Goal: Check status: Check status

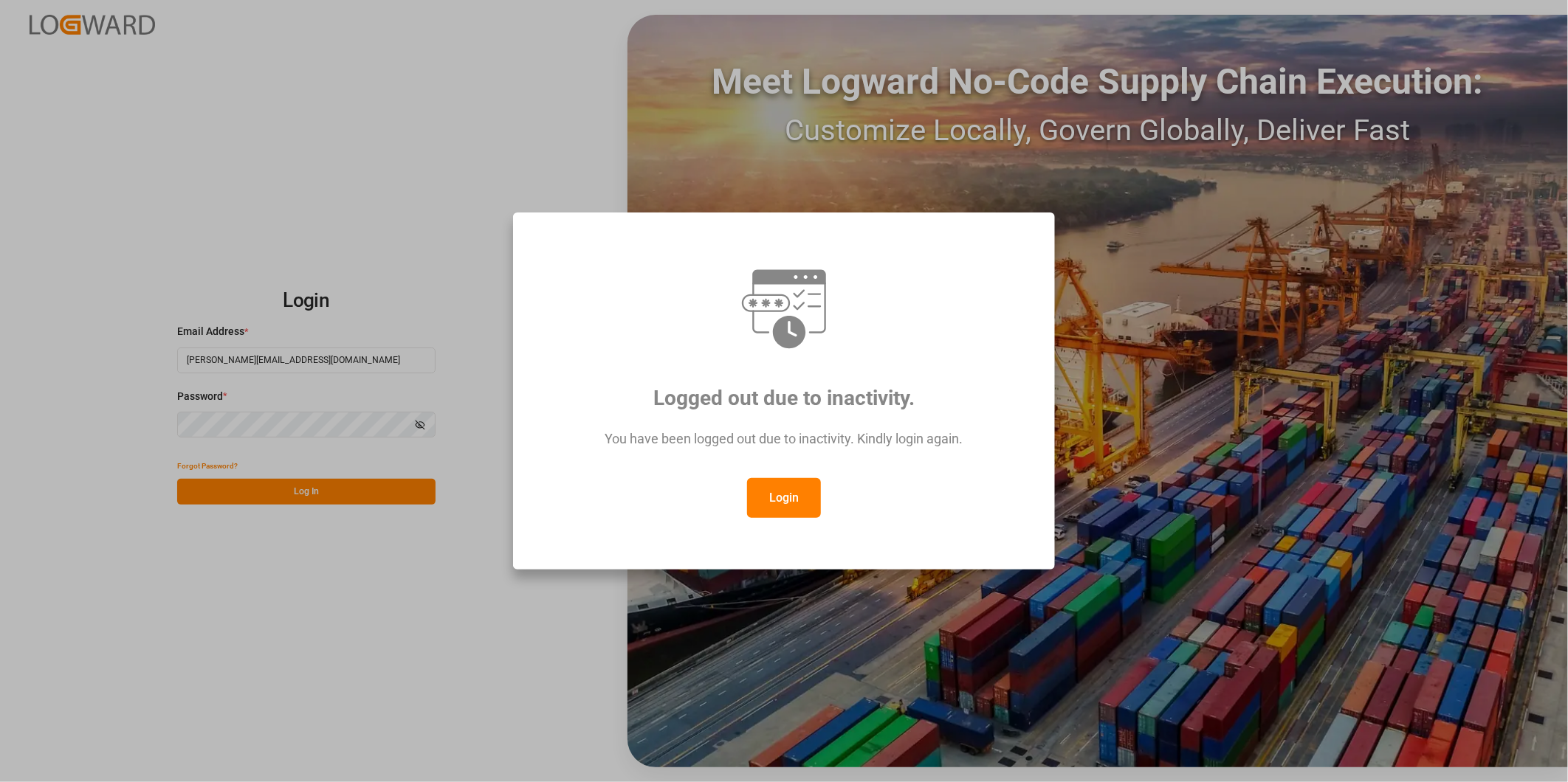
click at [782, 504] on button "Login" at bounding box center [784, 498] width 74 height 40
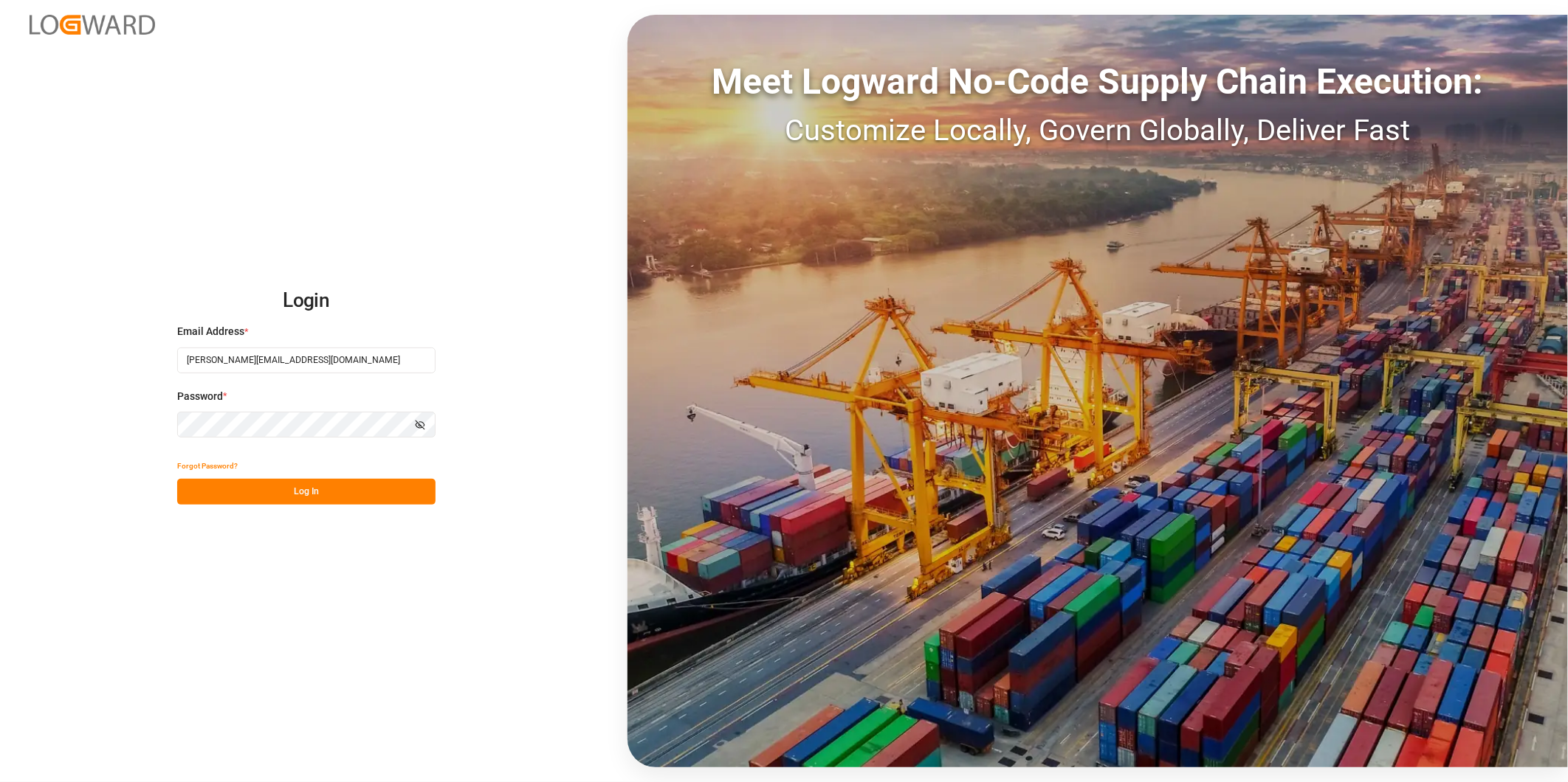
click at [362, 490] on button "Log In" at bounding box center [306, 492] width 259 height 26
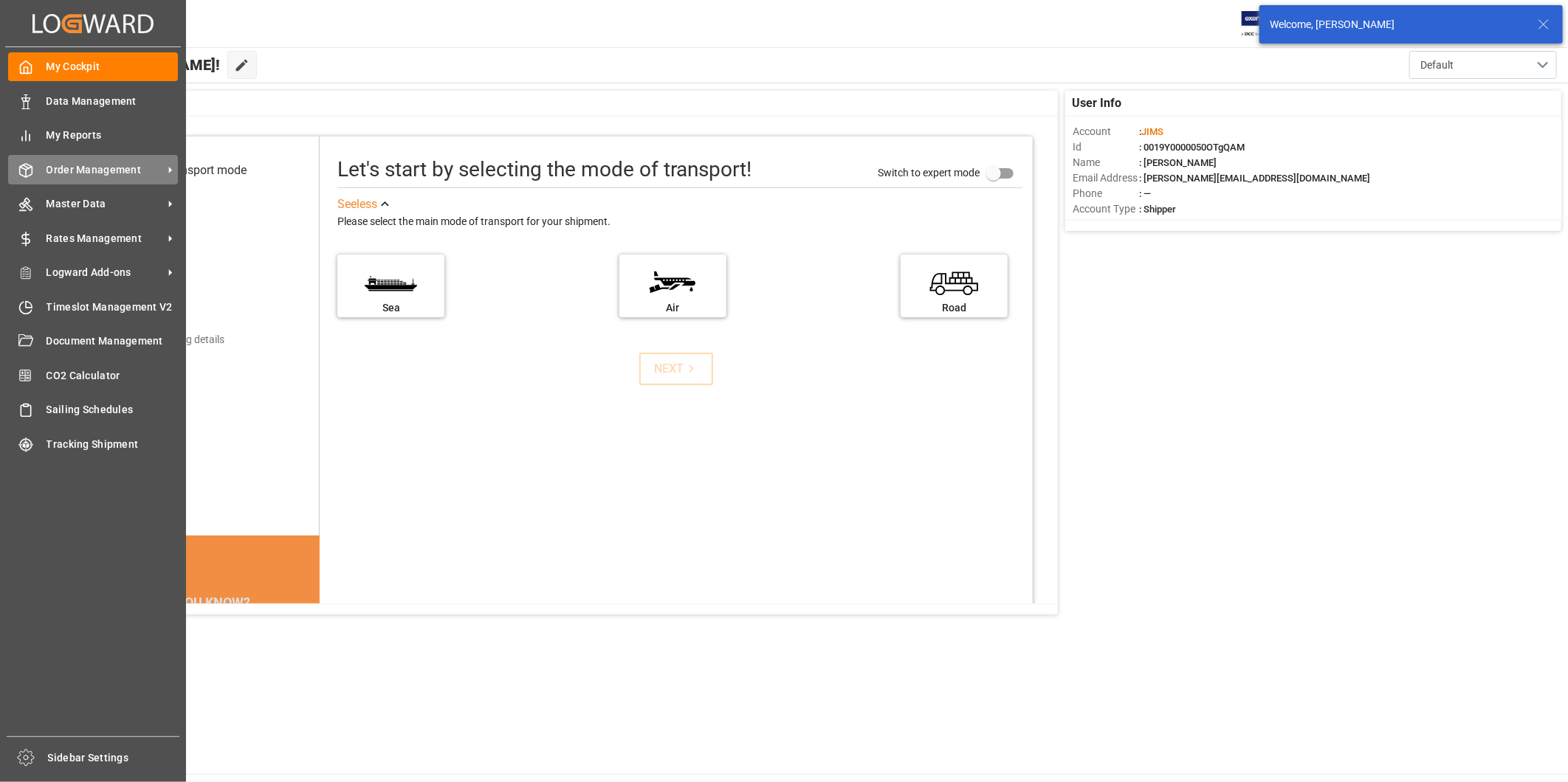
click at [101, 174] on span "Order Management" at bounding box center [105, 170] width 117 height 15
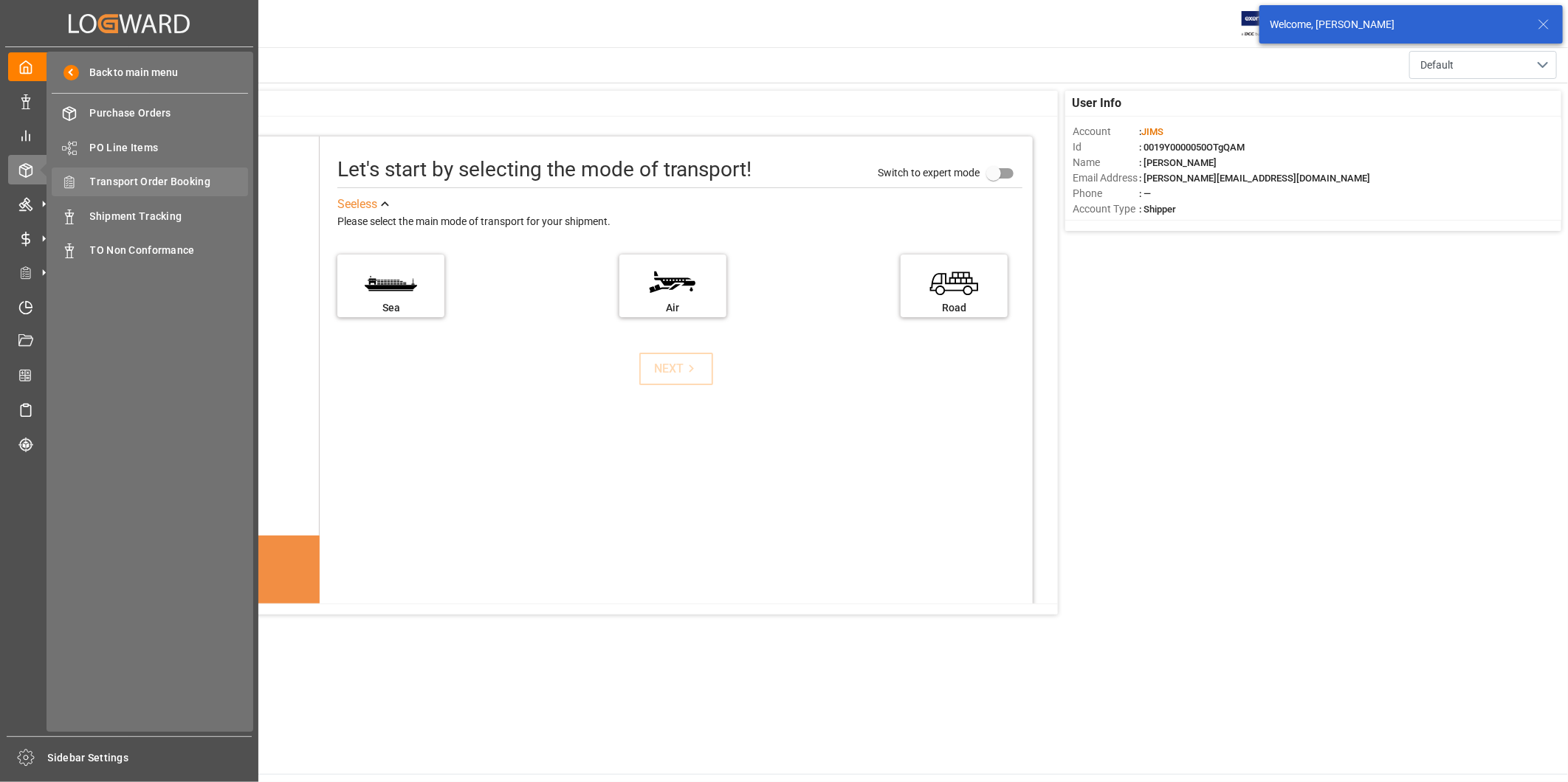
click at [198, 182] on span "Transport Order Booking" at bounding box center [169, 182] width 159 height 15
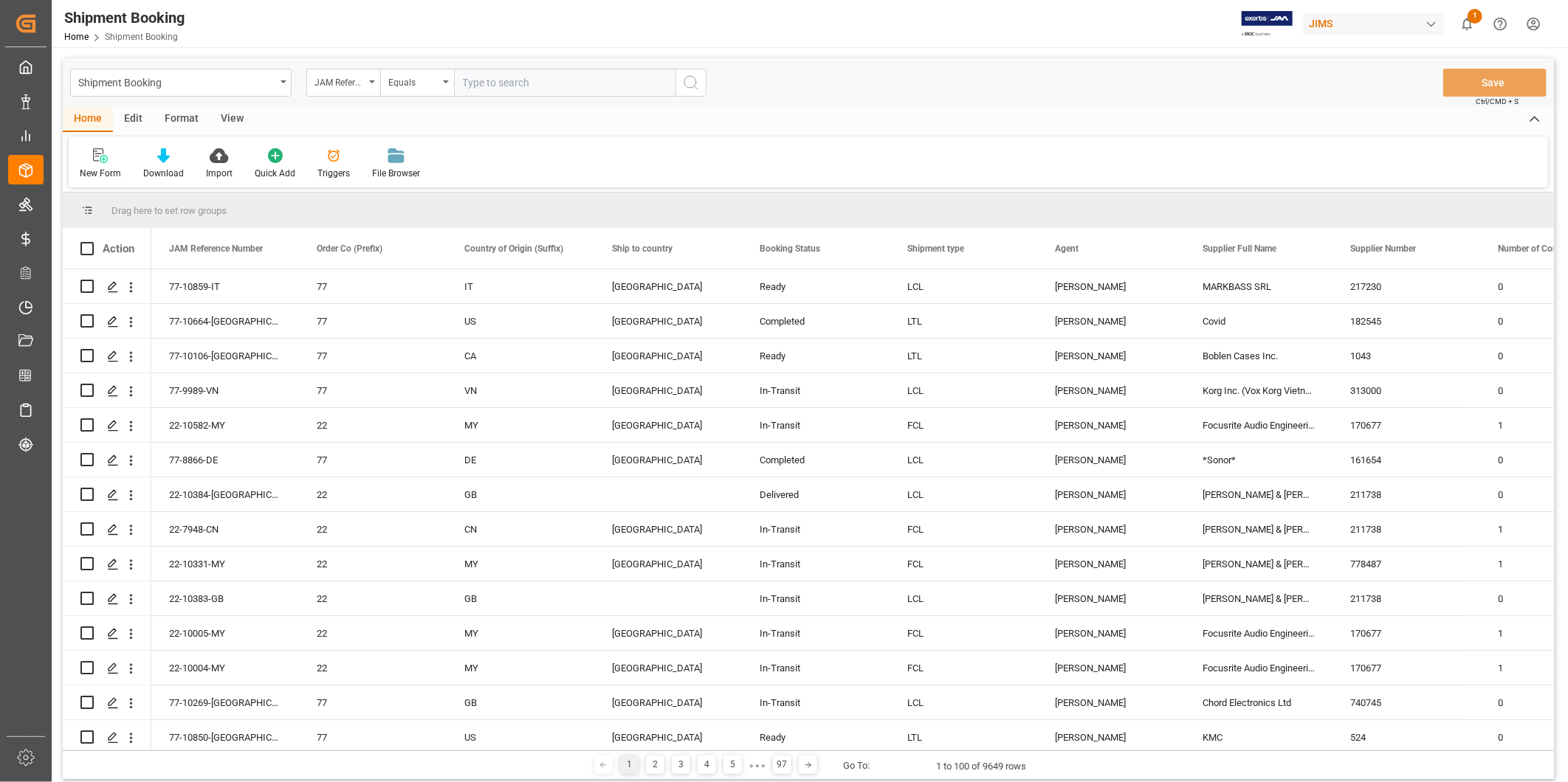
click at [281, 82] on div "Shipment Booking" at bounding box center [181, 82] width 221 height 28
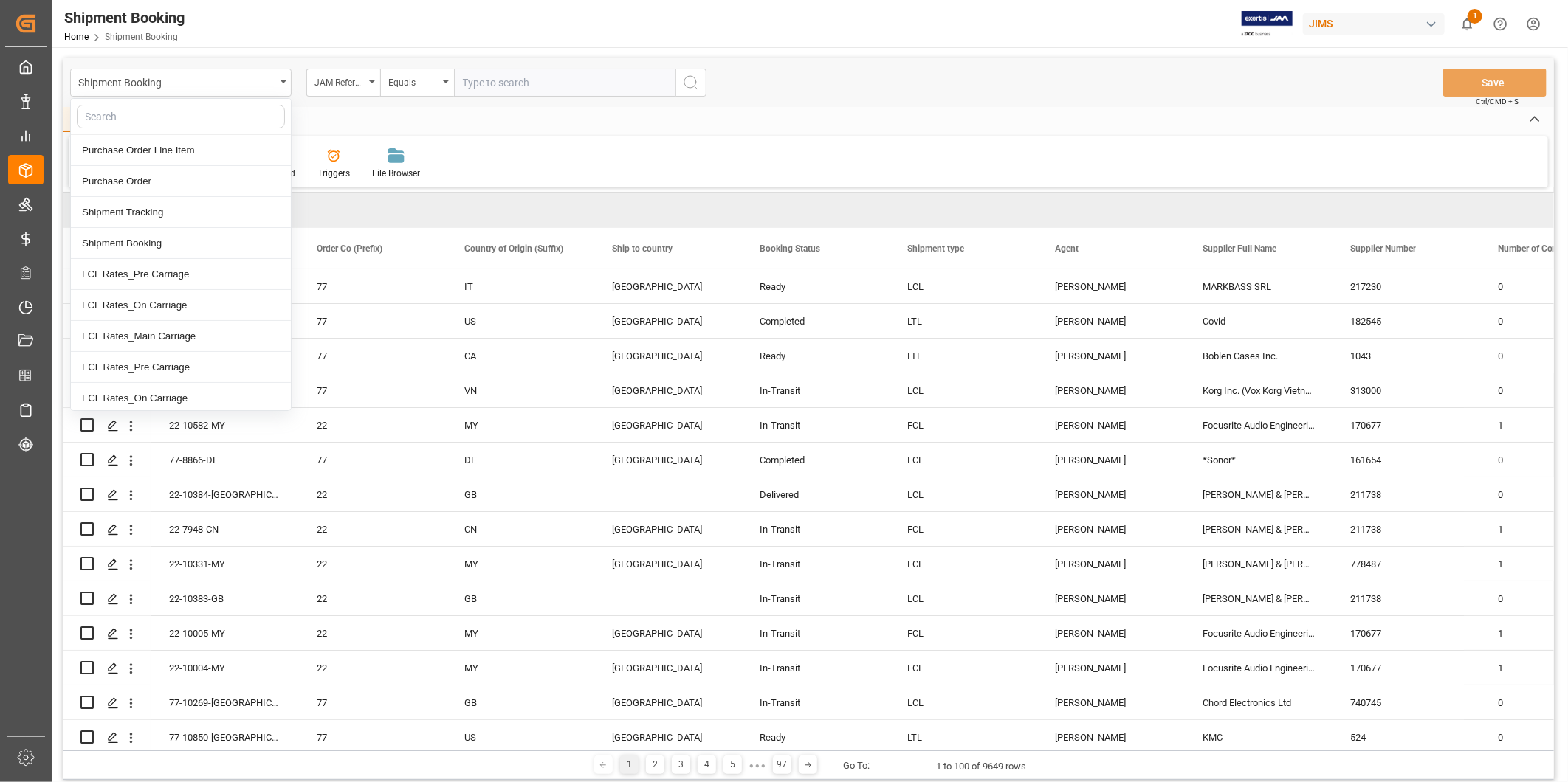
click at [548, 35] on div "Shipment Booking Home Shipment Booking JIMS 1 Notifications Only show unread Al…" at bounding box center [804, 24] width 1527 height 47
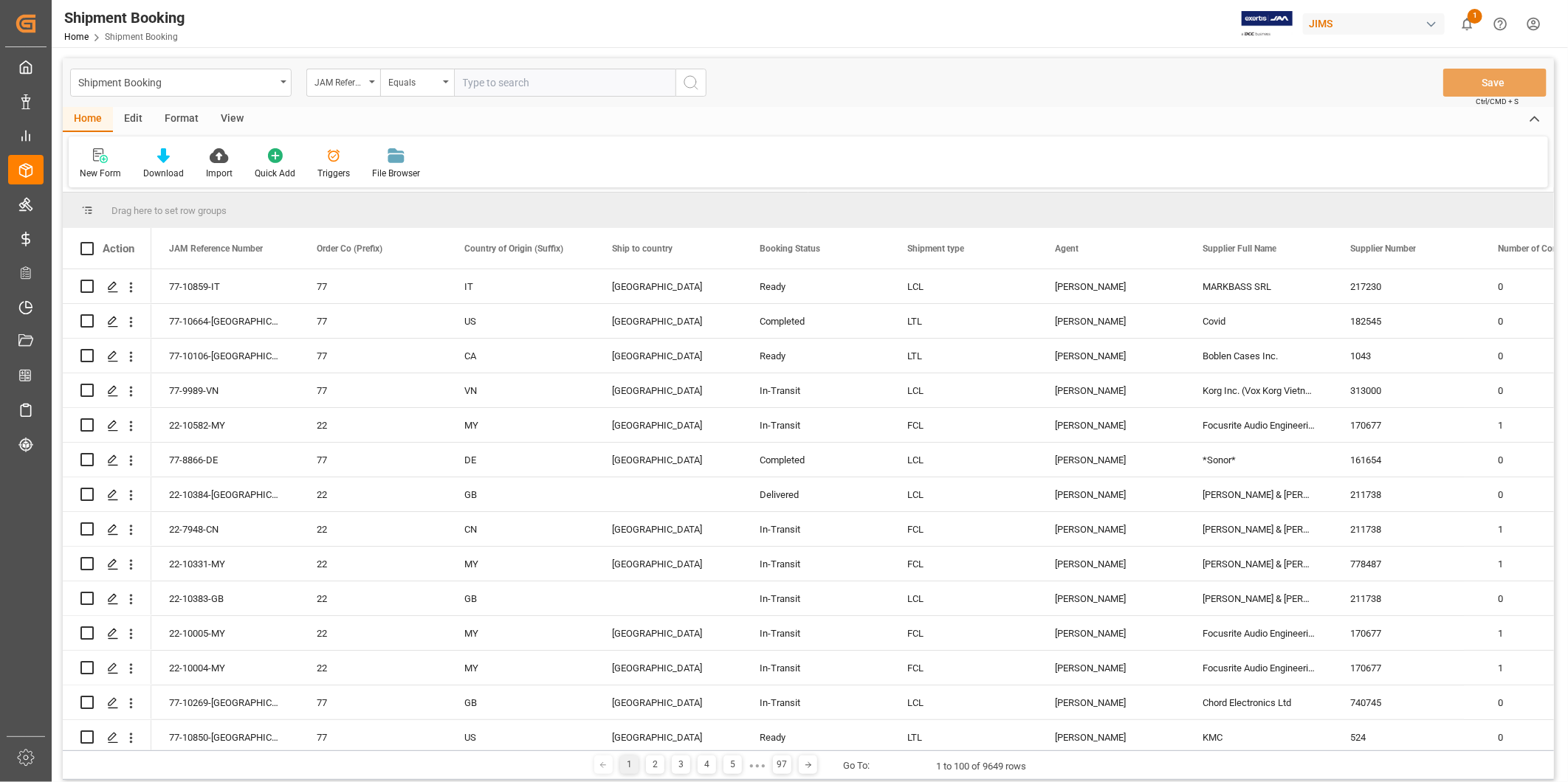
click at [468, 70] on input "text" at bounding box center [565, 82] width 221 height 28
paste input "22-8416-KR"
type input "22-8416-KR"
click at [684, 85] on icon "search button" at bounding box center [691, 82] width 18 height 18
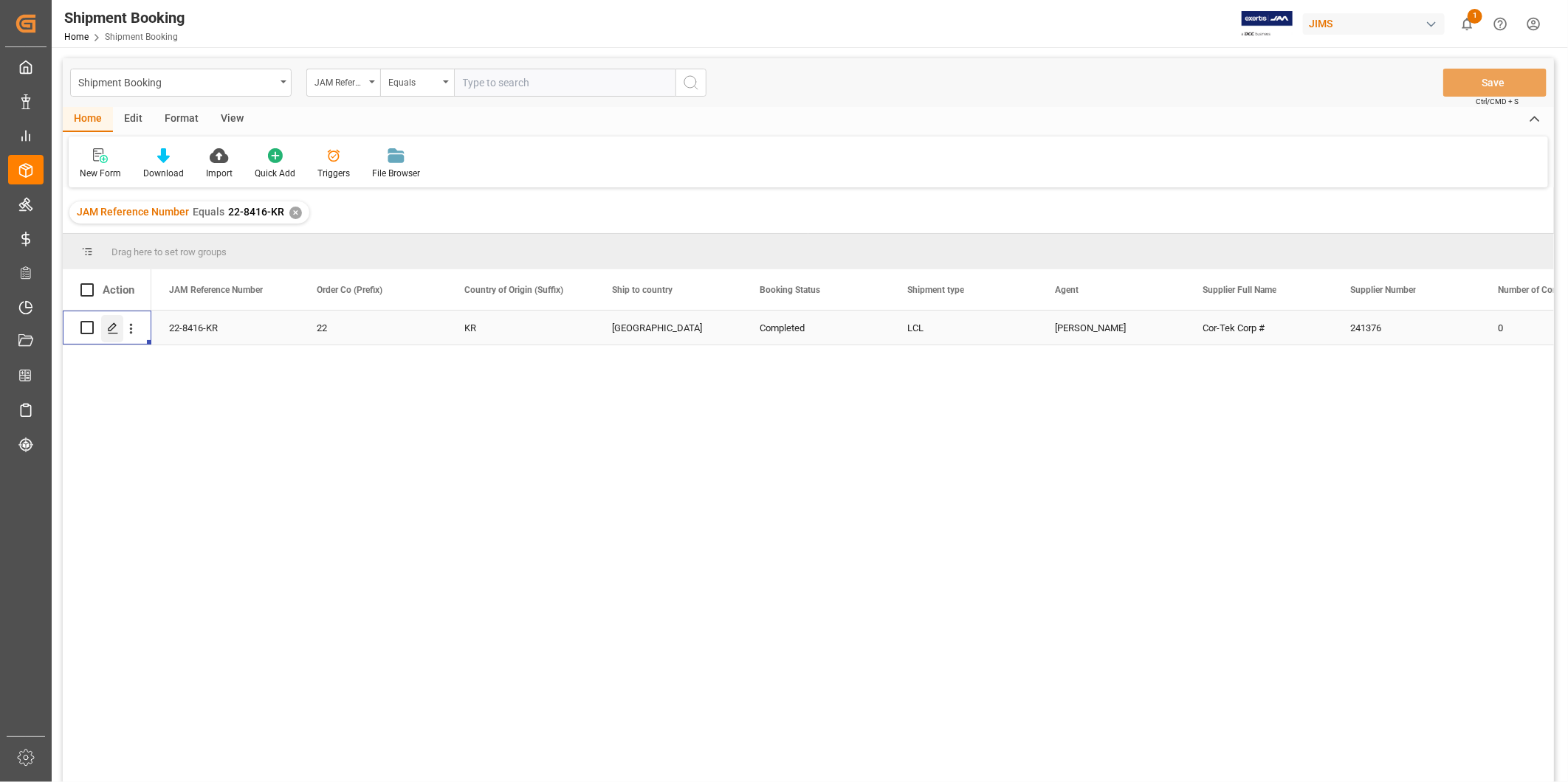
click at [114, 329] on icon "Press SPACE to select this row." at bounding box center [112, 328] width 11 height 11
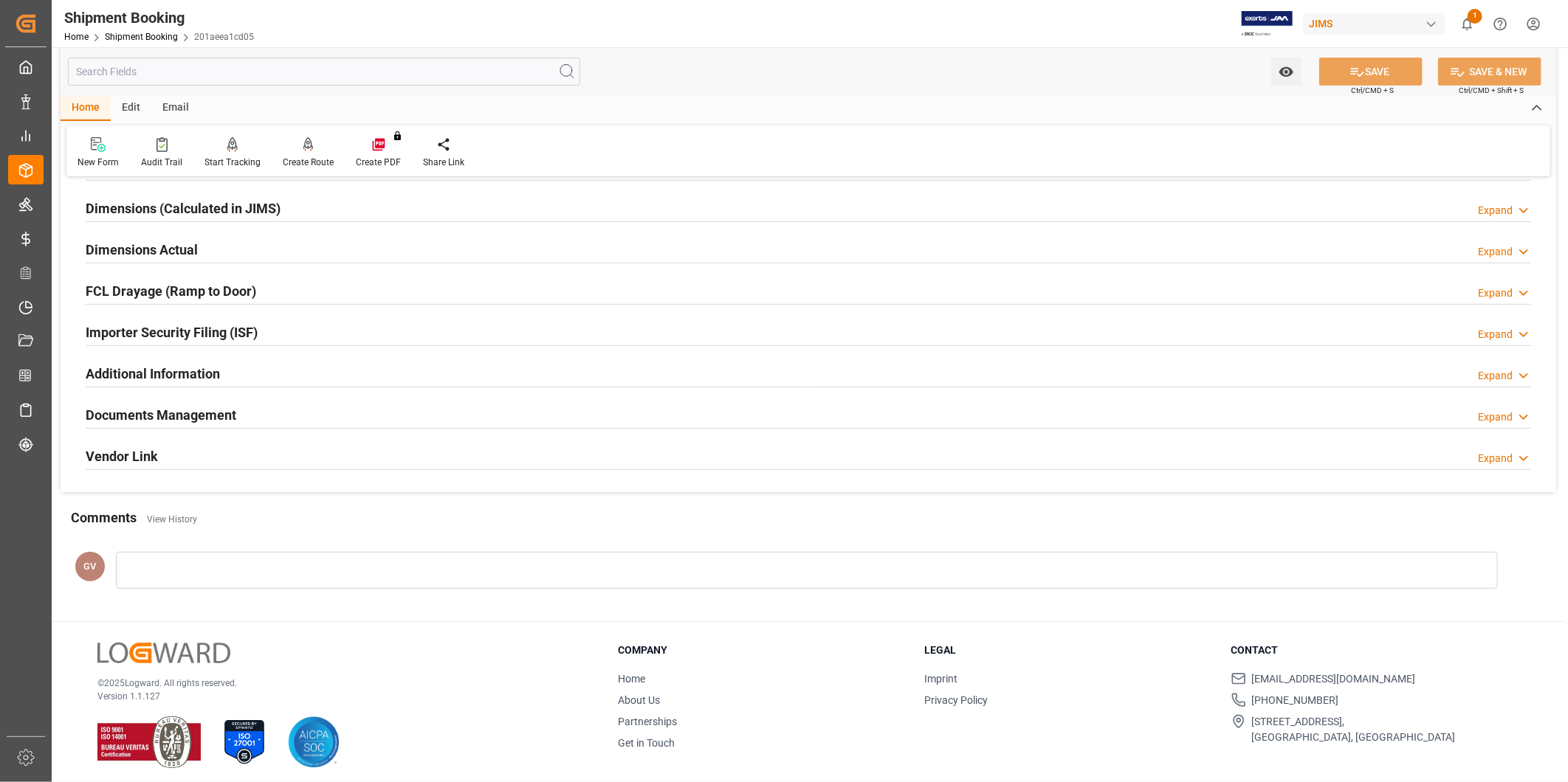
scroll to position [327, 0]
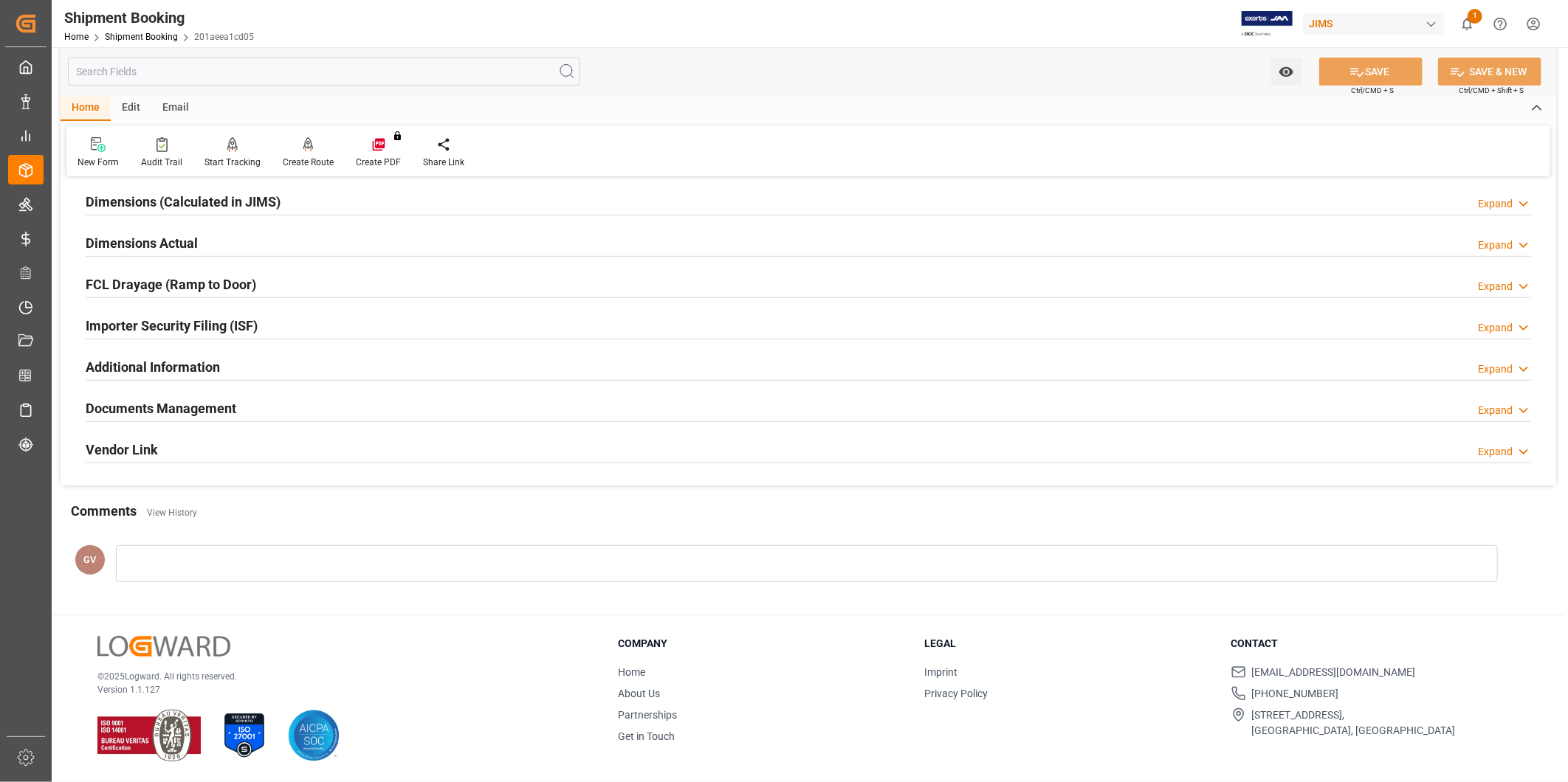
click at [245, 410] on div "Documents Management Expand" at bounding box center [808, 407] width 1445 height 28
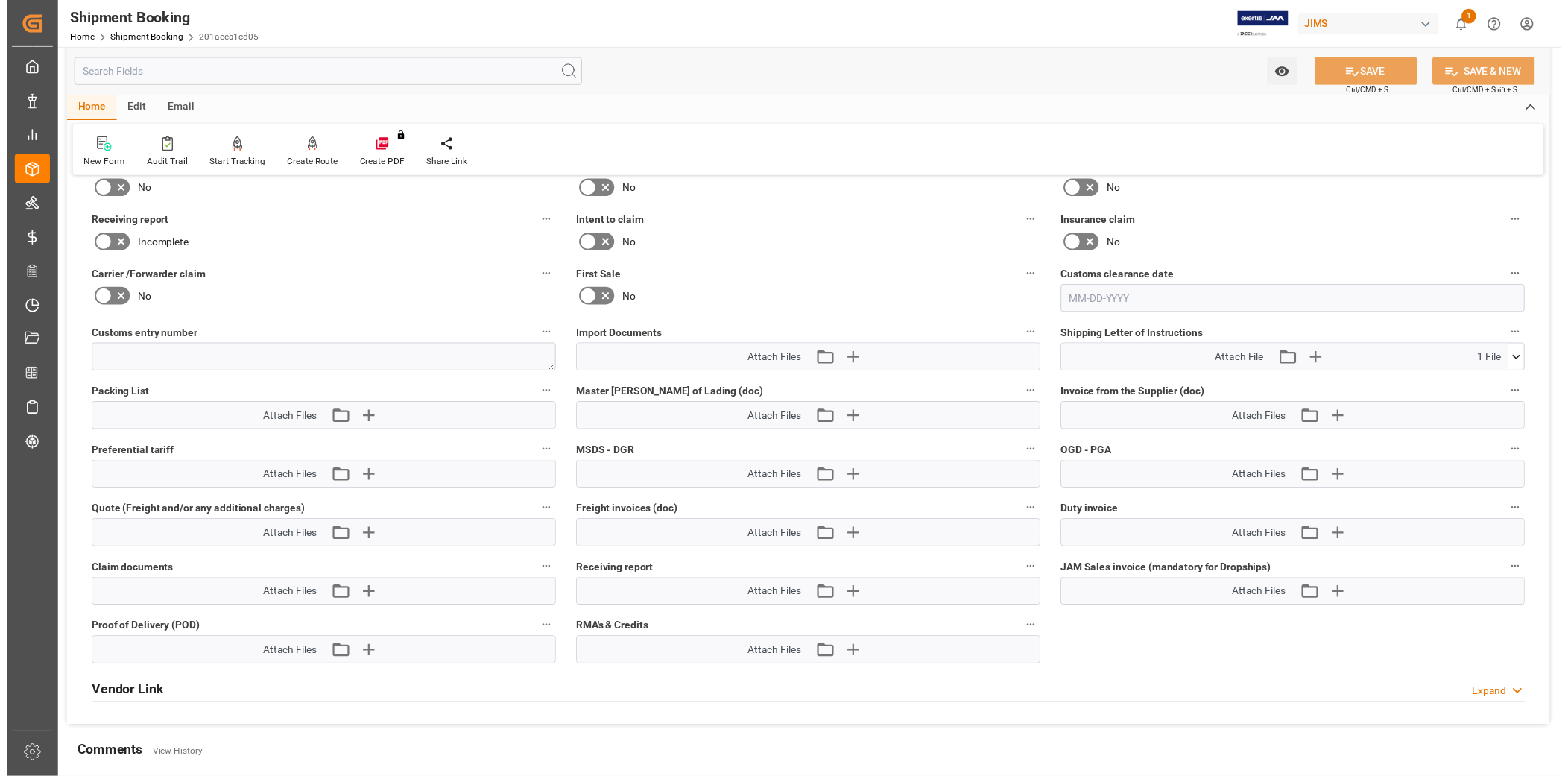
scroll to position [606, 0]
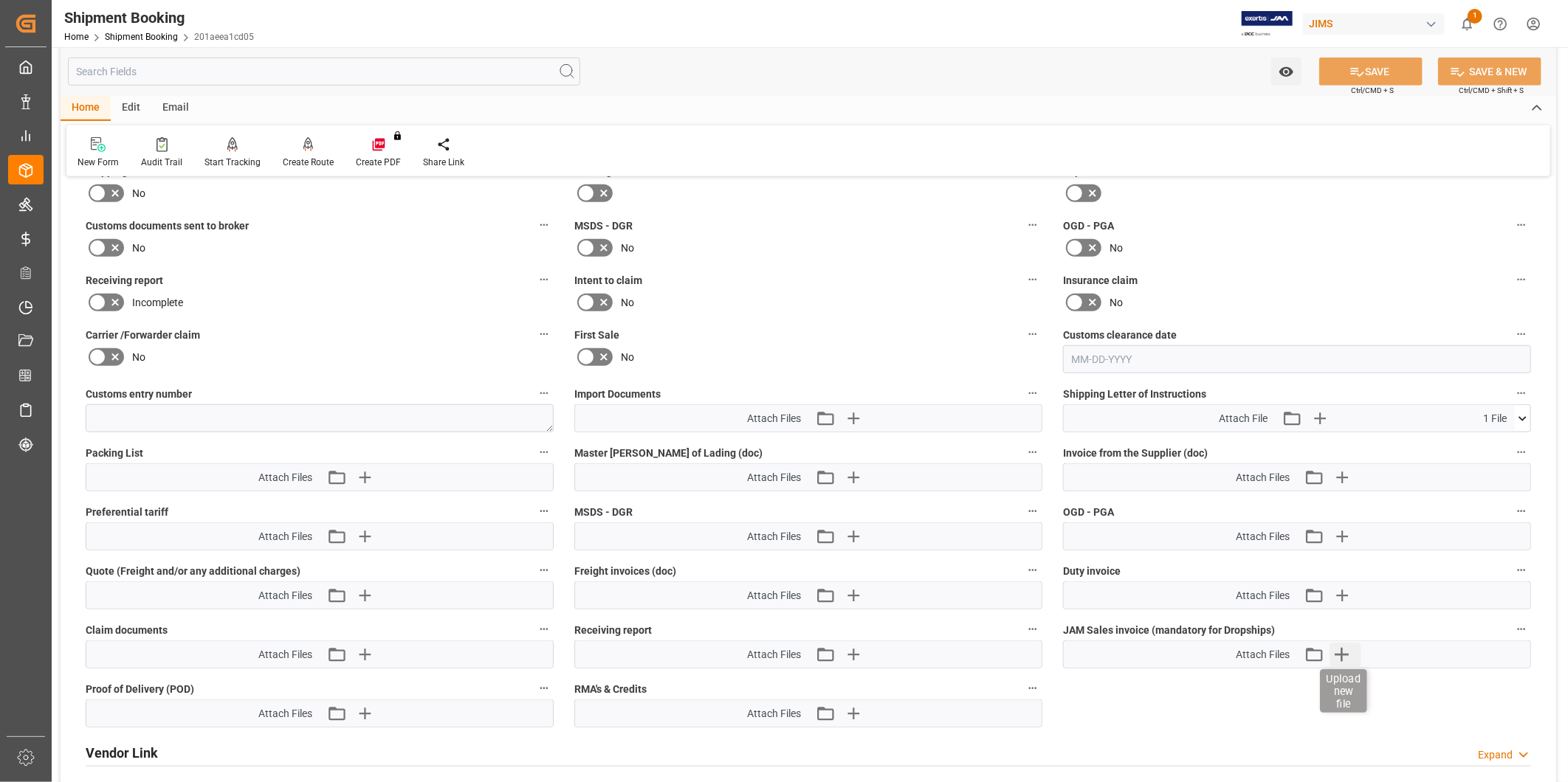
click at [1347, 658] on icon "button" at bounding box center [1341, 655] width 24 height 24
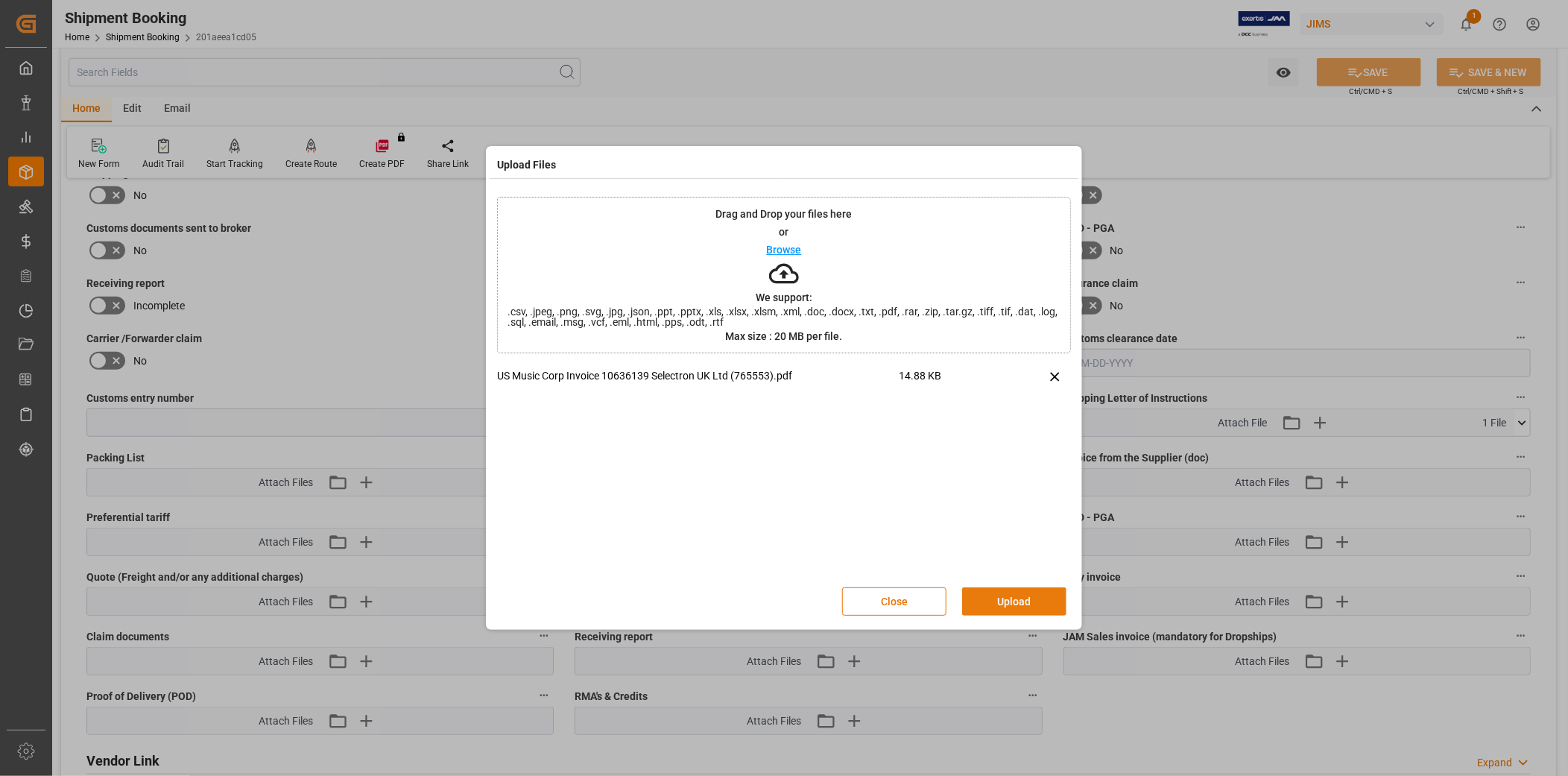
click at [1015, 600] on button "Upload" at bounding box center [1014, 601] width 104 height 29
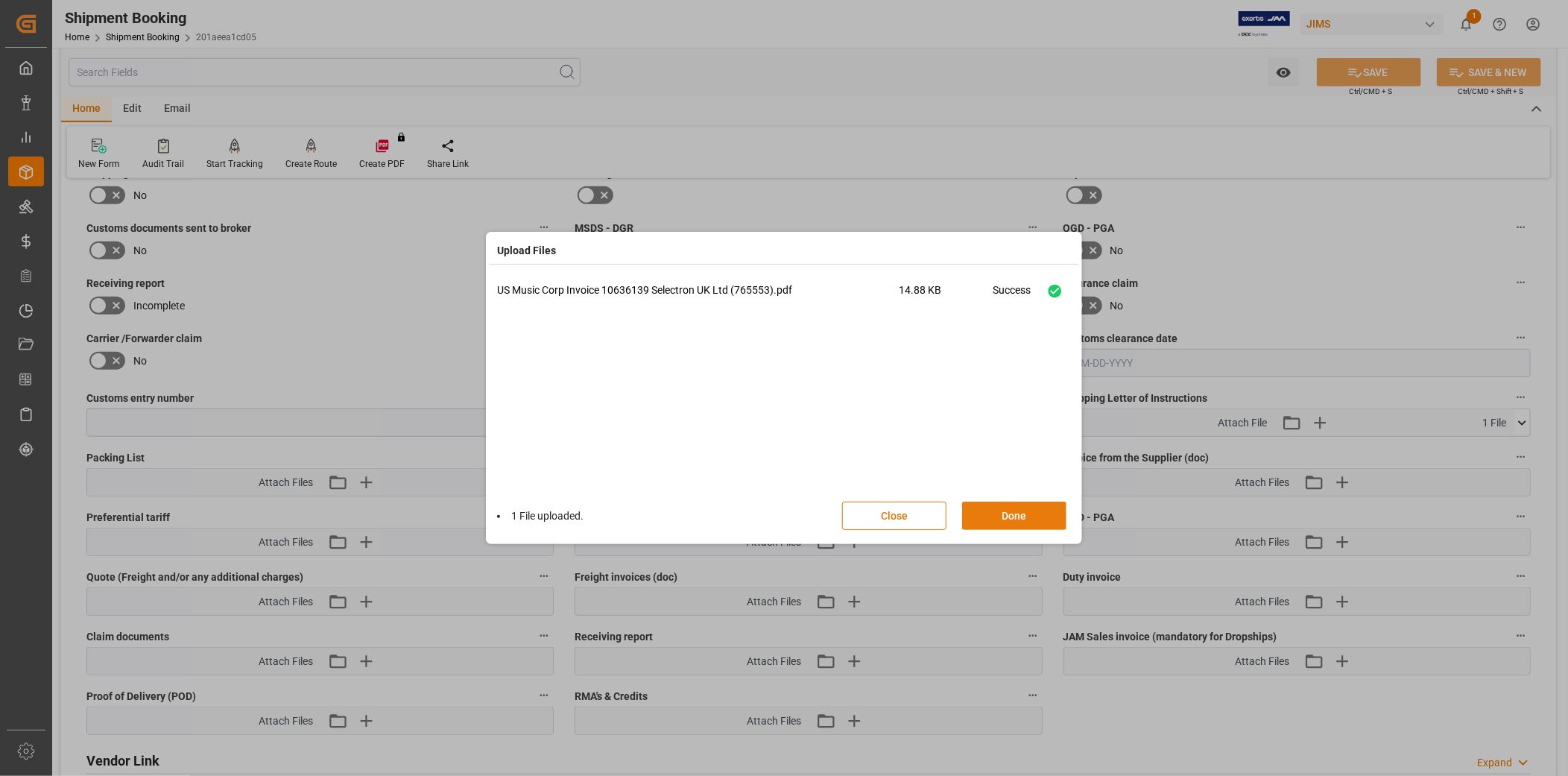
click at [1029, 522] on button "Done" at bounding box center [1014, 516] width 104 height 29
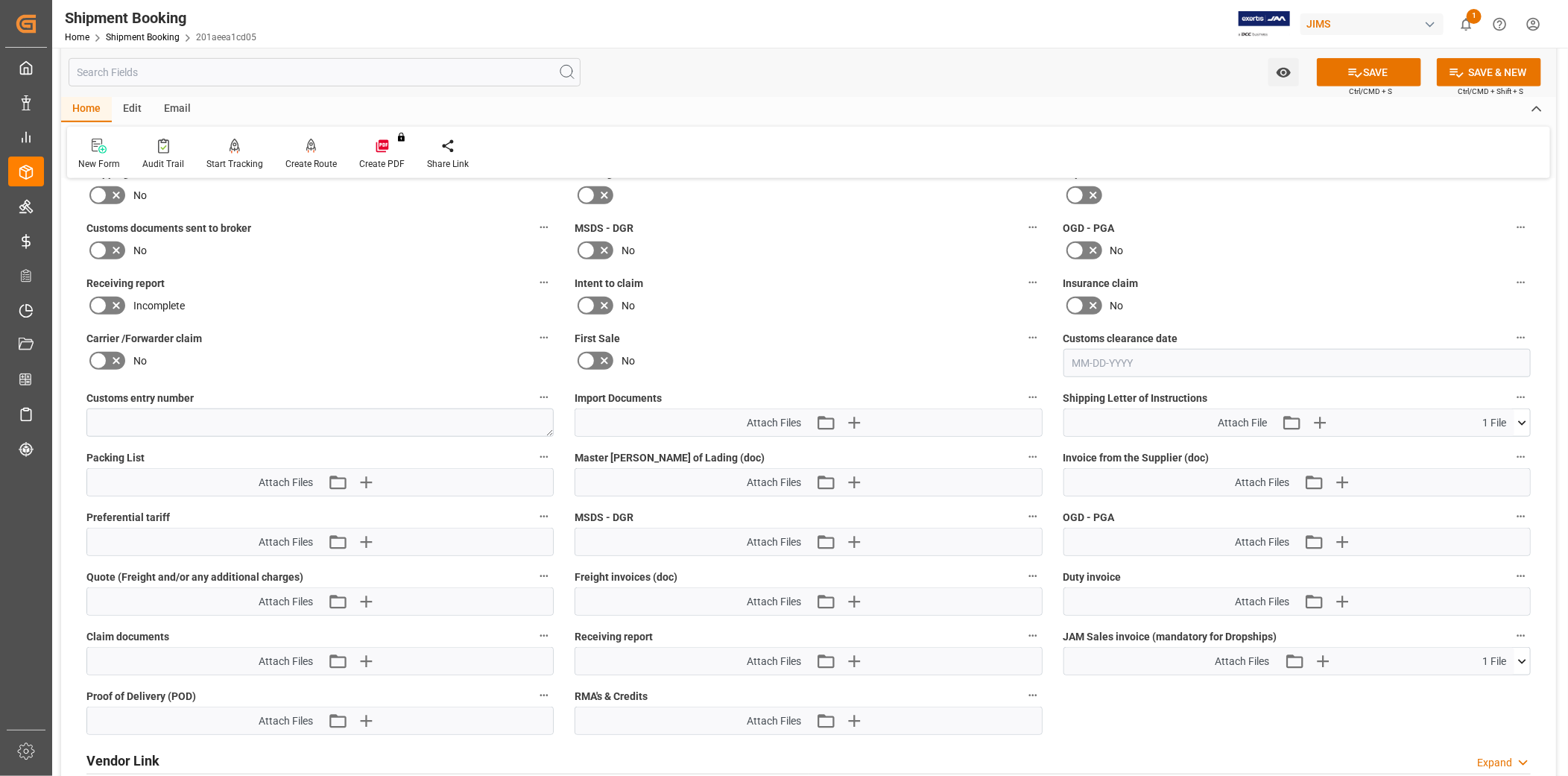
click at [1372, 86] on span "Ctrl/CMD + S" at bounding box center [1371, 91] width 43 height 12
click at [1375, 76] on button "SAVE" at bounding box center [1368, 72] width 104 height 29
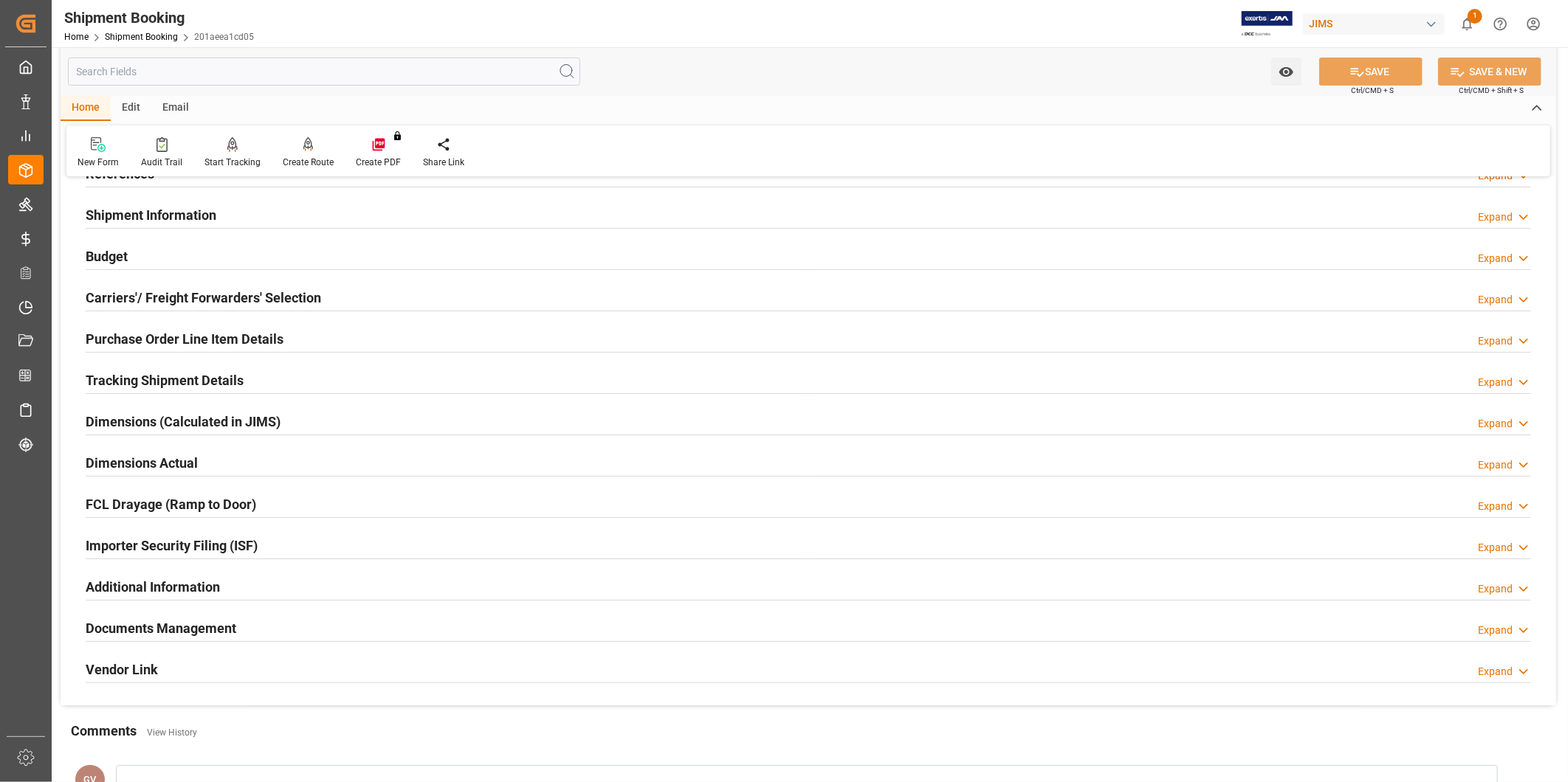
scroll to position [0, 0]
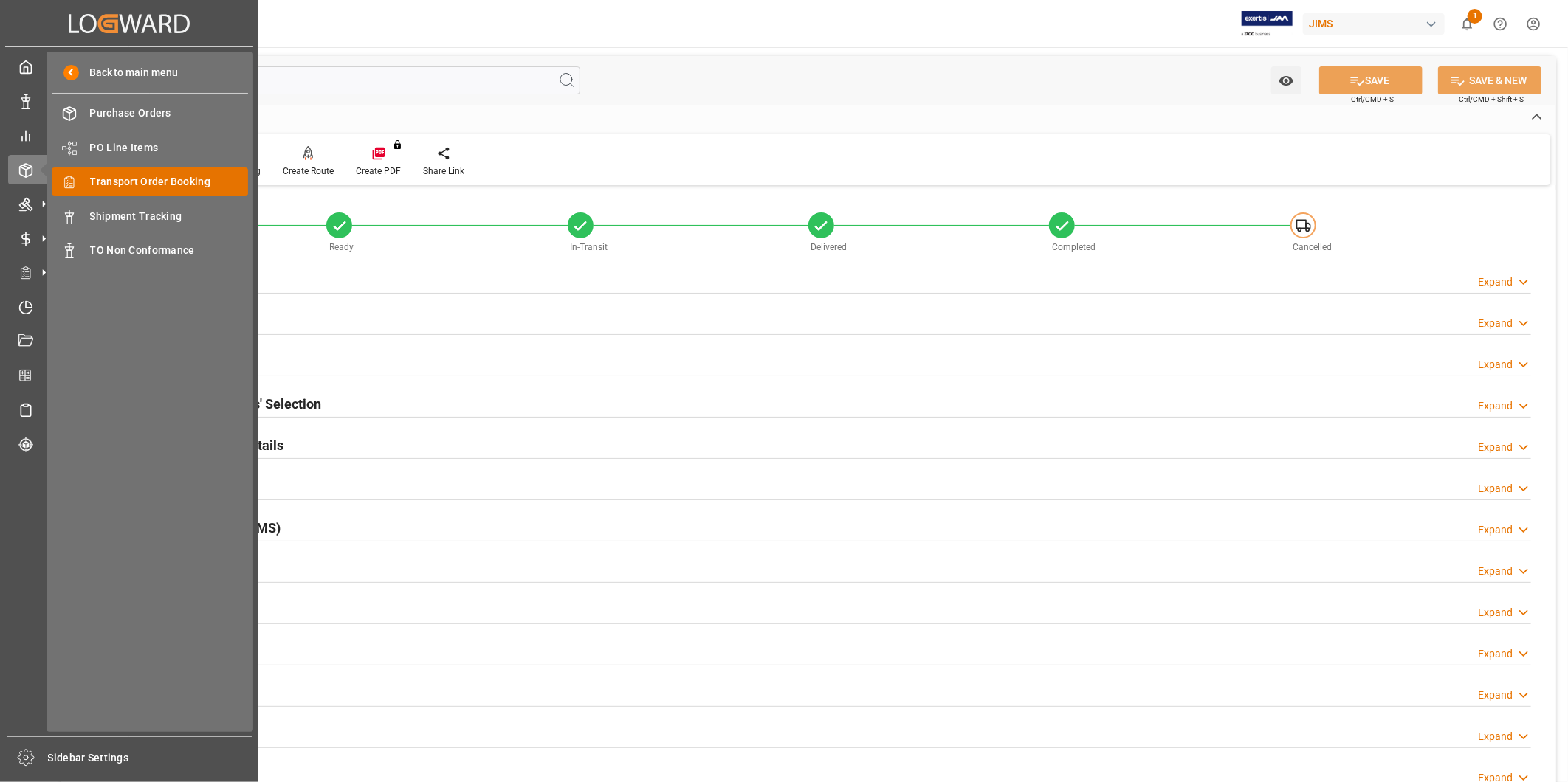
click at [122, 177] on span "Transport Order Booking" at bounding box center [169, 182] width 159 height 15
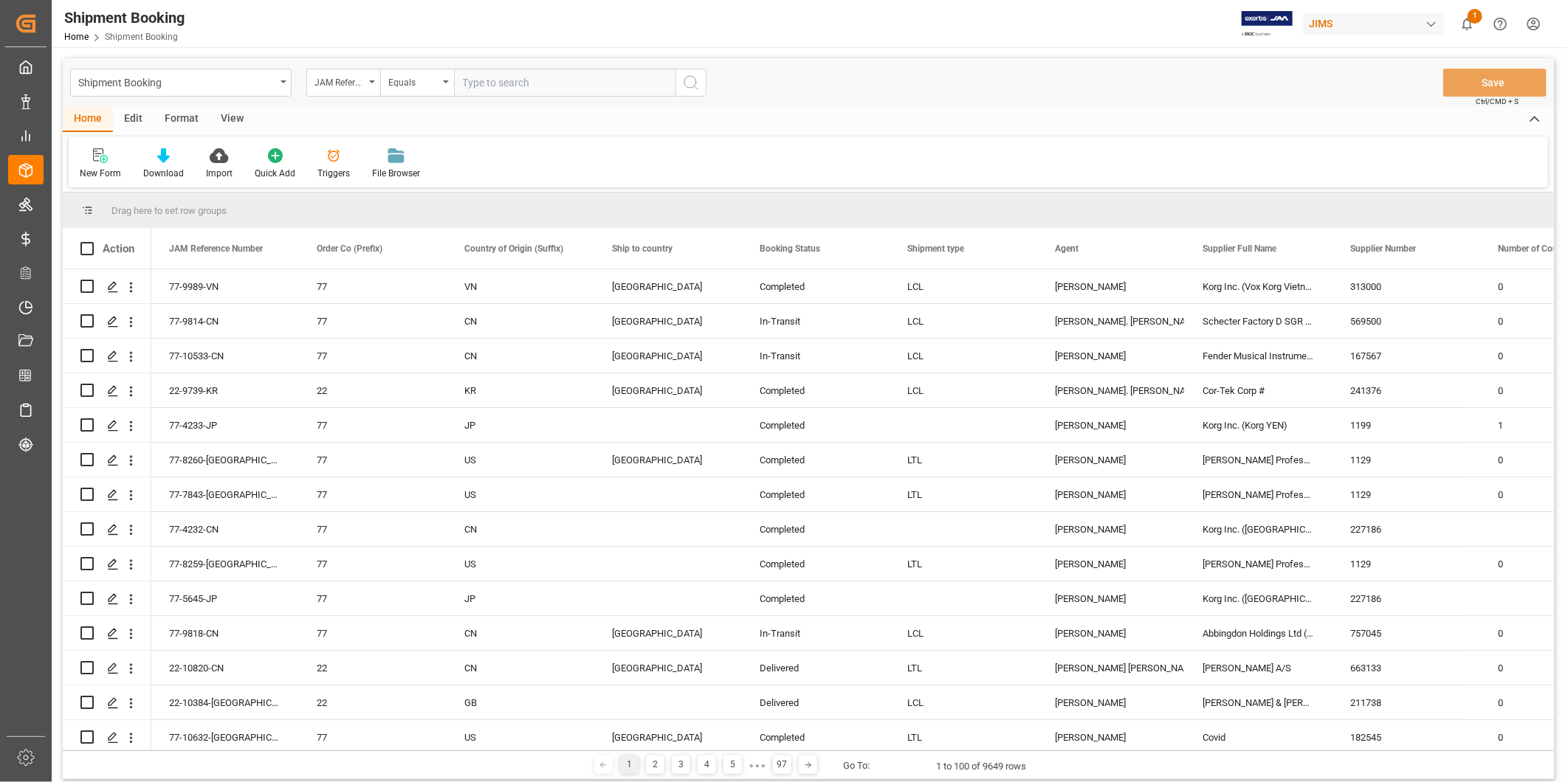
click at [501, 81] on input "text" at bounding box center [565, 82] width 221 height 28
type input "22-10787-[GEOGRAPHIC_DATA]"
click at [687, 79] on icon "search button" at bounding box center [691, 82] width 18 height 18
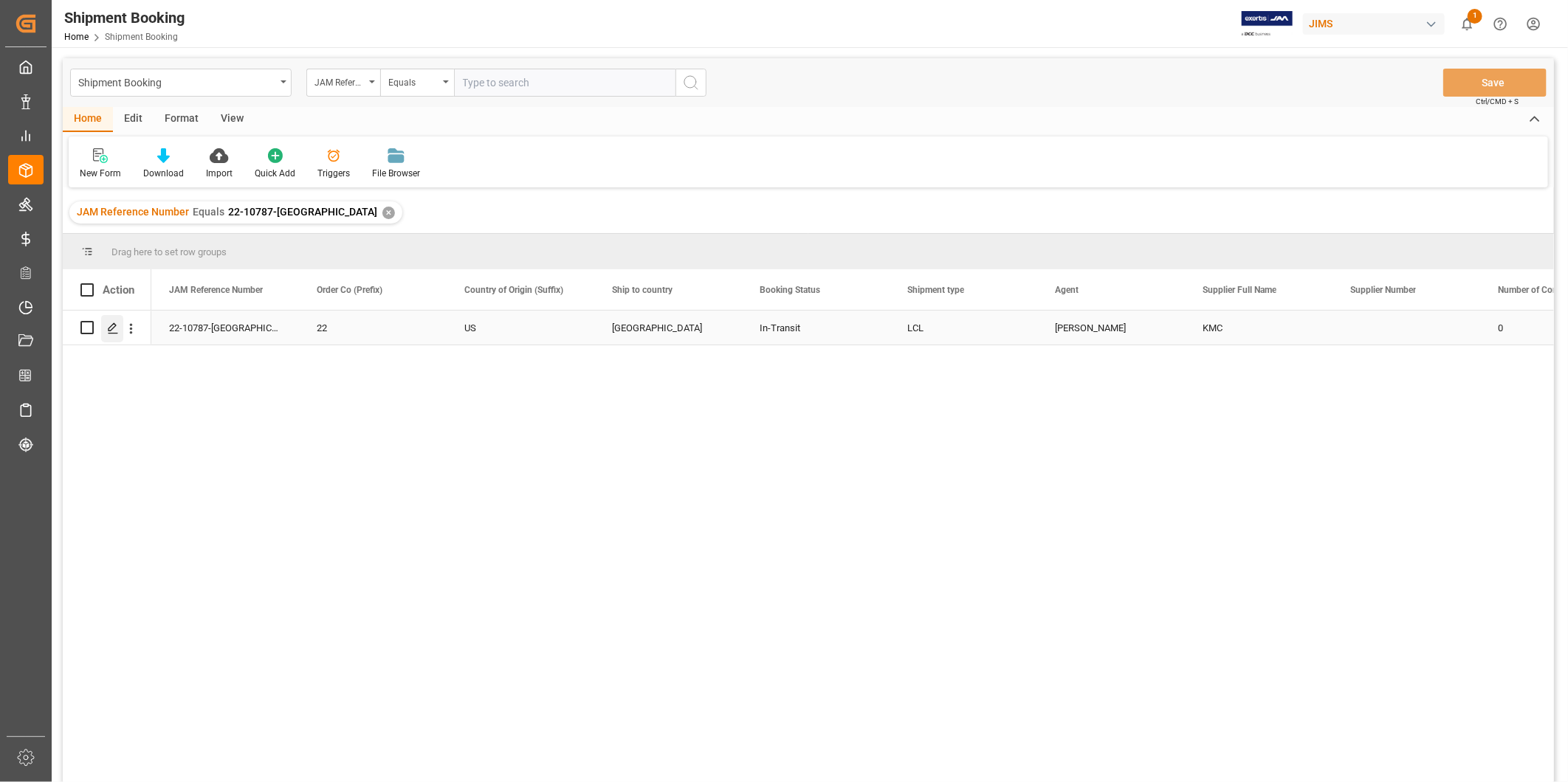
click at [111, 325] on icon "Press SPACE to select this row." at bounding box center [112, 328] width 11 height 11
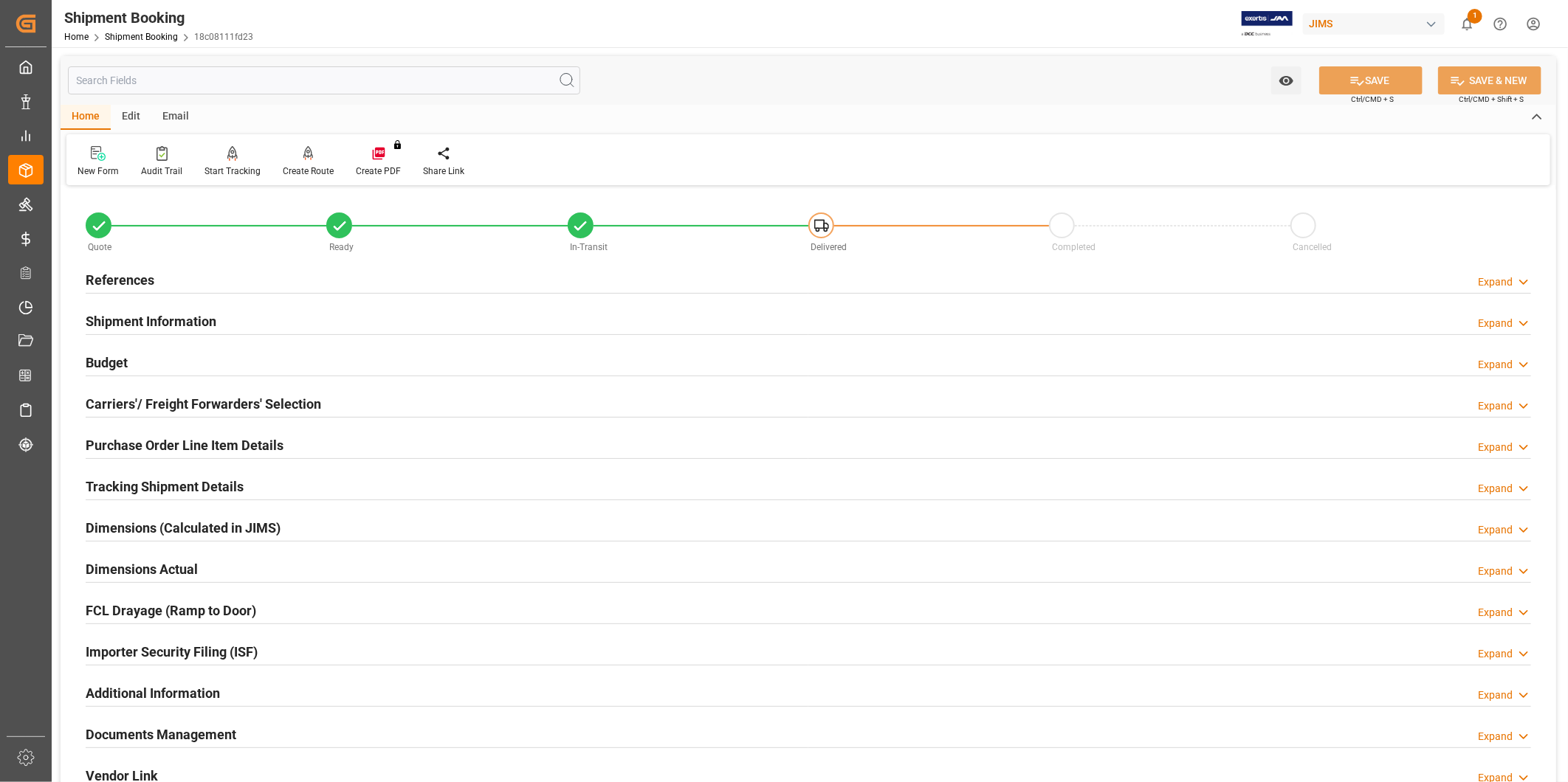
scroll to position [327, 0]
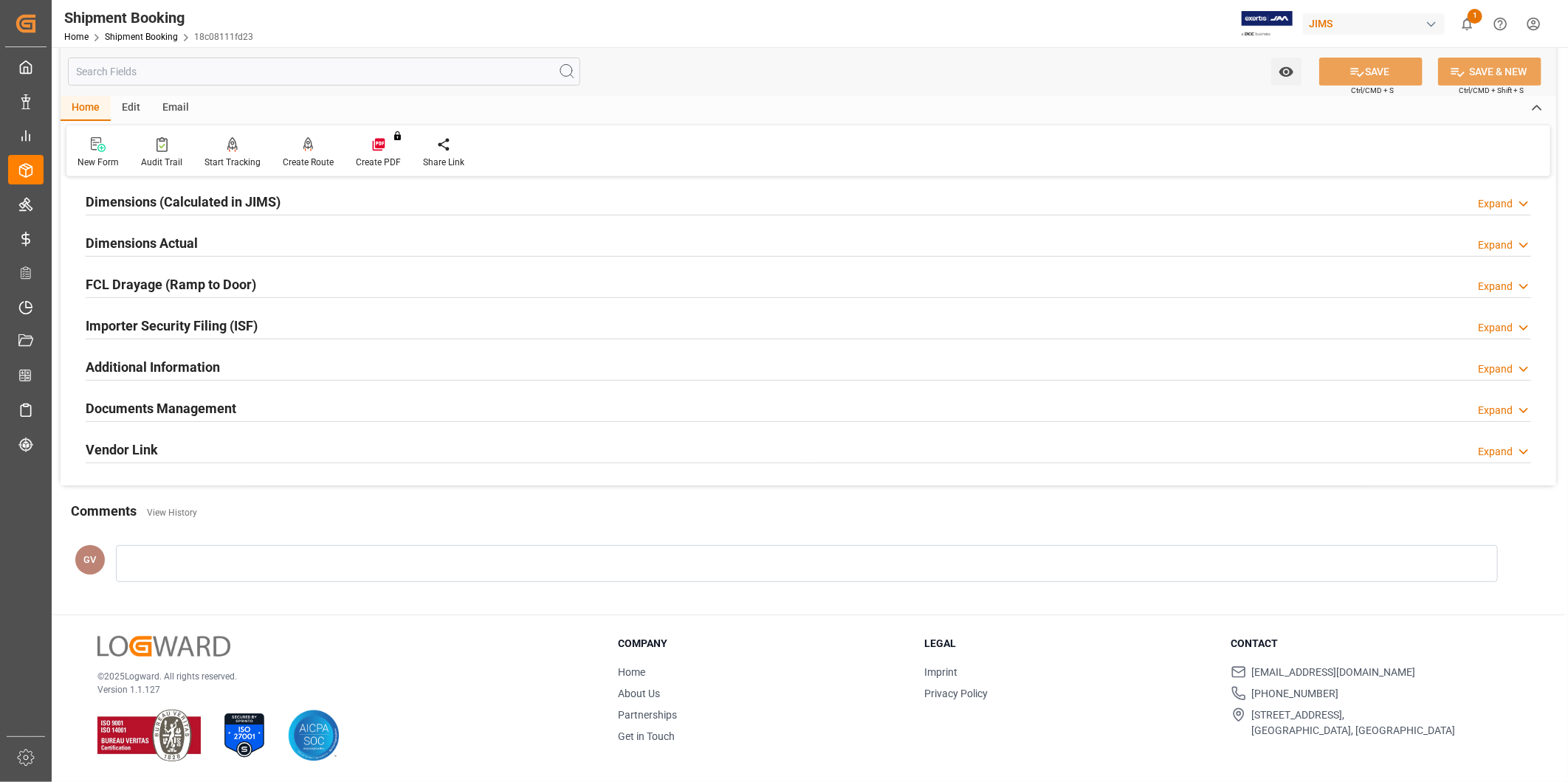
click at [311, 408] on div "Documents Management Expand" at bounding box center [808, 407] width 1445 height 28
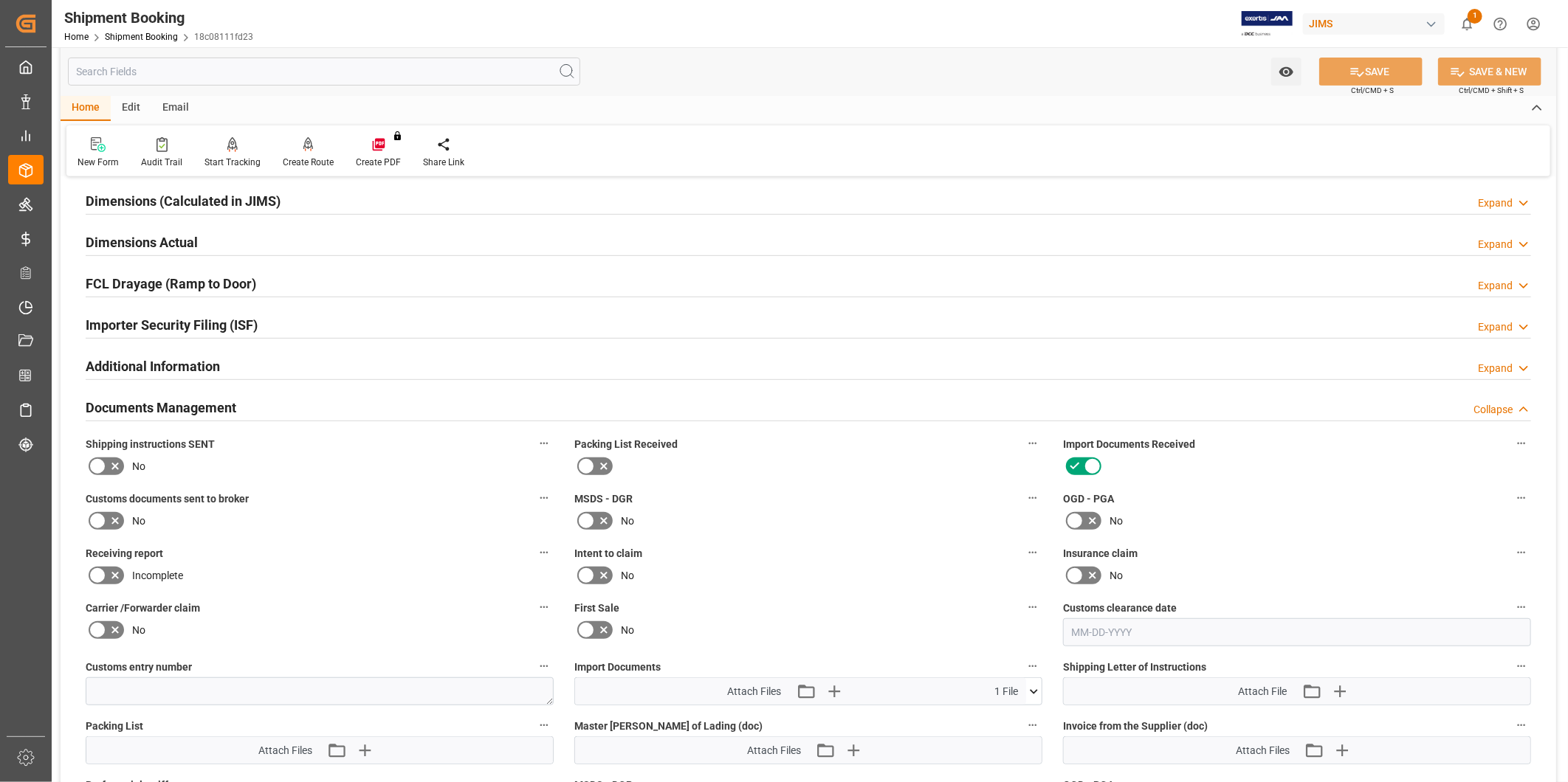
click at [311, 408] on div "Documents Management Collapse" at bounding box center [808, 407] width 1445 height 28
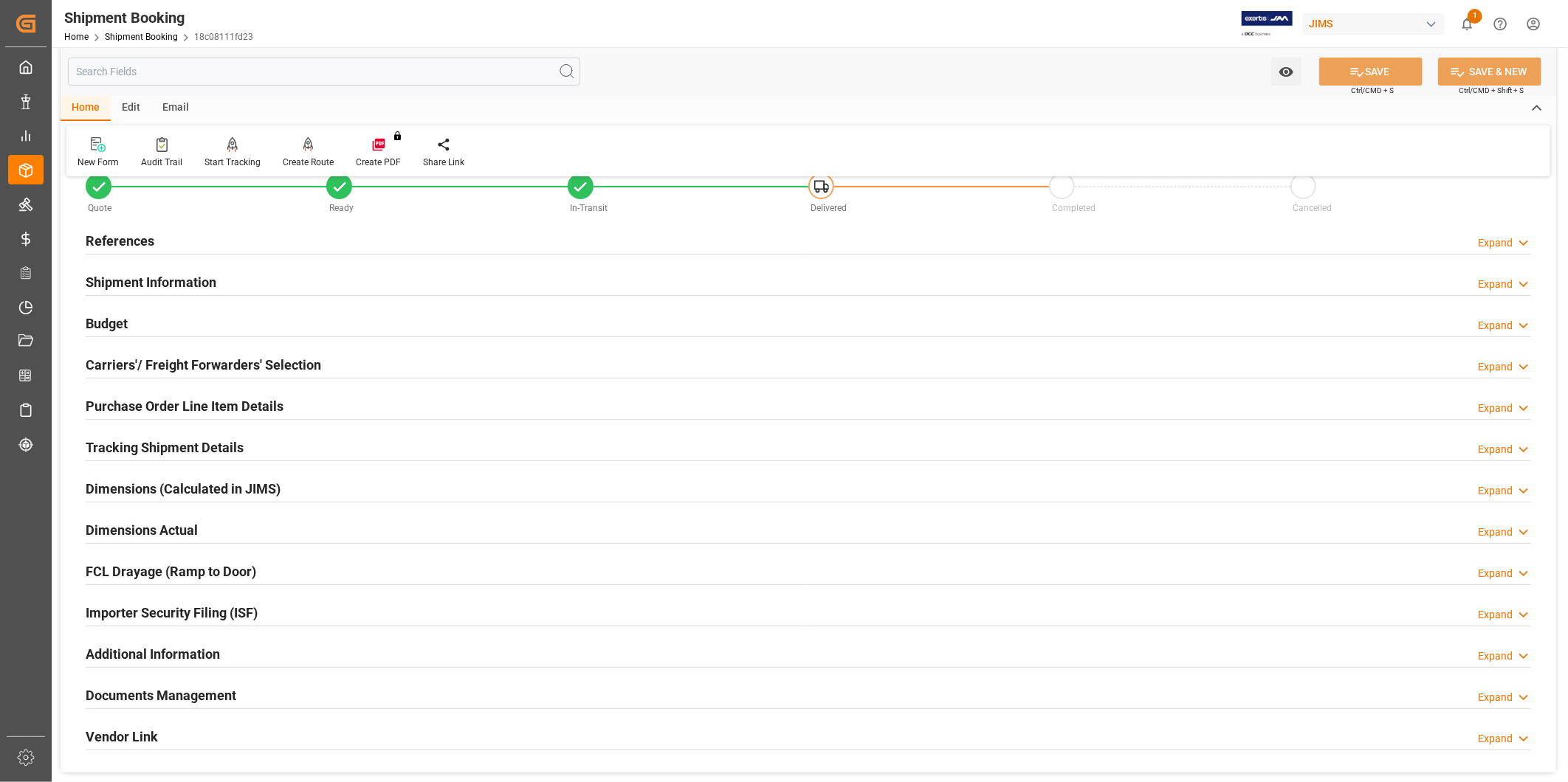
scroll to position [0, 0]
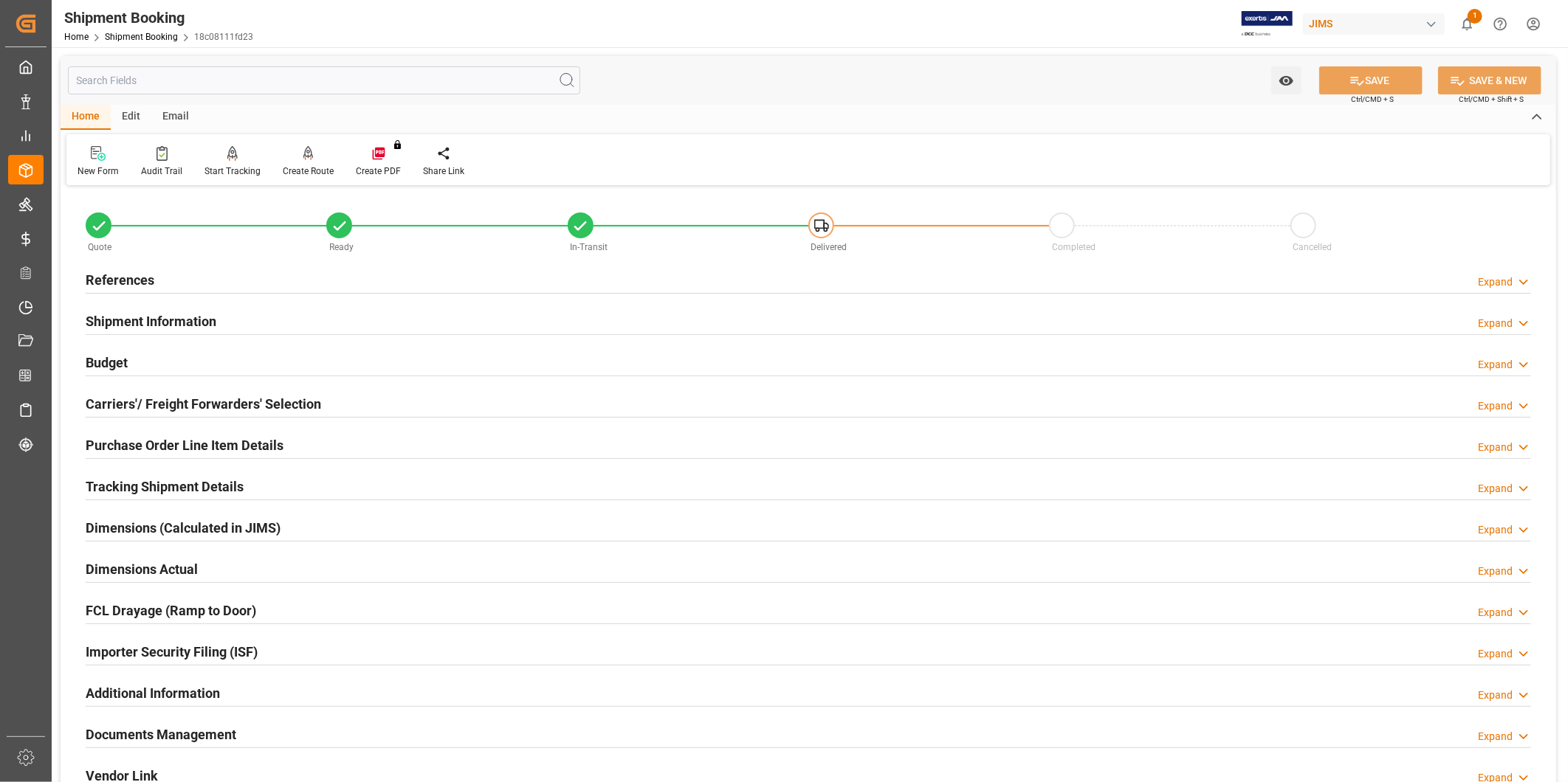
click at [1525, 285] on icon at bounding box center [1523, 282] width 14 height 15
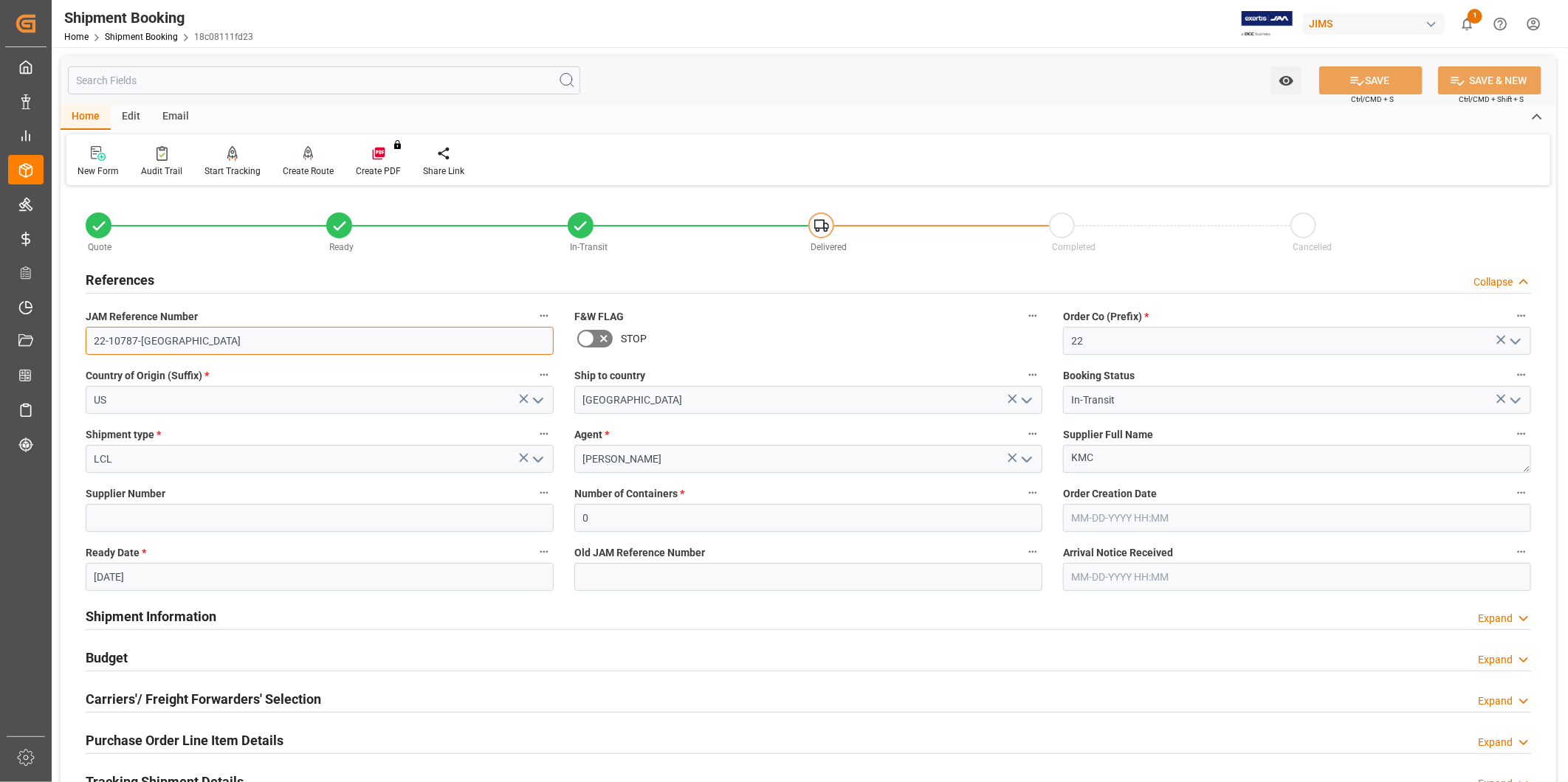
click at [209, 343] on input "22-10787-[GEOGRAPHIC_DATA]" at bounding box center [319, 341] width 468 height 28
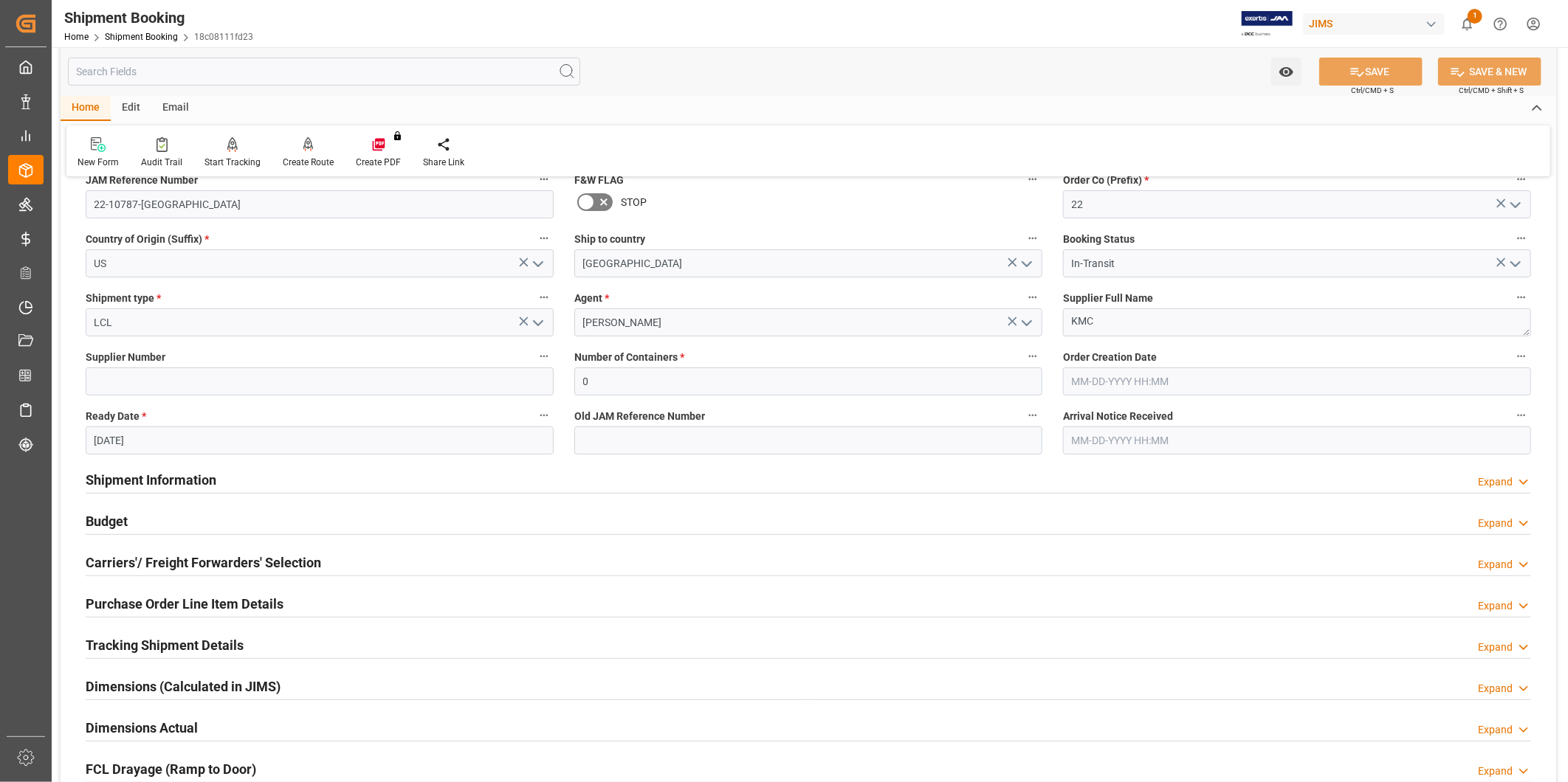
click at [276, 600] on h2 "Purchase Order Line Item Details" at bounding box center [184, 604] width 198 height 20
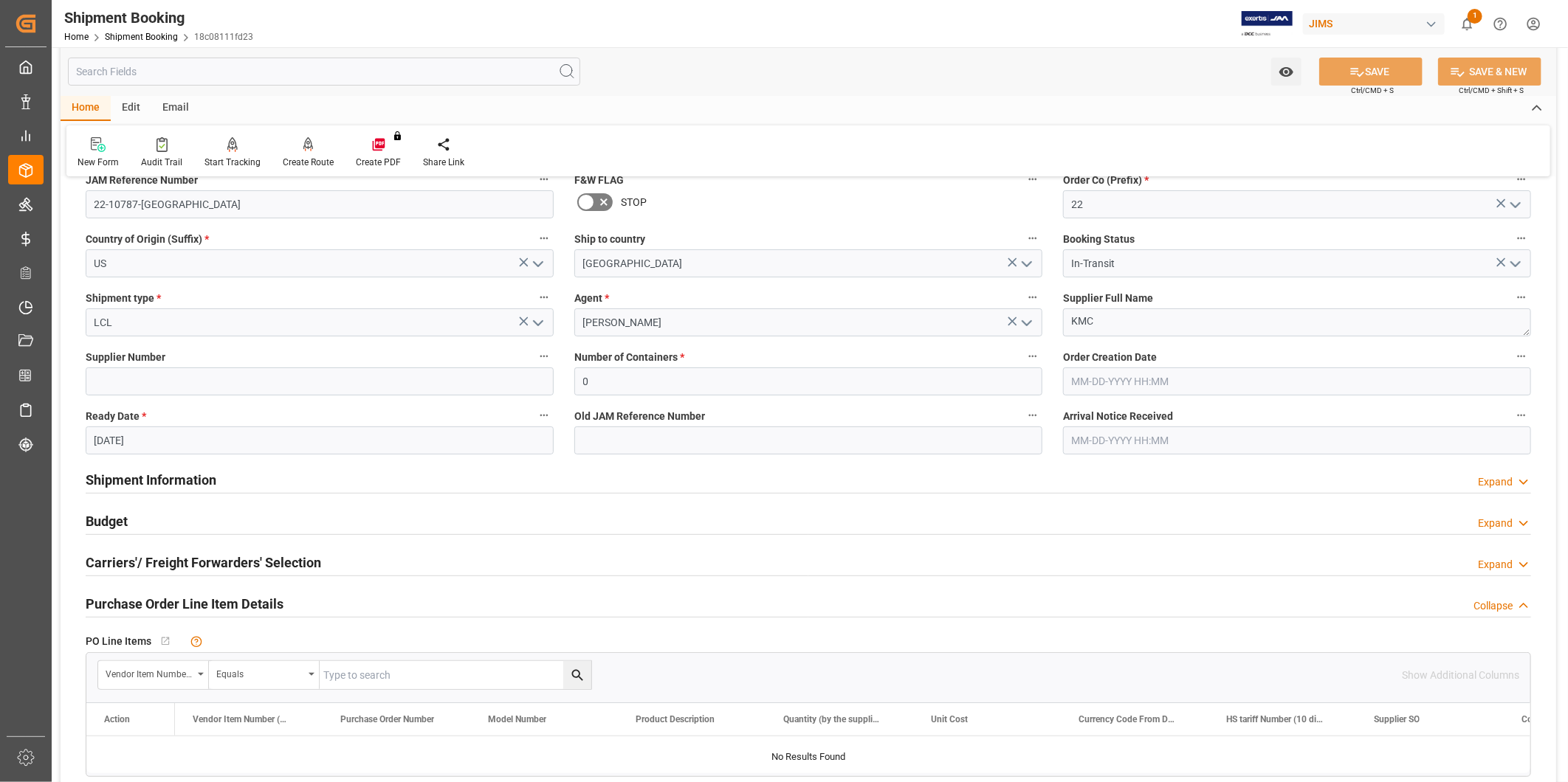
click at [276, 600] on h2 "Purchase Order Line Item Details" at bounding box center [184, 604] width 198 height 20
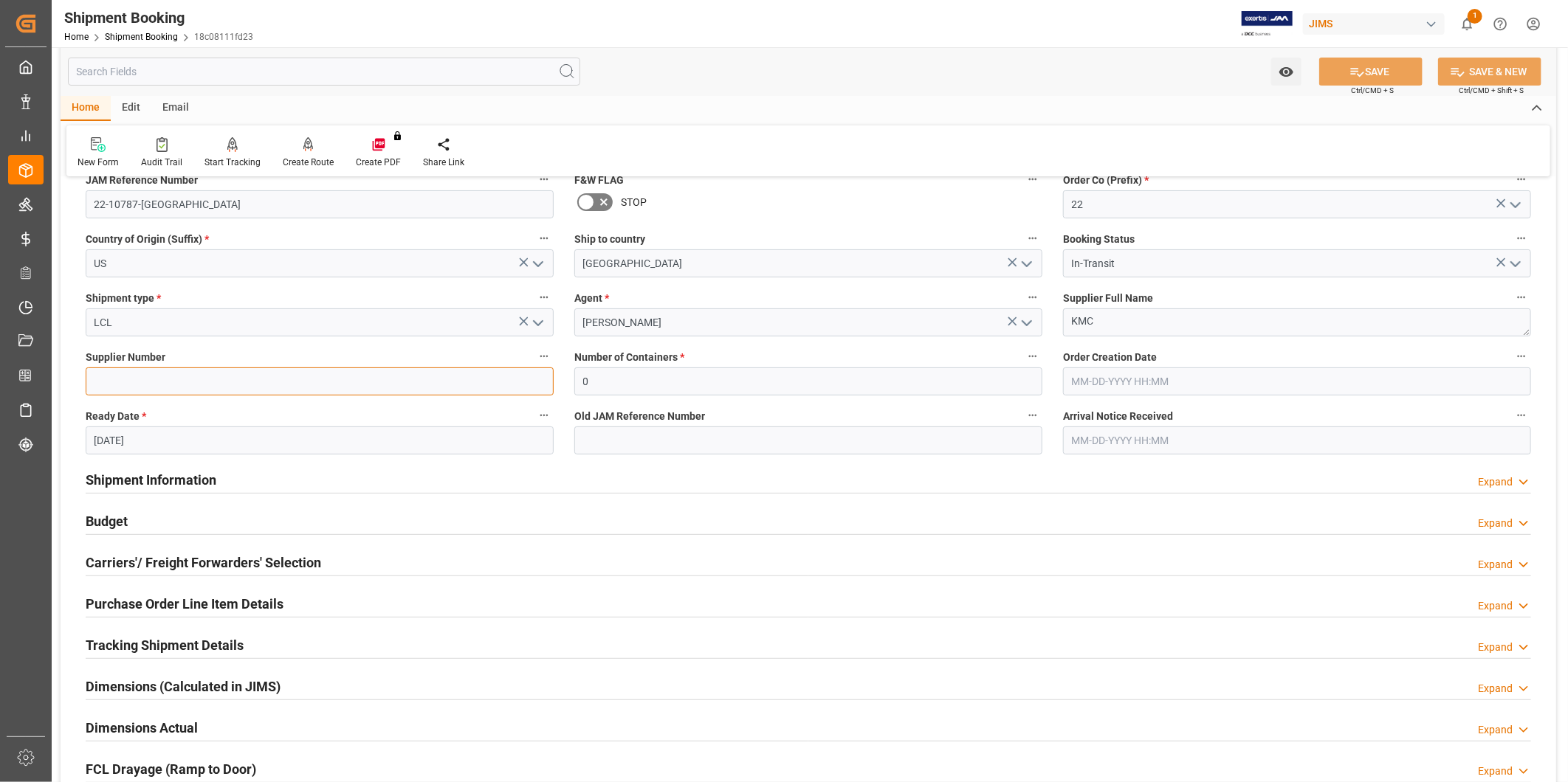
click at [166, 378] on input at bounding box center [319, 381] width 468 height 28
type input "524"
click at [1360, 68] on icon at bounding box center [1357, 72] width 15 height 15
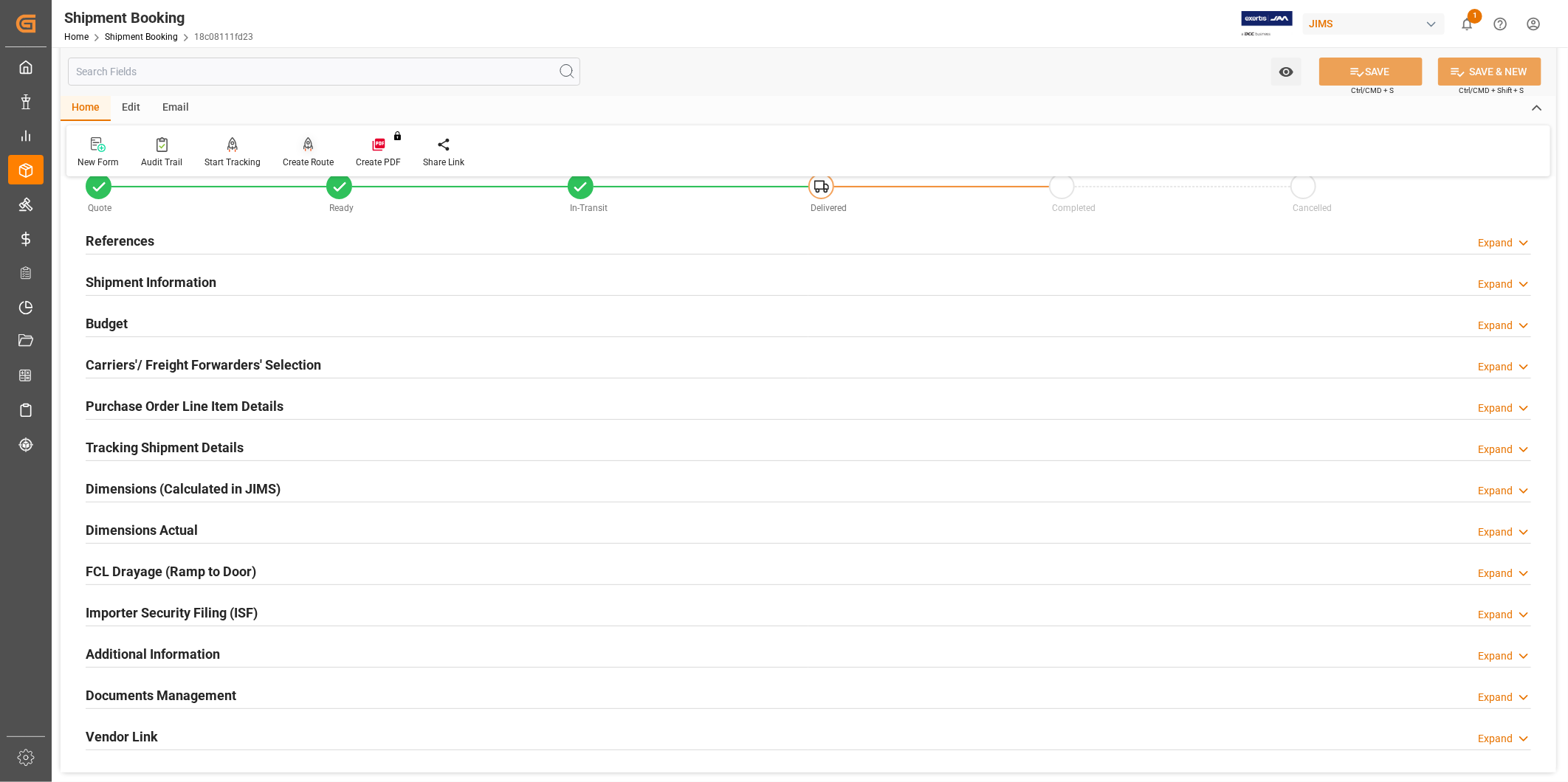
scroll to position [0, 0]
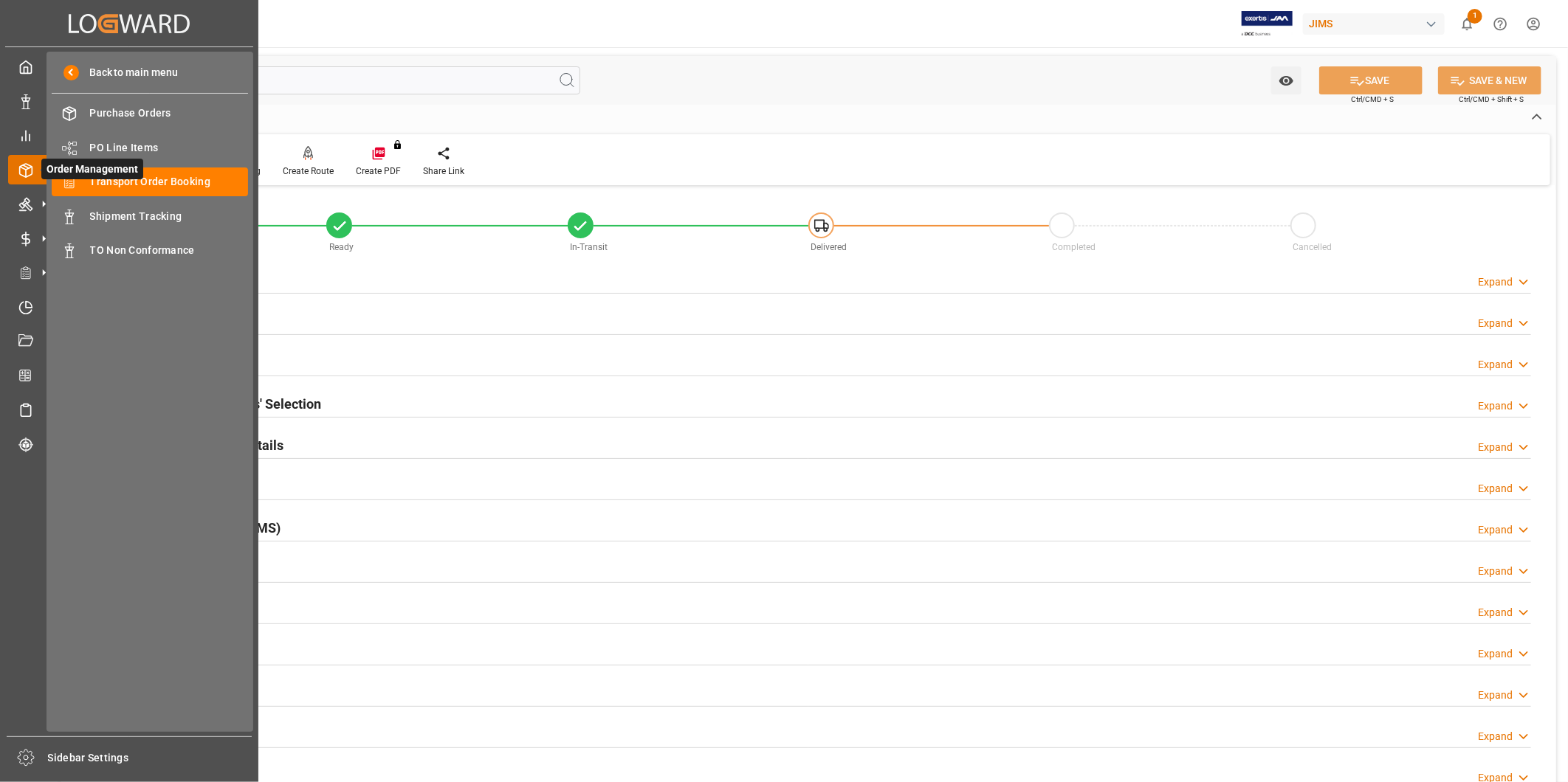
click at [117, 179] on span "Order Management" at bounding box center [92, 169] width 101 height 21
click at [127, 186] on span "Transport Order Booking" at bounding box center [169, 182] width 159 height 15
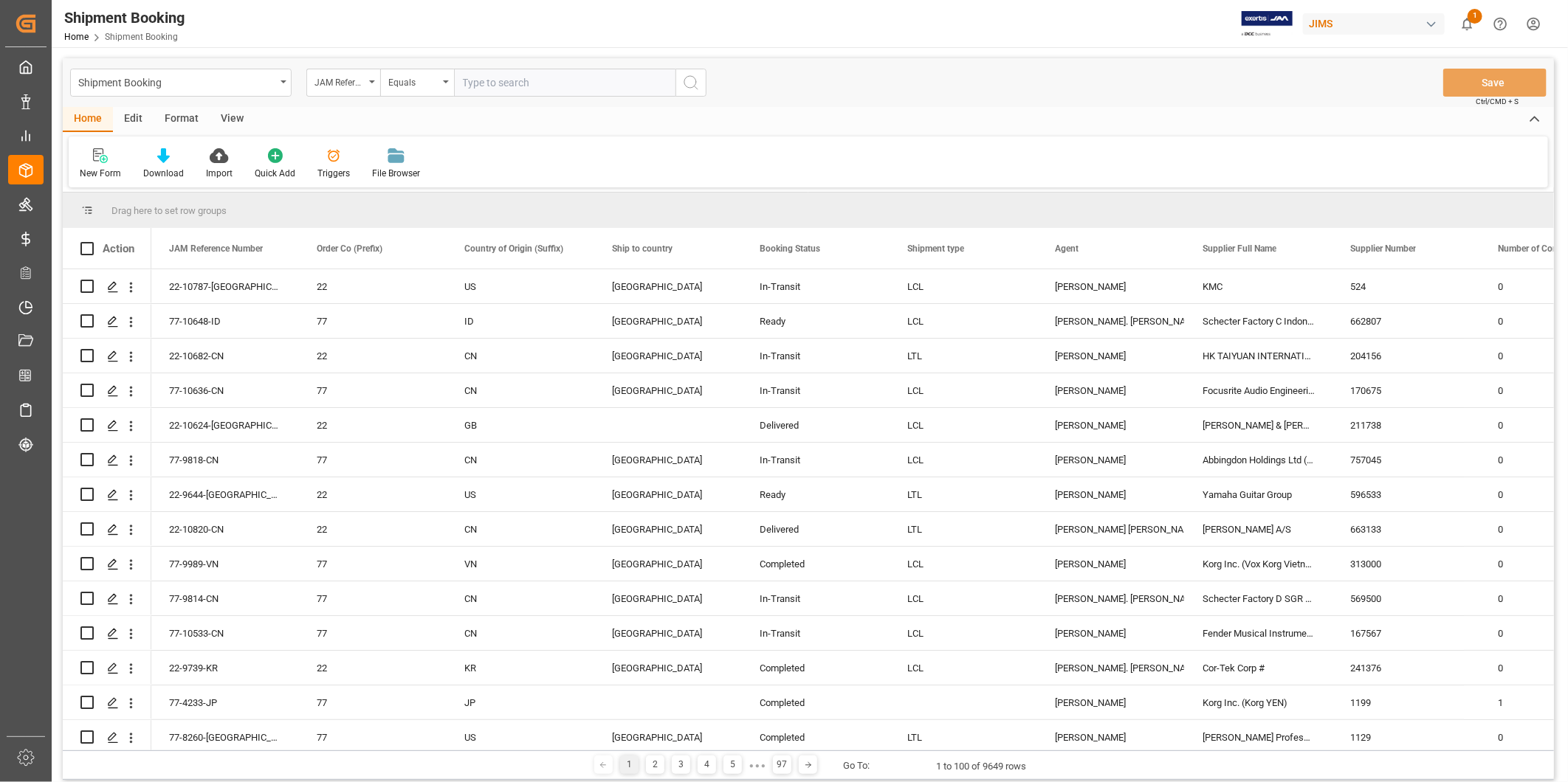
click at [486, 86] on input "text" at bounding box center [565, 82] width 221 height 28
type input "22-10704-[GEOGRAPHIC_DATA]"
click at [683, 86] on icon "search button" at bounding box center [691, 82] width 18 height 18
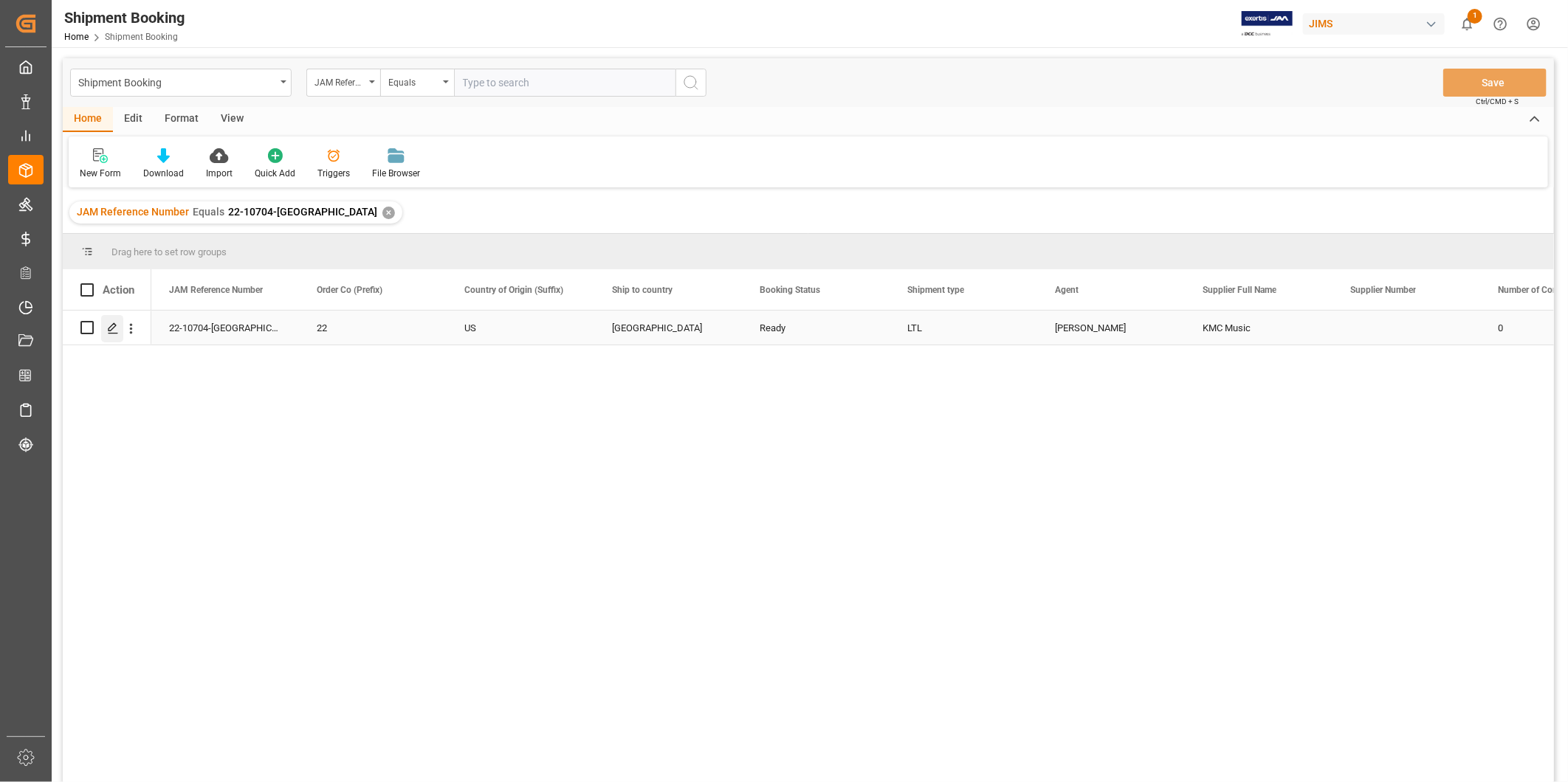
click at [114, 323] on polygon "Press SPACE to select this row." at bounding box center [112, 327] width 8 height 8
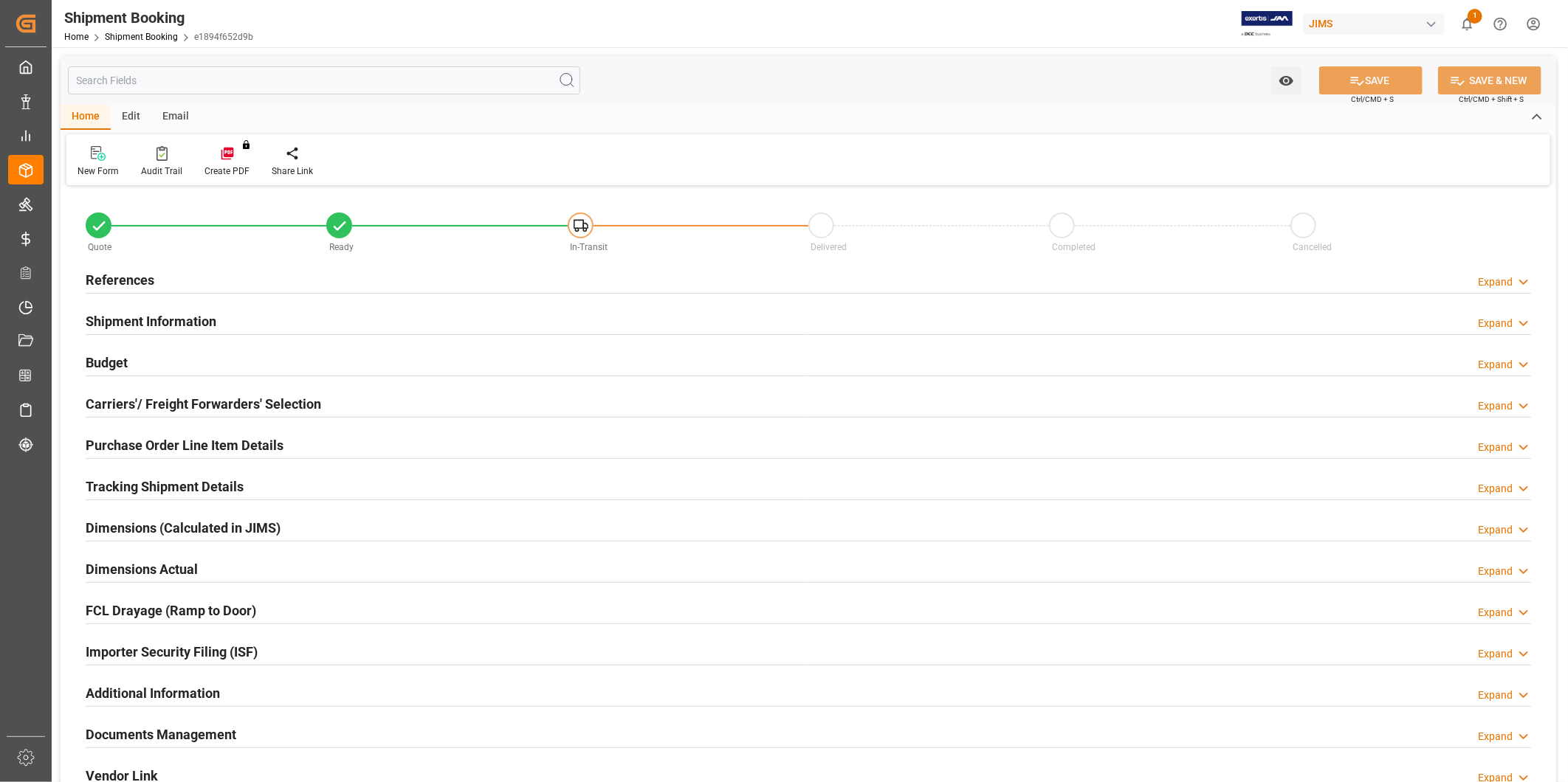
type input "0"
type input "[DATE]"
click at [260, 275] on div "References Expand" at bounding box center [808, 278] width 1445 height 28
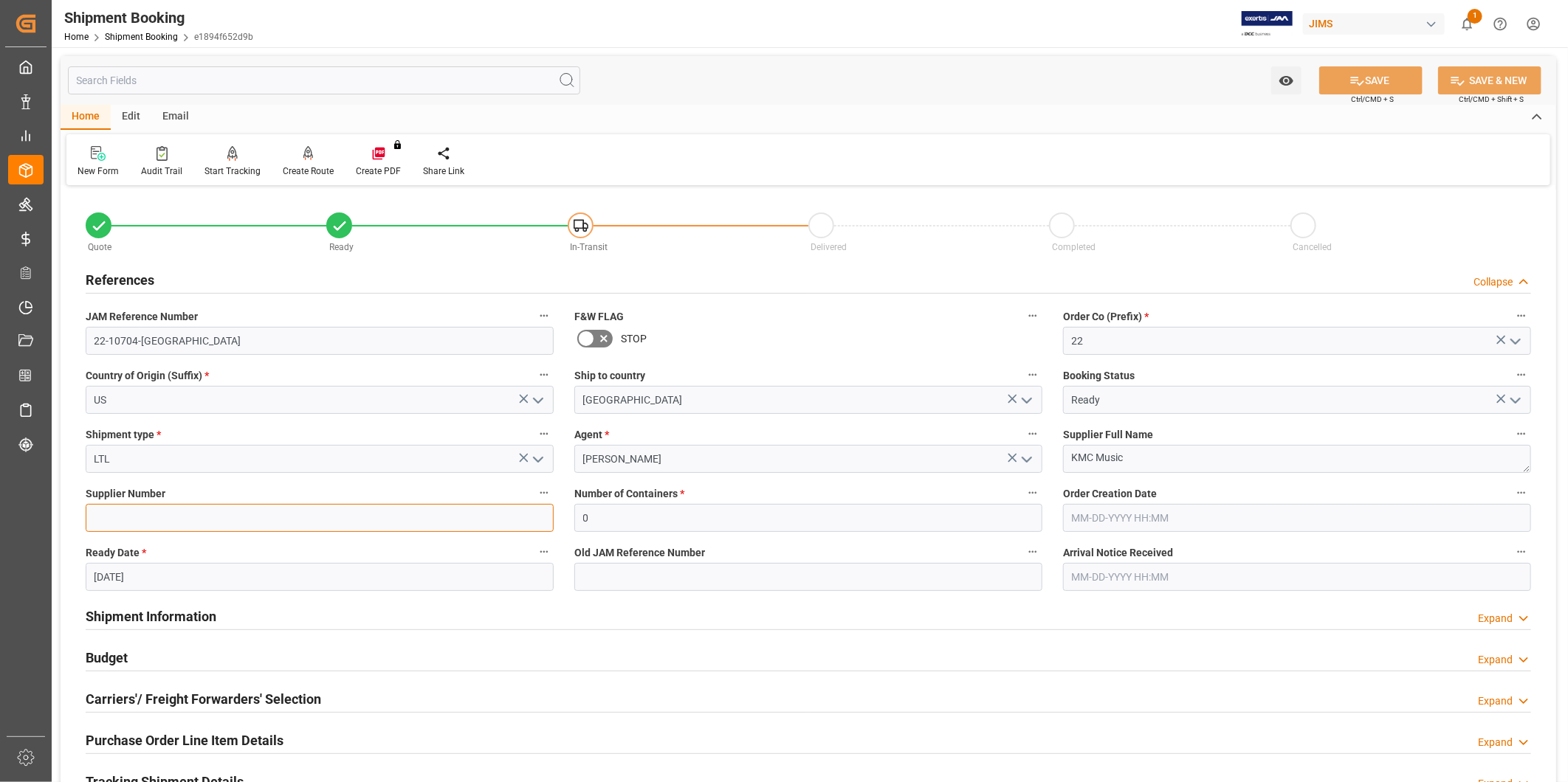
click at [167, 510] on input at bounding box center [319, 518] width 468 height 28
type input "524"
click at [244, 497] on label "Supplier Number" at bounding box center [319, 494] width 468 height 21
click at [534, 497] on button "Supplier Number" at bounding box center [543, 493] width 19 height 19
click at [1399, 90] on div at bounding box center [784, 391] width 1568 height 782
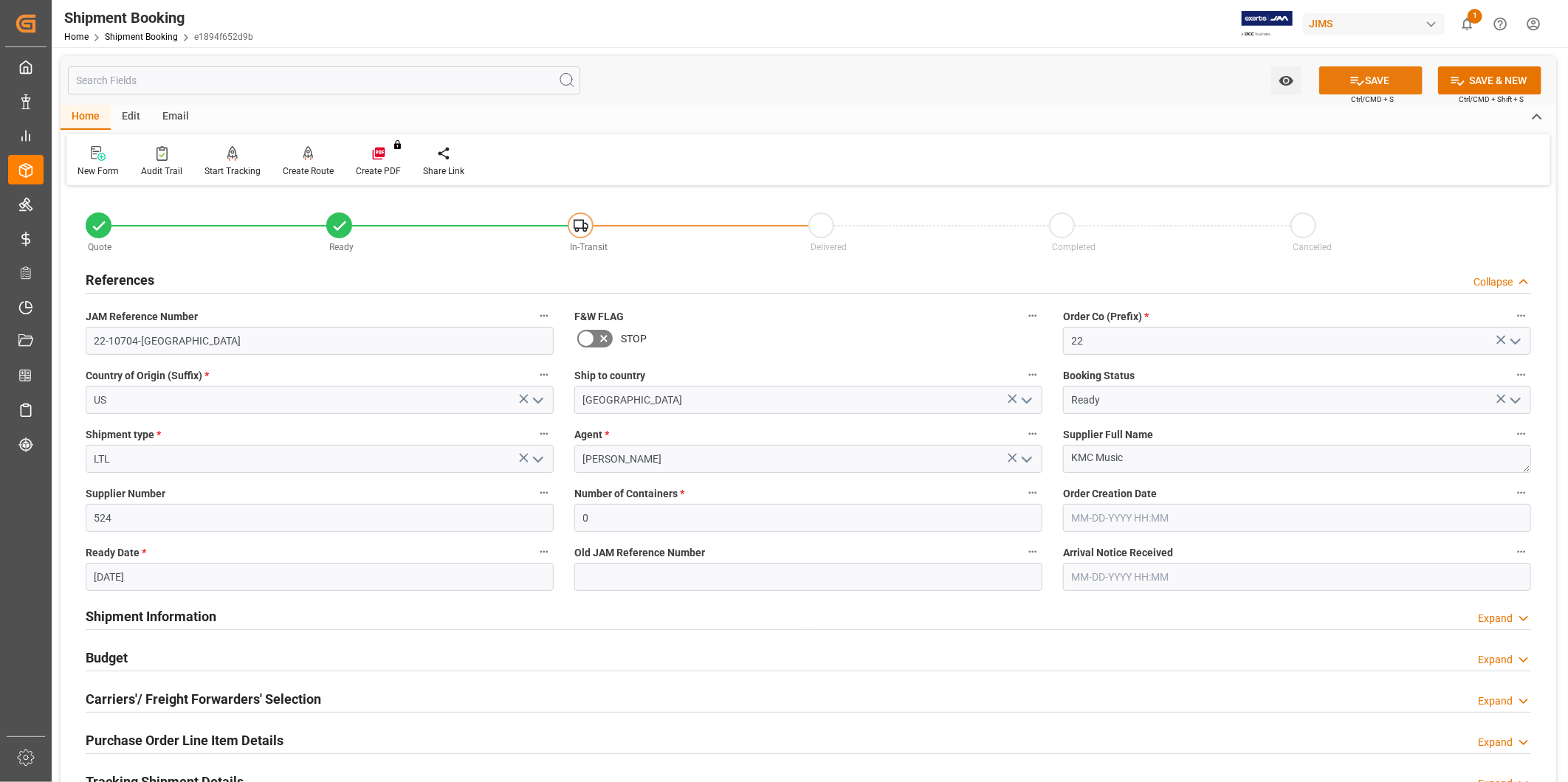
click at [1374, 82] on button "SAVE" at bounding box center [1370, 80] width 103 height 28
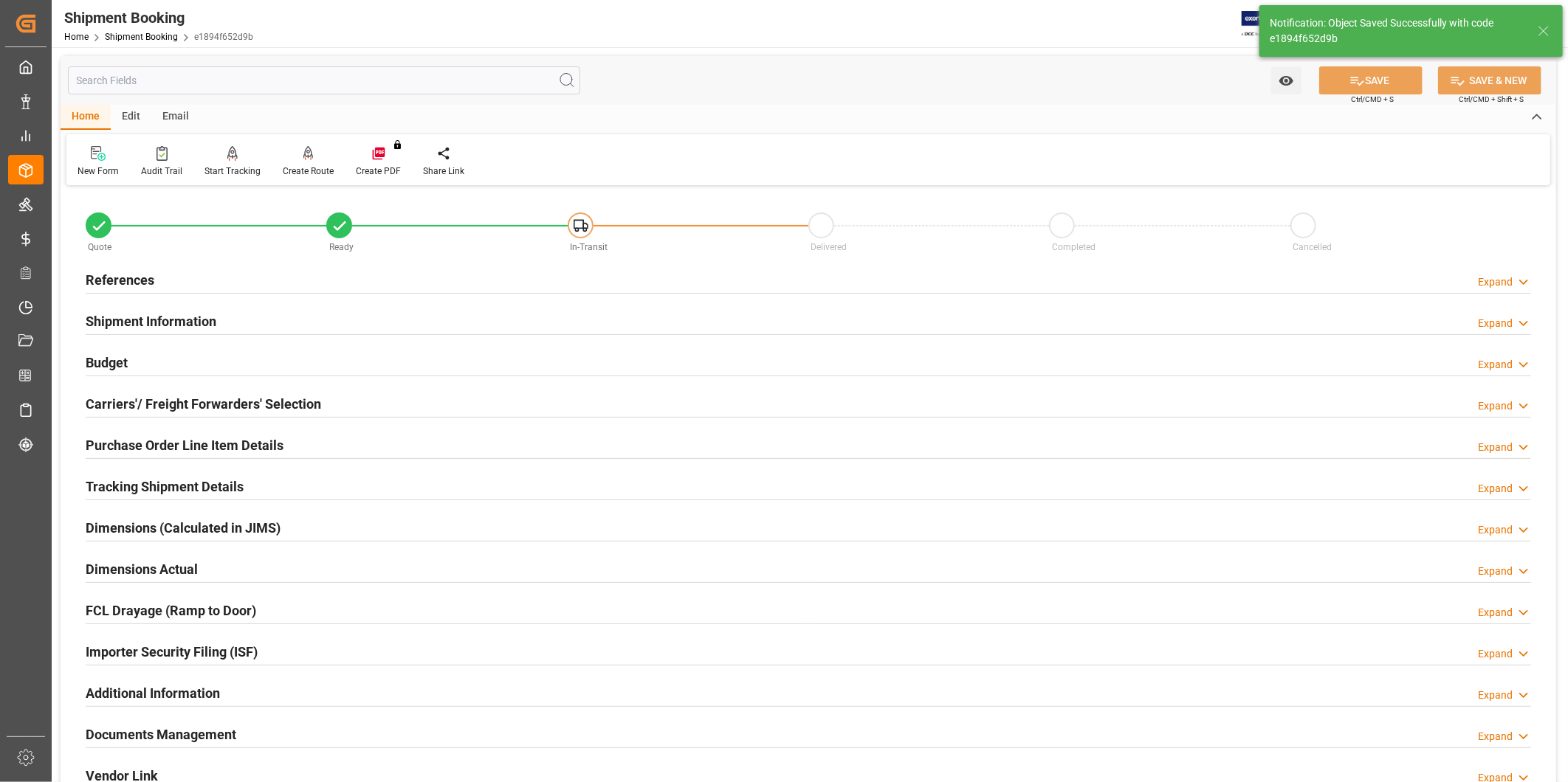
click at [179, 488] on h2 "Tracking Shipment Details" at bounding box center [164, 487] width 158 height 20
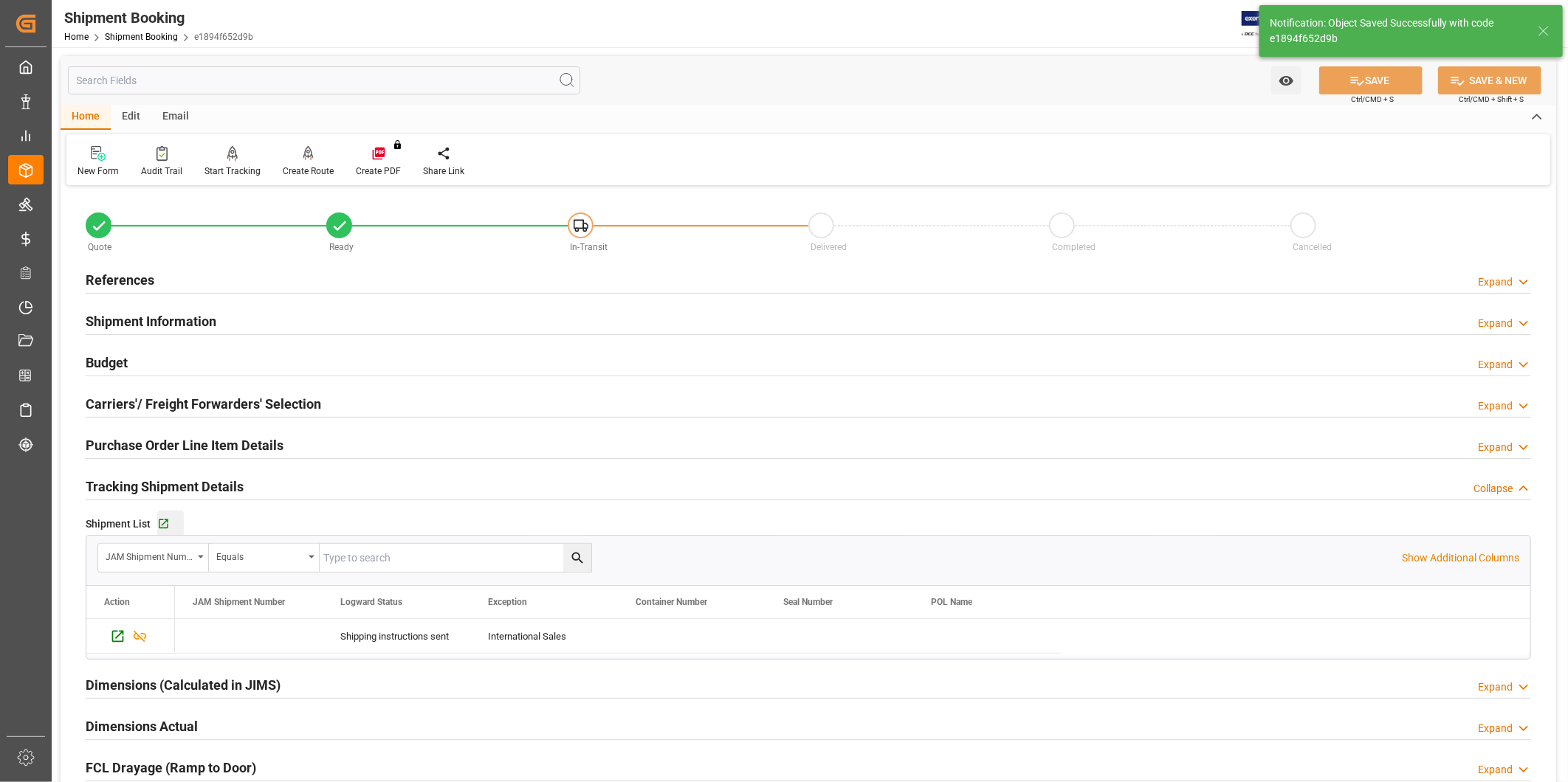
click at [166, 532] on button "Go to Shipment Tracking Grid" at bounding box center [170, 523] width 27 height 27
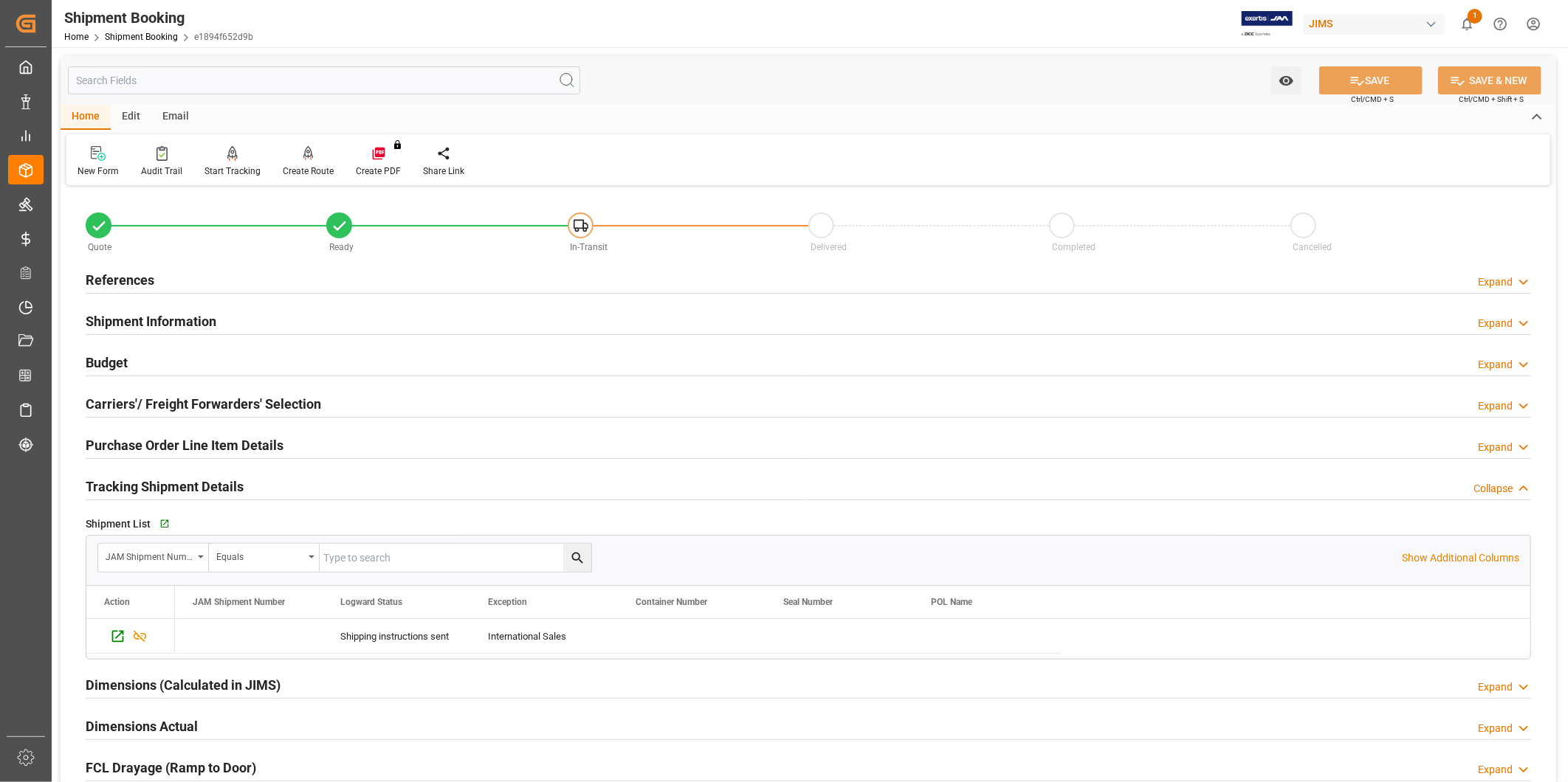
click at [1485, 279] on div "Expand" at bounding box center [1495, 282] width 34 height 15
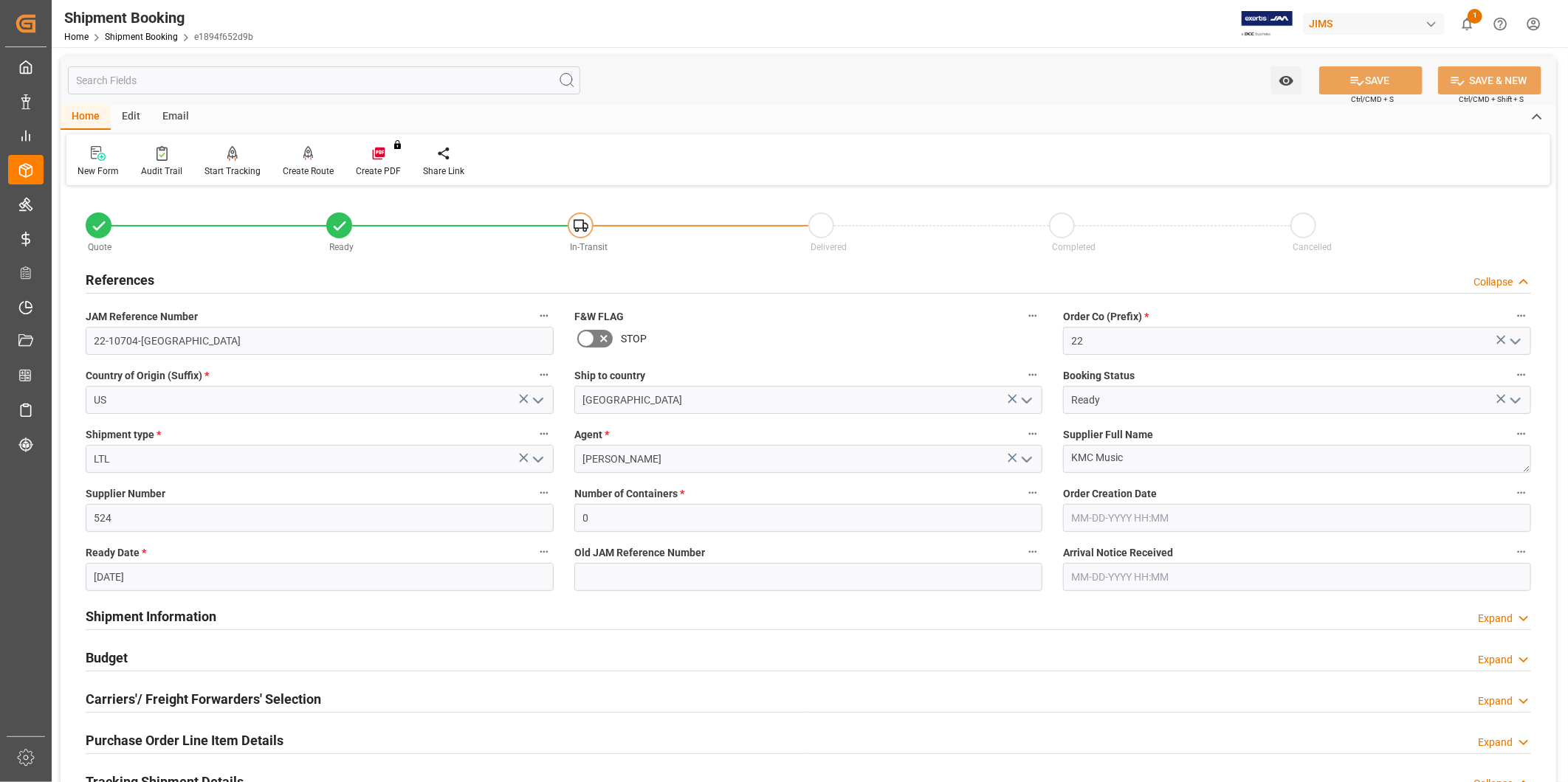
click at [1485, 279] on div "Collapse" at bounding box center [1492, 282] width 39 height 15
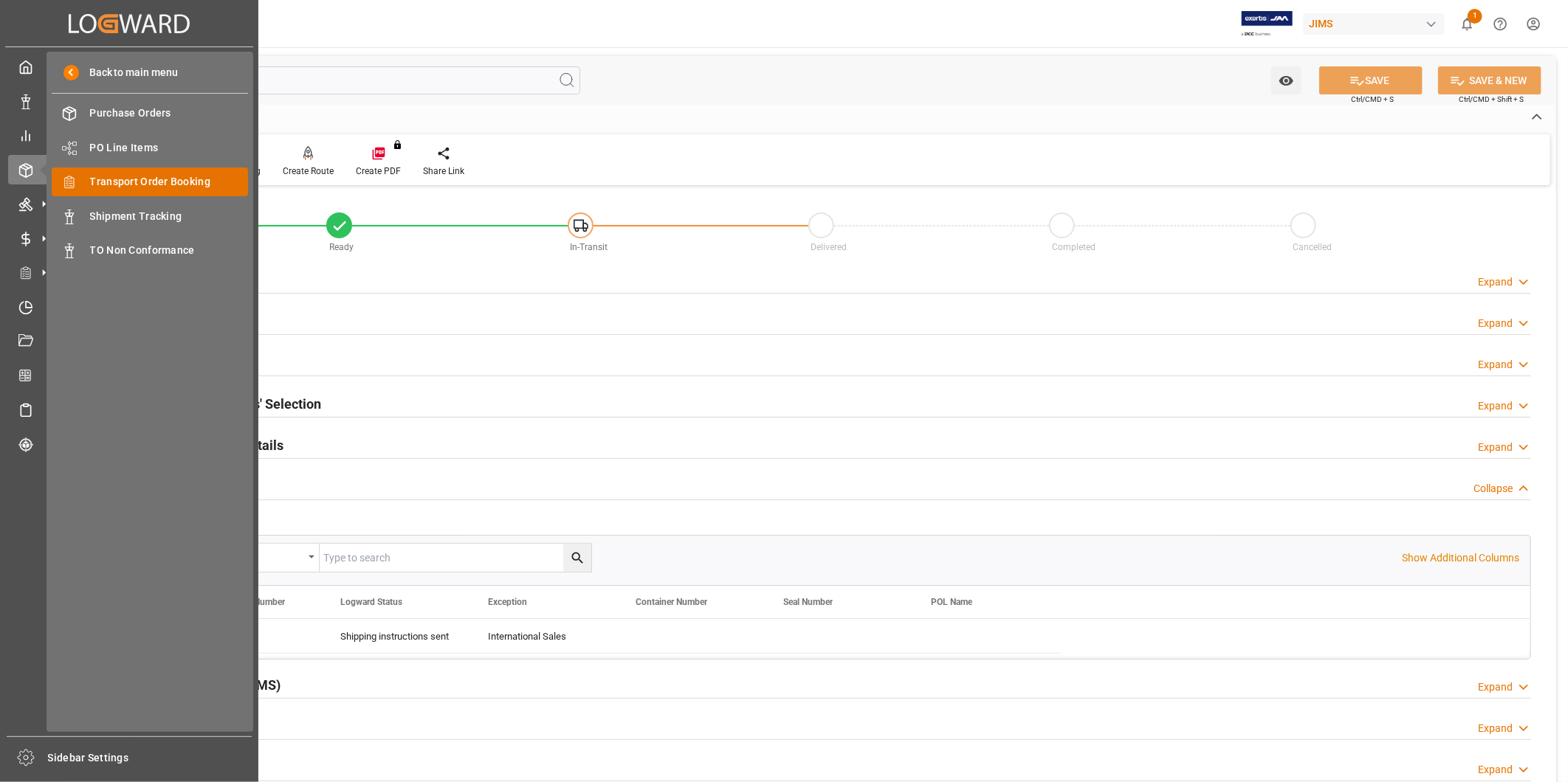
click at [160, 183] on span "Transport Order Booking" at bounding box center [169, 182] width 159 height 15
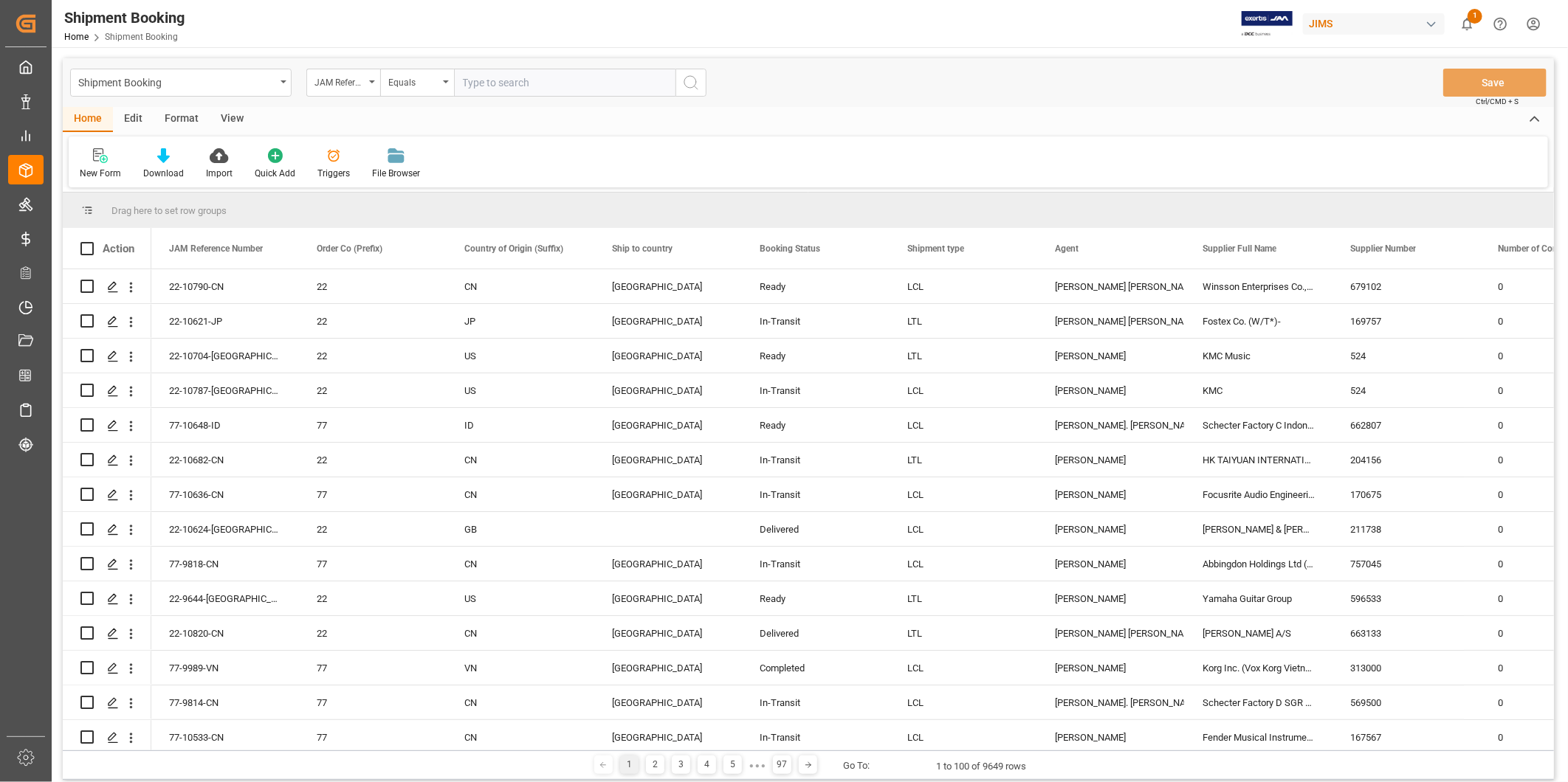
click at [526, 79] on input "text" at bounding box center [565, 82] width 221 height 28
type input "22-10704-[GEOGRAPHIC_DATA]"
click at [700, 85] on button "search button" at bounding box center [691, 82] width 31 height 28
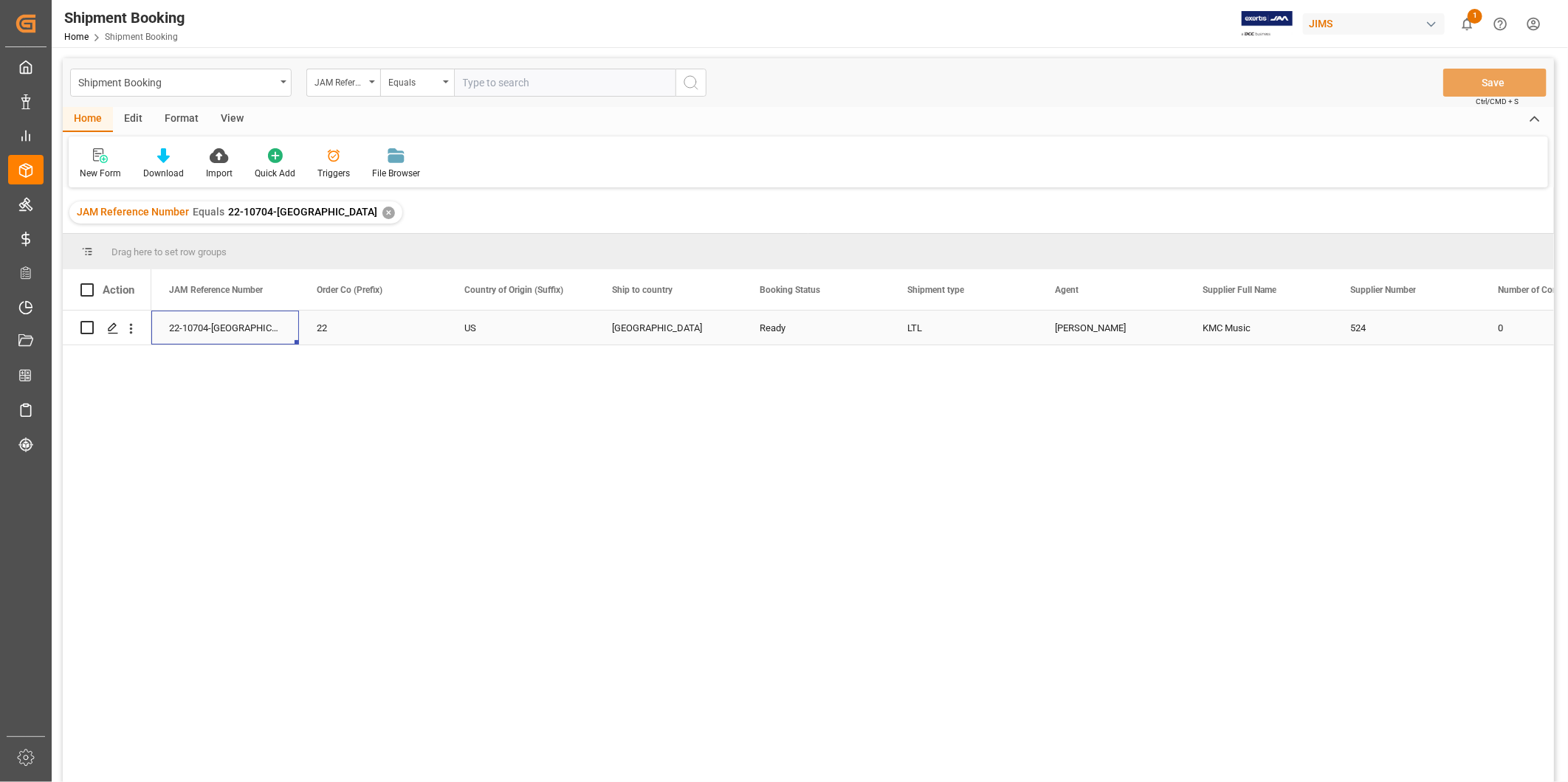
click at [202, 326] on div "22-10704-[GEOGRAPHIC_DATA]" at bounding box center [224, 327] width 147 height 34
click at [121, 333] on div "Press SPACE to select this row." at bounding box center [112, 329] width 22 height 27
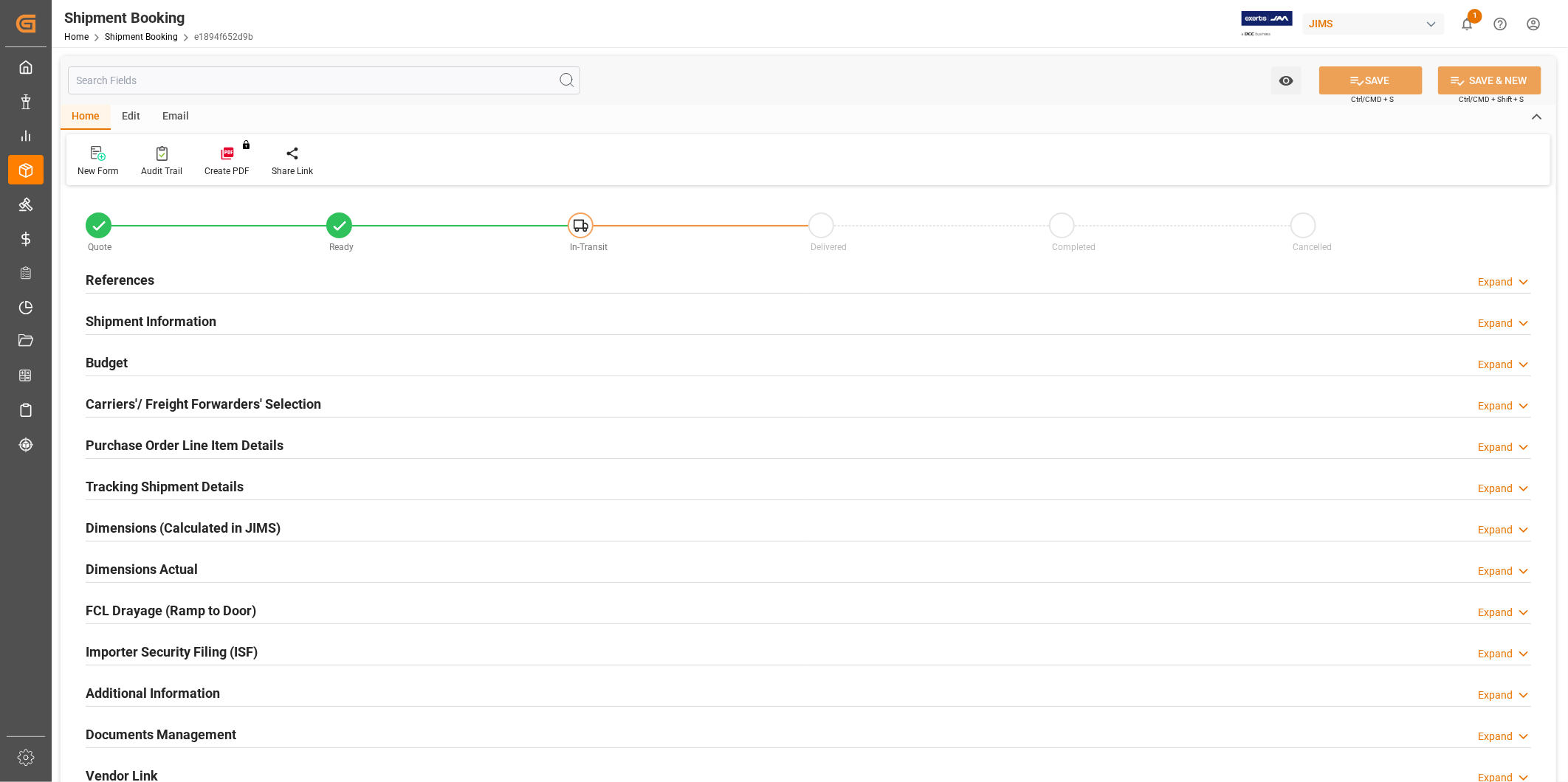
type input "0"
type input "[DATE]"
click at [166, 328] on h2 "Shipment Information" at bounding box center [150, 321] width 130 height 20
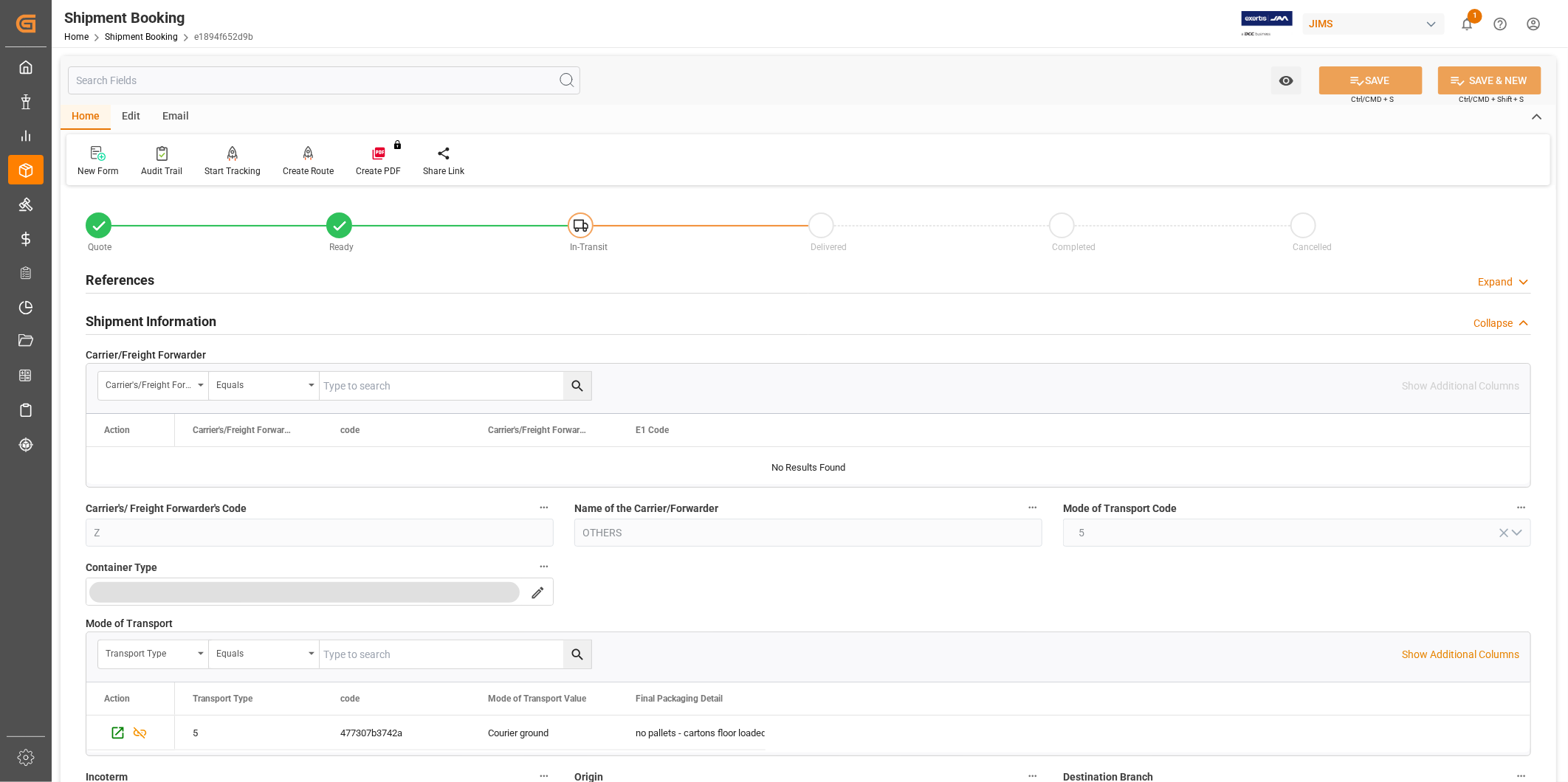
click at [166, 328] on h2 "Shipment Information" at bounding box center [150, 321] width 130 height 20
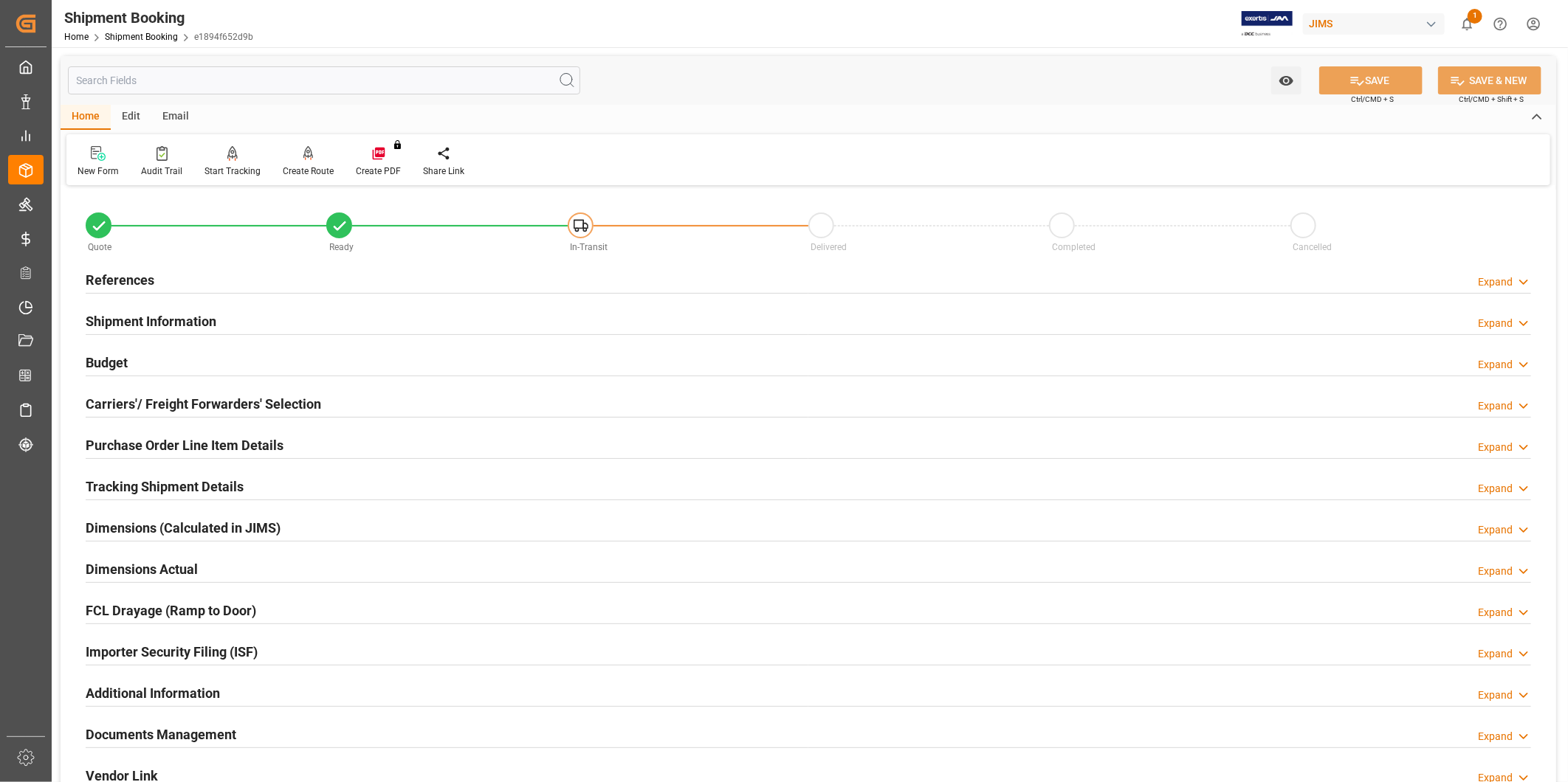
click at [172, 283] on div "References Expand" at bounding box center [808, 278] width 1445 height 28
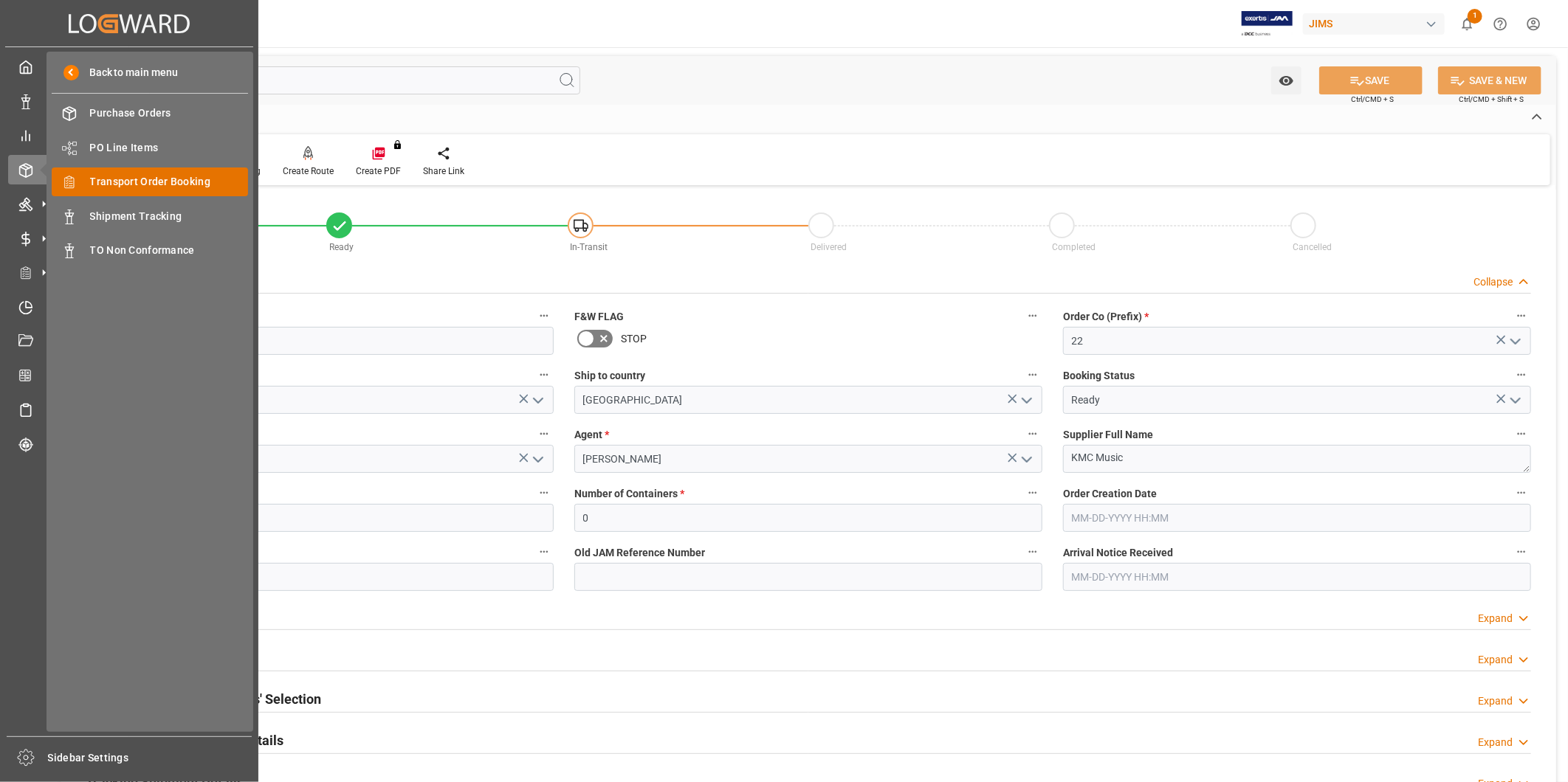
click at [137, 185] on span "Transport Order Booking" at bounding box center [169, 182] width 159 height 15
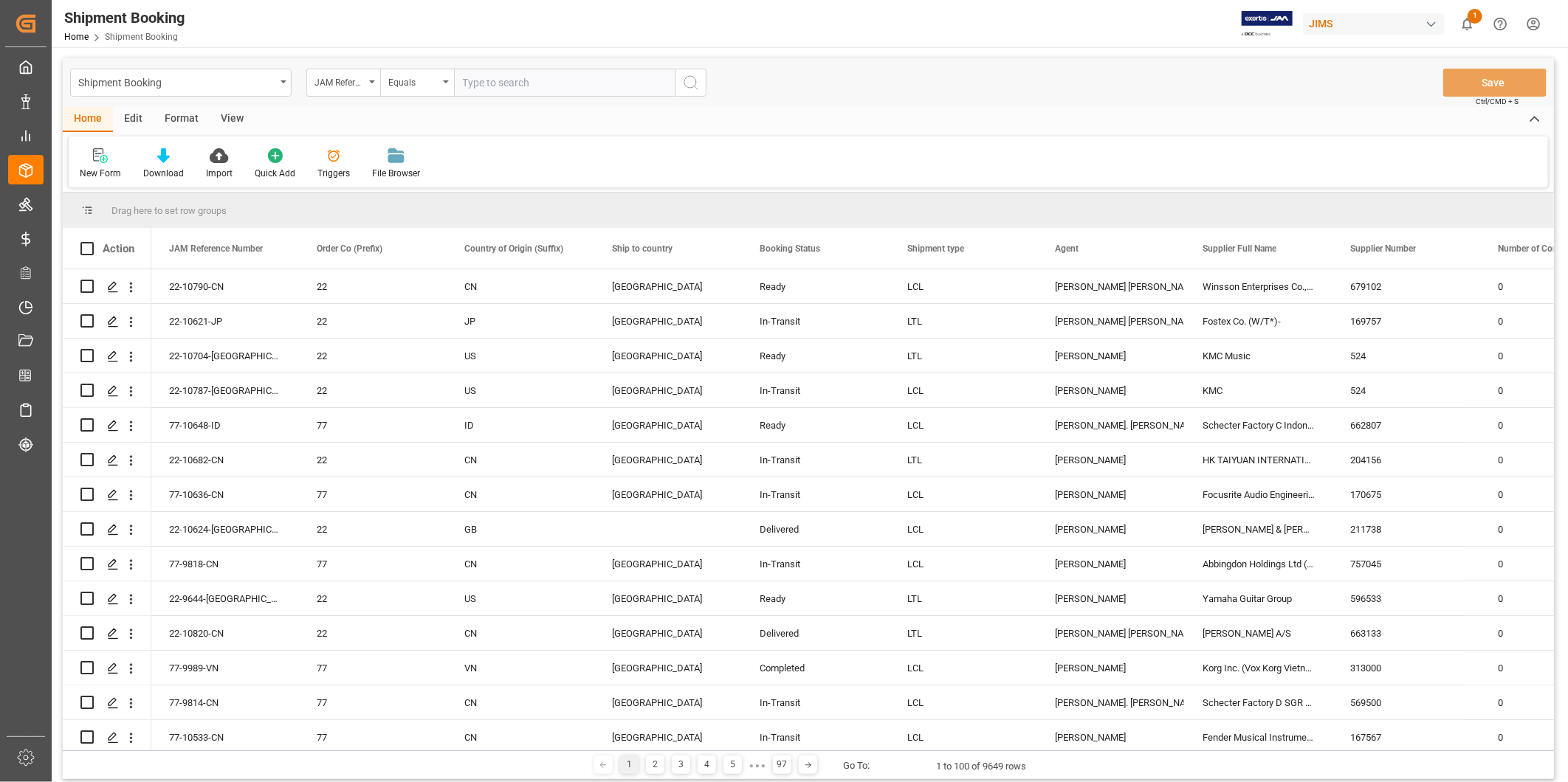
click at [583, 86] on input "text" at bounding box center [565, 82] width 221 height 28
type input "22-10600-US"
click at [682, 82] on icon "search button" at bounding box center [691, 82] width 18 height 18
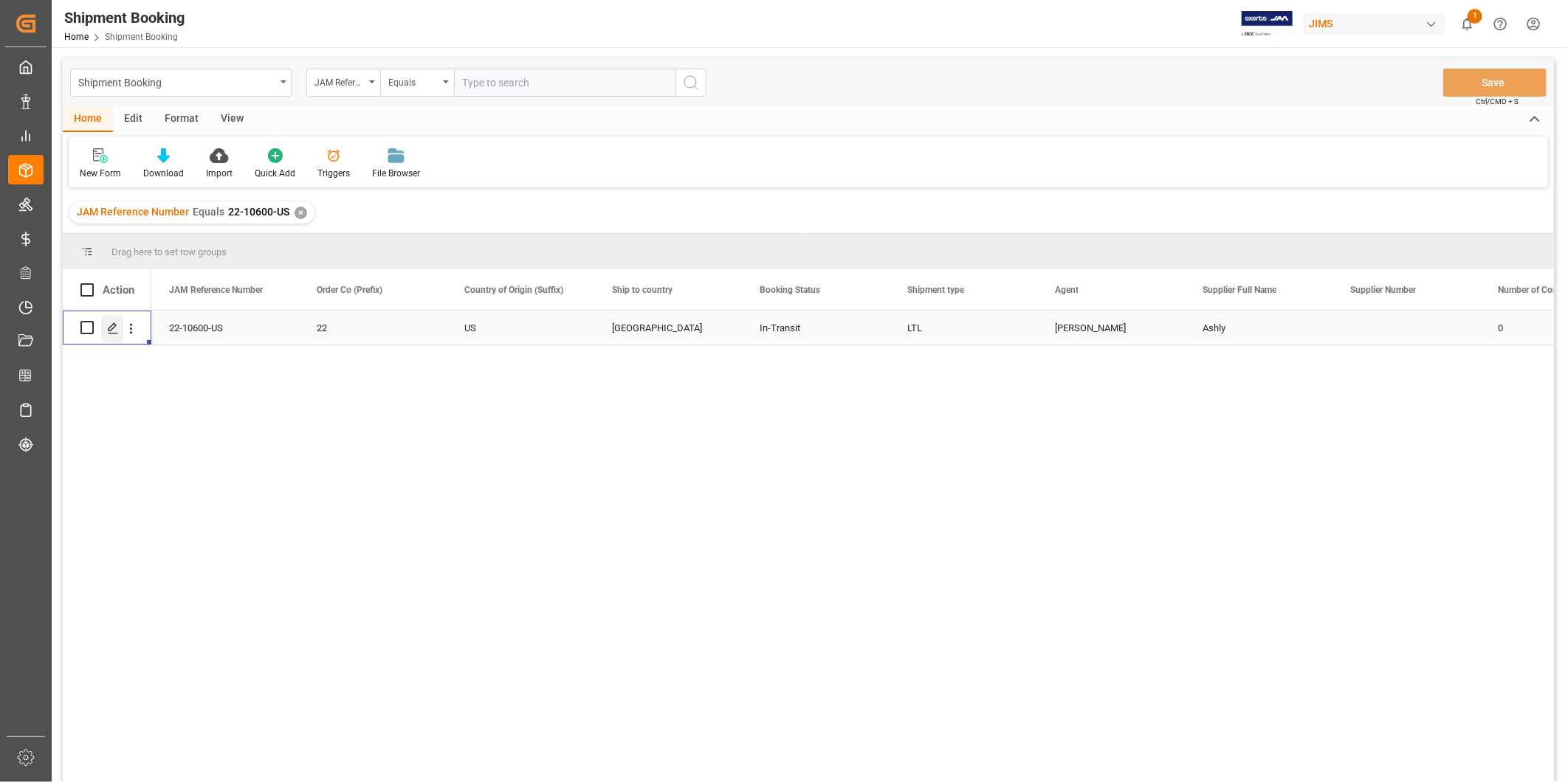
click at [108, 328] on icon "Press SPACE to select this row." at bounding box center [112, 328] width 11 height 11
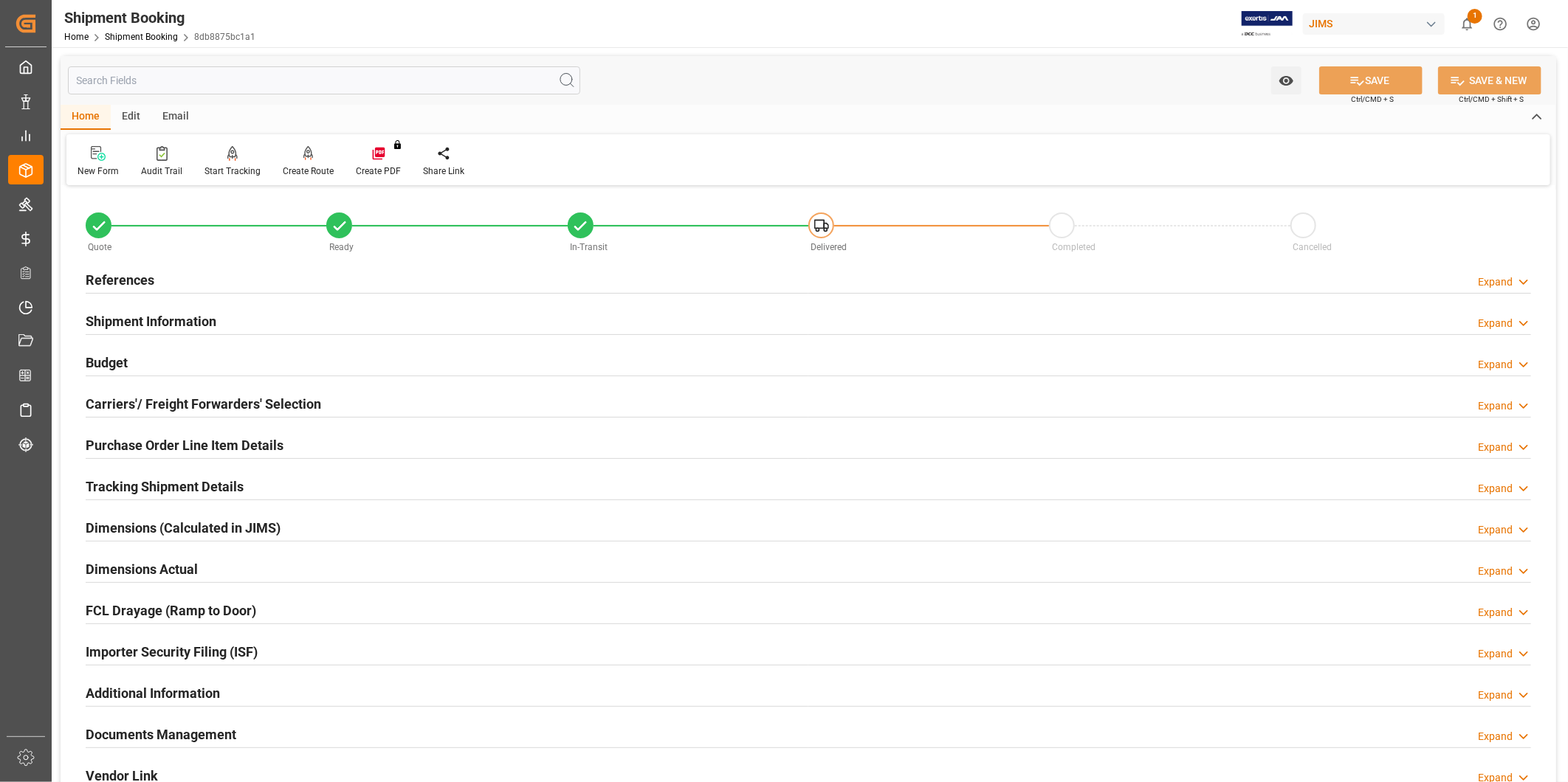
click at [193, 288] on div "References Expand" at bounding box center [808, 278] width 1445 height 28
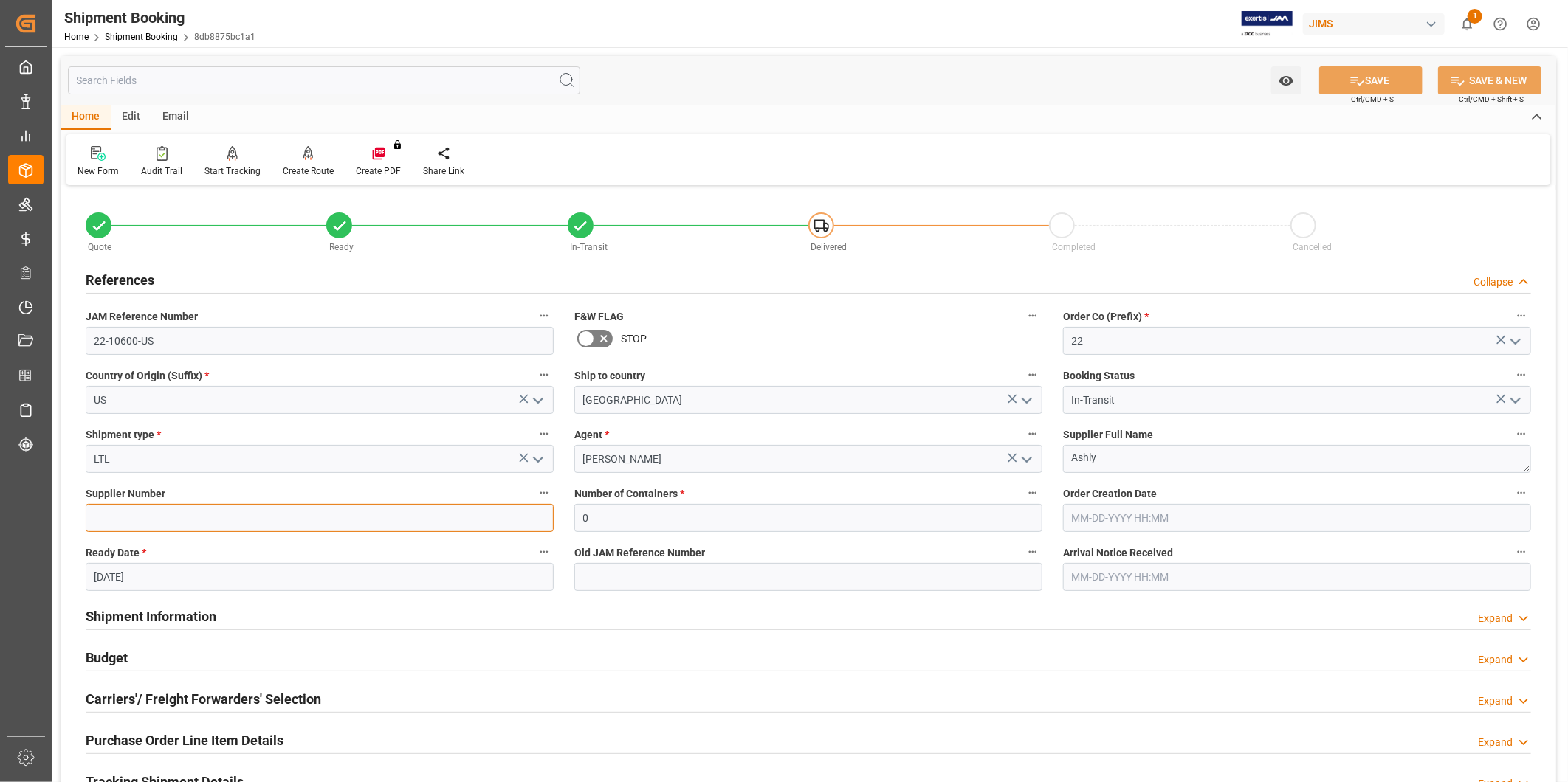
click at [146, 521] on input at bounding box center [319, 518] width 468 height 28
paste input "557"
type input "557"
click at [1352, 87] on icon at bounding box center [1357, 81] width 15 height 15
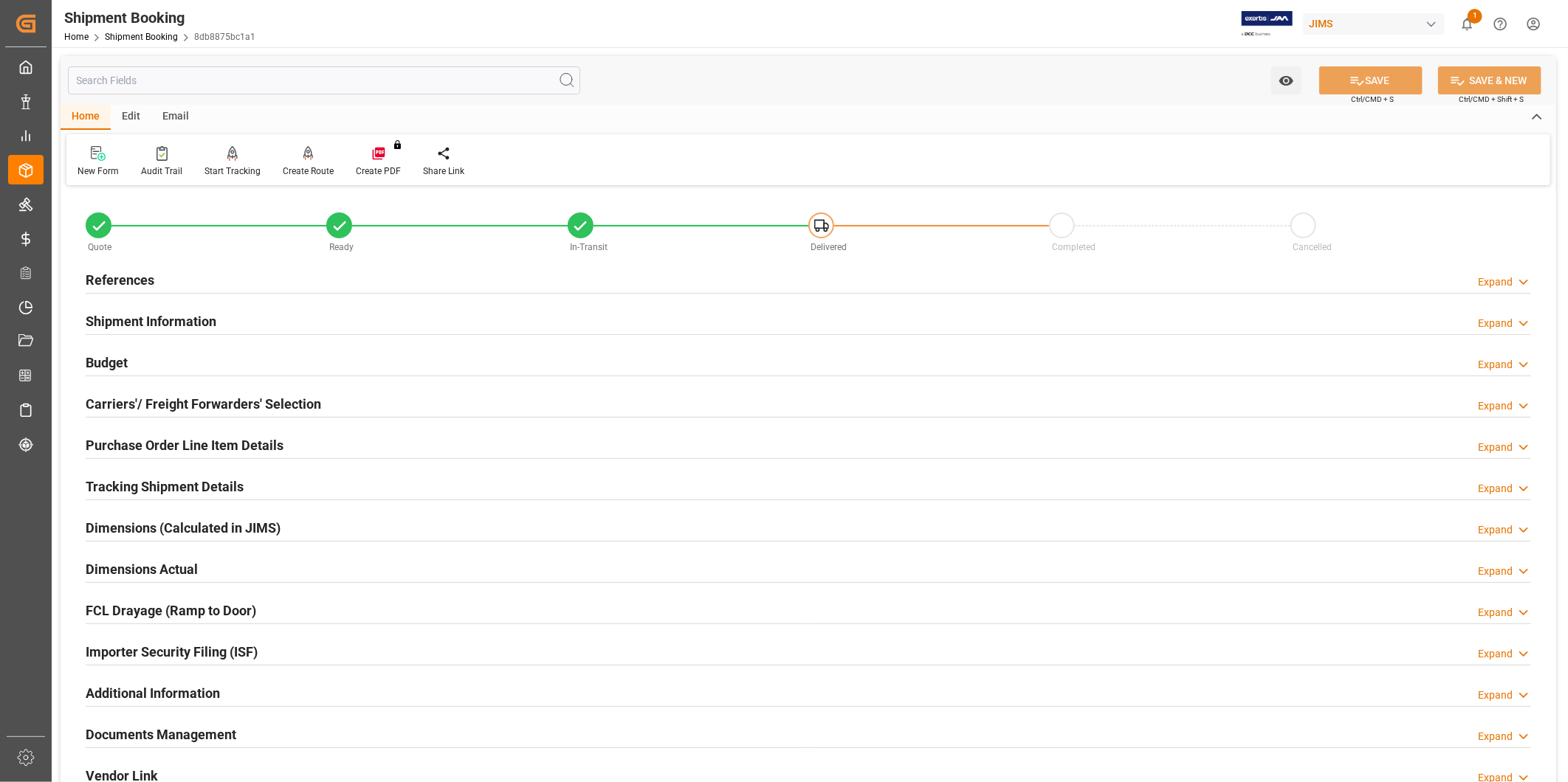
click at [166, 475] on div "Tracking Shipment Details" at bounding box center [164, 485] width 158 height 28
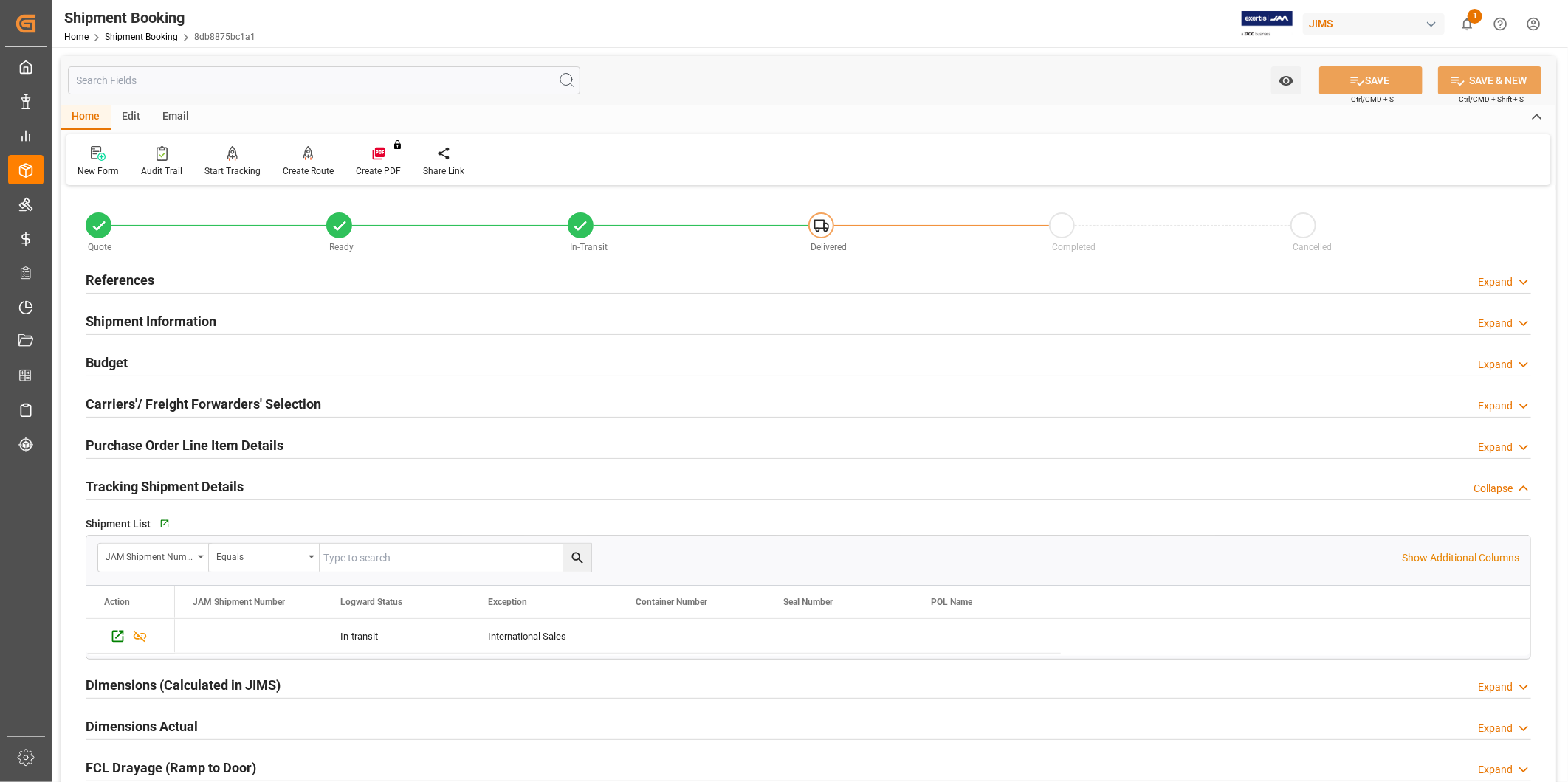
click at [166, 475] on div "Tracking Shipment Details" at bounding box center [164, 485] width 158 height 28
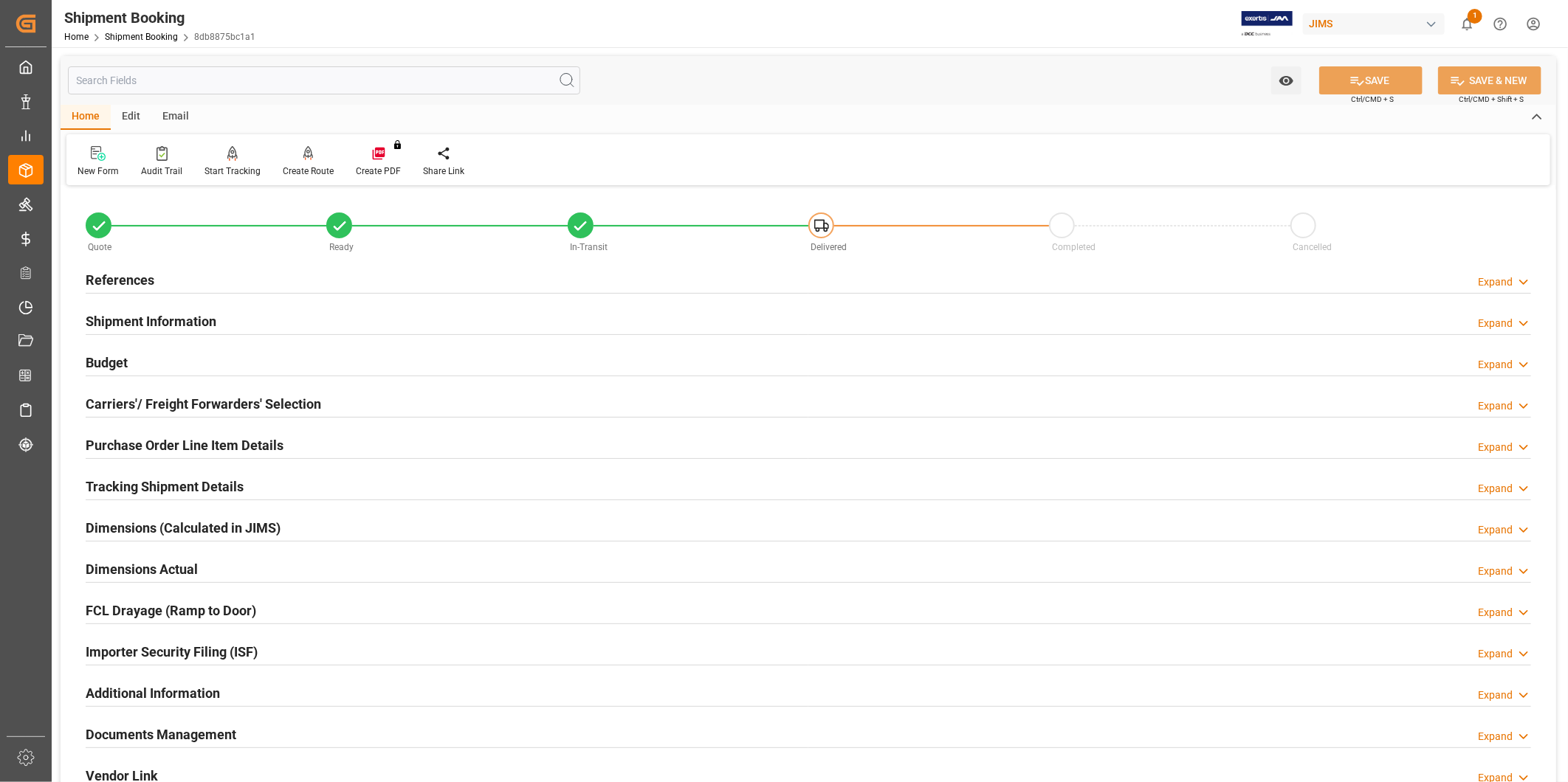
click at [1523, 283] on polyline at bounding box center [1524, 282] width 8 height 4
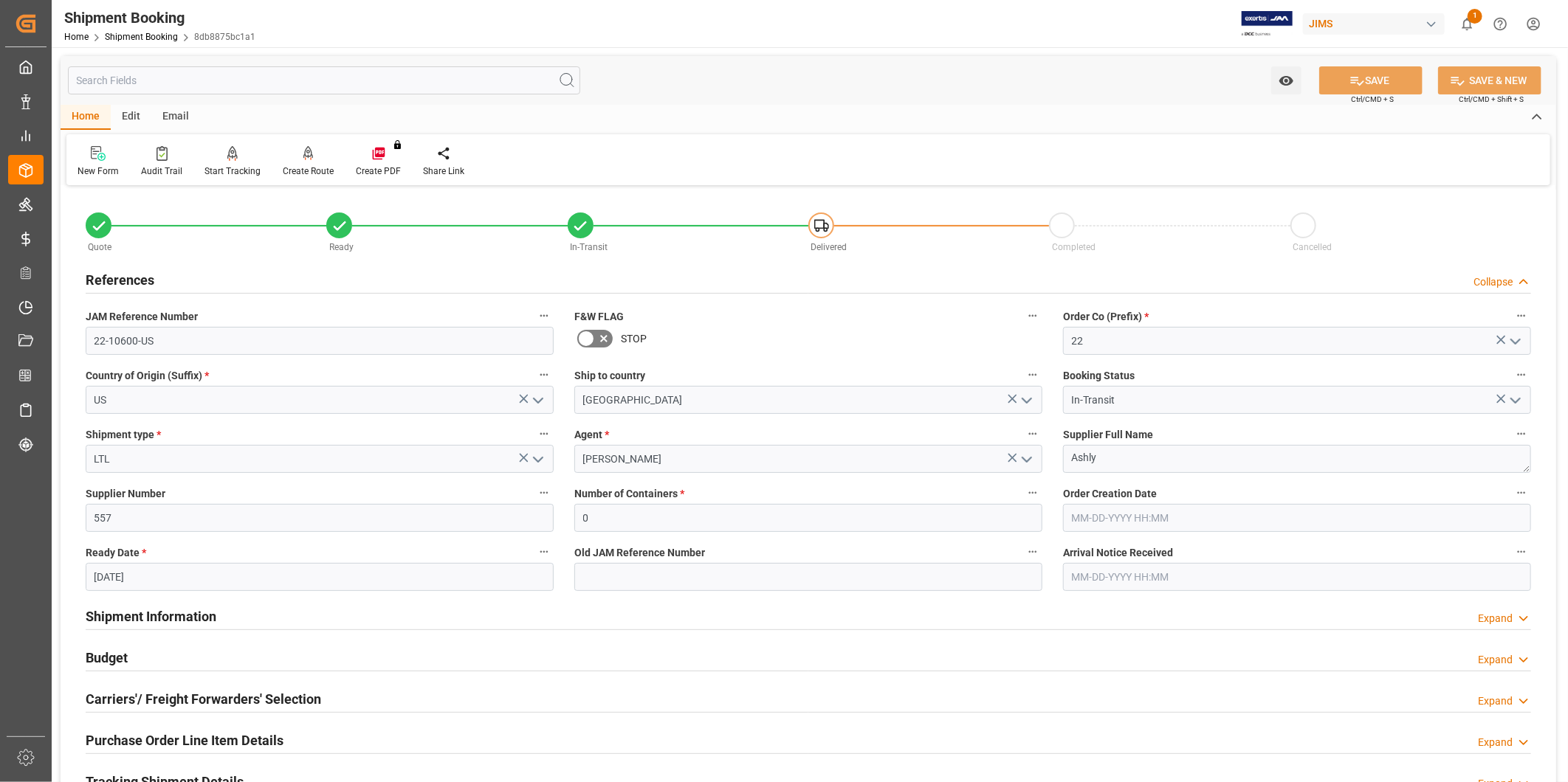
click at [1523, 283] on icon at bounding box center [1523, 282] width 14 height 15
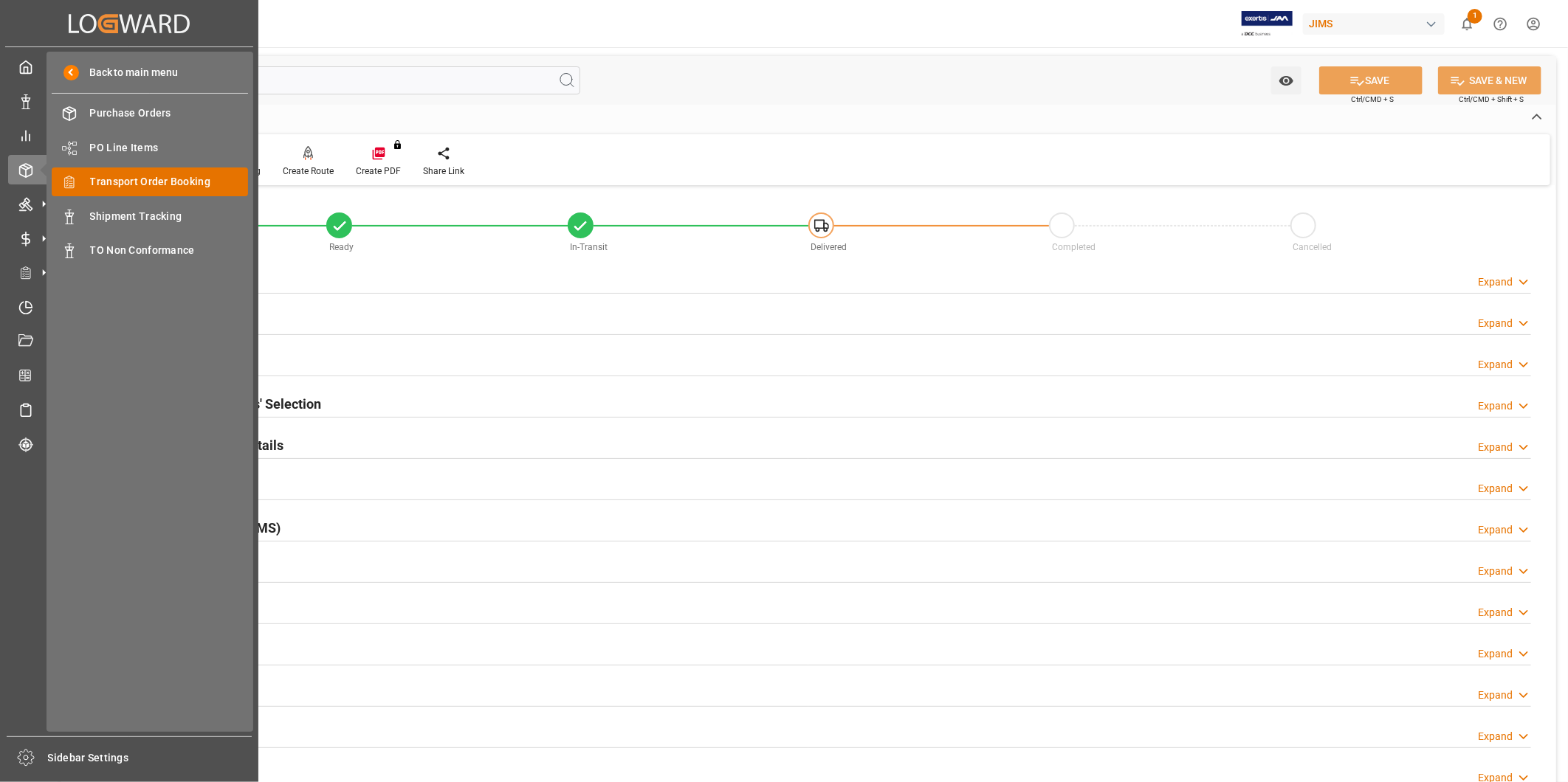
click at [151, 178] on span "Transport Order Booking" at bounding box center [169, 182] width 159 height 15
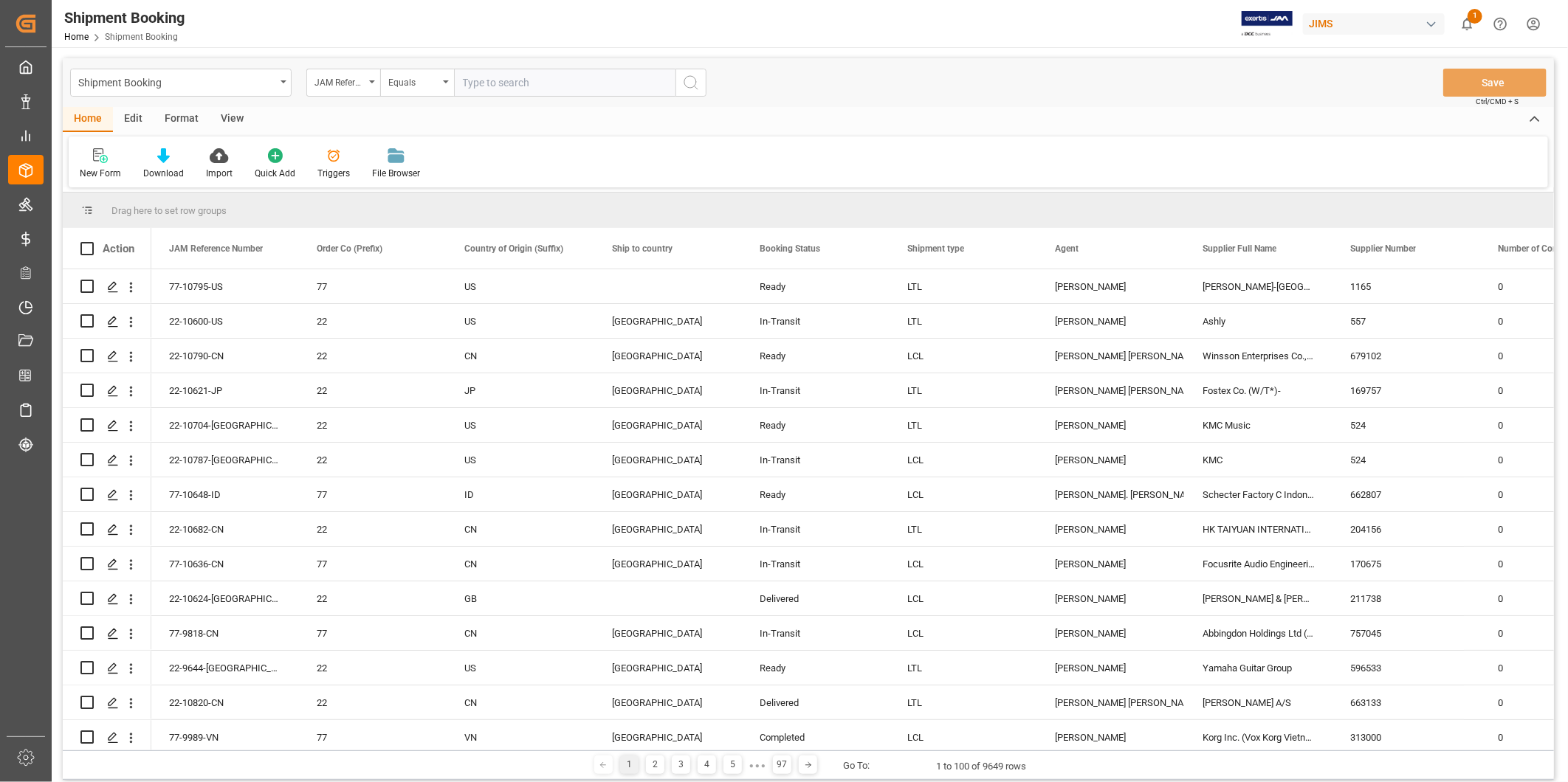
click at [552, 85] on input "text" at bounding box center [565, 82] width 221 height 28
type input "22-10628-[GEOGRAPHIC_DATA]"
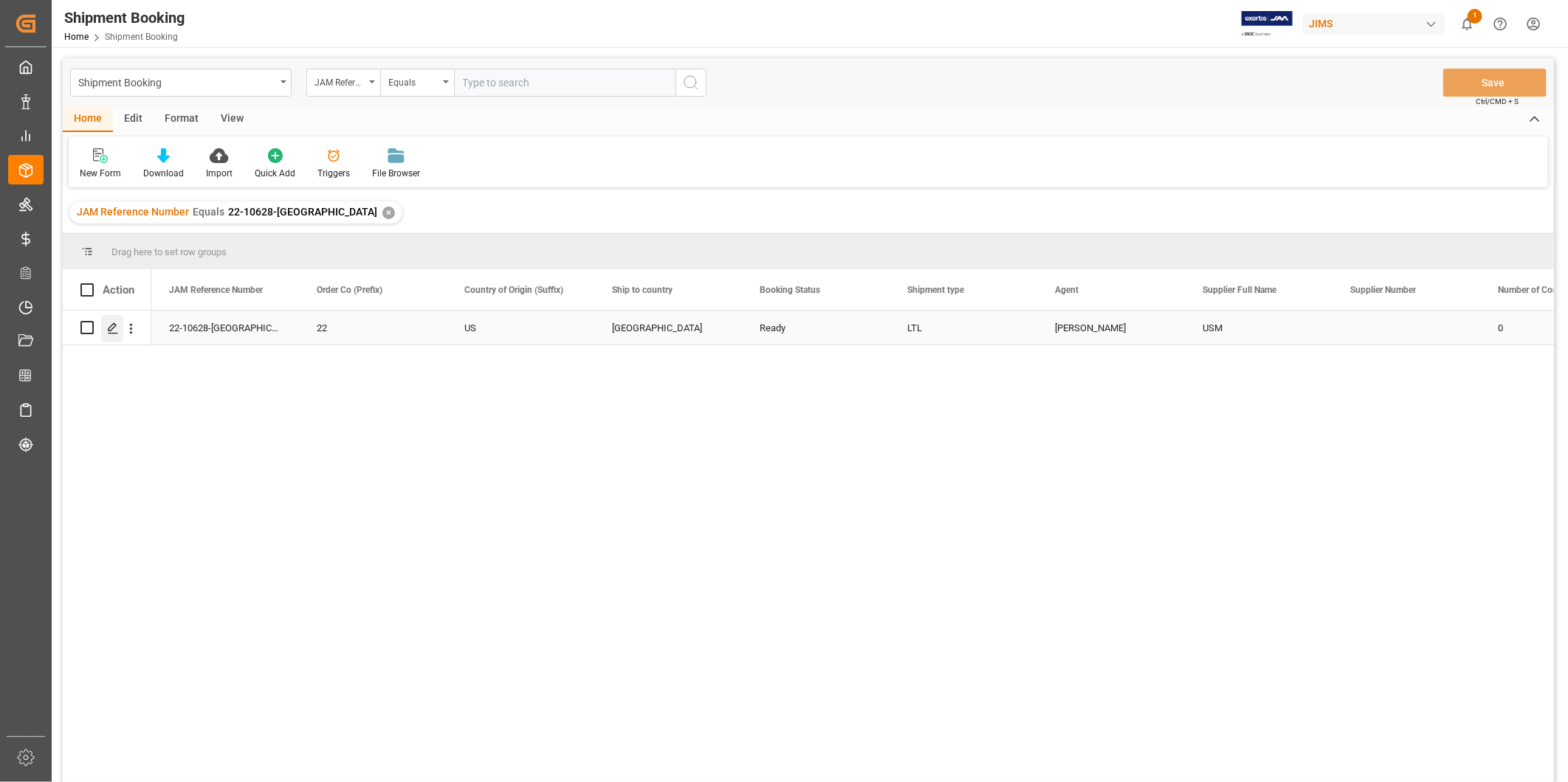
click at [116, 333] on icon "Press SPACE to select this row." at bounding box center [112, 328] width 11 height 11
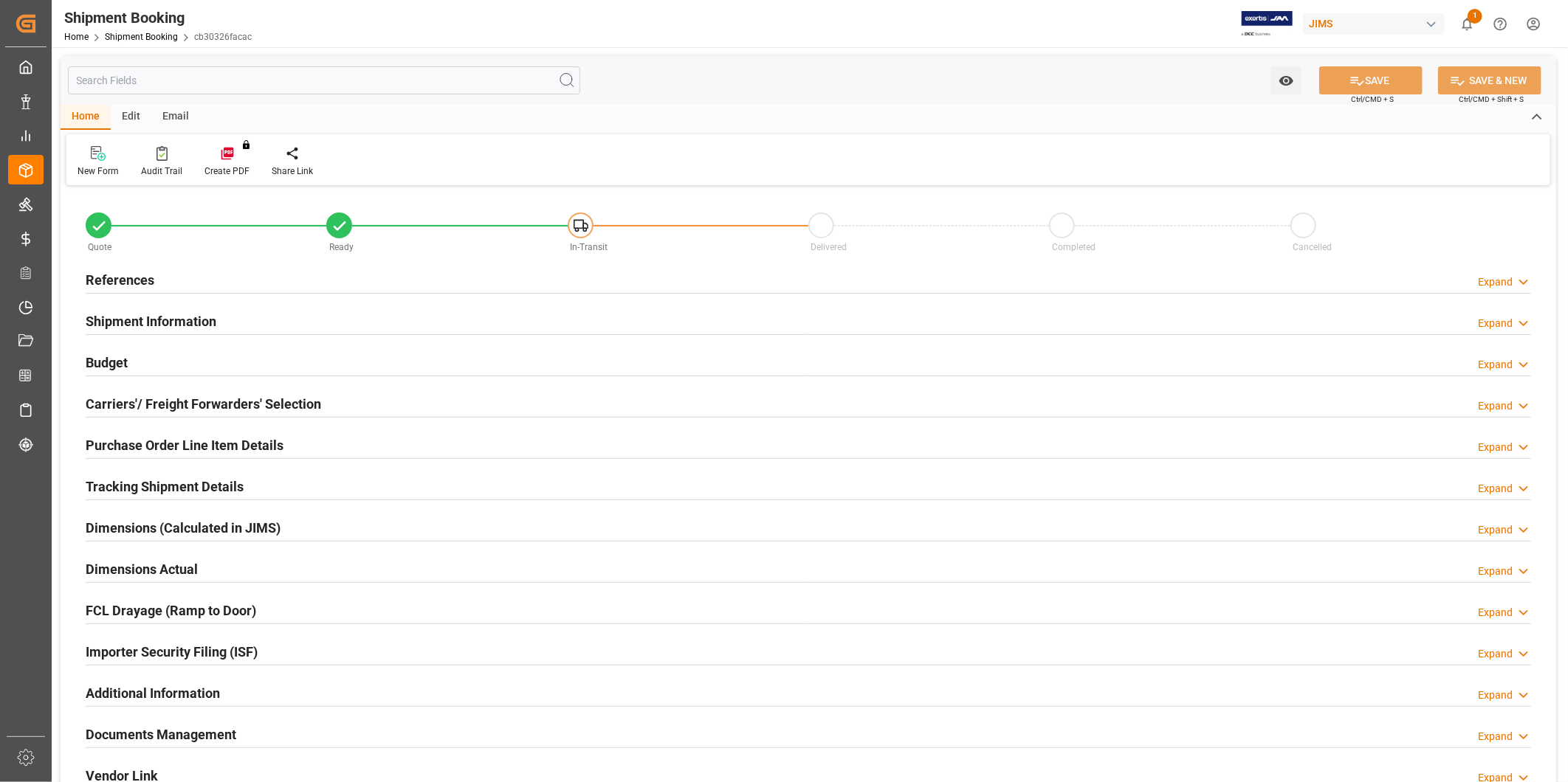
type input "0"
type input "[DATE]"
click at [433, 285] on div "References Expand" at bounding box center [808, 278] width 1445 height 28
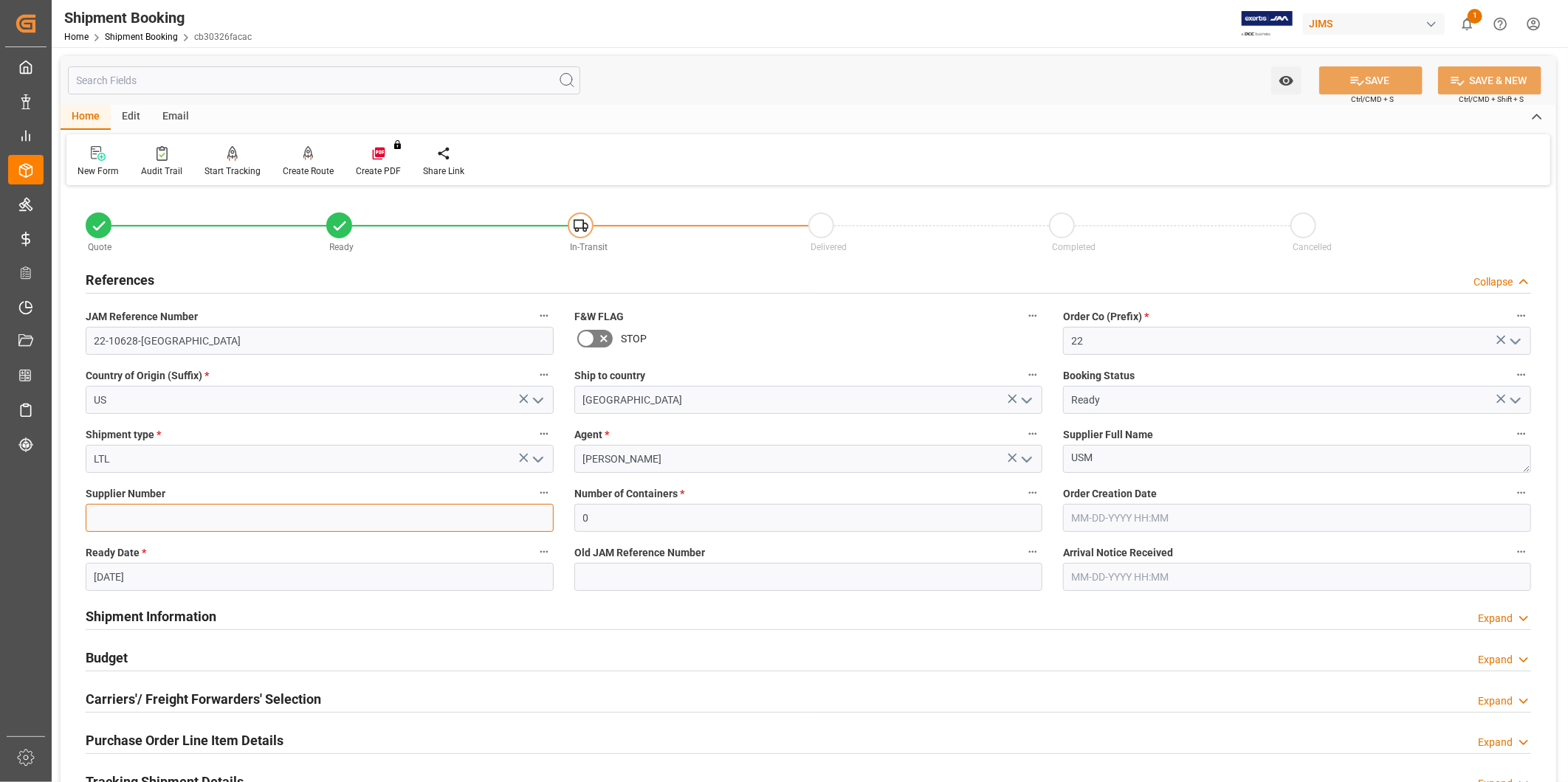
click at [218, 518] on input at bounding box center [319, 518] width 468 height 28
paste input "252426"
type input "252426"
click at [1103, 462] on textarea "USM" at bounding box center [1296, 459] width 468 height 28
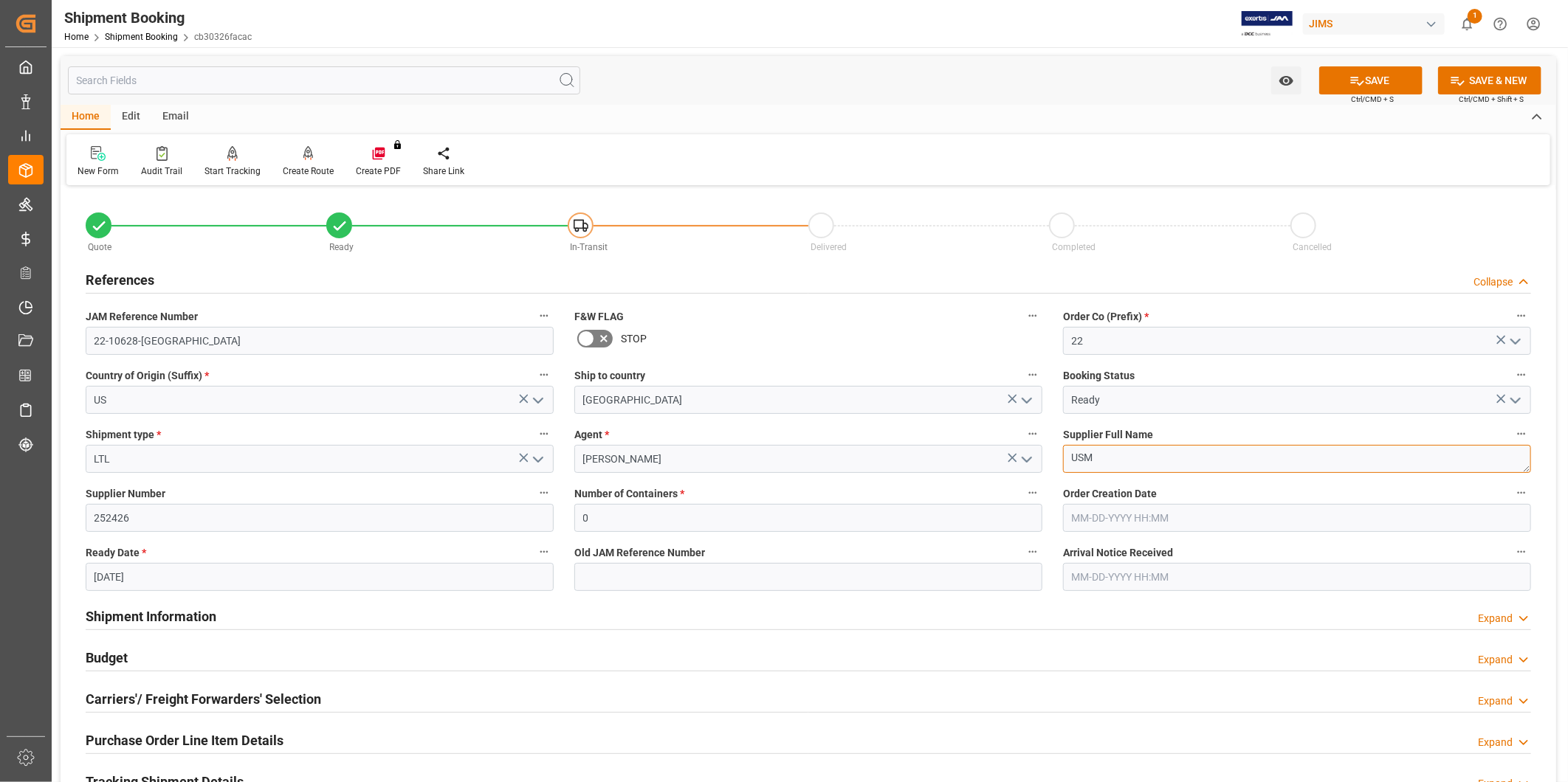
paste textarea "Music Corp-"
type textarea "US Music Corp-"
click at [1376, 79] on button "SAVE" at bounding box center [1370, 80] width 103 height 28
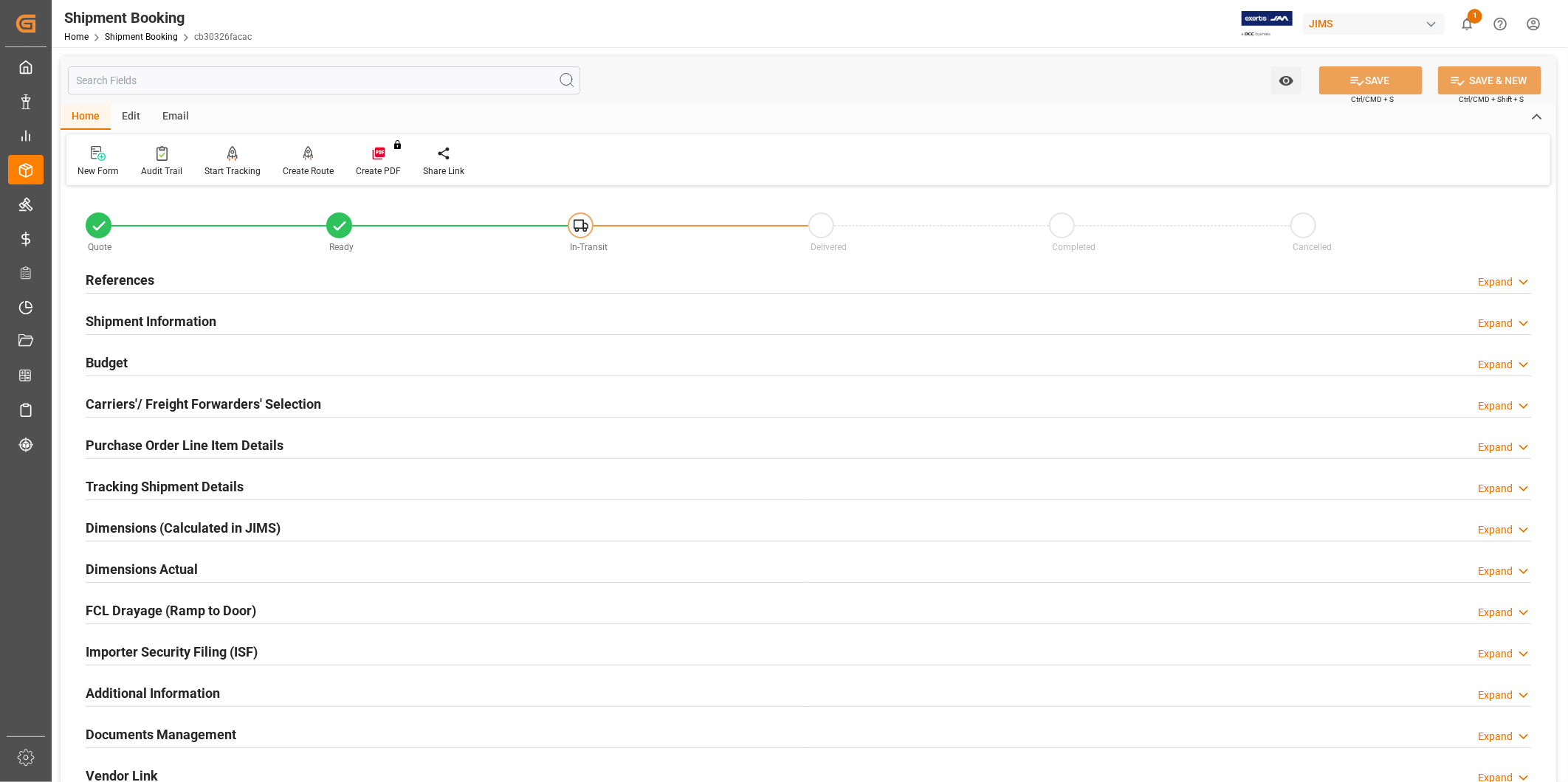
click at [172, 281] on div "References Expand" at bounding box center [808, 278] width 1445 height 28
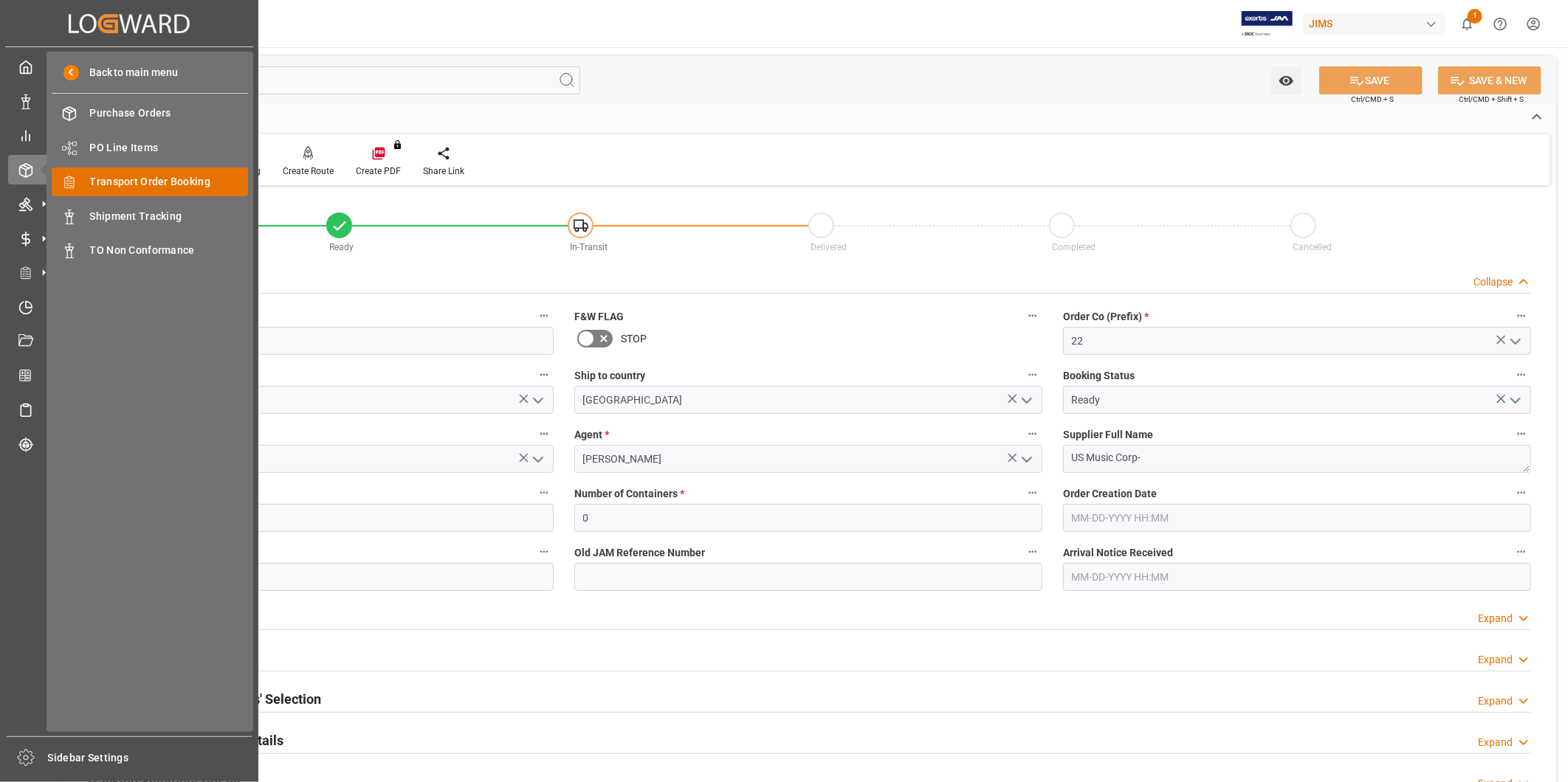
click at [151, 185] on span "Transport Order Booking" at bounding box center [169, 182] width 159 height 15
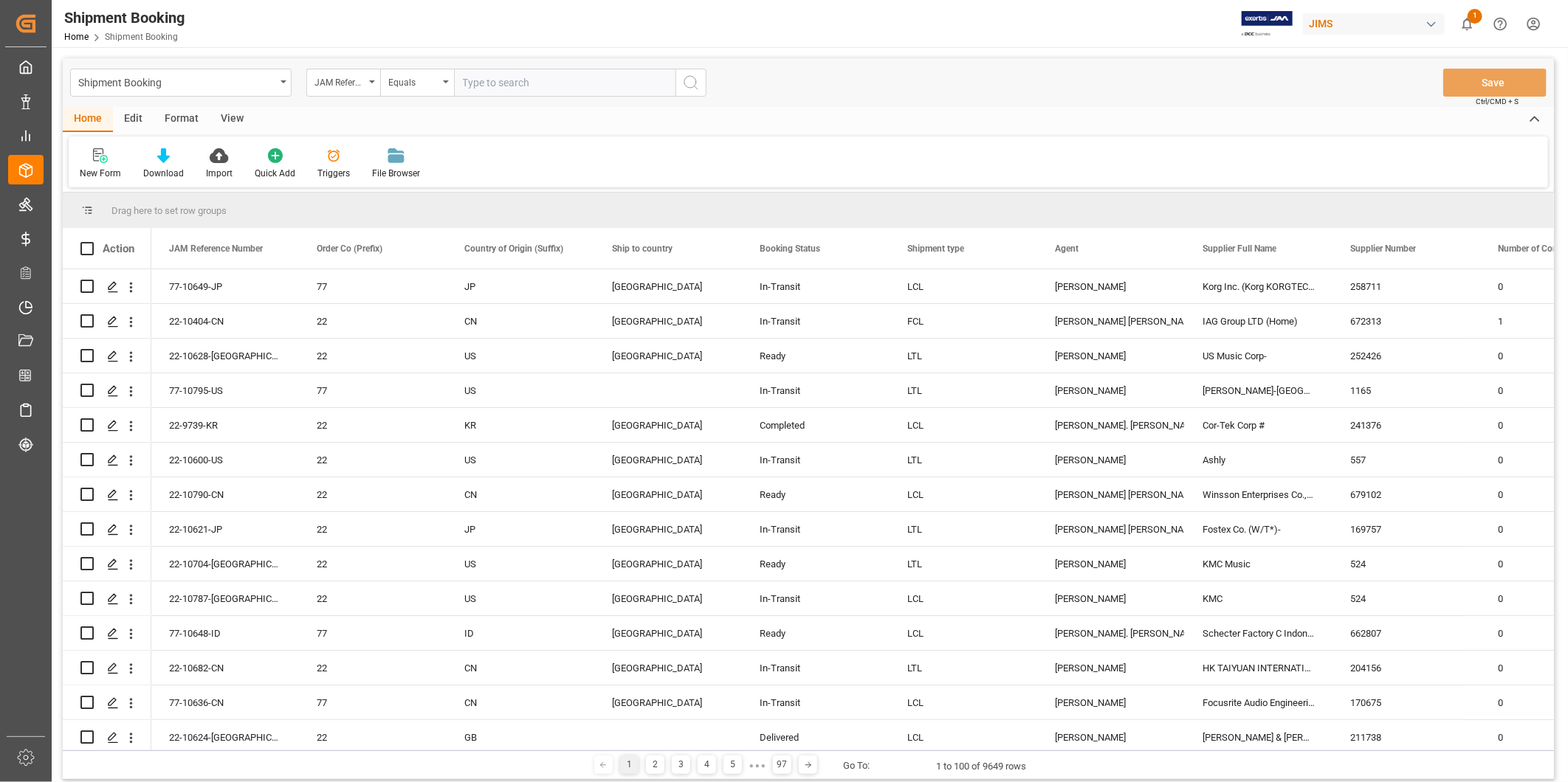
click at [505, 82] on input "text" at bounding box center [565, 82] width 221 height 28
type input "22-10619-[GEOGRAPHIC_DATA]"
click at [688, 85] on icon "search button" at bounding box center [691, 82] width 18 height 18
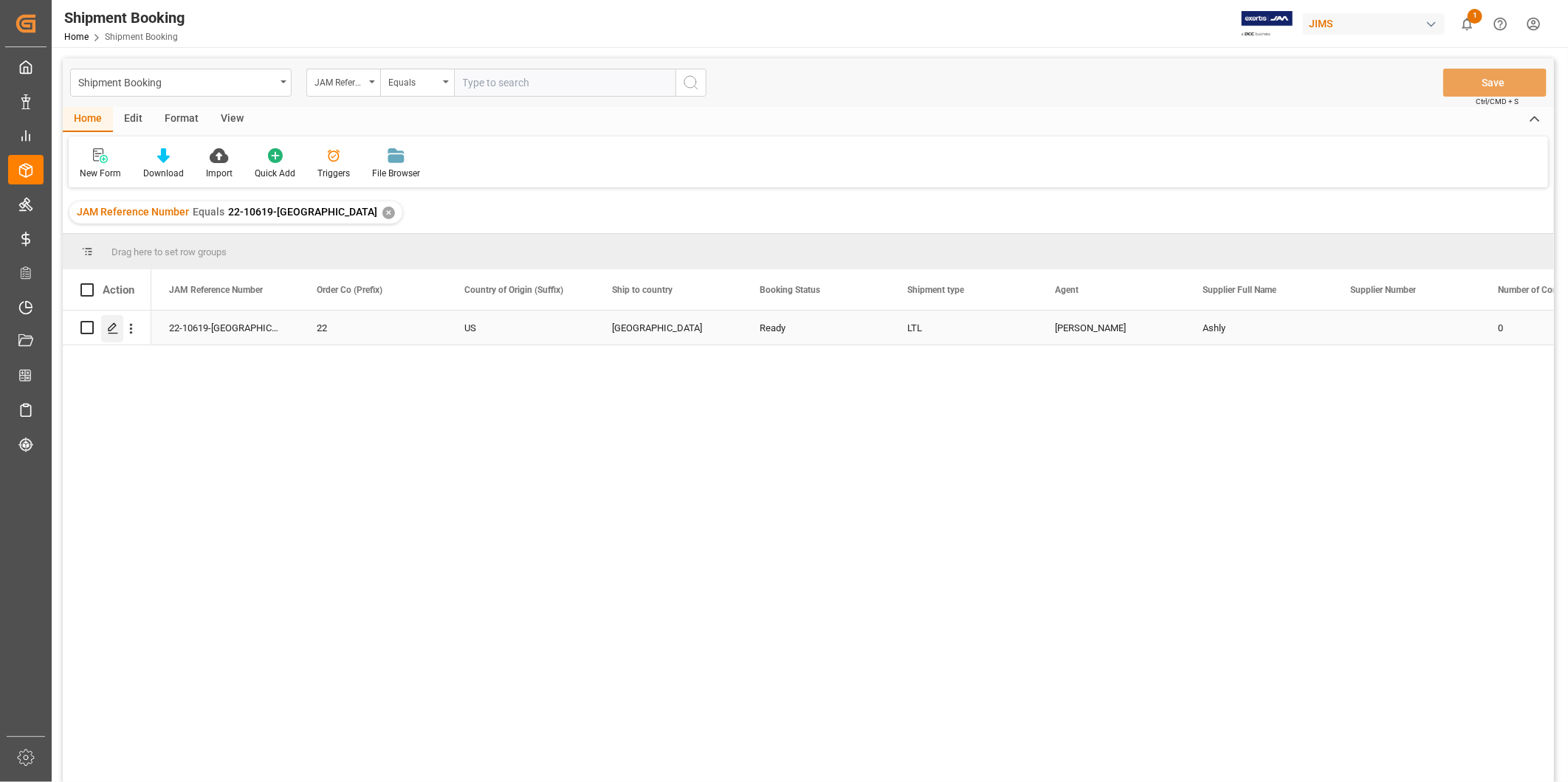
click at [120, 325] on div "Press SPACE to select this row." at bounding box center [112, 329] width 22 height 27
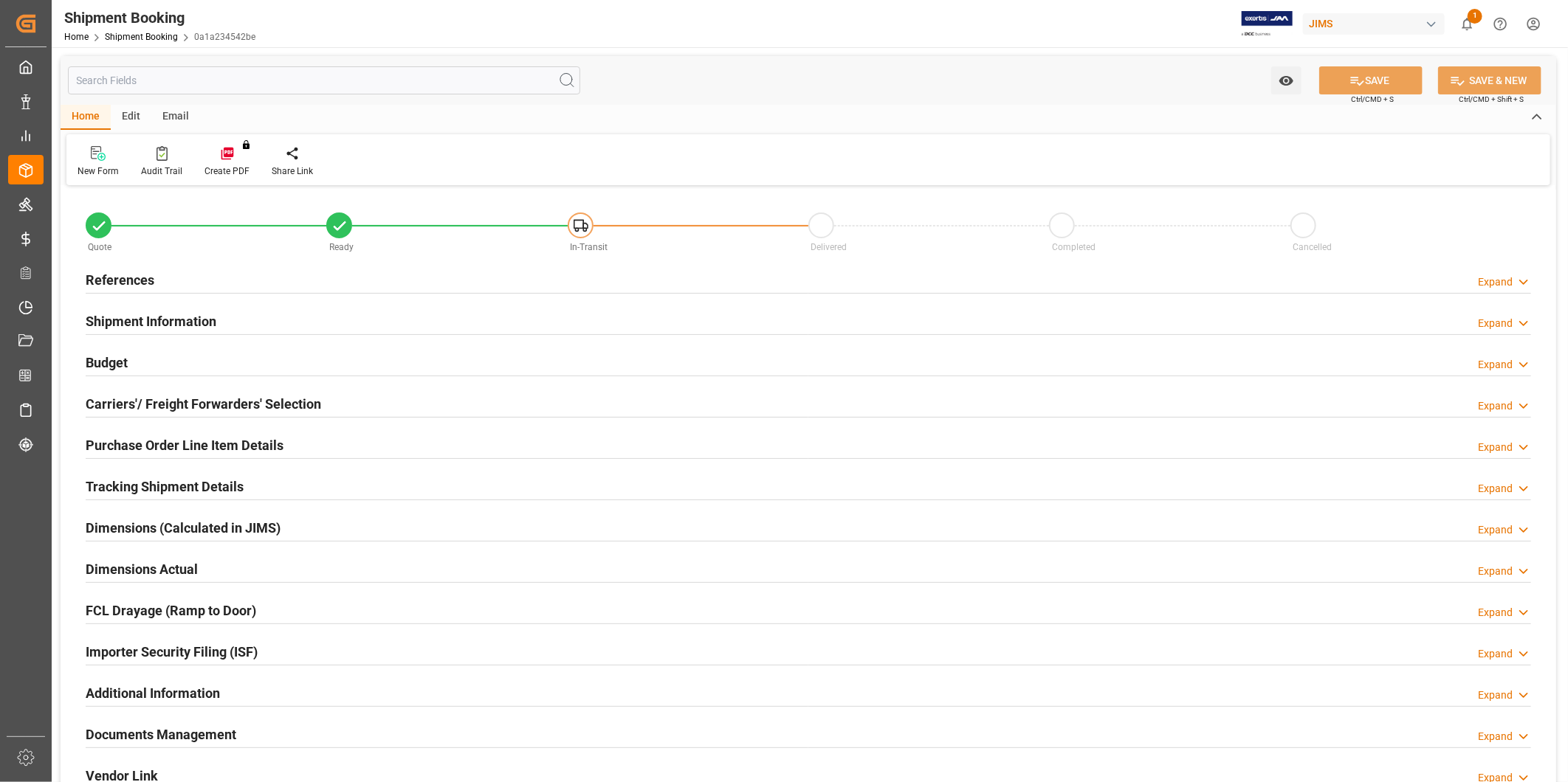
type input "0"
type input "[DATE]"
click at [235, 317] on div "Shipment Information Expand" at bounding box center [808, 320] width 1445 height 28
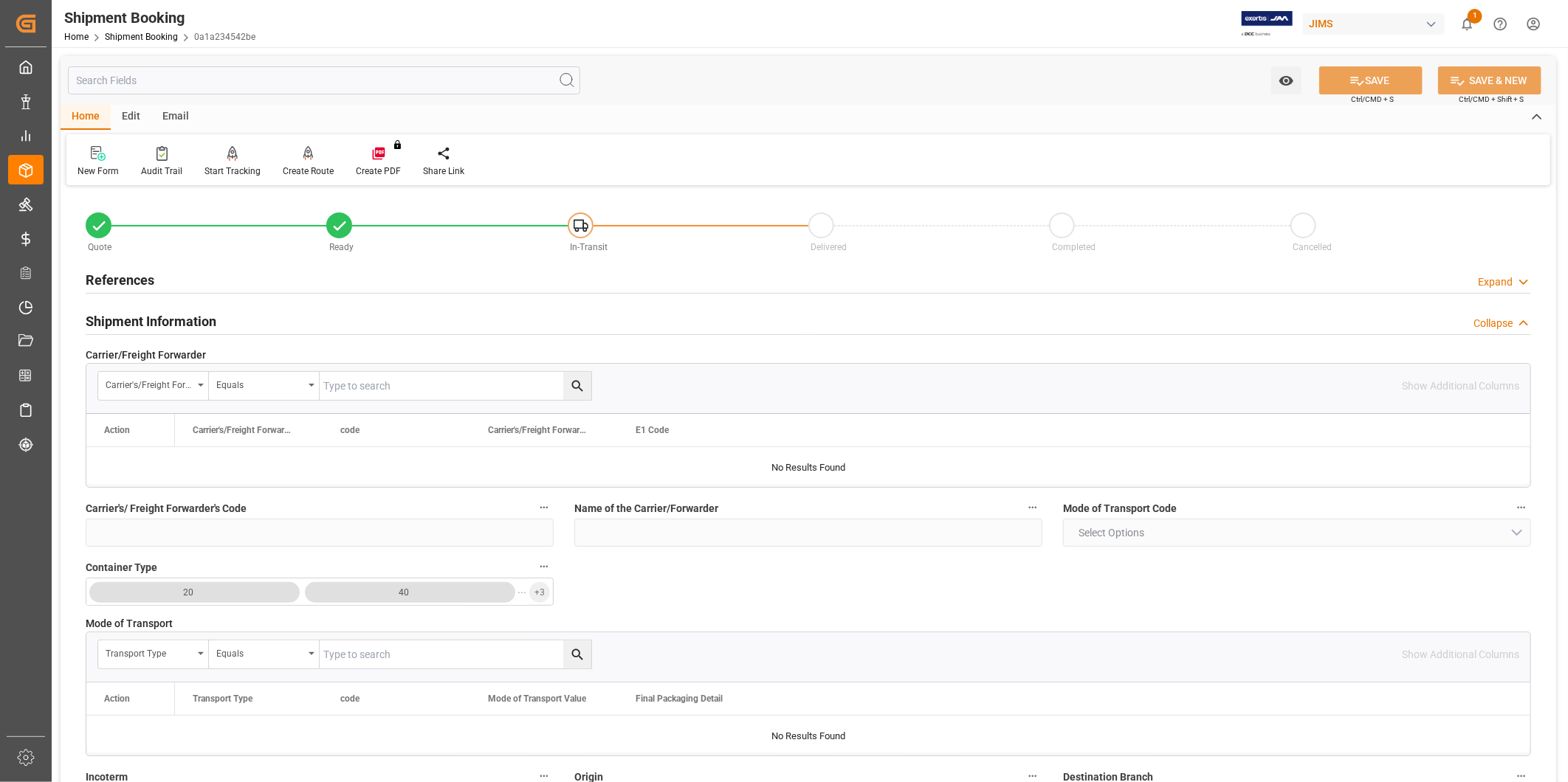
click at [235, 317] on div "Shipment Information Collapse" at bounding box center [808, 320] width 1445 height 28
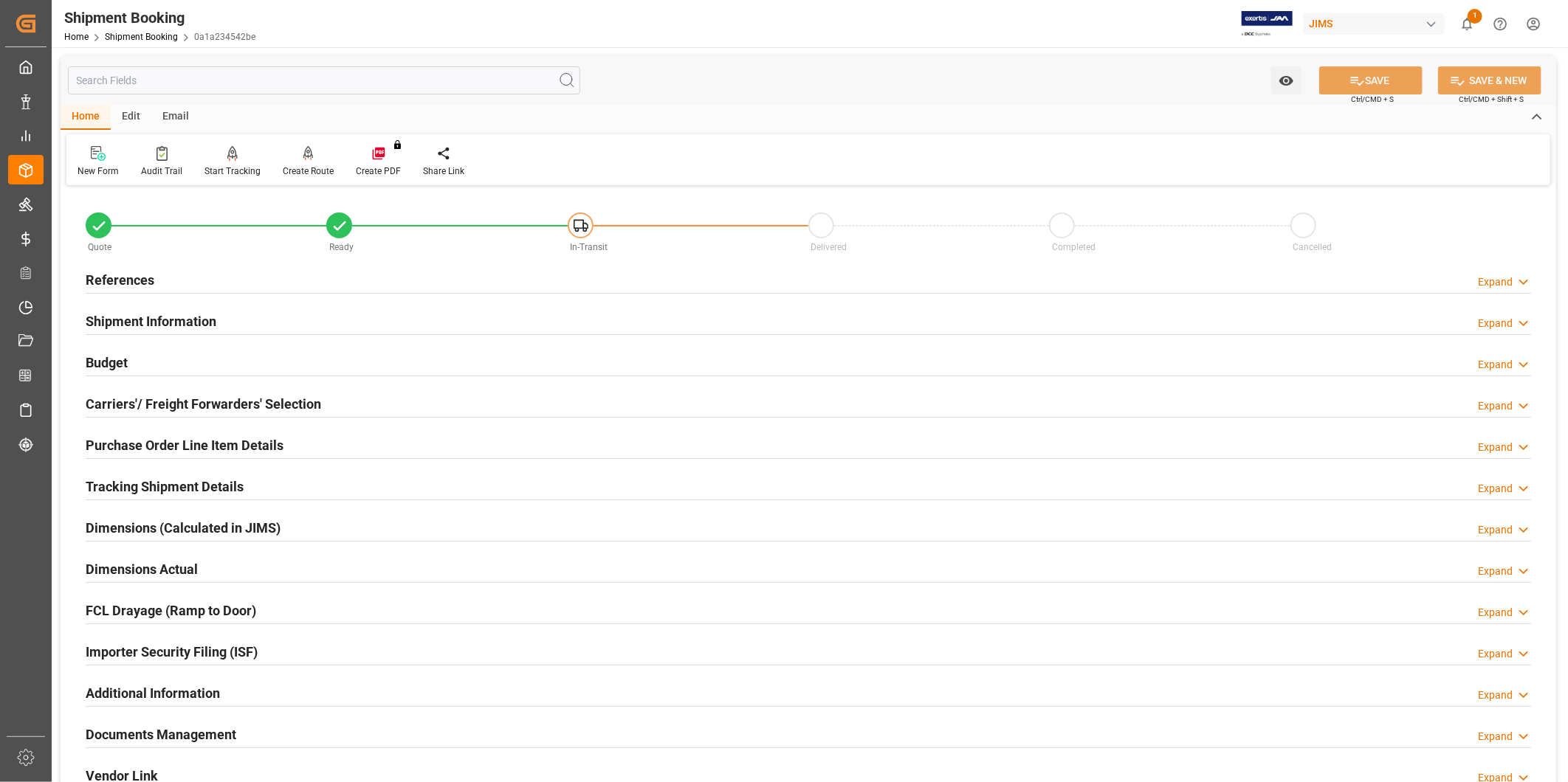
click at [229, 283] on div "References Expand" at bounding box center [808, 278] width 1445 height 28
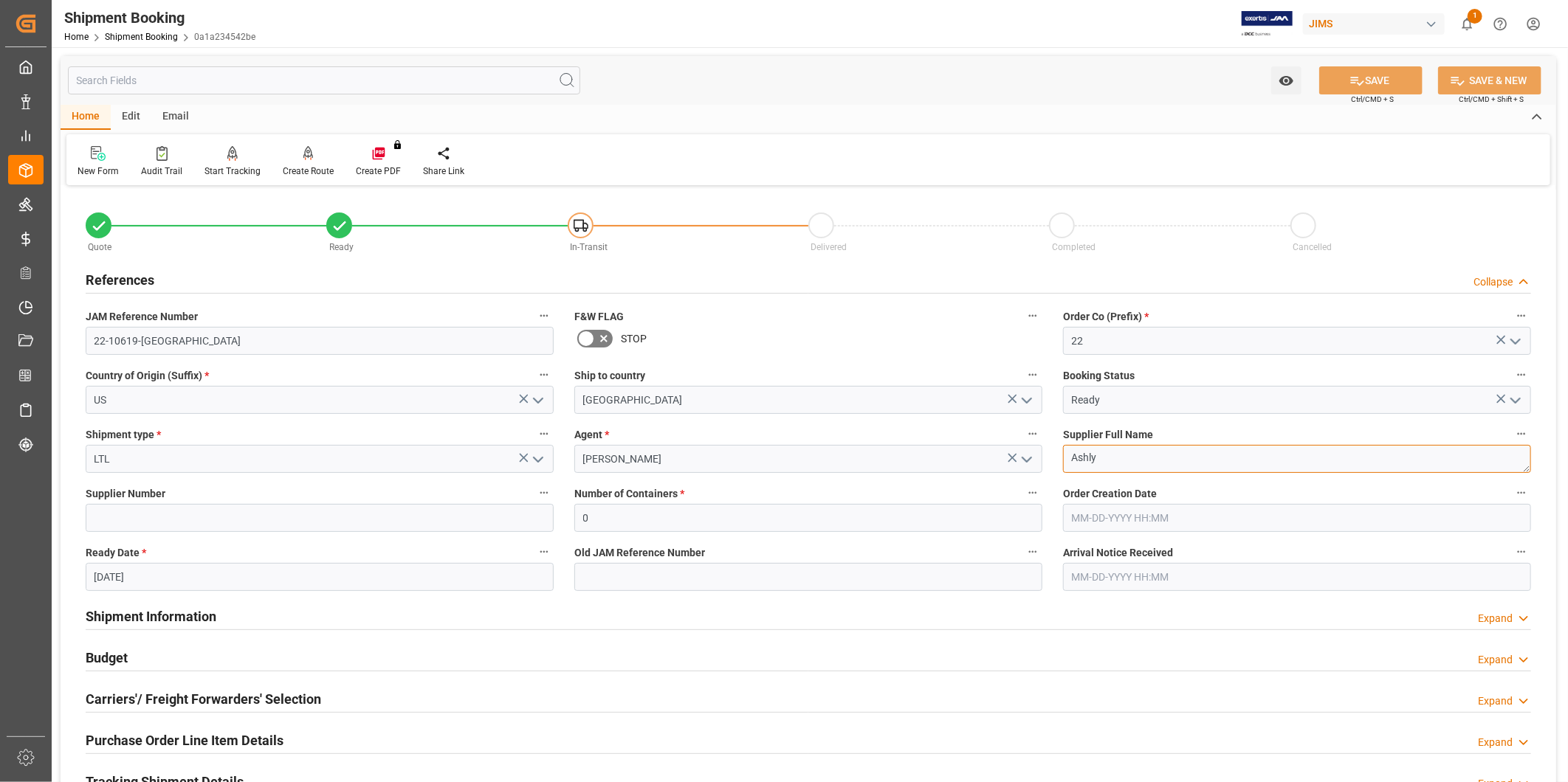
click at [1152, 460] on textarea "Ashly" at bounding box center [1296, 459] width 468 height 28
click at [1152, 459] on textarea "Ashly" at bounding box center [1296, 459] width 468 height 28
paste textarea "Audio ([GEOGRAPHIC_DATA], [GEOGRAPHIC_DATA])"
type textarea "Ashly Audio ([GEOGRAPHIC_DATA], [GEOGRAPHIC_DATA])"
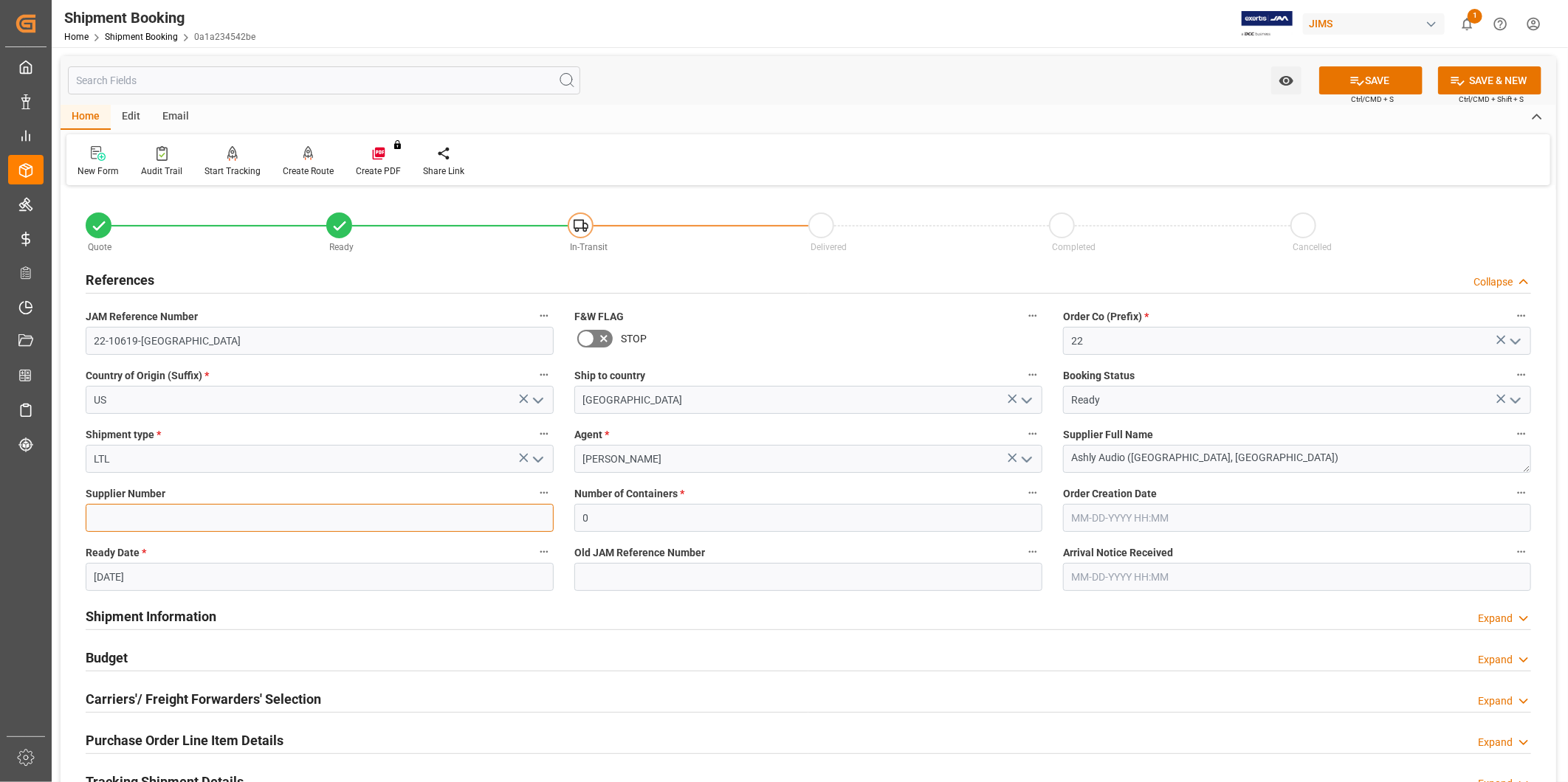
click at [229, 523] on input at bounding box center [319, 518] width 468 height 28
paste input "557"
type input "557"
click at [1370, 76] on button "SAVE" at bounding box center [1370, 80] width 103 height 28
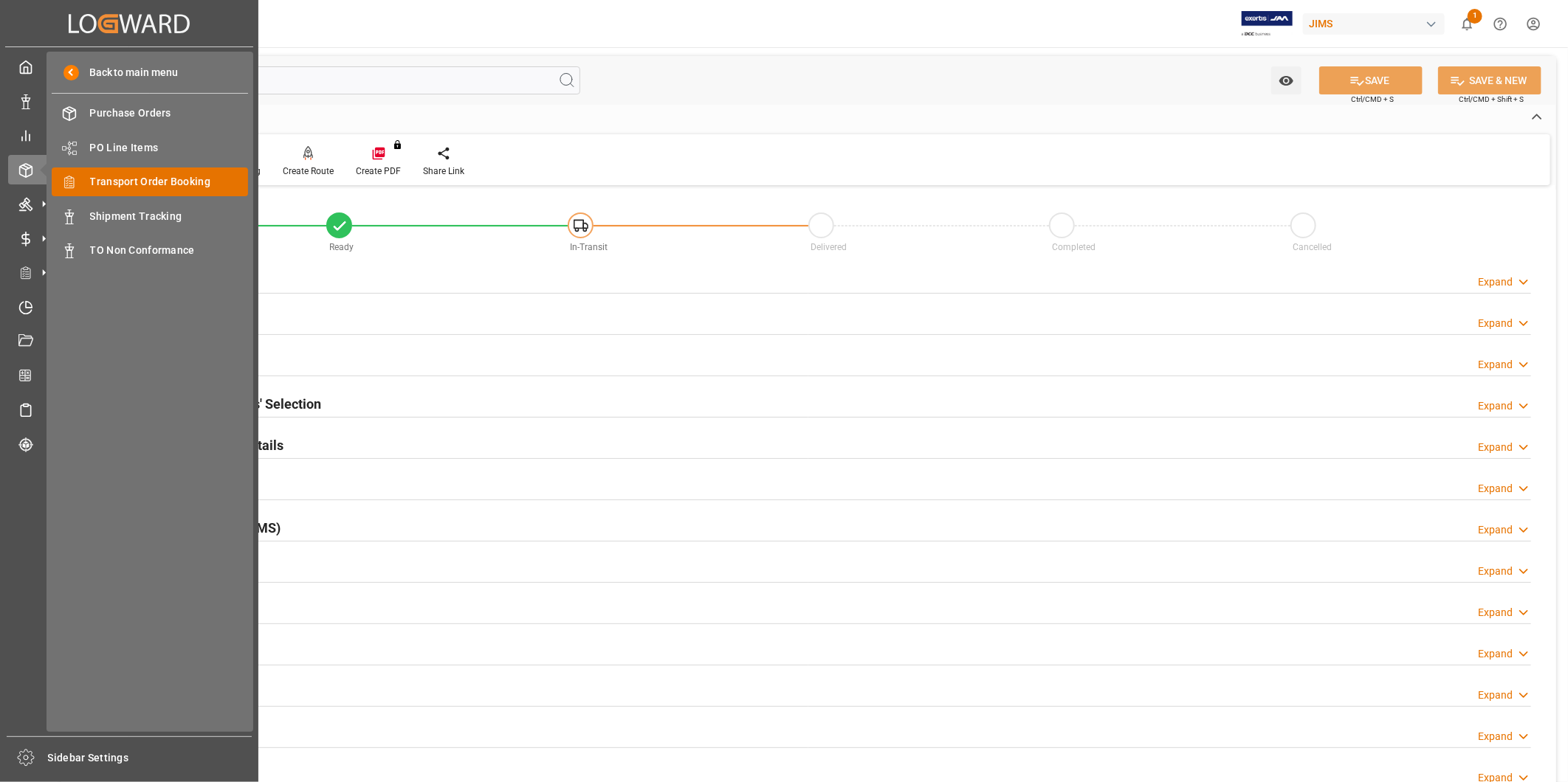
click at [182, 178] on span "Transport Order Booking" at bounding box center [169, 182] width 159 height 15
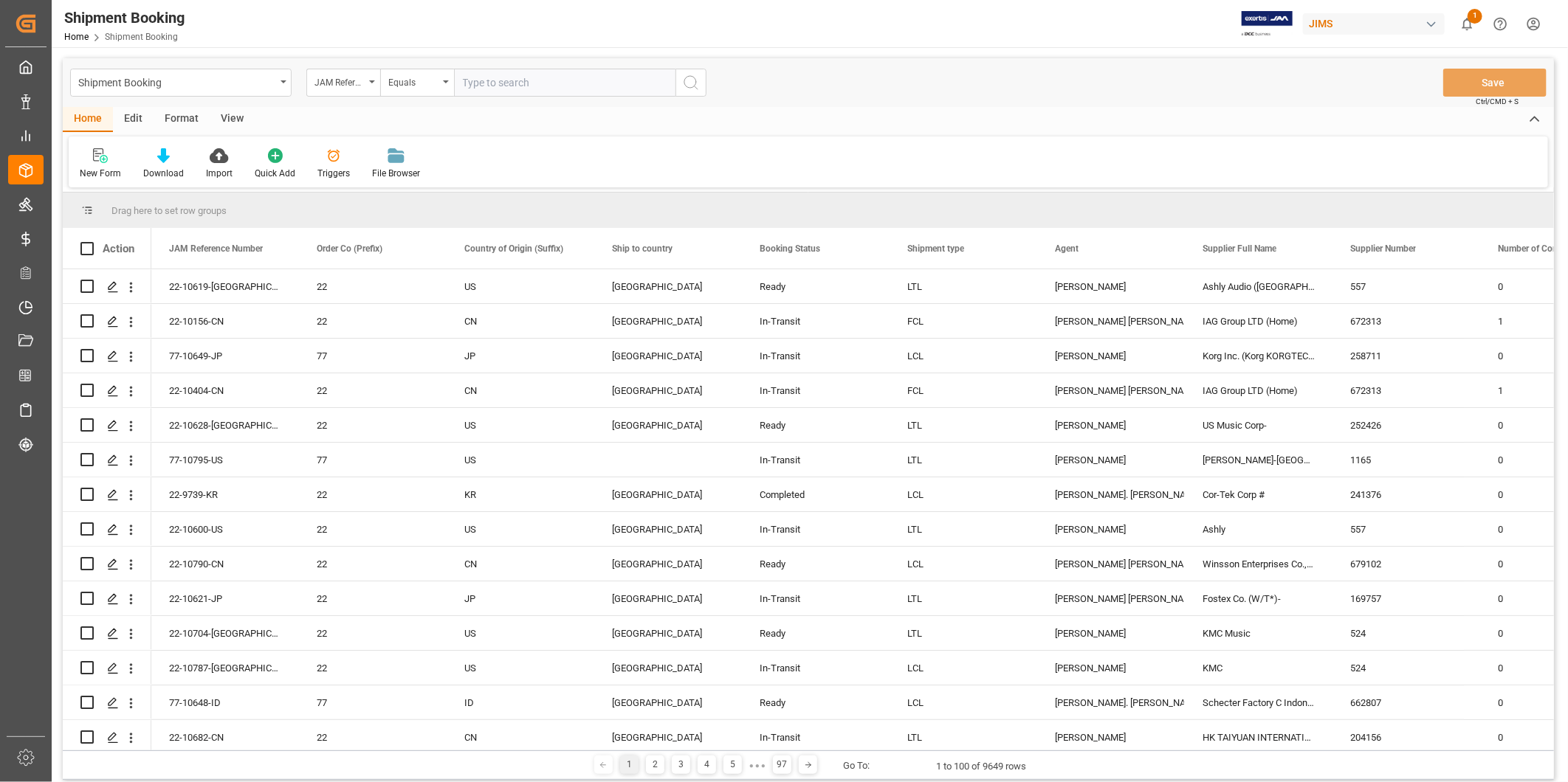
click at [541, 82] on input "text" at bounding box center [565, 82] width 221 height 28
type input "22-10704-[GEOGRAPHIC_DATA]"
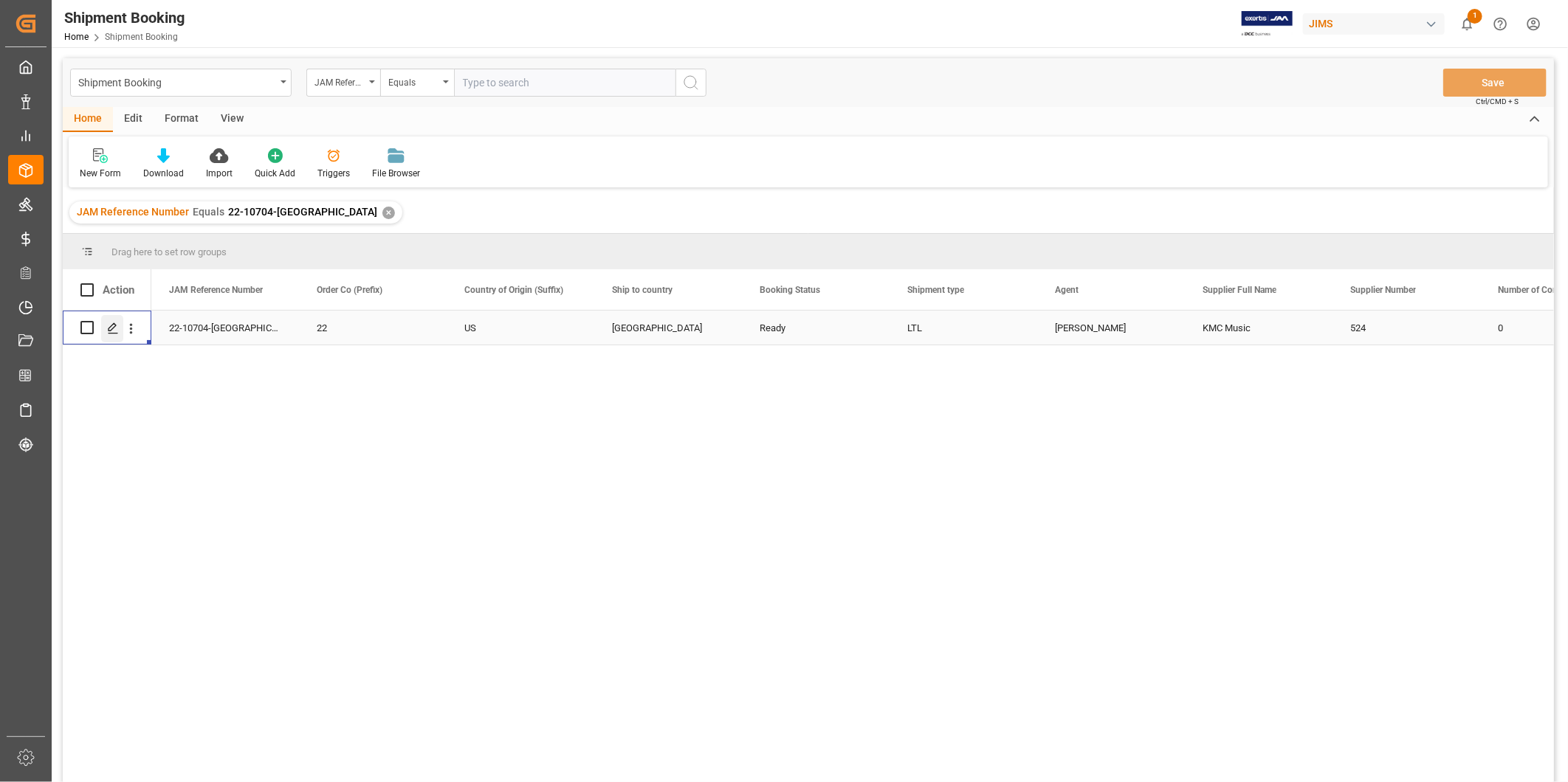
click at [118, 333] on icon "Press SPACE to select this row." at bounding box center [112, 328] width 11 height 11
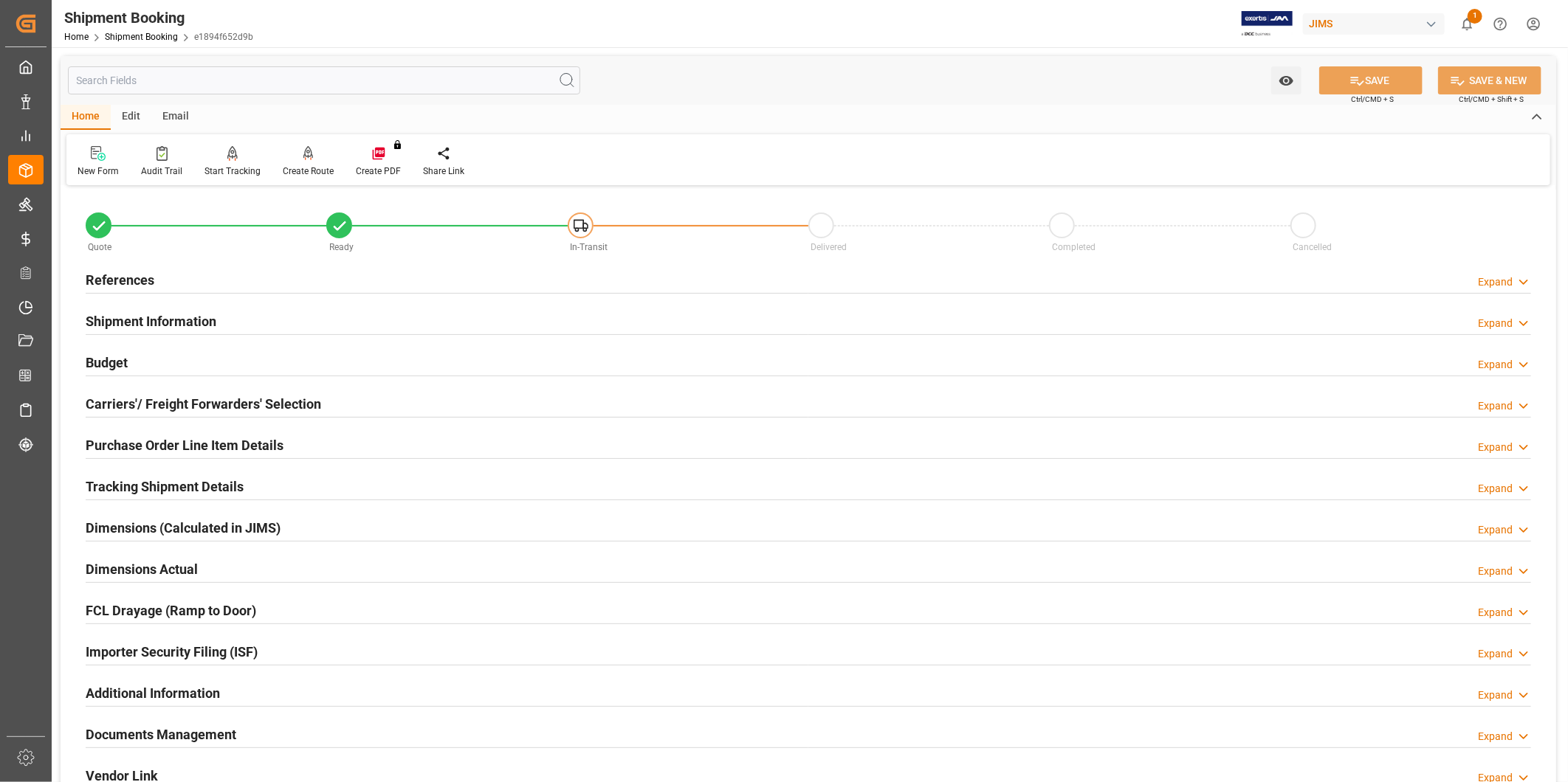
click at [224, 289] on div "References Expand" at bounding box center [808, 278] width 1445 height 28
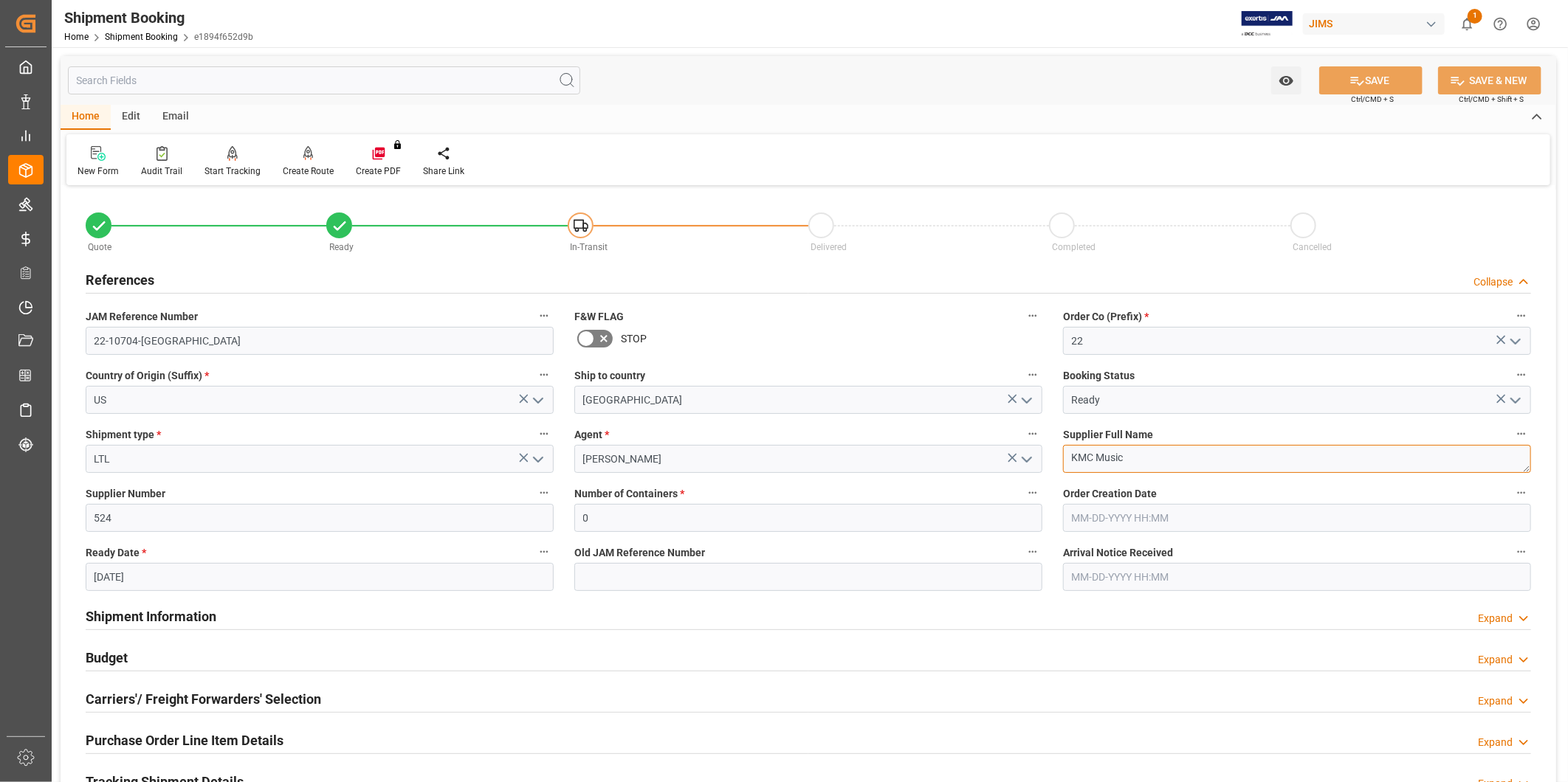
click at [1141, 458] on textarea "KMC Music" at bounding box center [1296, 459] width 468 height 28
type textarea "KMC"
click at [1345, 70] on button "SAVE" at bounding box center [1370, 80] width 103 height 28
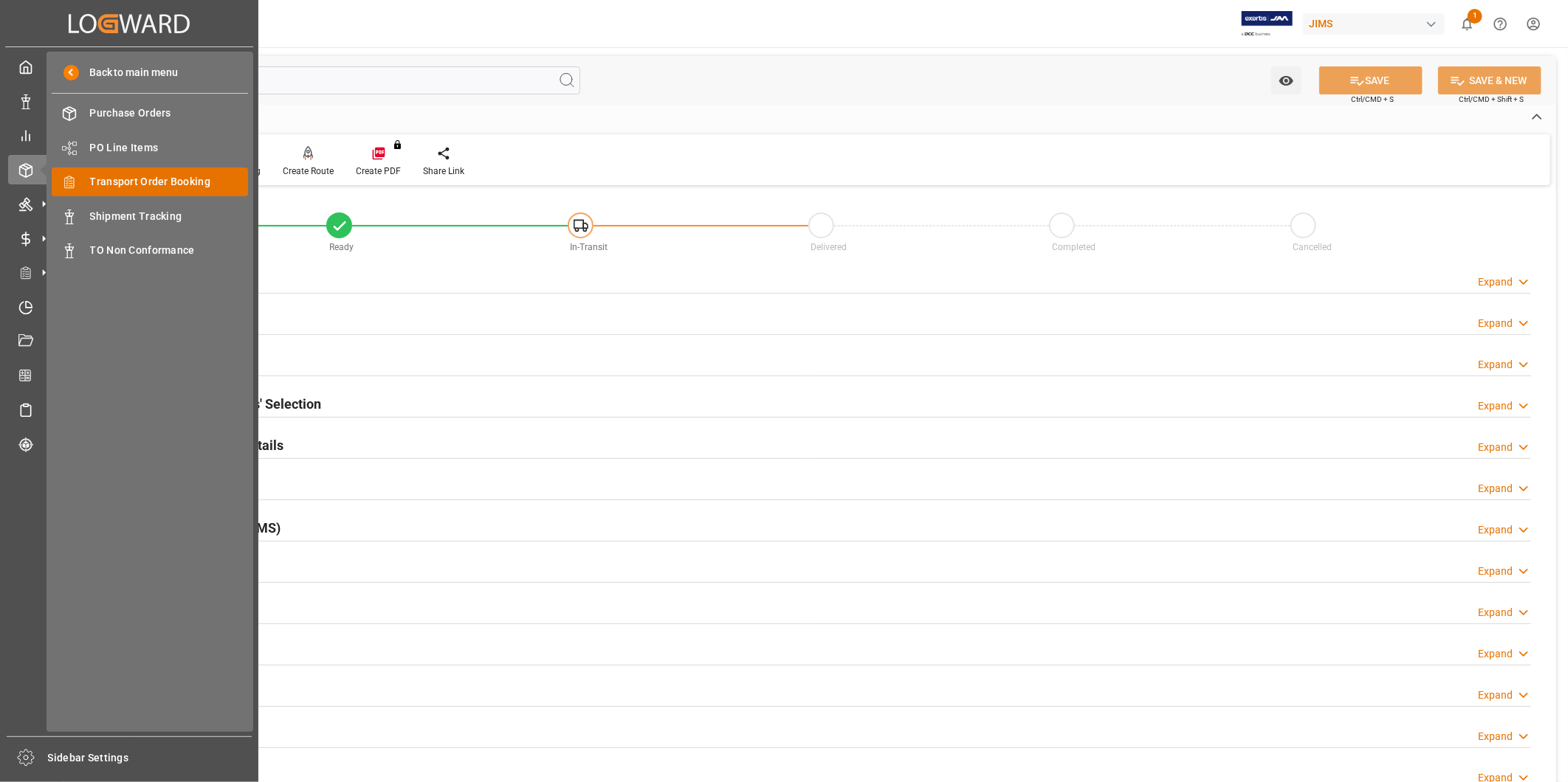
click at [134, 185] on span "Transport Order Booking" at bounding box center [169, 182] width 159 height 15
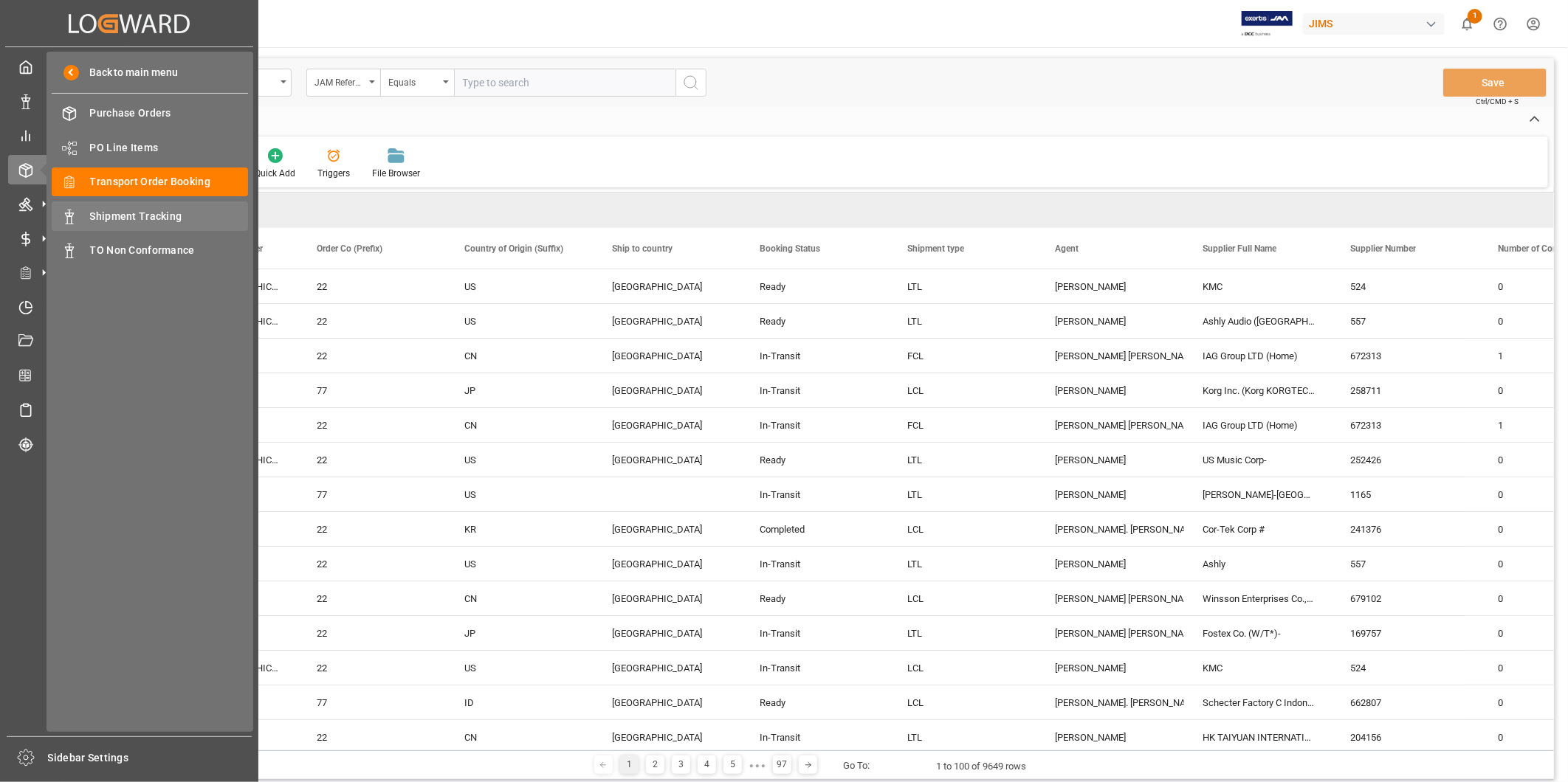
click at [175, 209] on span "Shipment Tracking" at bounding box center [169, 217] width 159 height 15
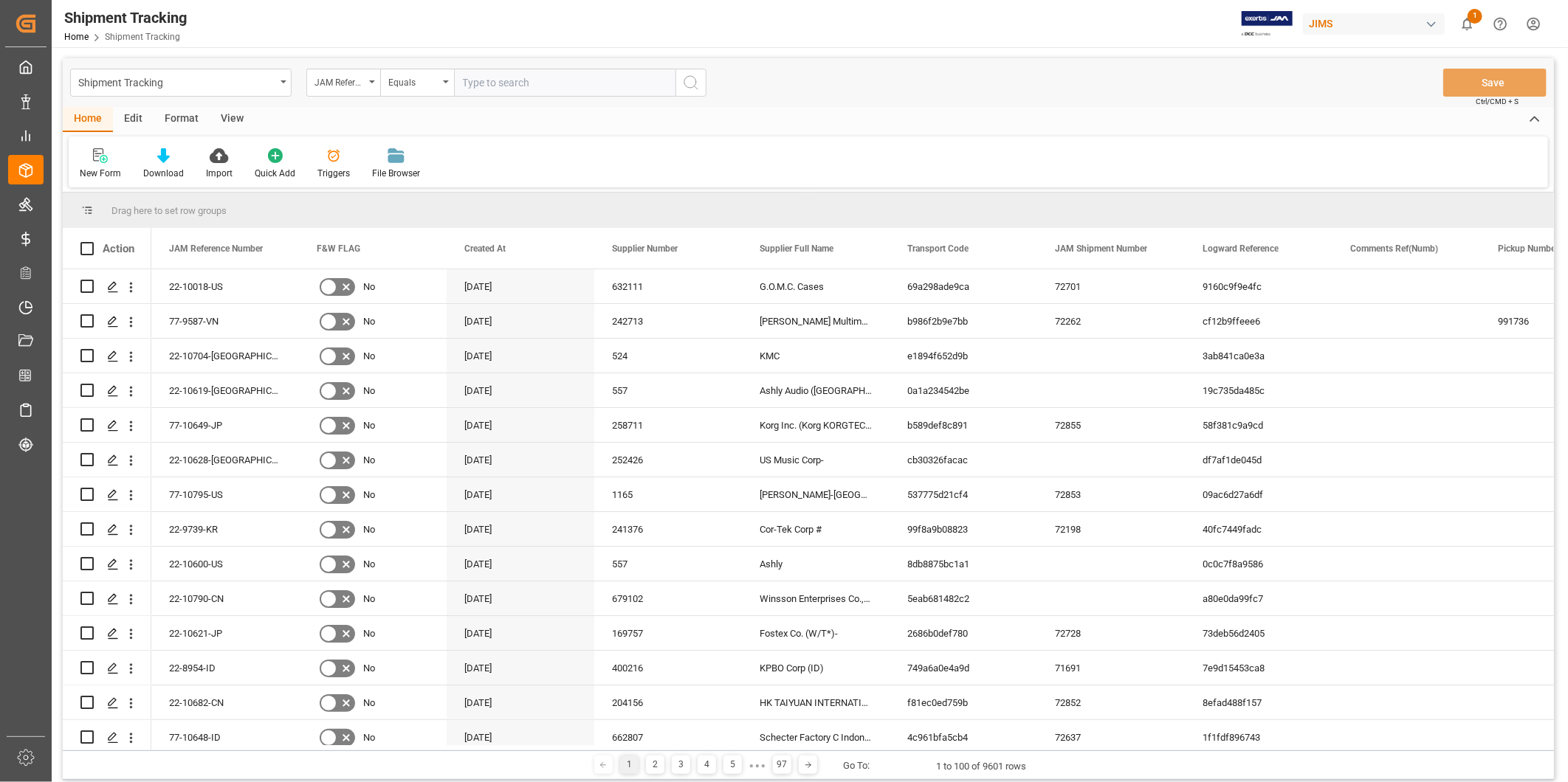
click at [522, 86] on input "text" at bounding box center [565, 82] width 221 height 28
paste input "22-10787-[GEOGRAPHIC_DATA]"
type input "22-10787-[GEOGRAPHIC_DATA]"
click at [687, 81] on icon "search button" at bounding box center [691, 82] width 18 height 18
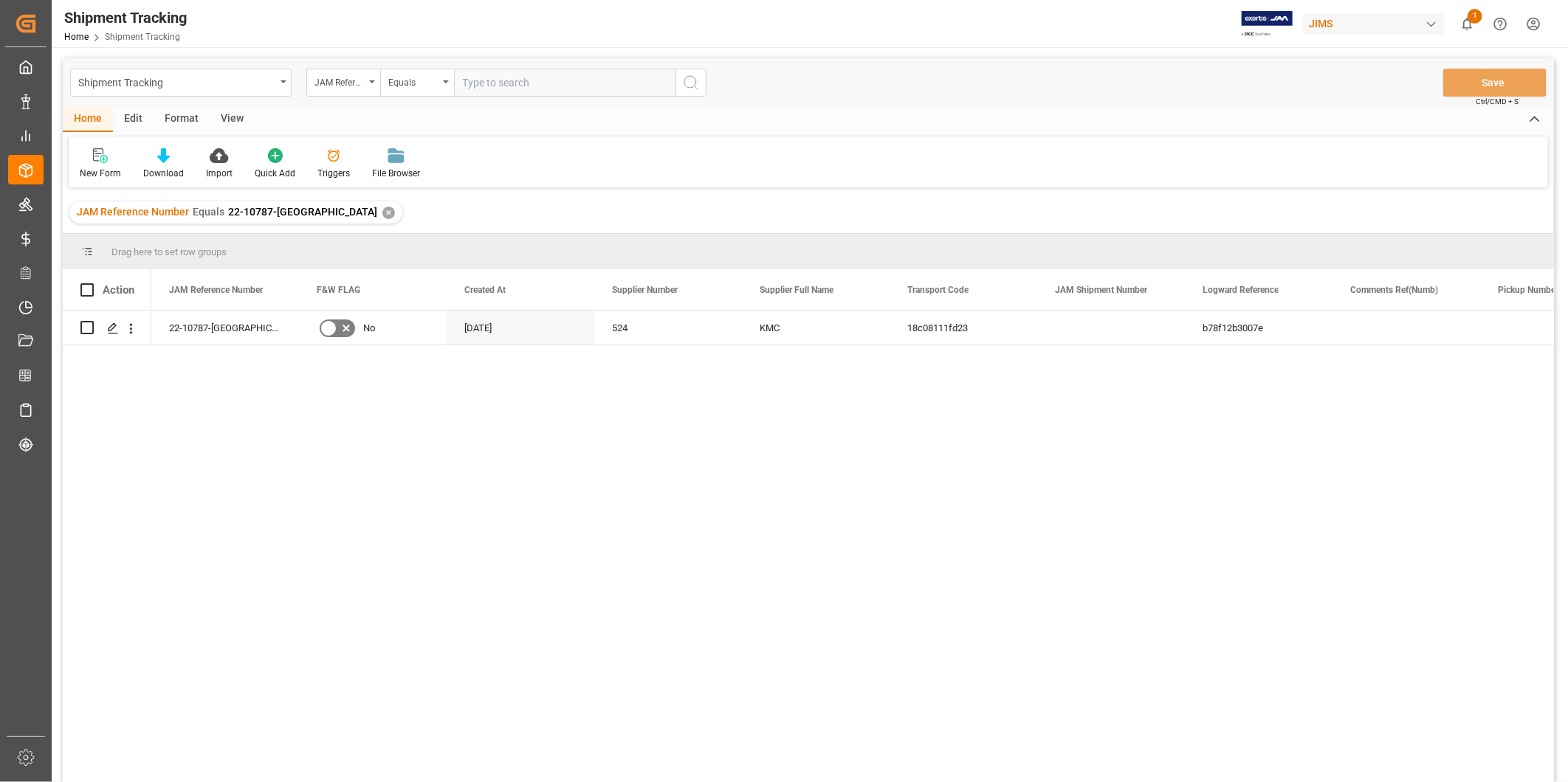
click at [220, 118] on div "View" at bounding box center [232, 119] width 45 height 25
click at [92, 170] on div "Default" at bounding box center [94, 173] width 29 height 13
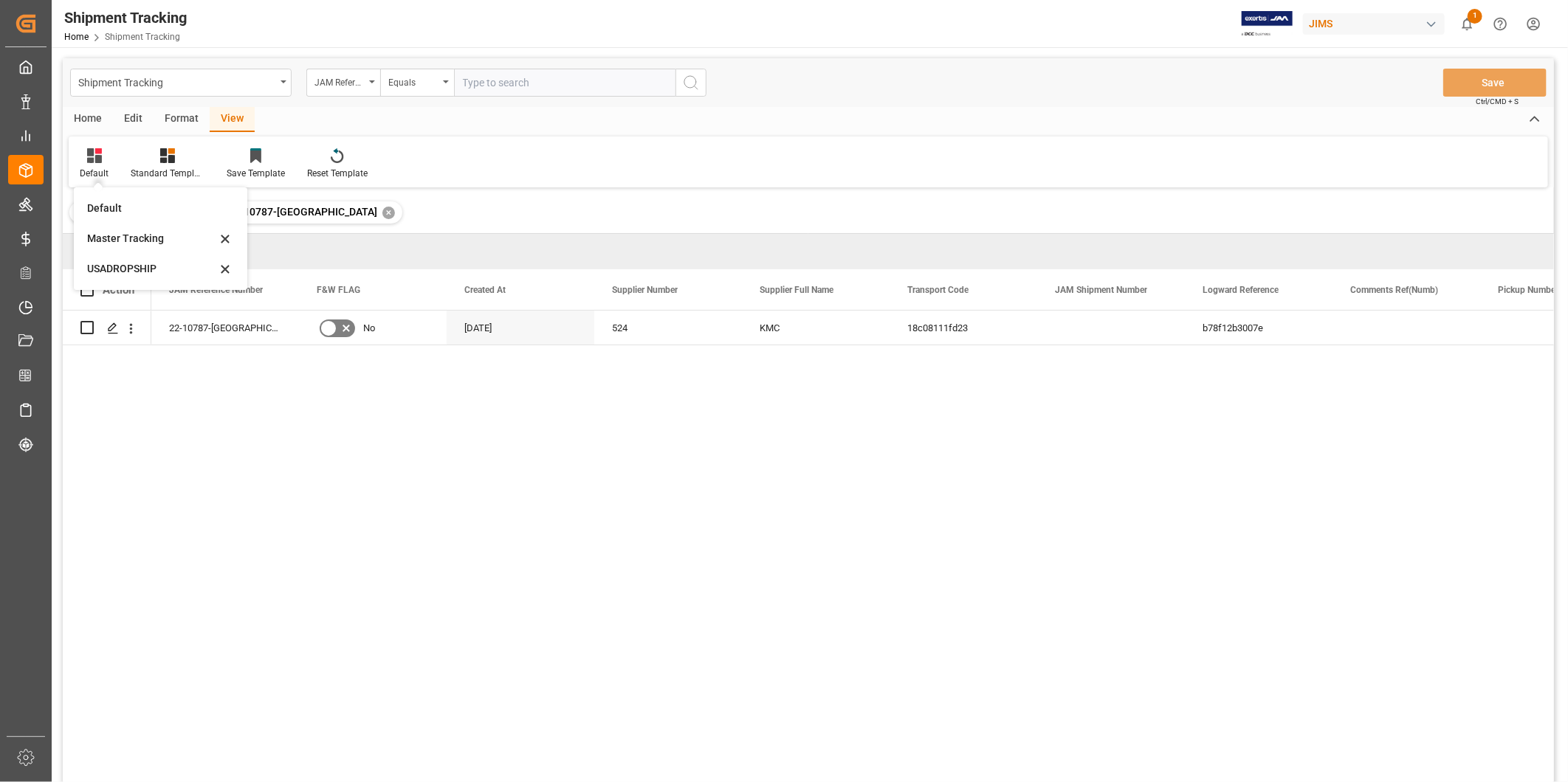
click at [98, 270] on div "USADROPSHIP" at bounding box center [151, 269] width 129 height 15
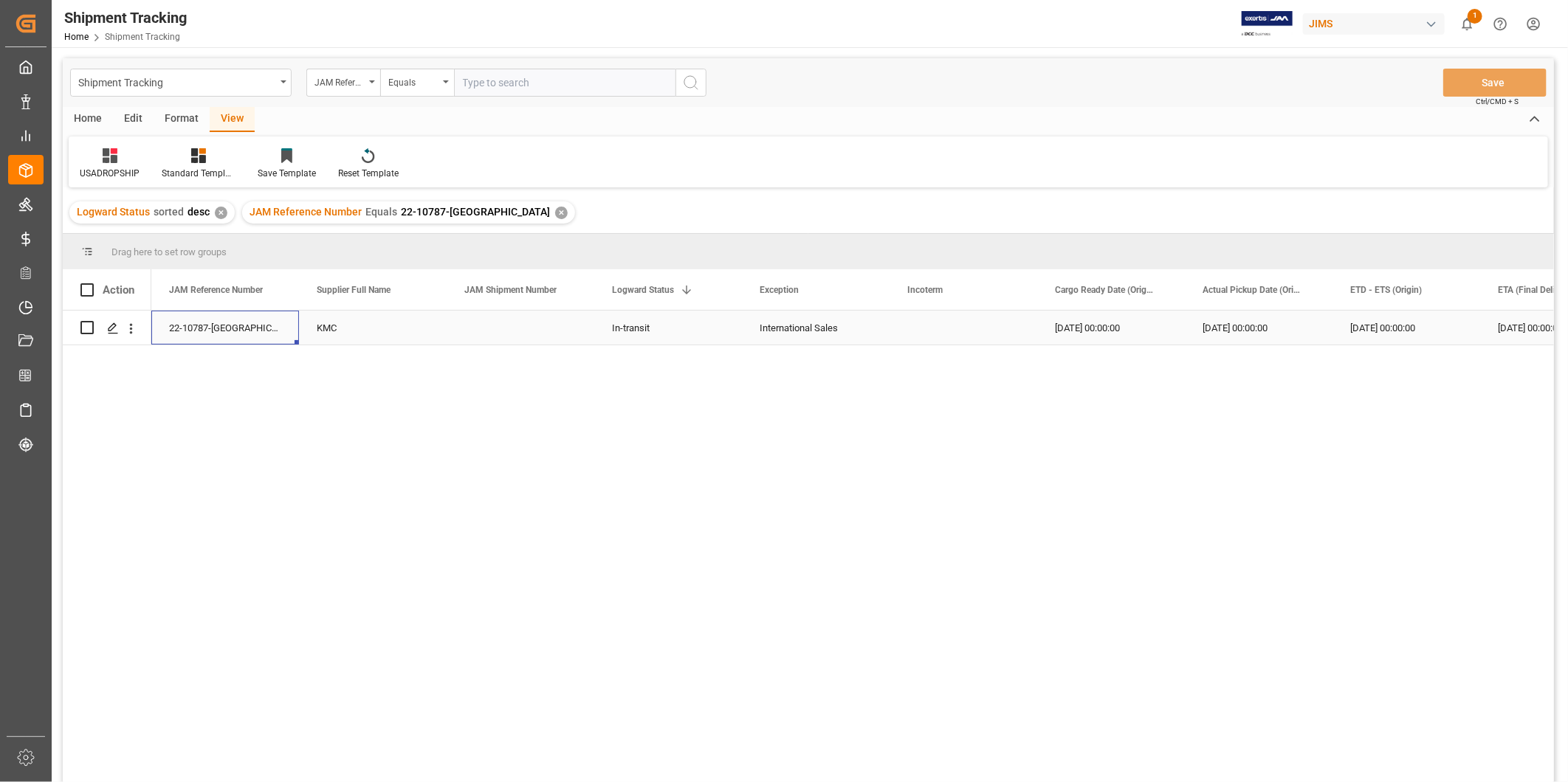
click at [178, 334] on div "22-10787-[GEOGRAPHIC_DATA]" at bounding box center [224, 327] width 147 height 34
click at [195, 333] on div "22-10787-[GEOGRAPHIC_DATA]" at bounding box center [224, 327] width 147 height 34
click at [107, 168] on div "USADROPSHIP" at bounding box center [109, 173] width 60 height 13
click at [127, 269] on div "USADROPSHIP" at bounding box center [154, 269] width 129 height 15
click at [108, 173] on div "USADROPSHIP" at bounding box center [109, 173] width 60 height 13
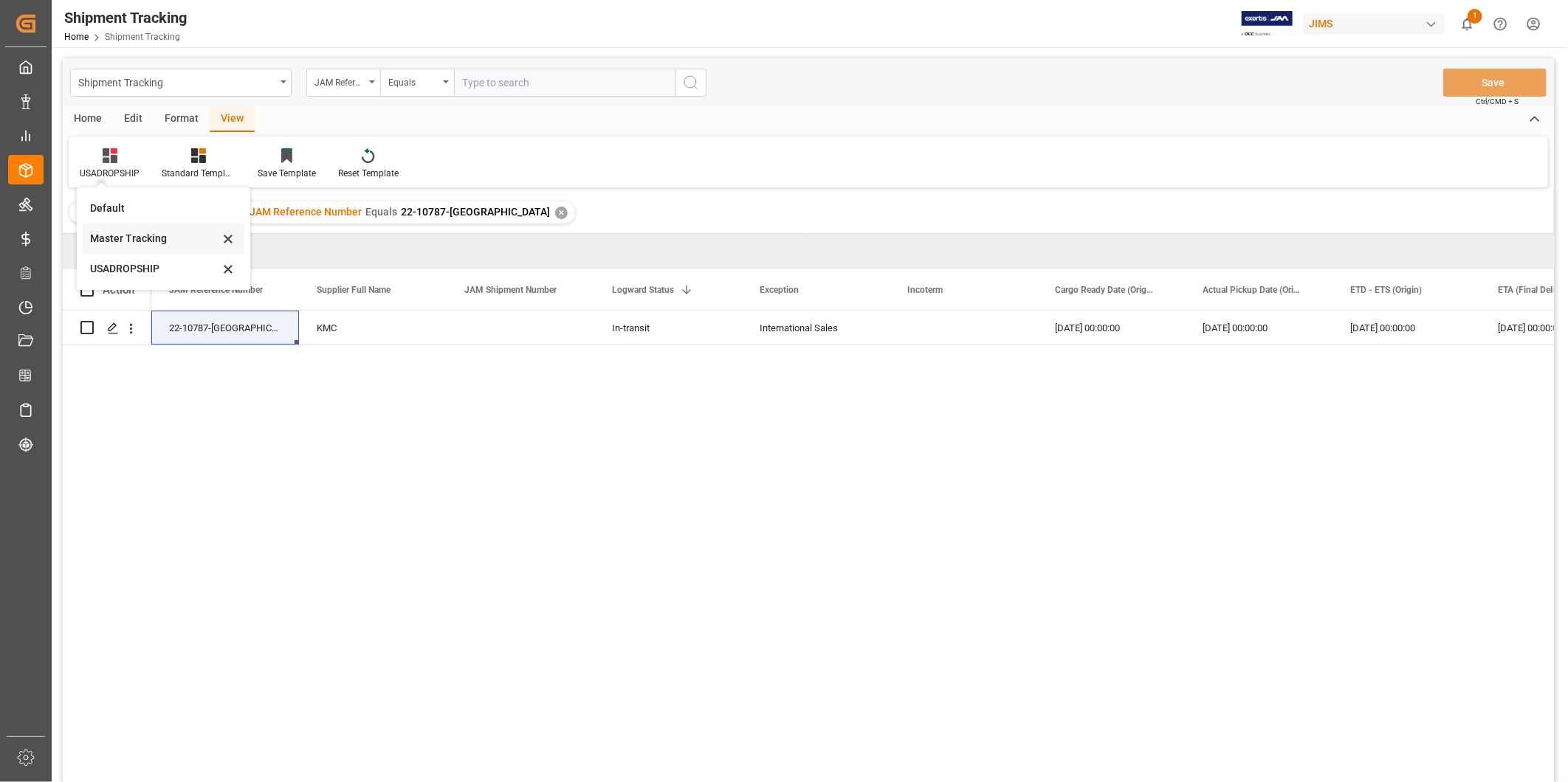
click at [127, 237] on div "Master Tracking" at bounding box center [154, 239] width 129 height 15
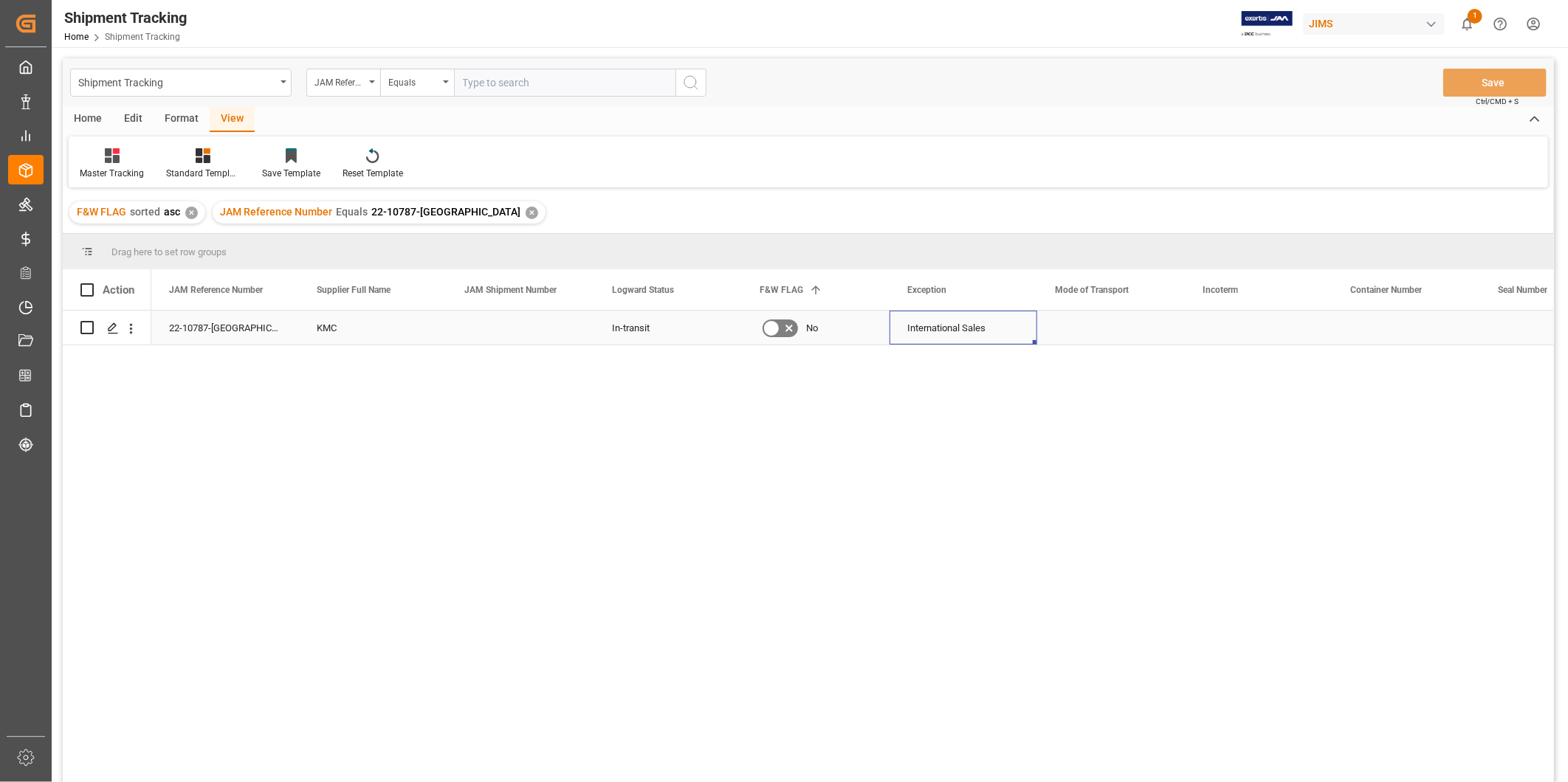
click at [916, 325] on div "International Sales" at bounding box center [963, 328] width 112 height 34
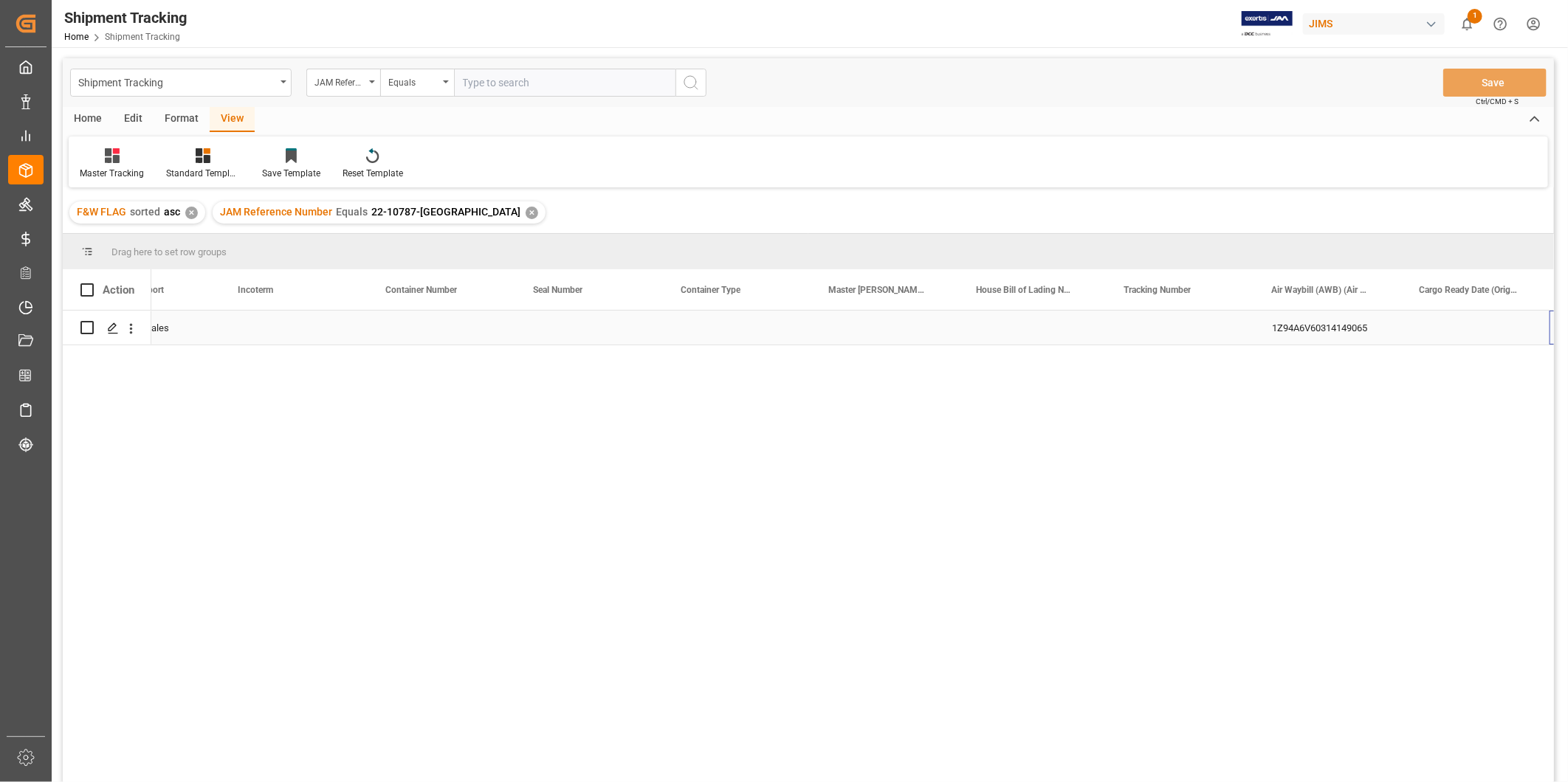
scroll to position [0, 1993]
click at [916, 325] on div "[DATE] 00:00:00" at bounding box center [889, 327] width 147 height 34
click at [1087, 333] on div "Press SPACE to select this row." at bounding box center [1036, 327] width 147 height 34
click at [578, 85] on input "text" at bounding box center [565, 82] width 221 height 28
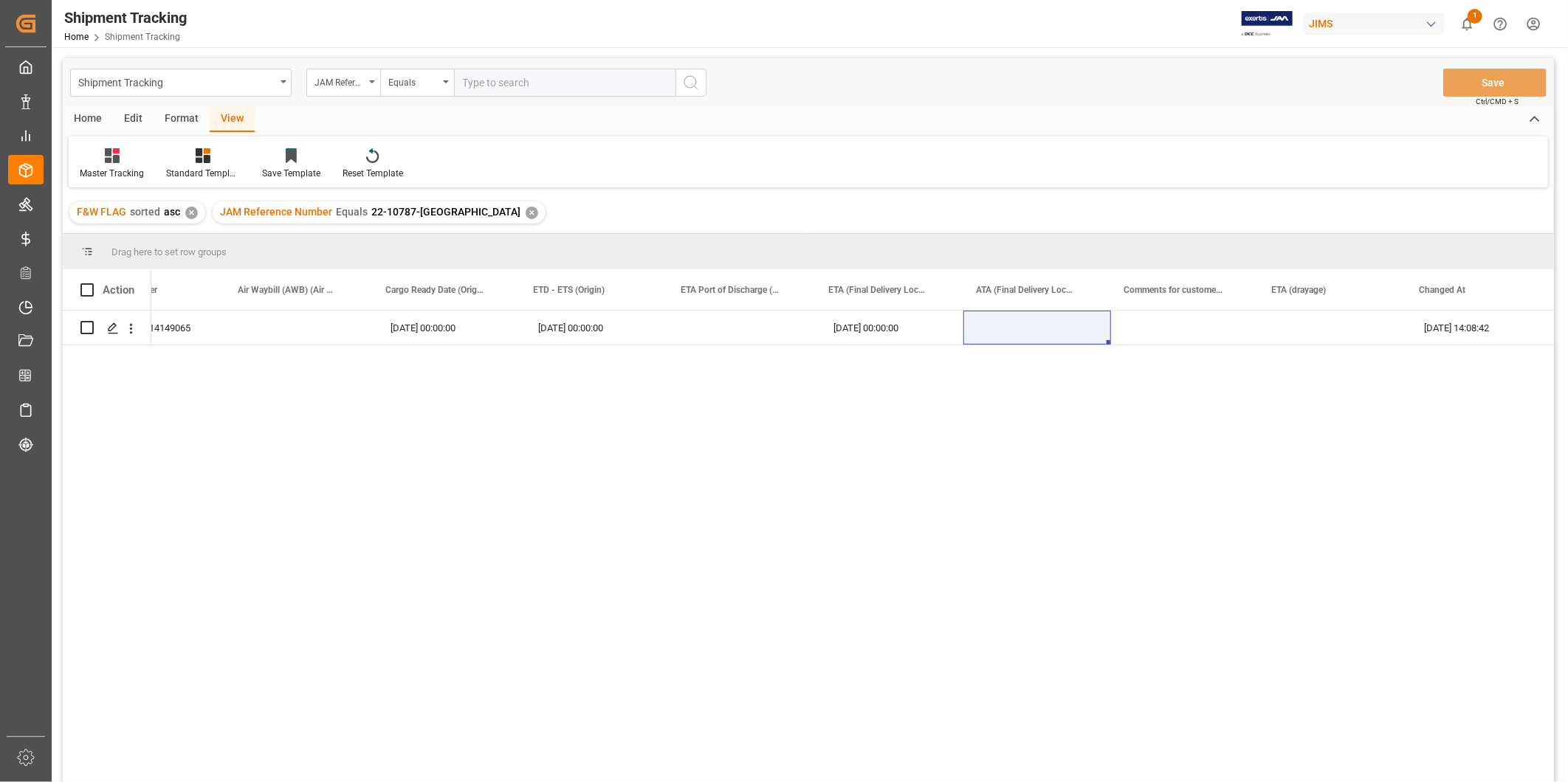
paste input "22-10704-[GEOGRAPHIC_DATA]"
type input "22-10704-[GEOGRAPHIC_DATA]"
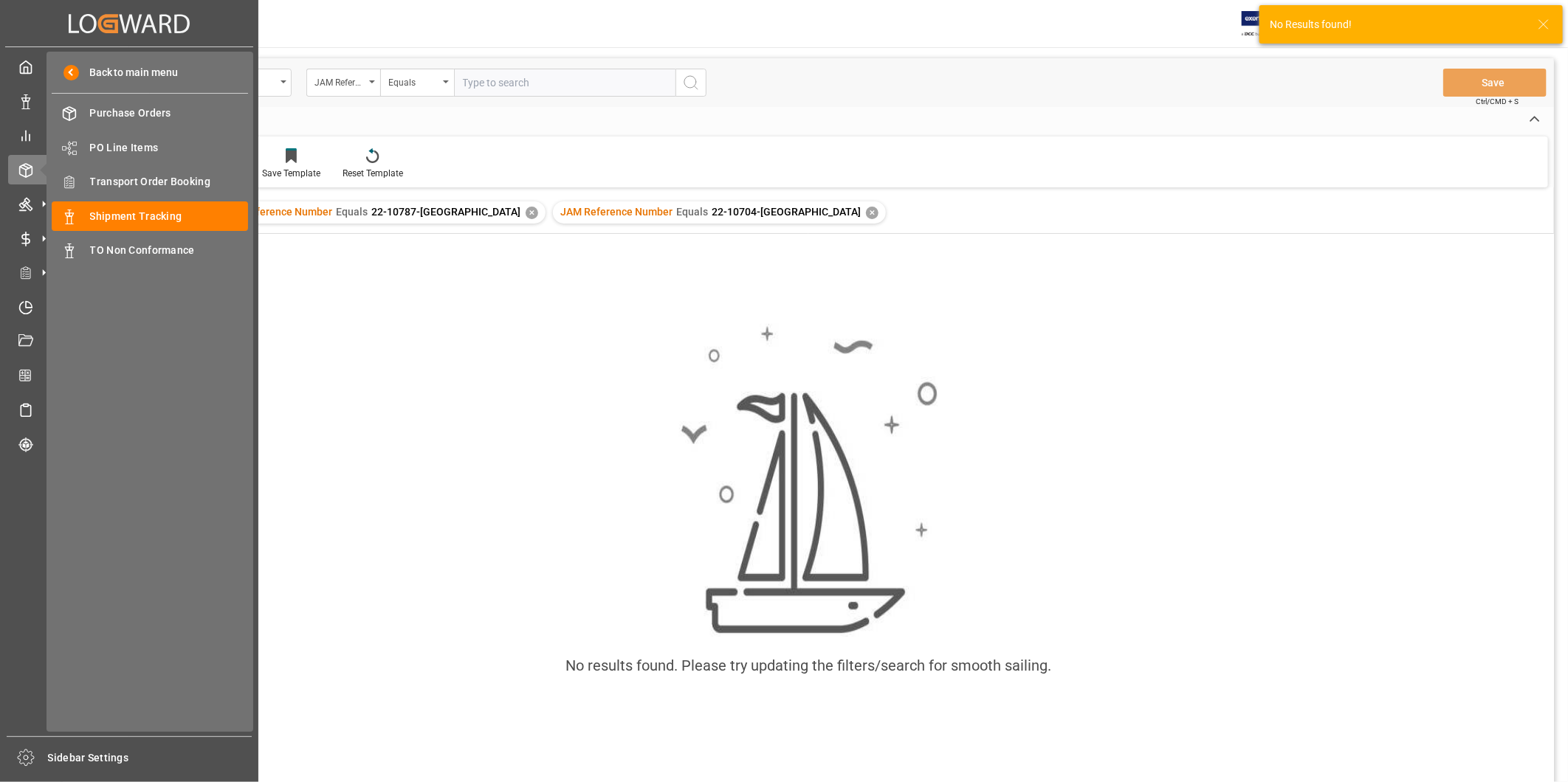
click at [140, 200] on div "Back to main menu Purchase Orders Purchase Orders PO Line Items PO Line Items T…" at bounding box center [150, 392] width 207 height 681
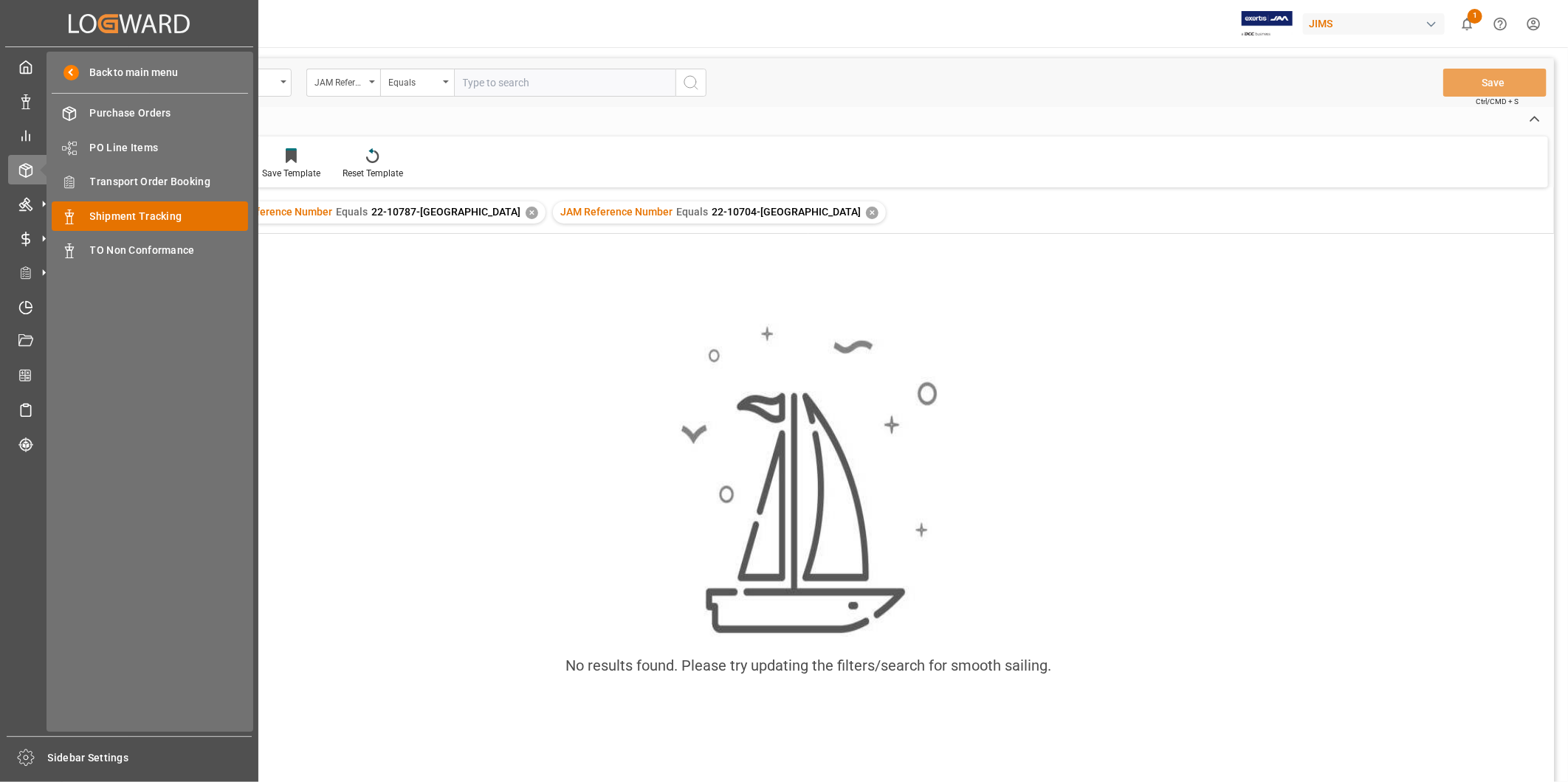
click at [126, 201] on div "Shipment Tracking Shipment Tracking" at bounding box center [150, 216] width 196 height 29
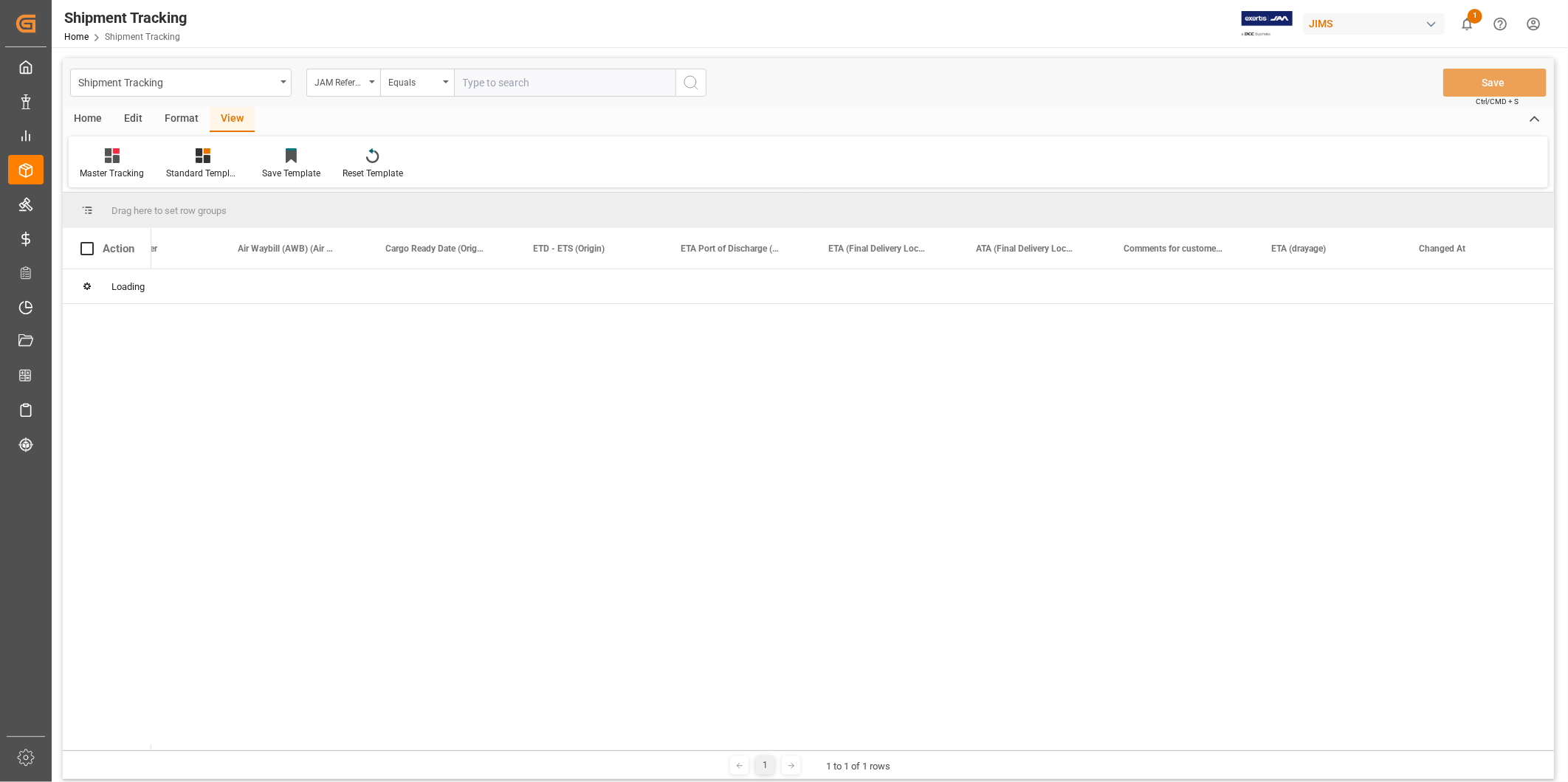
click at [491, 84] on input "text" at bounding box center [565, 82] width 221 height 28
paste input "22-10704-[GEOGRAPHIC_DATA]"
type input "22-10704-[GEOGRAPHIC_DATA]"
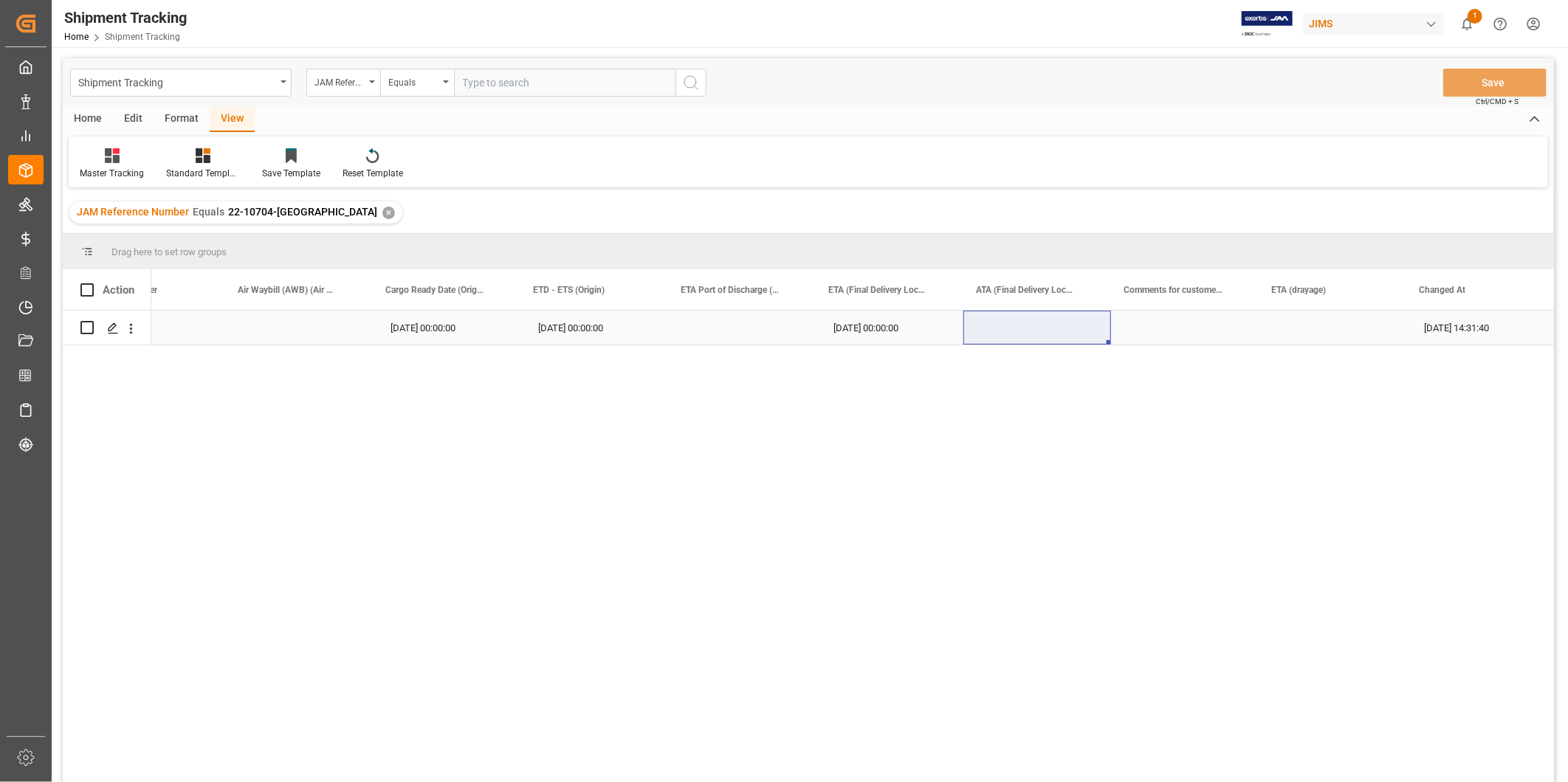
click at [1020, 322] on div "Press SPACE to select this row." at bounding box center [1036, 327] width 147 height 34
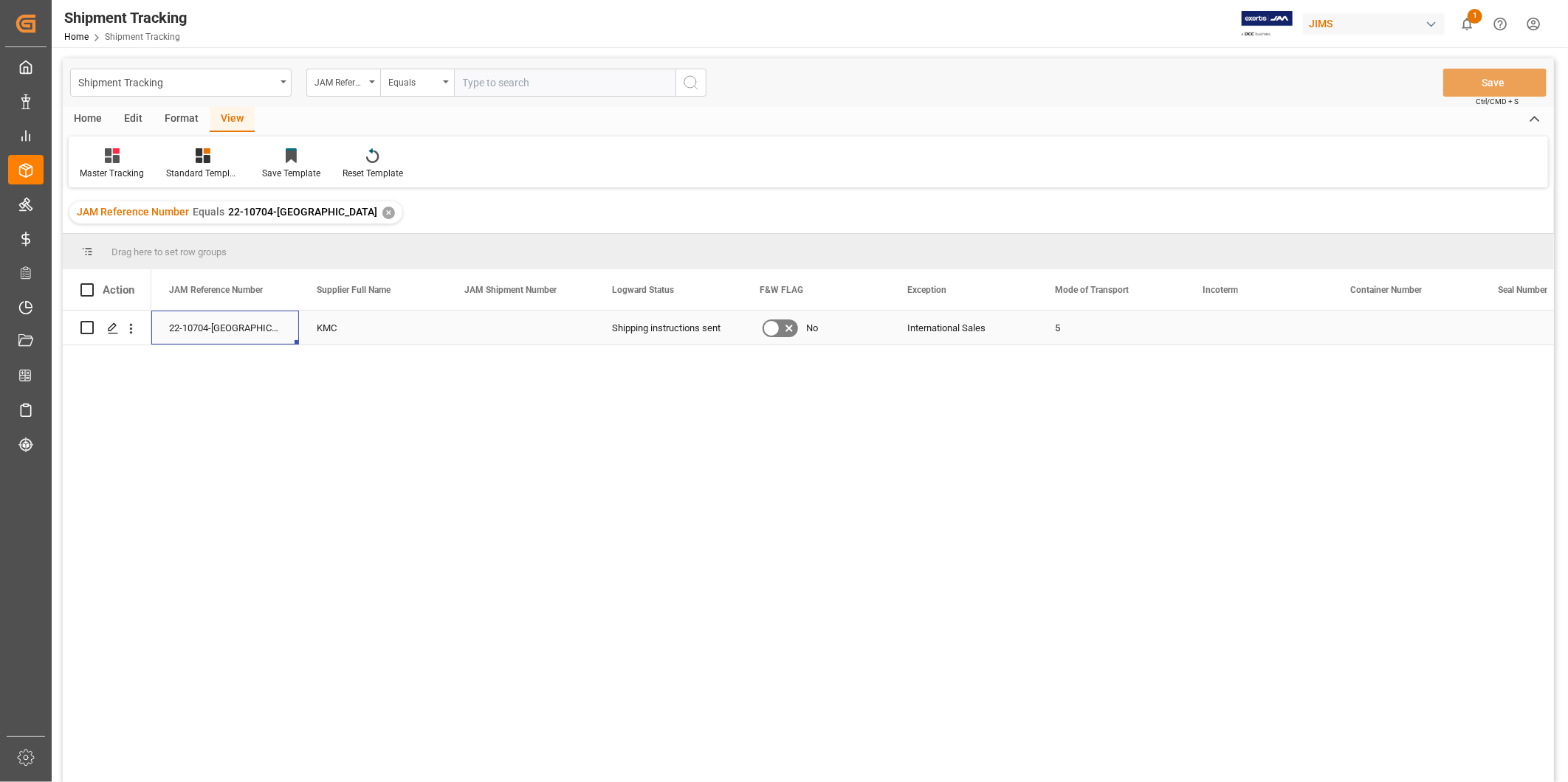
click at [1152, 330] on div "5" at bounding box center [1110, 327] width 147 height 34
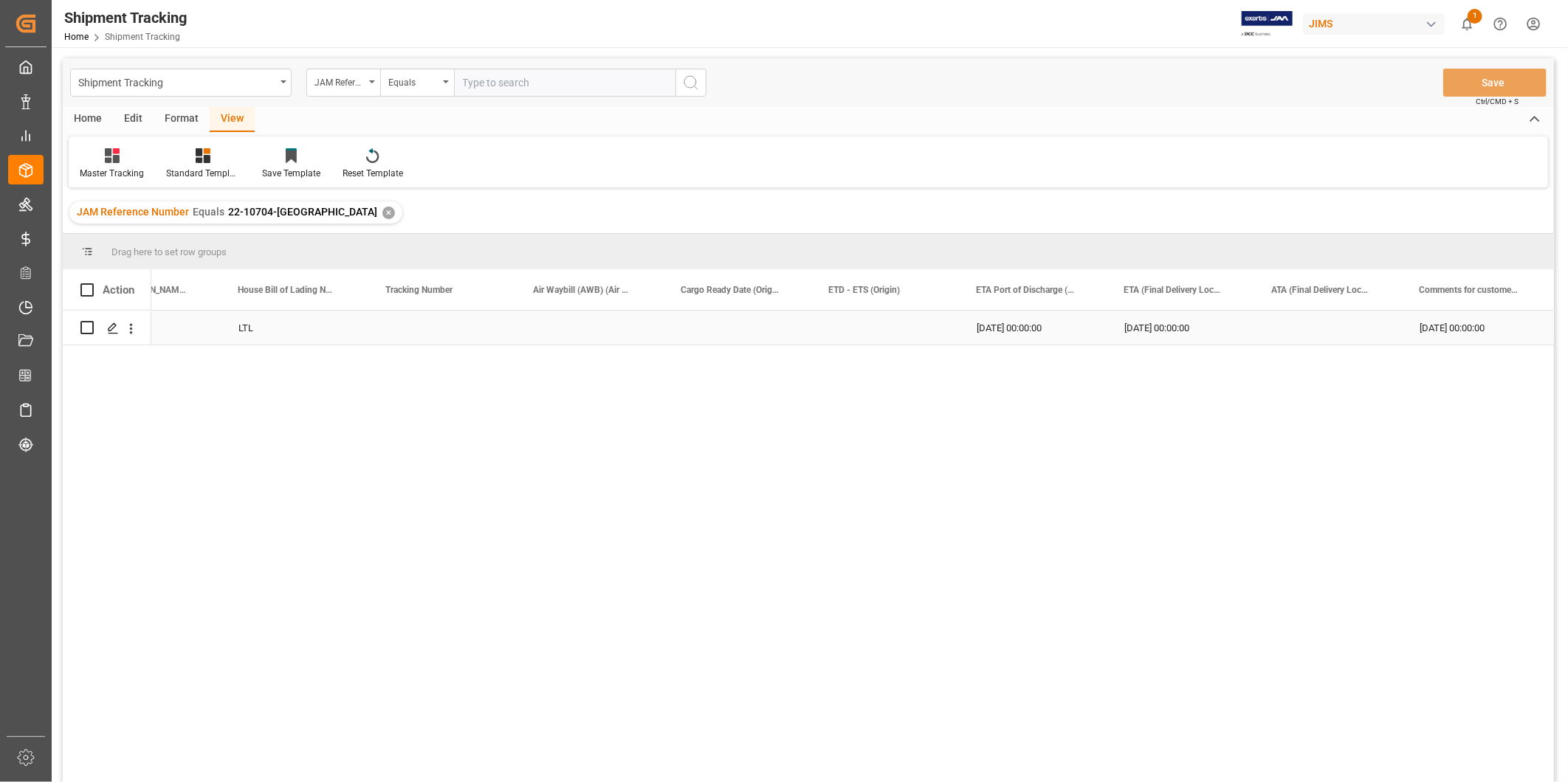
scroll to position [0, 1702]
click at [122, 177] on div "Master Tracking" at bounding box center [111, 173] width 64 height 13
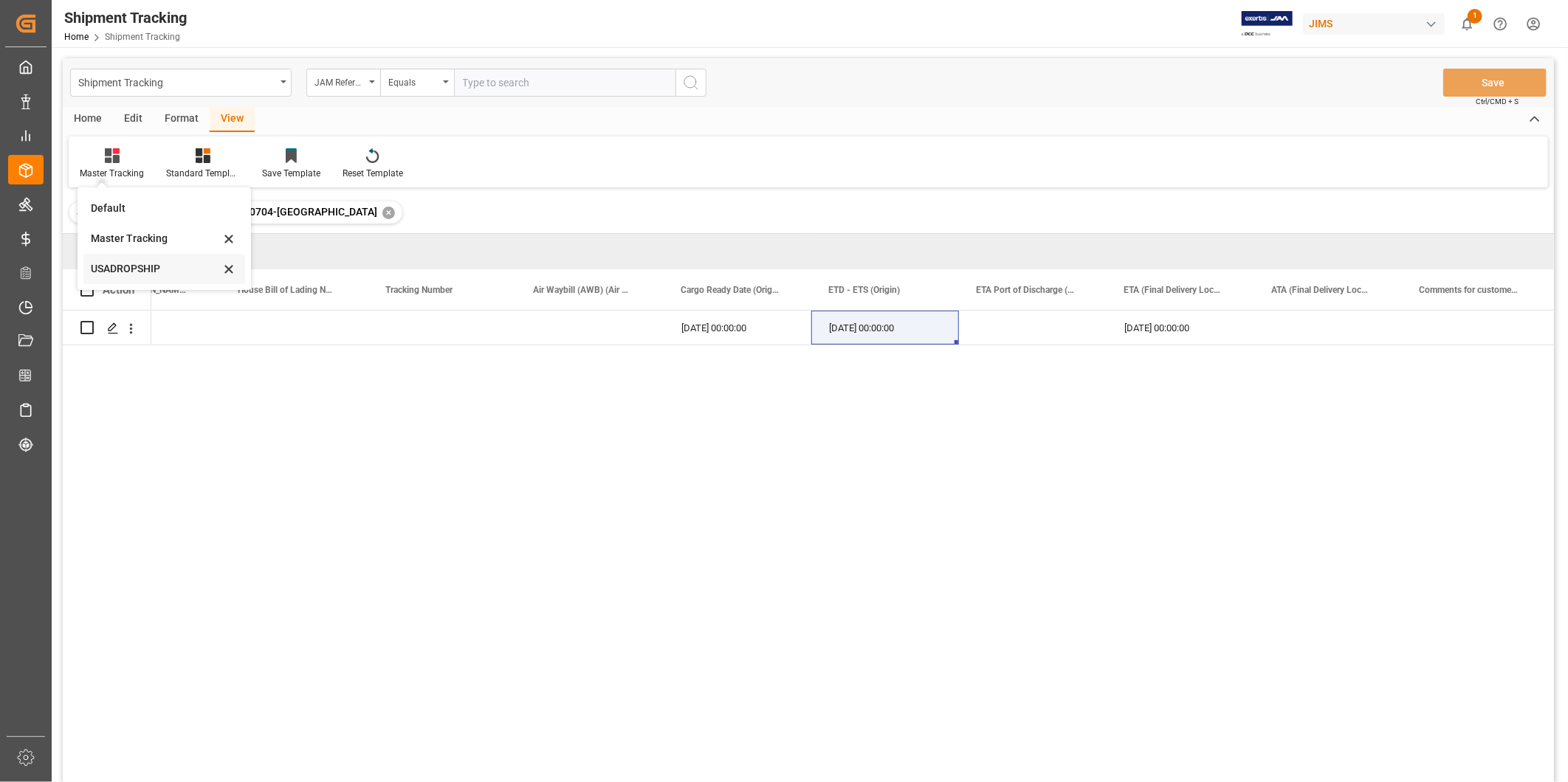
click at [133, 266] on div "USADROPSHIP" at bounding box center [155, 269] width 129 height 15
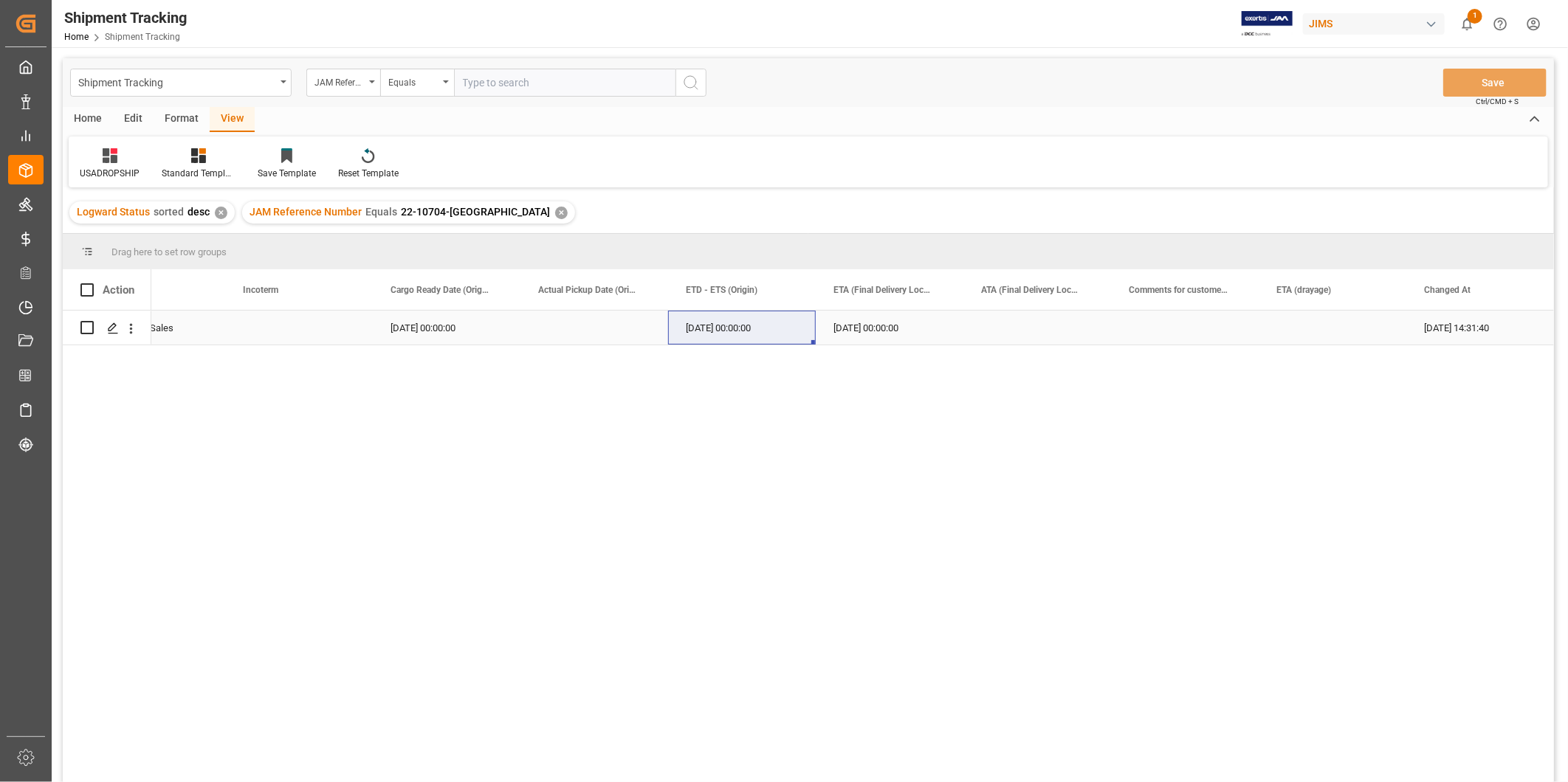
click at [613, 319] on div "Press SPACE to select this row." at bounding box center [594, 327] width 147 height 34
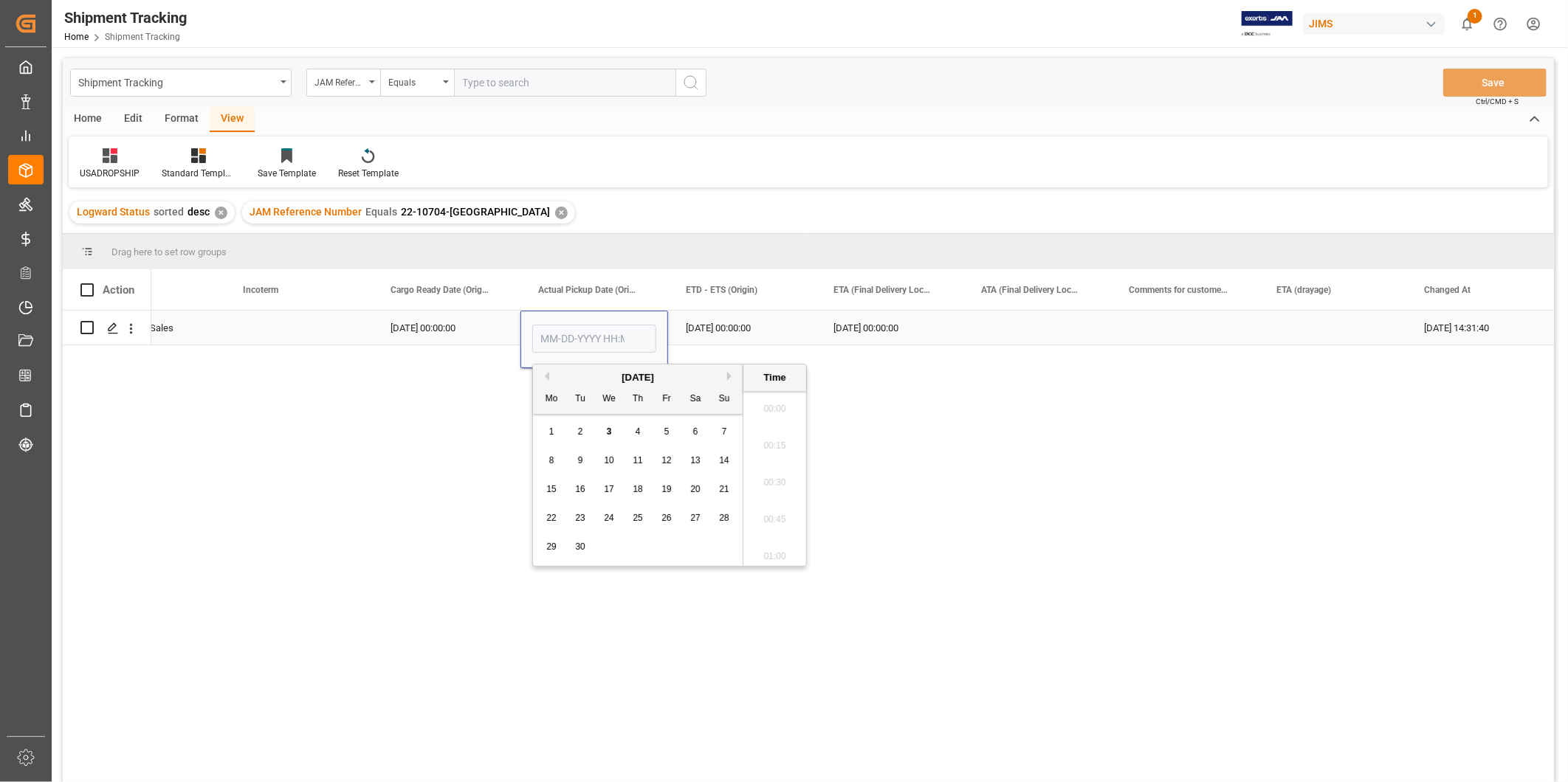
scroll to position [2071, 0]
click at [549, 378] on div "[DATE]" at bounding box center [637, 378] width 210 height 14
click at [547, 378] on button "Previous Month" at bounding box center [545, 377] width 9 height 9
click at [611, 547] on span "27" at bounding box center [608, 547] width 10 height 11
type input "[DATE] 00:00"
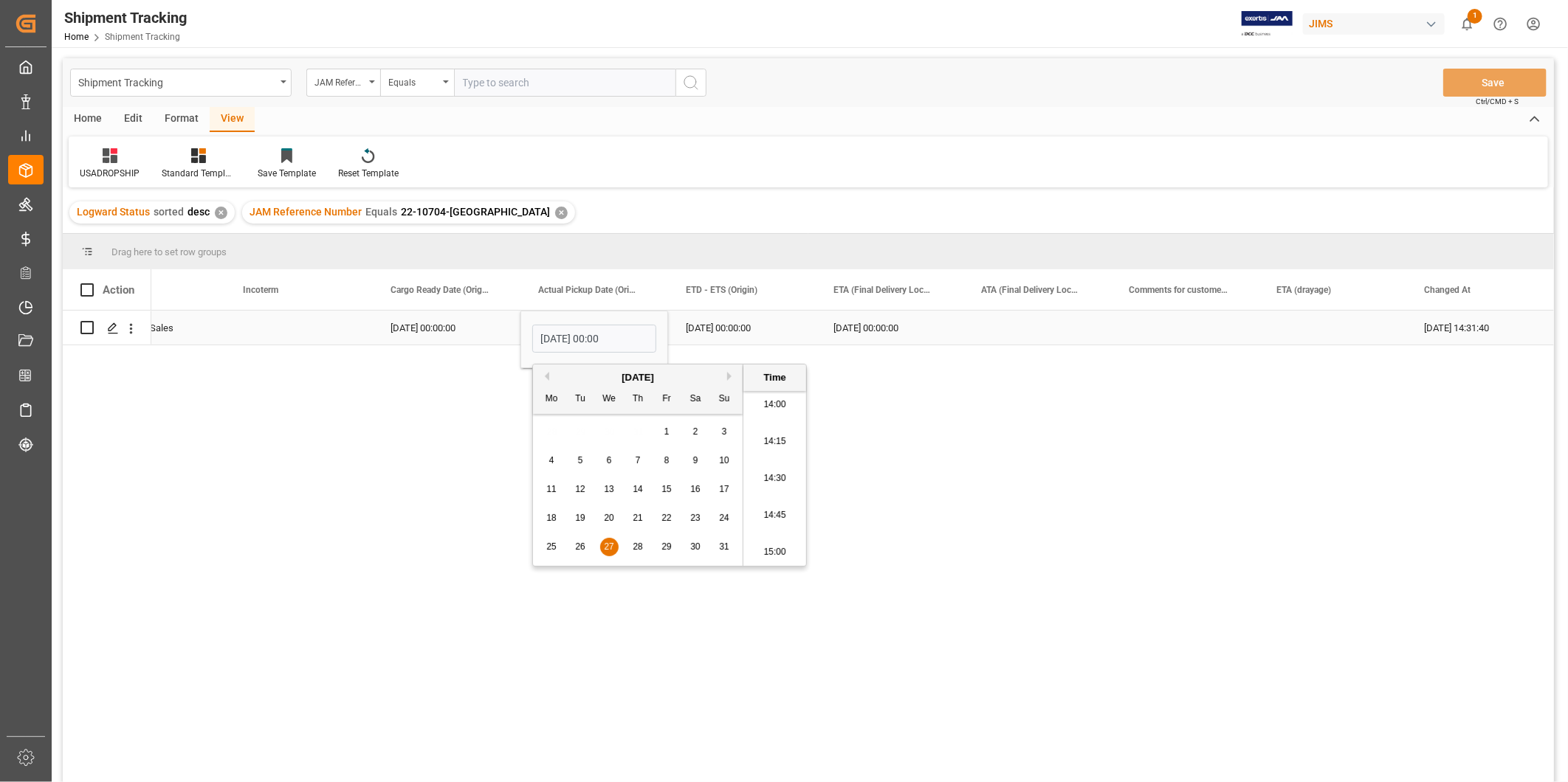
click at [898, 340] on div "[DATE] 00:00:00" at bounding box center [889, 327] width 147 height 34
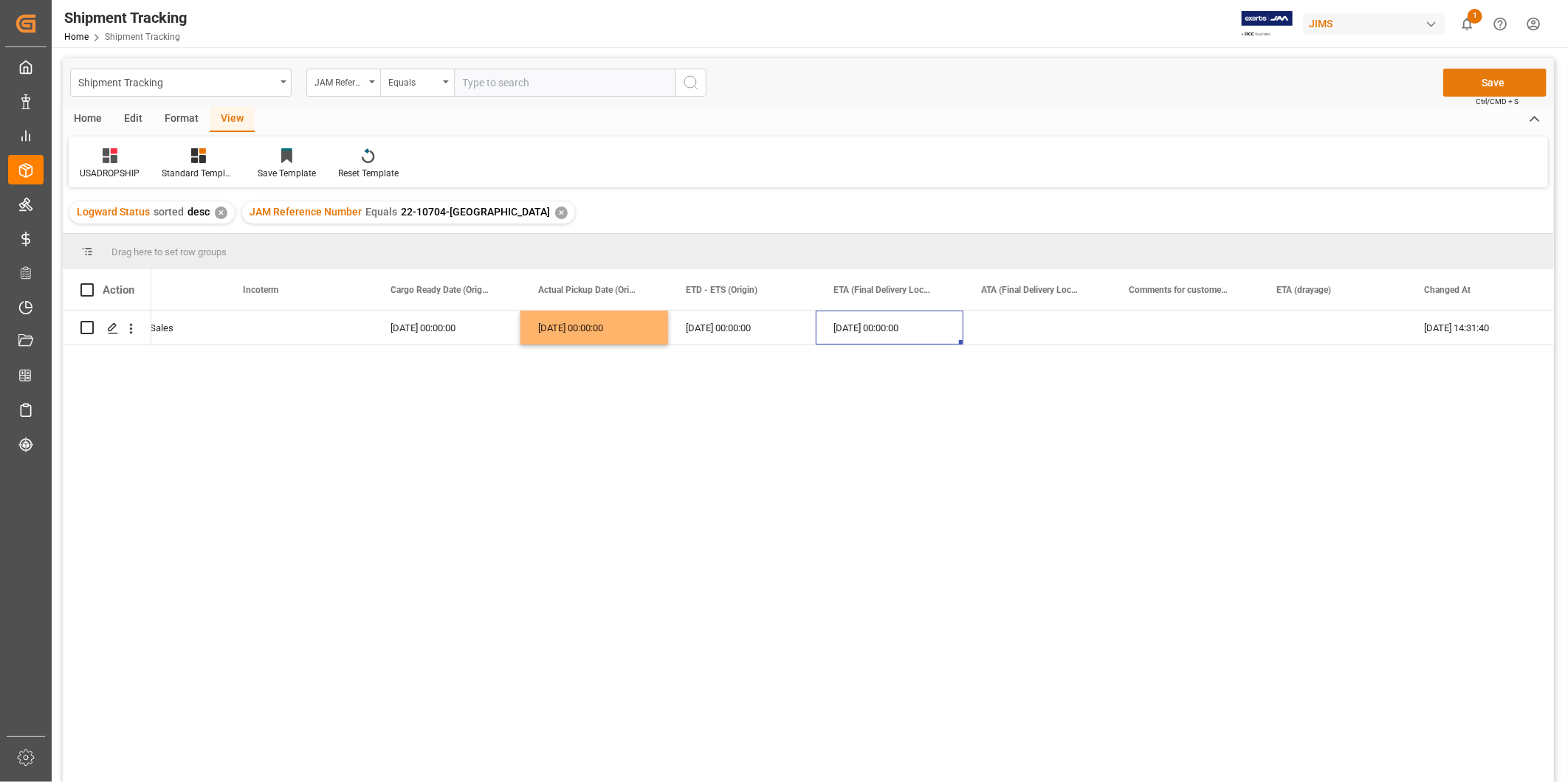
click at [1497, 85] on button "Save" at bounding box center [1494, 82] width 103 height 28
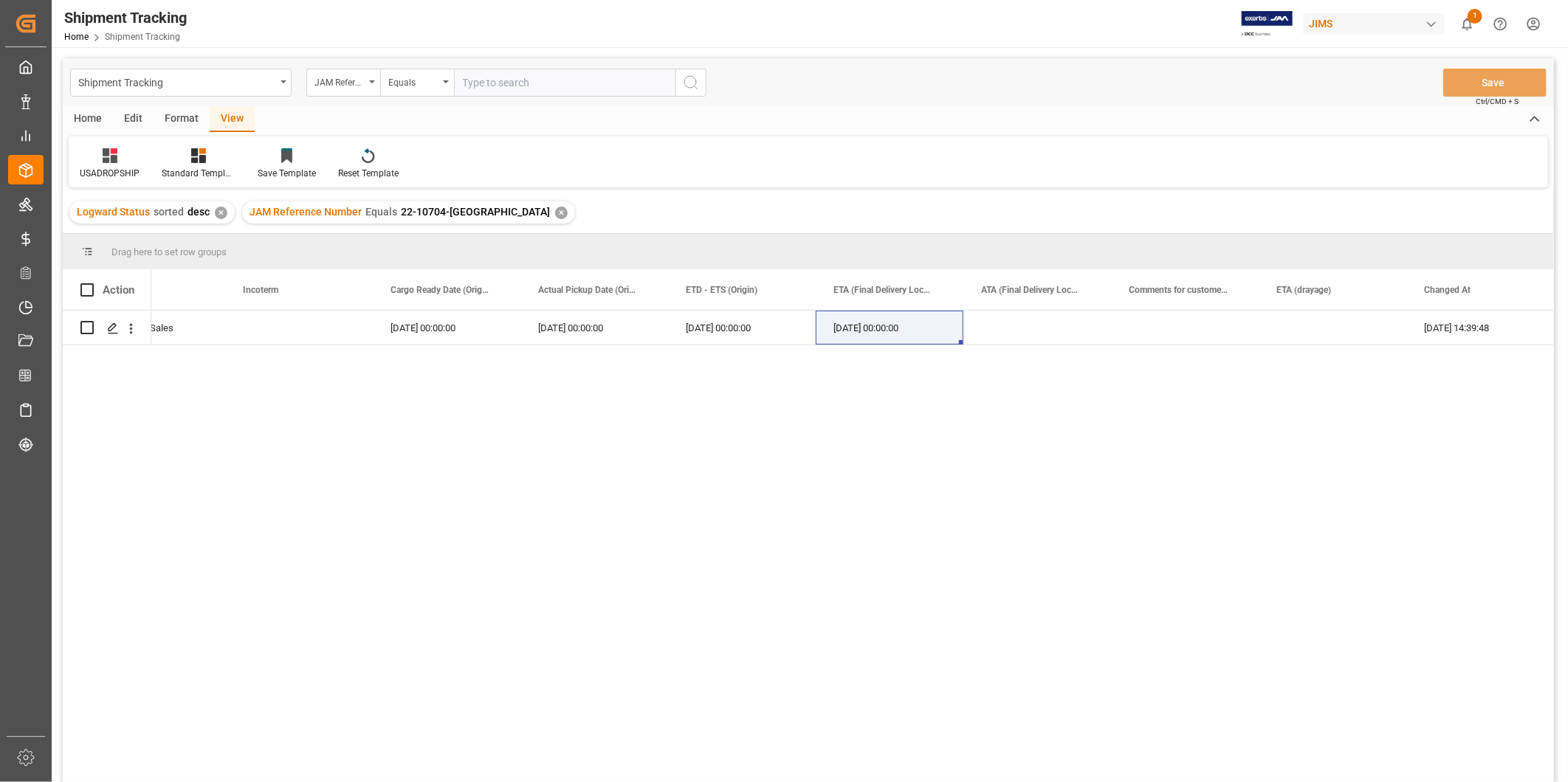
click at [1001, 347] on div "In-transit International Sales [DATE] 00:00:00 [DATE] 00:00:00 [DATE] 00:00:00 …" at bounding box center [852, 551] width 1402 height 481
click at [555, 216] on div "✕" at bounding box center [561, 213] width 12 height 12
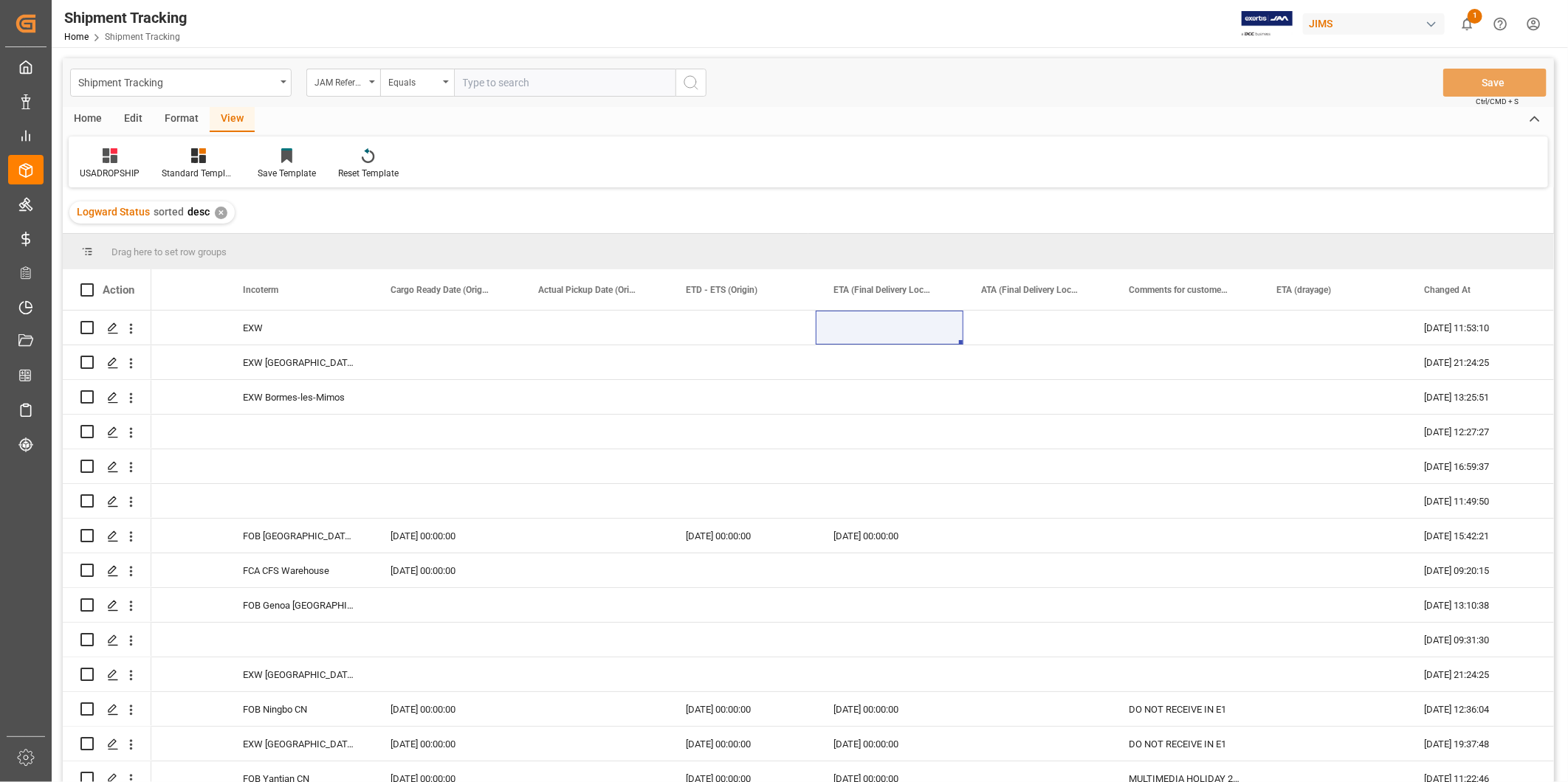
click at [484, 90] on input "text" at bounding box center [565, 82] width 221 height 28
paste input "77-9976-CN"
type input "77-9976-CN"
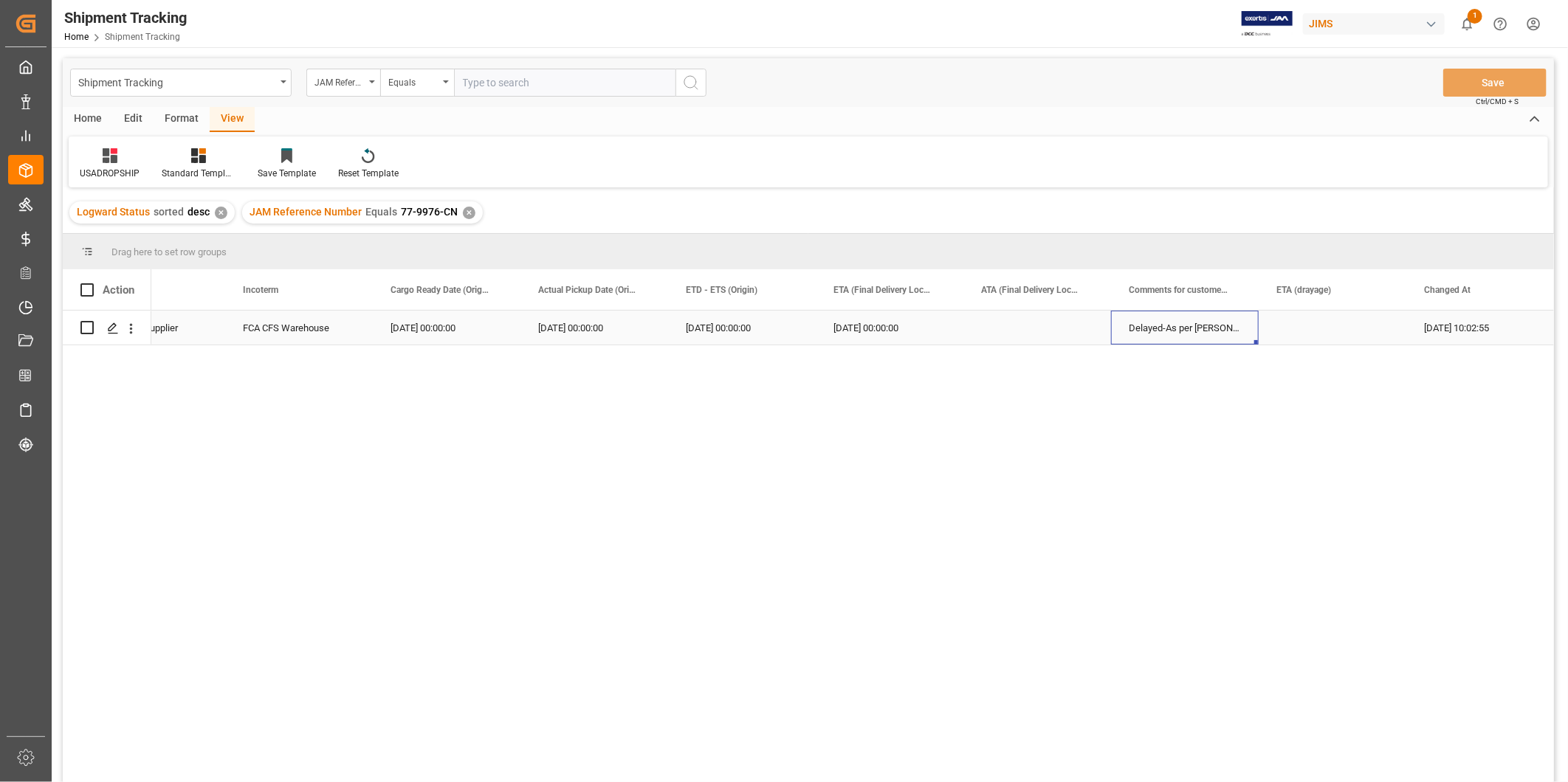
click at [1179, 330] on div "Delayed-As per [PERSON_NAME]: Earliest RDD 10/13. If acceptable, update SO Firs…" at bounding box center [1184, 327] width 147 height 34
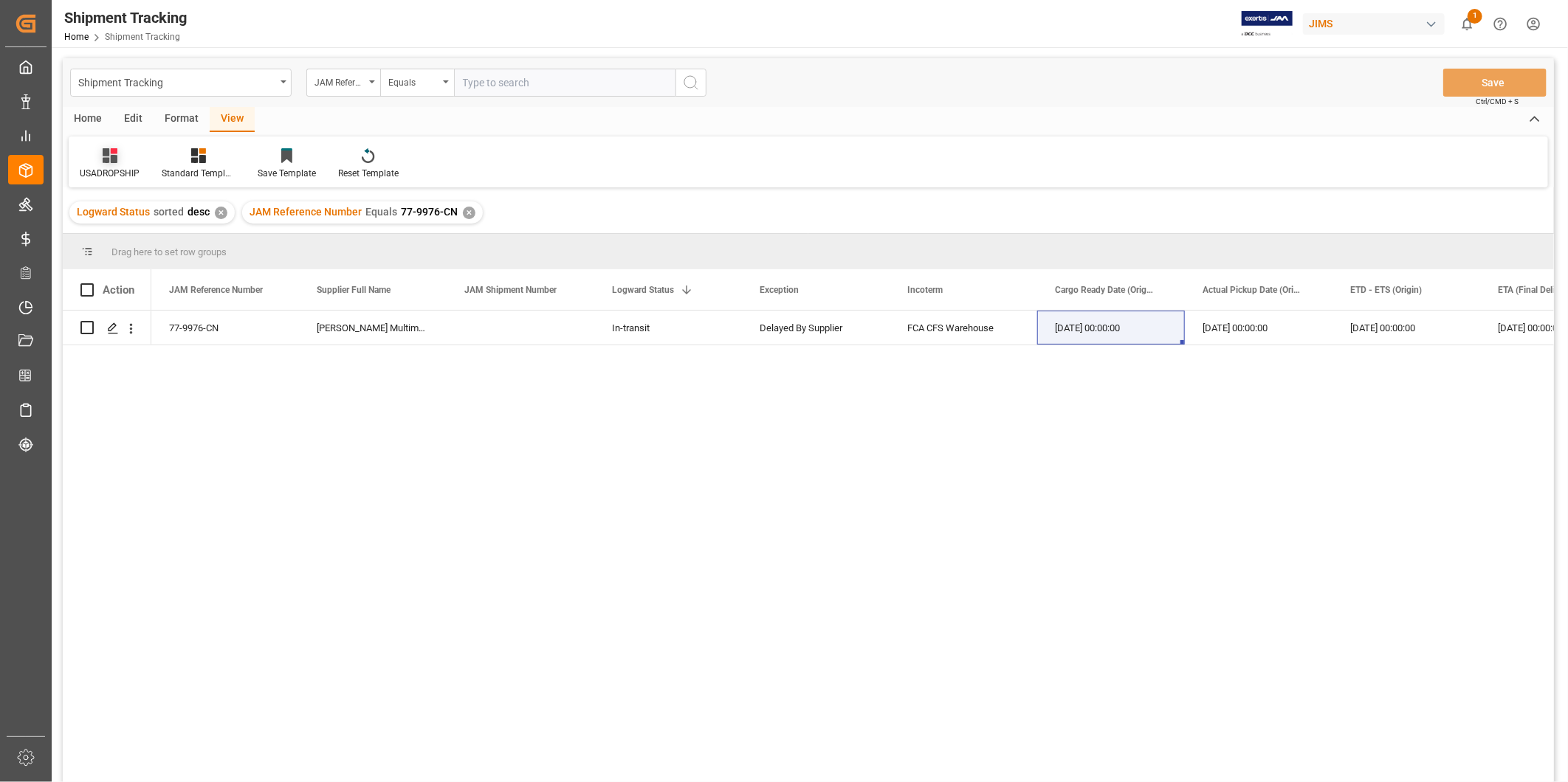
click at [115, 166] on div "USADROPSHIP" at bounding box center [109, 163] width 82 height 33
click at [135, 249] on div "Master Tracking" at bounding box center [163, 239] width 162 height 31
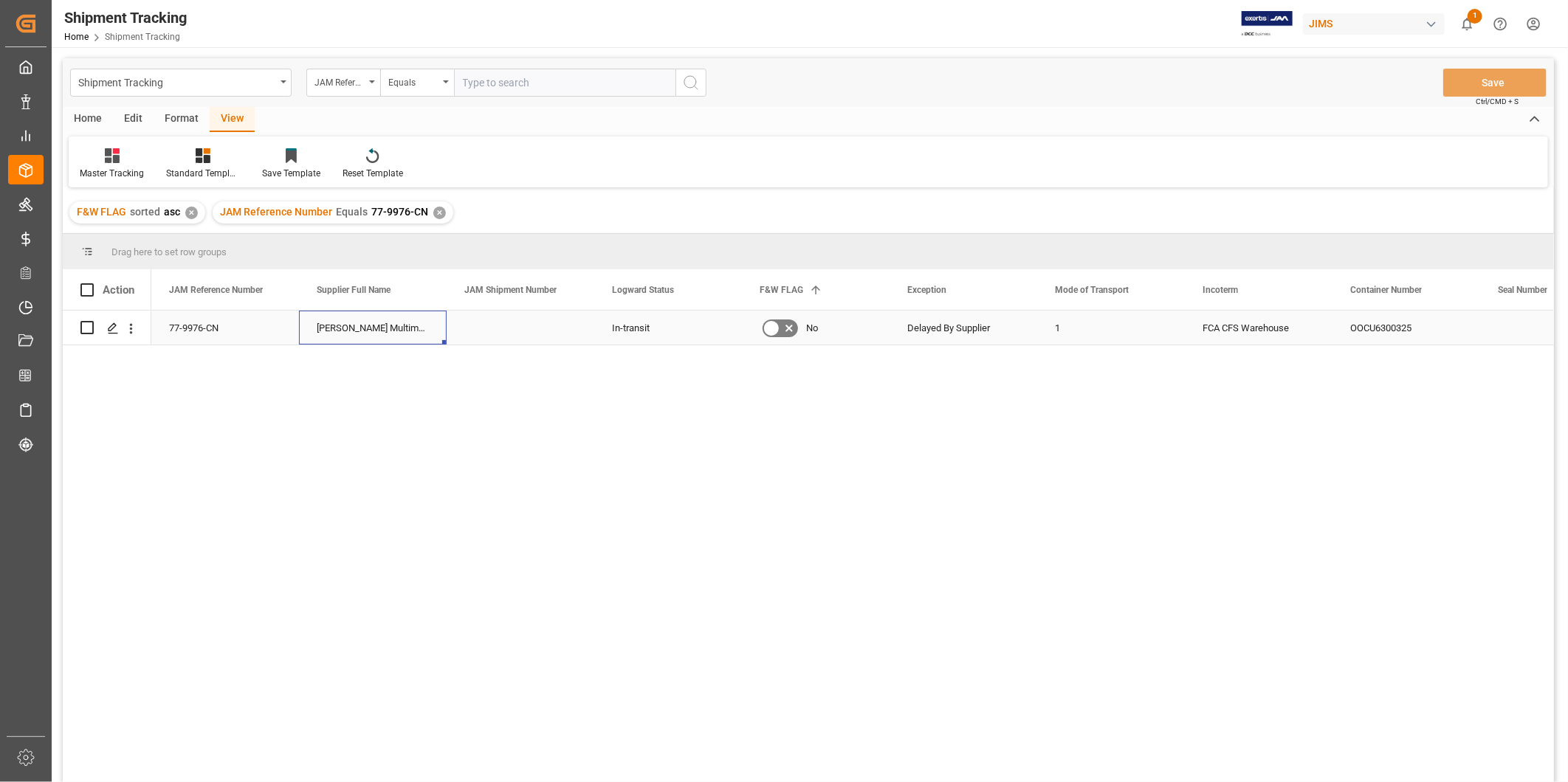
click at [399, 323] on div "[PERSON_NAME] Multimedia [GEOGRAPHIC_DATA]" at bounding box center [372, 327] width 147 height 34
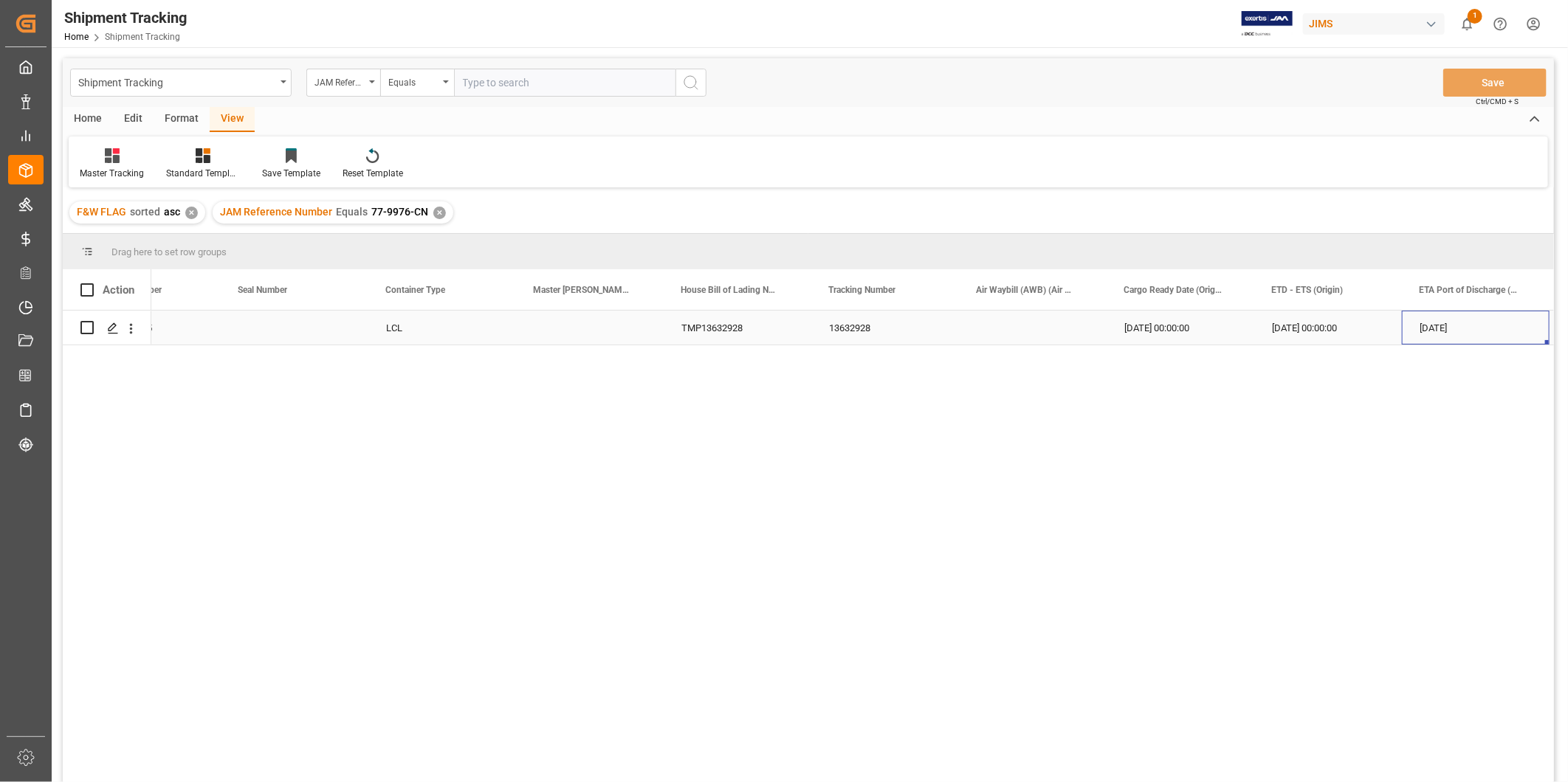
scroll to position [0, 1407]
click at [517, 78] on input "text" at bounding box center [565, 82] width 221 height 28
click at [439, 211] on div "✕" at bounding box center [439, 213] width 12 height 12
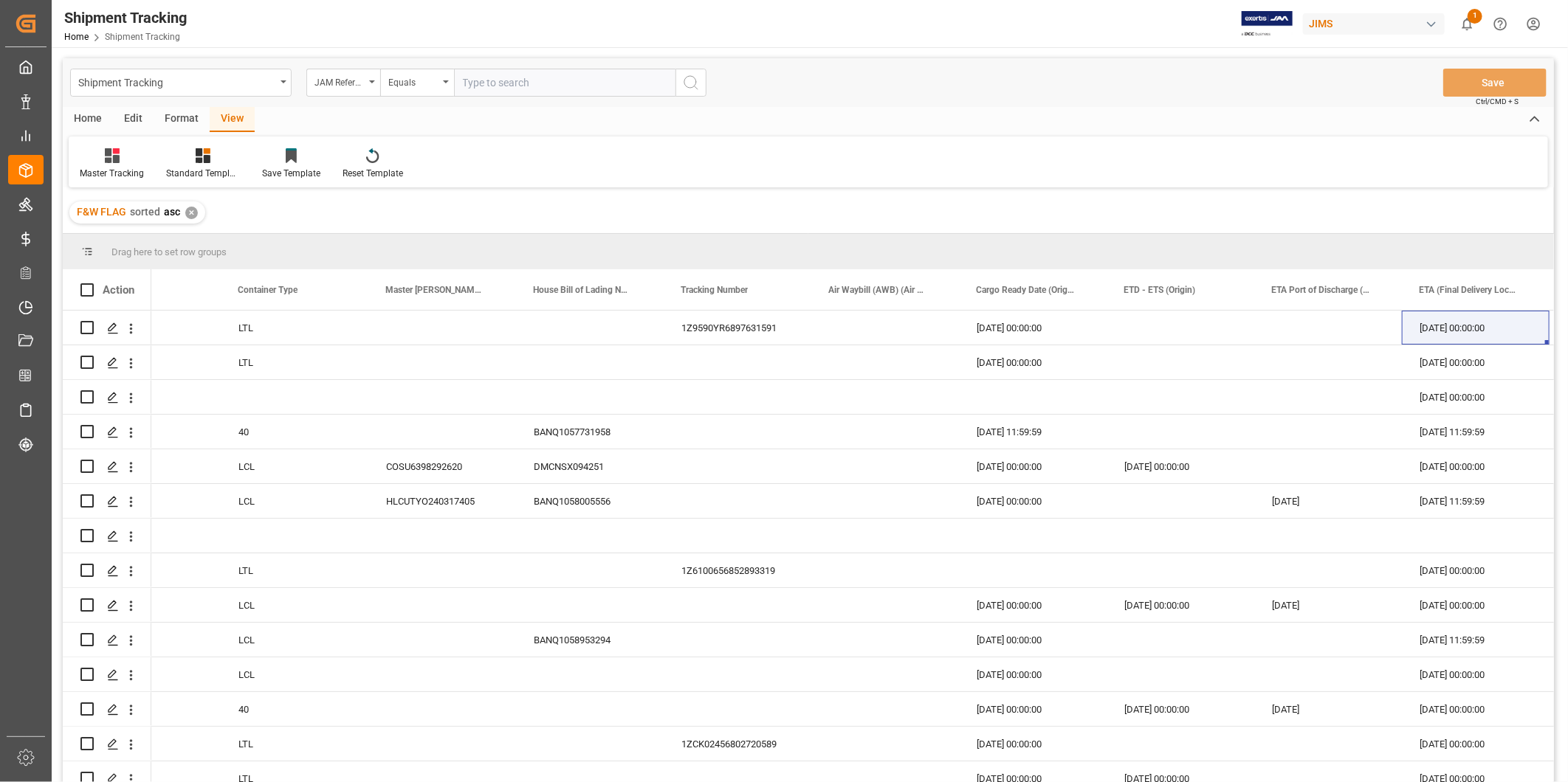
click at [491, 82] on input "text" at bounding box center [565, 82] width 221 height 28
paste input "22-10600-US"
type input "22-10600-US"
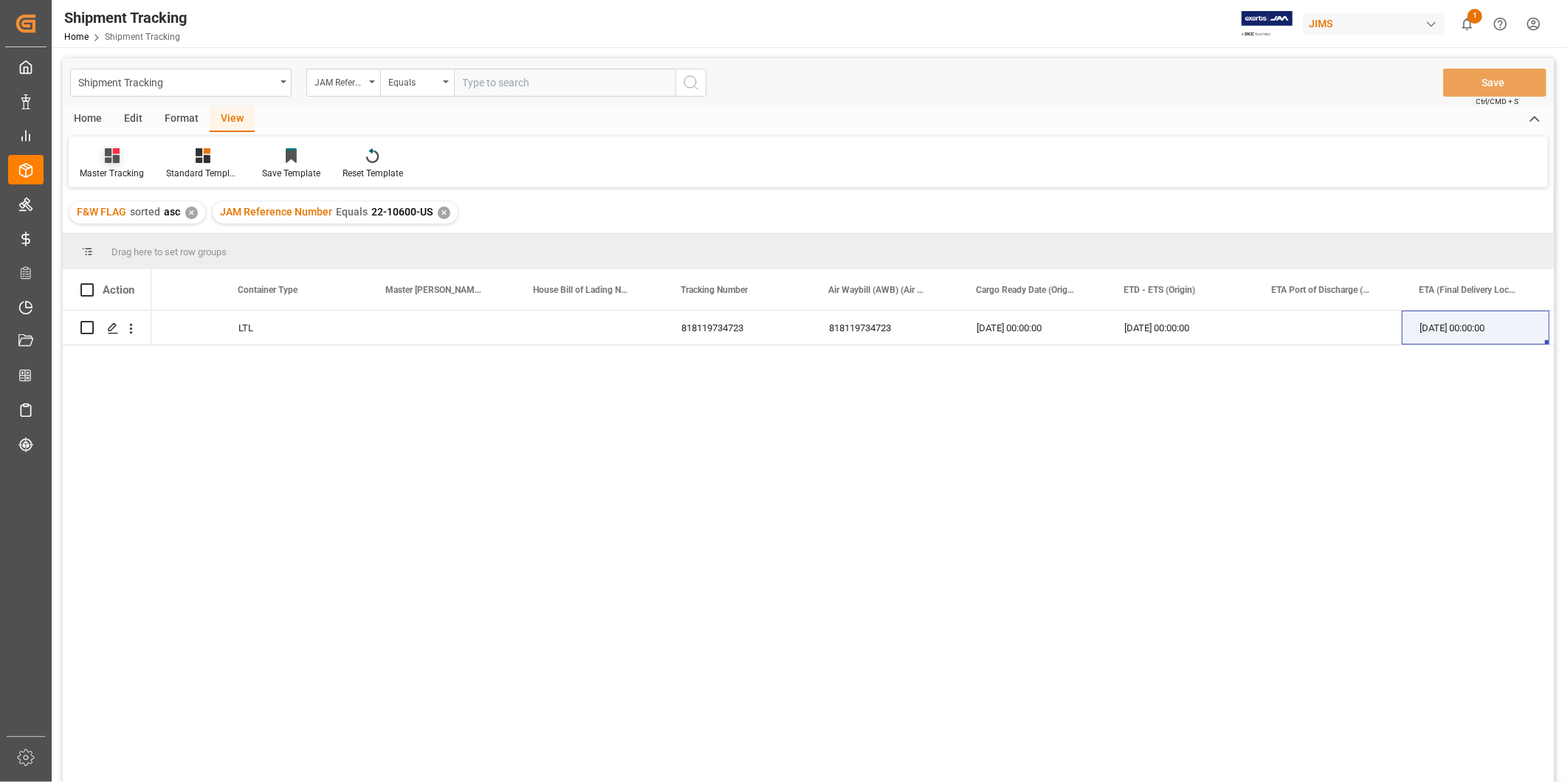
click at [125, 156] on div at bounding box center [111, 155] width 64 height 15
click at [1277, 340] on div "Press SPACE to select this row." at bounding box center [1328, 327] width 147 height 34
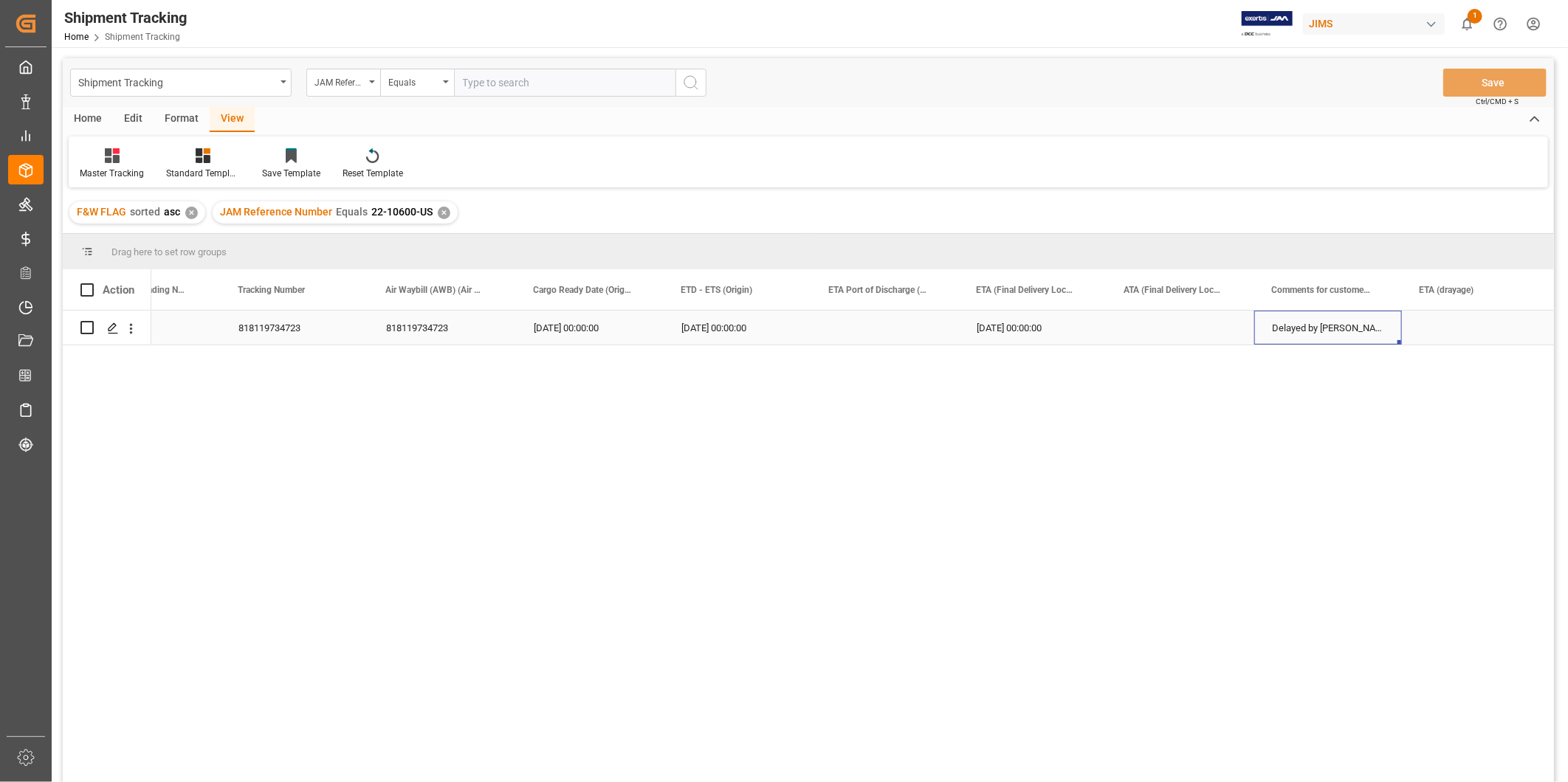
click at [322, 340] on div "818119734723" at bounding box center [294, 327] width 147 height 34
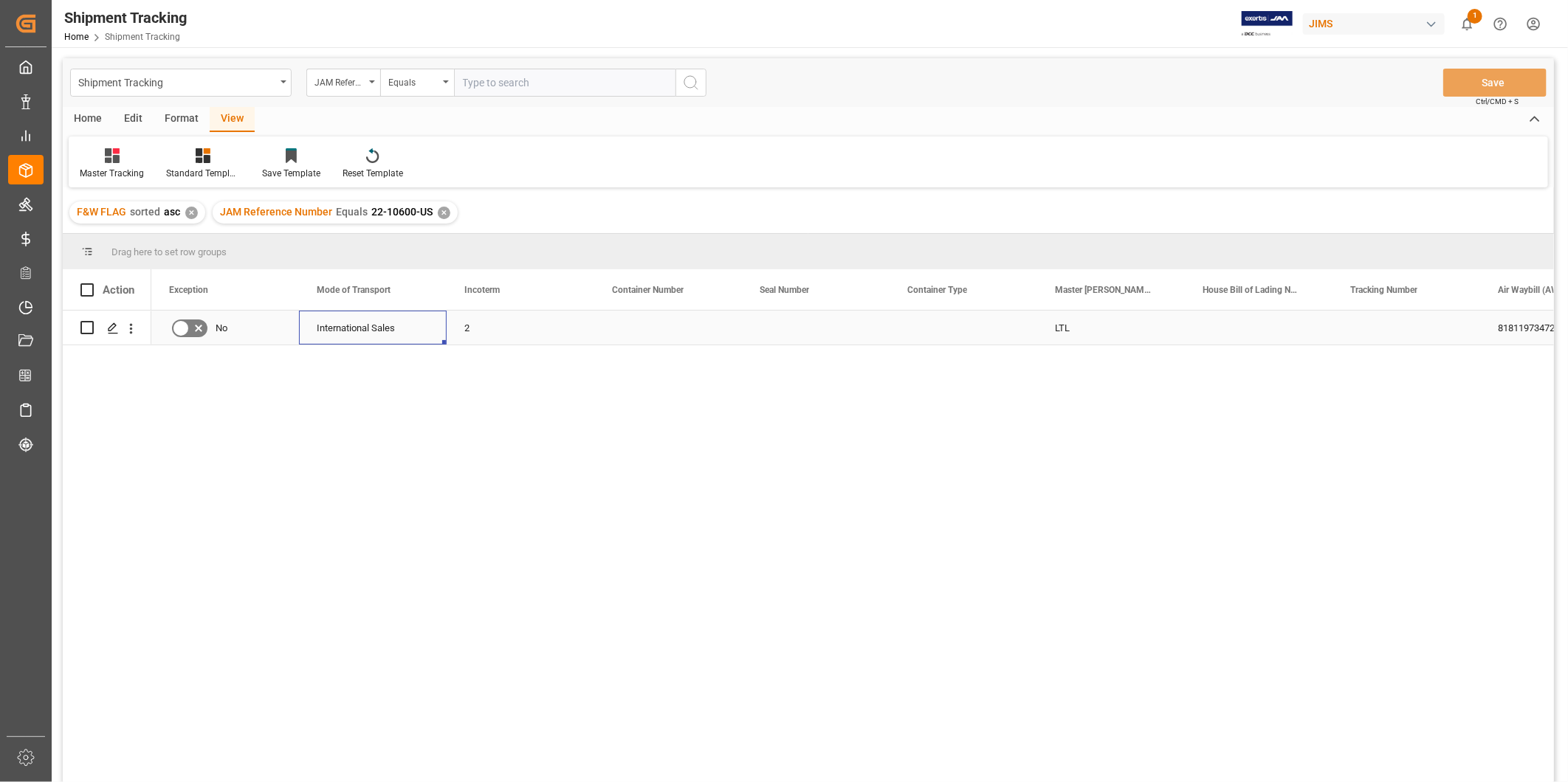
scroll to position [0, 0]
click at [646, 334] on div "In-transit" at bounding box center [668, 328] width 112 height 34
click at [716, 340] on icon "open menu" at bounding box center [714, 336] width 18 height 18
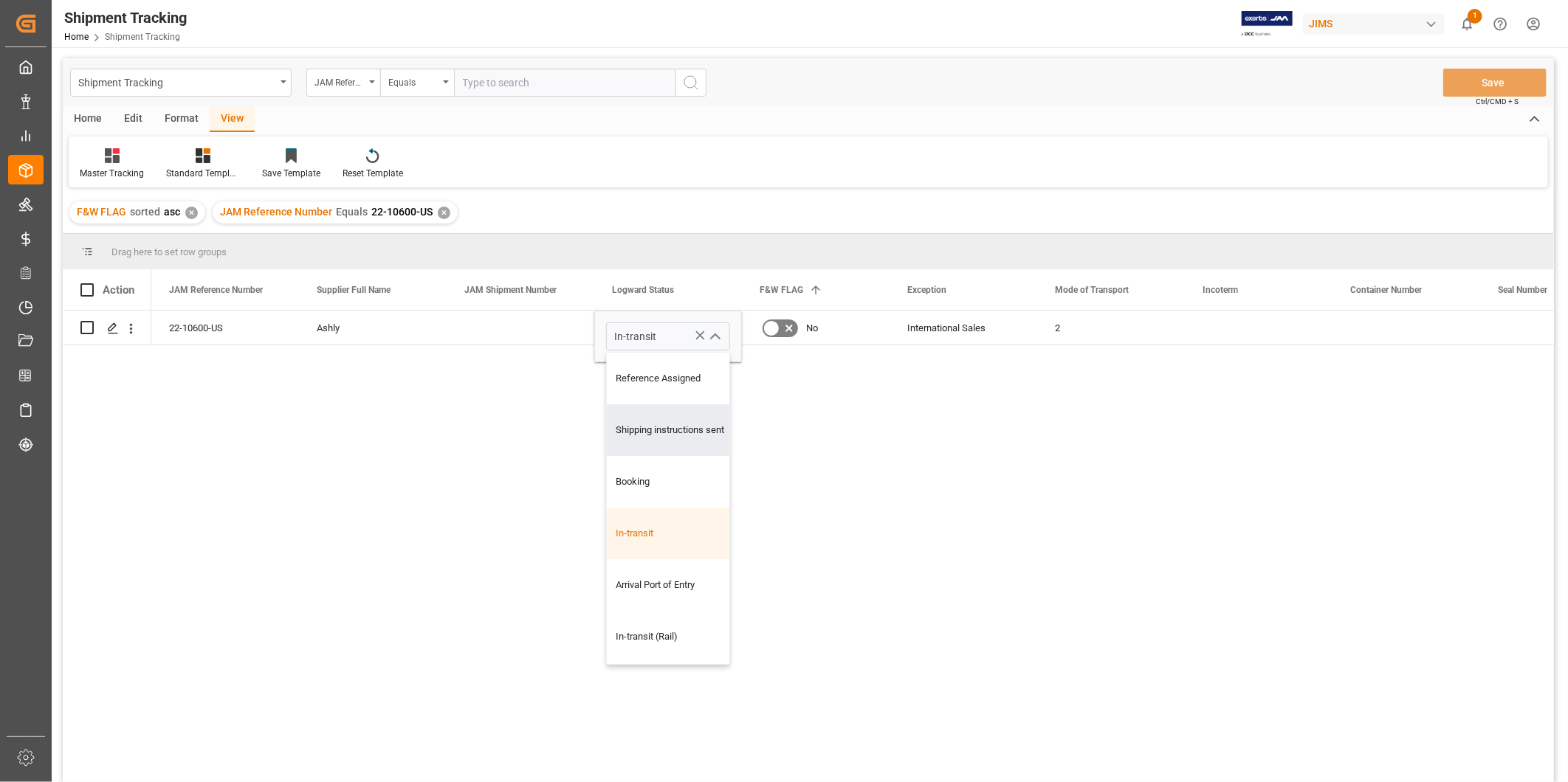
click at [1022, 432] on div "LTL 2 International Sales No In-transit Reference Assigned Shipping instruction…" at bounding box center [852, 551] width 1402 height 481
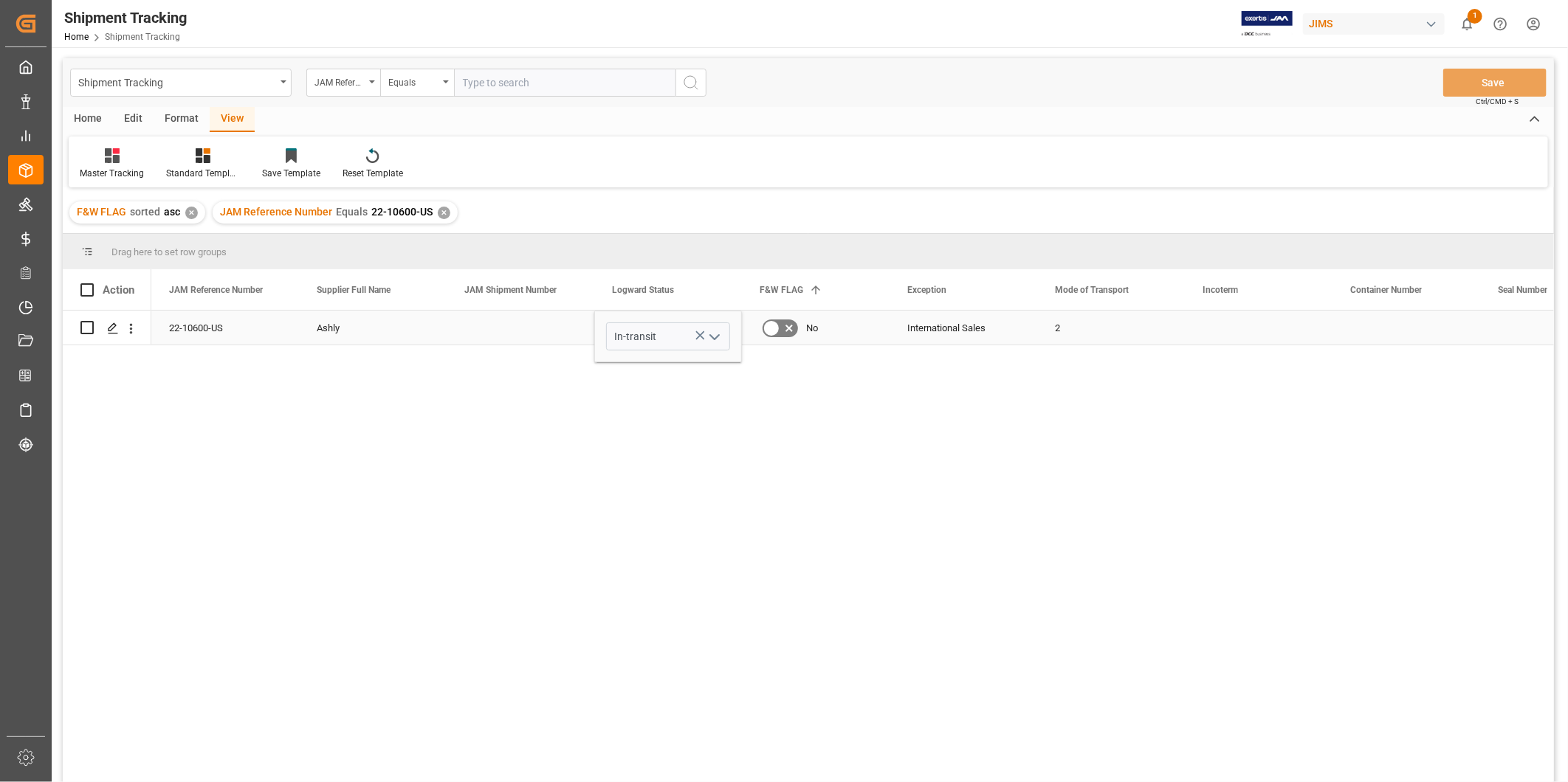
click at [1283, 336] on div "Press SPACE to select this row." at bounding box center [1258, 327] width 147 height 34
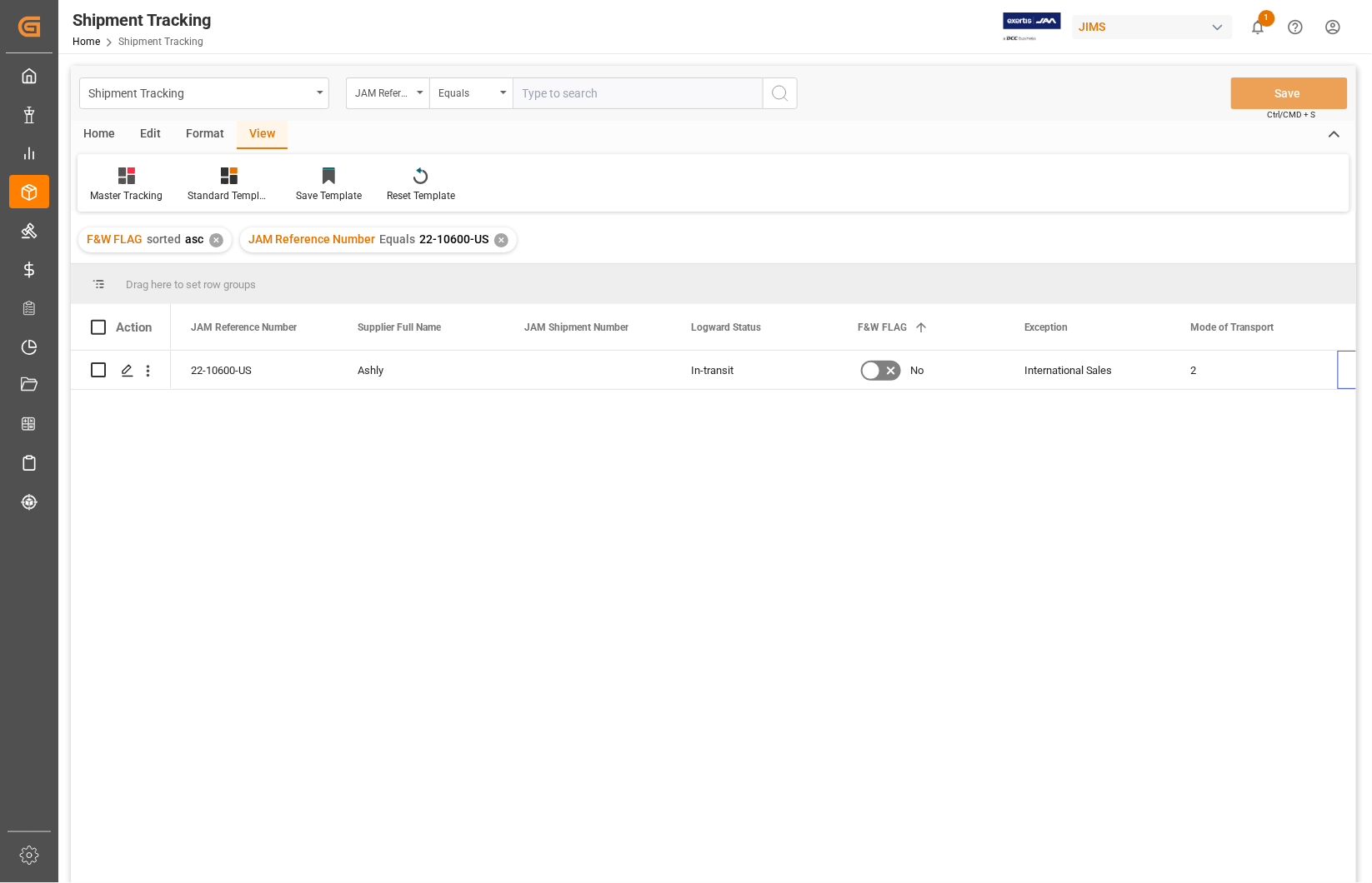
click at [693, 196] on div "Master Tracking Standard Templates Save Template Reset Template" at bounding box center [714, 183] width 1272 height 58
click at [502, 243] on div "✕" at bounding box center [502, 240] width 14 height 14
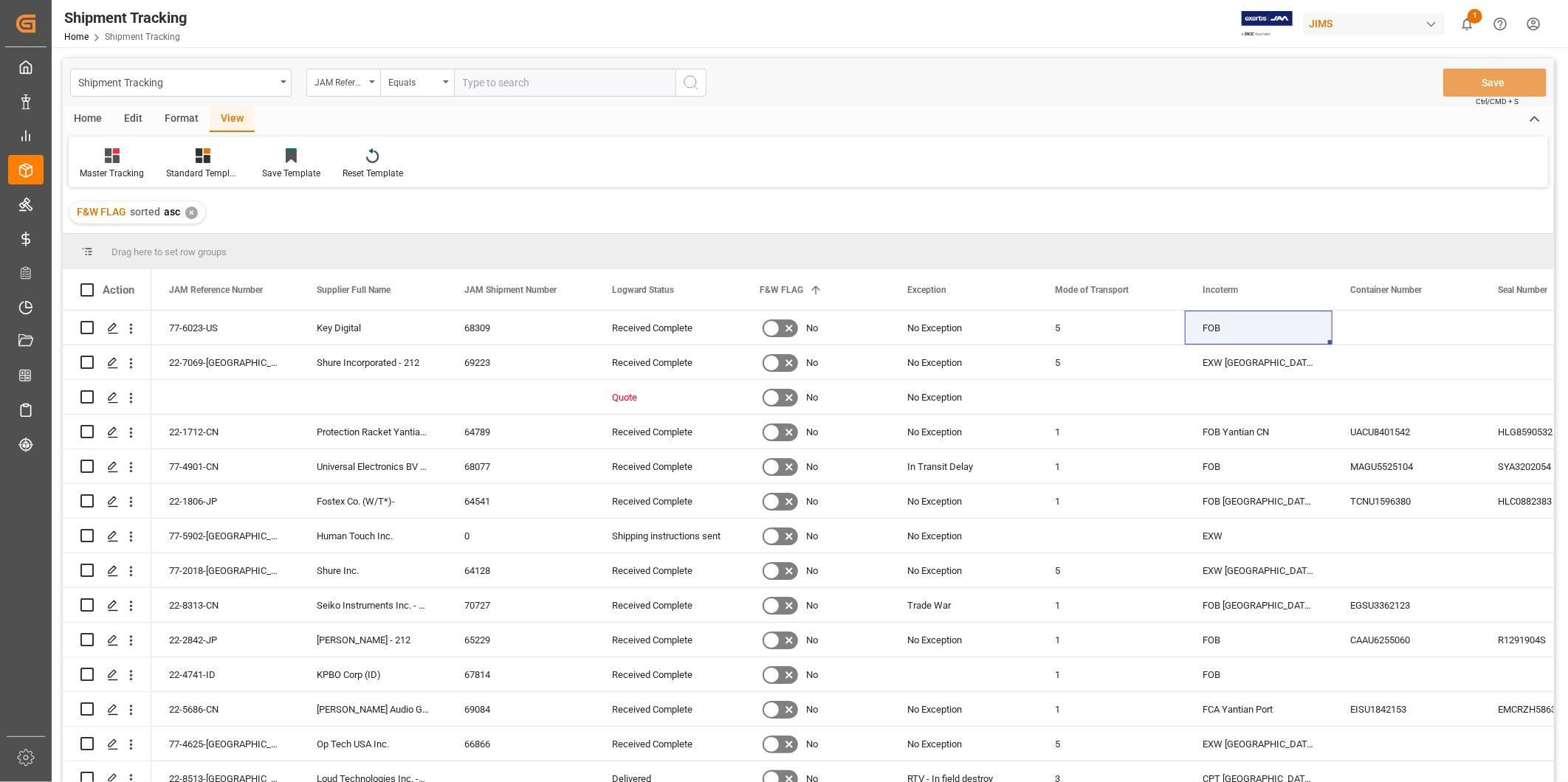
click at [581, 90] on input "text" at bounding box center [565, 82] width 221 height 28
paste input "22-10719-[GEOGRAPHIC_DATA]"
type input "22-10719-[GEOGRAPHIC_DATA]"
click at [688, 84] on icon "search button" at bounding box center [691, 82] width 18 height 18
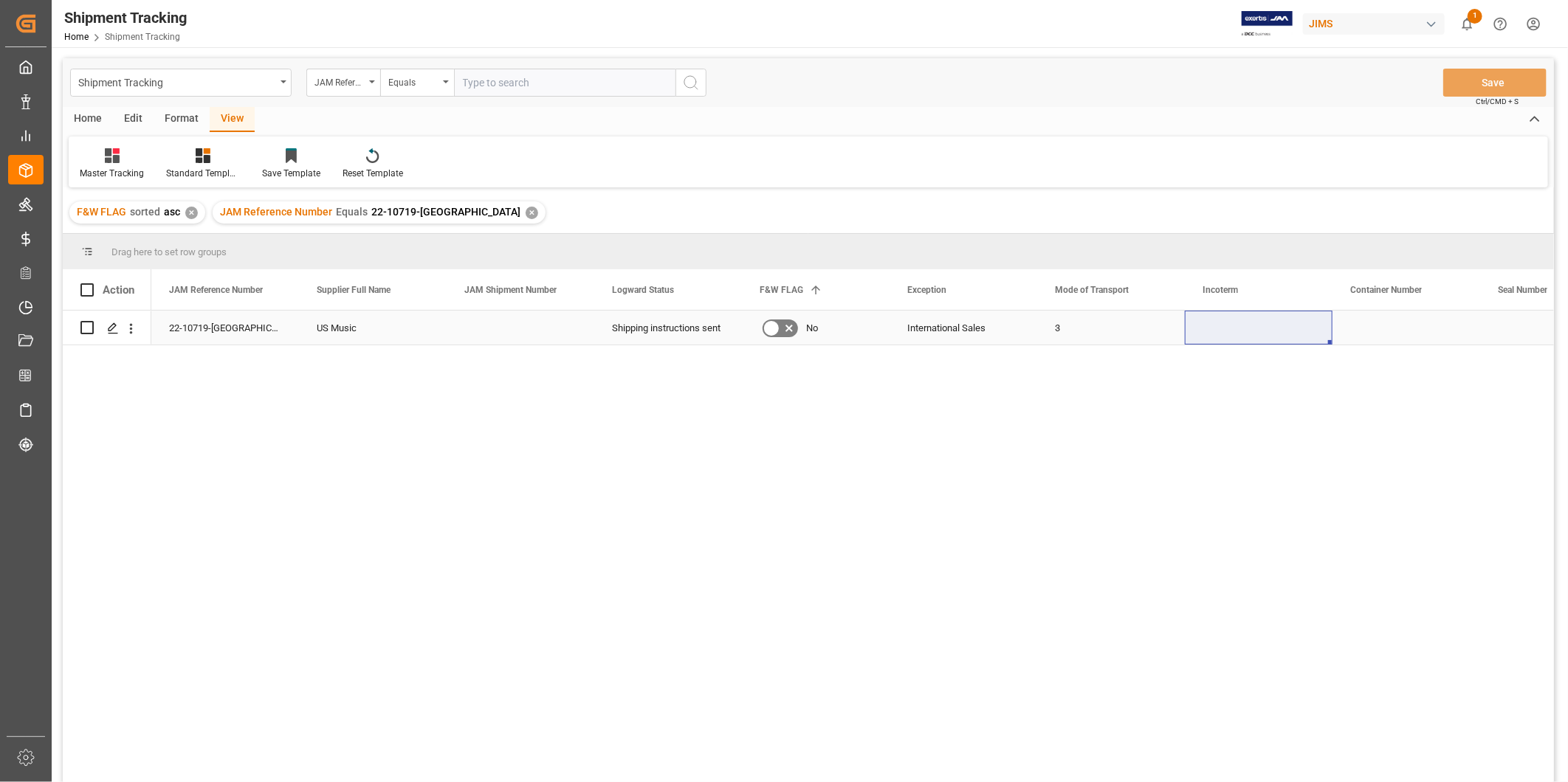
click at [1289, 325] on div "Press SPACE to select this row." at bounding box center [1258, 327] width 147 height 34
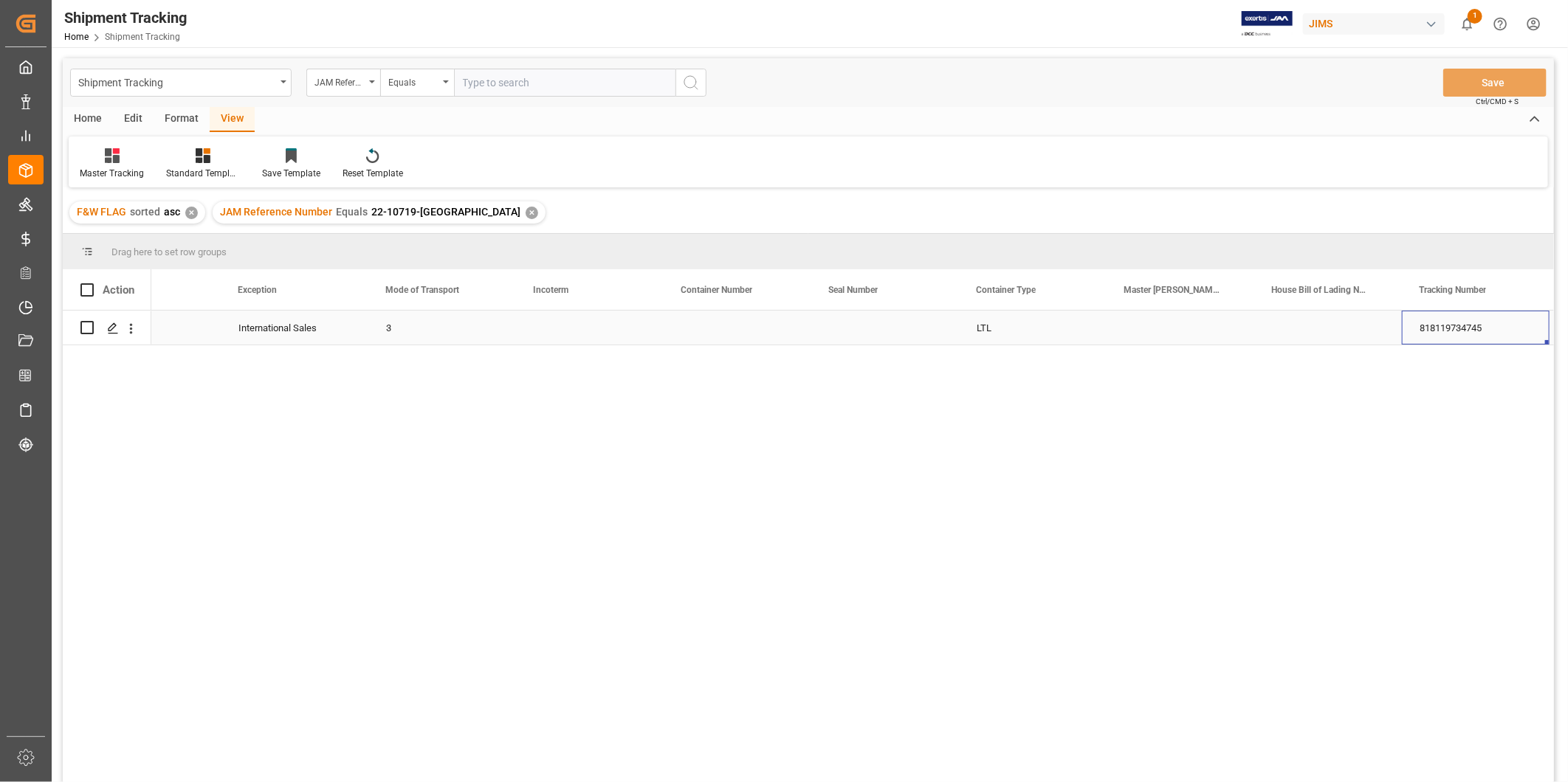
scroll to position [0, 816]
click at [444, 340] on div "Press SPACE to select this row." at bounding box center [442, 327] width 147 height 34
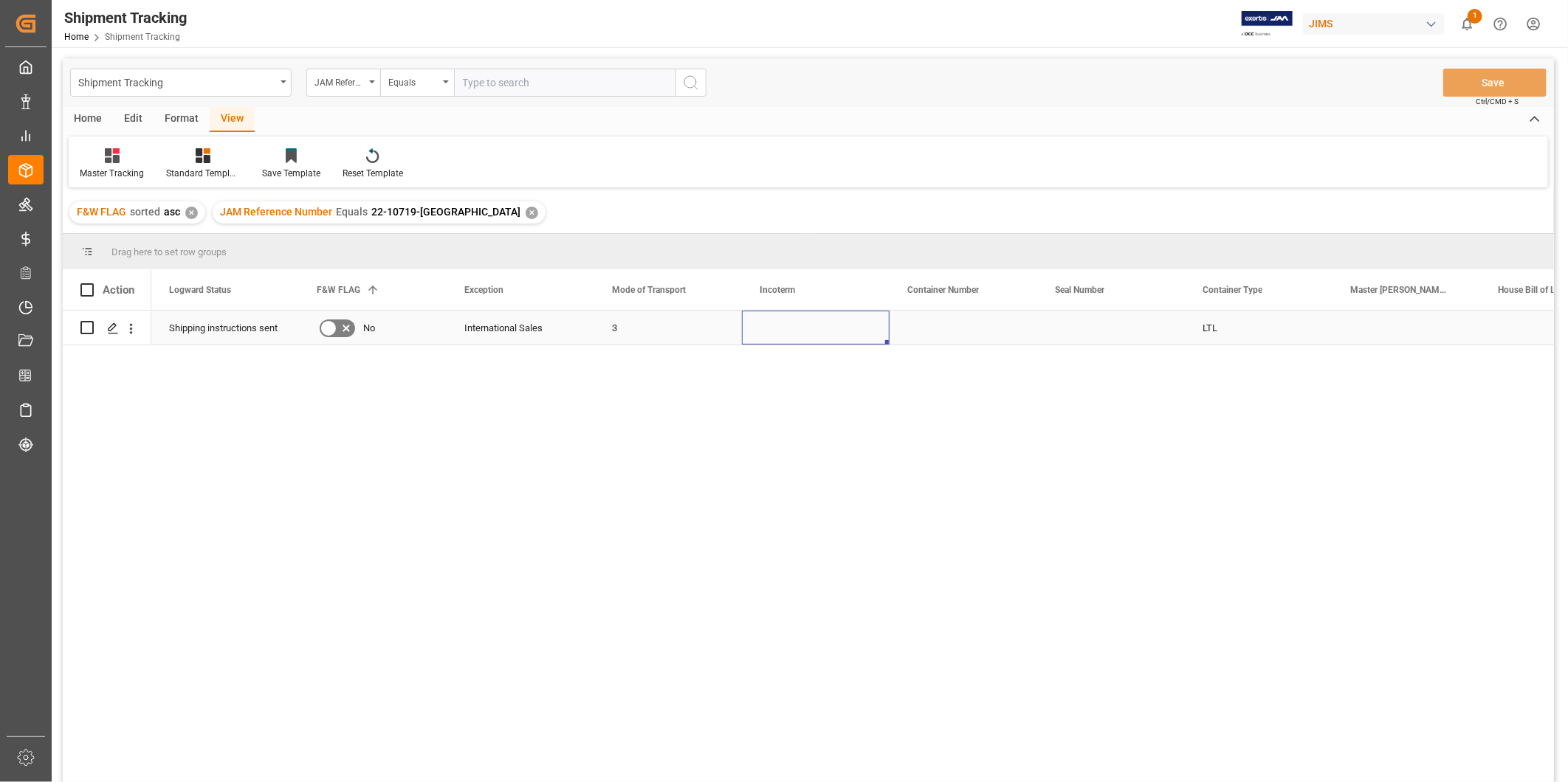
scroll to position [0, 668]
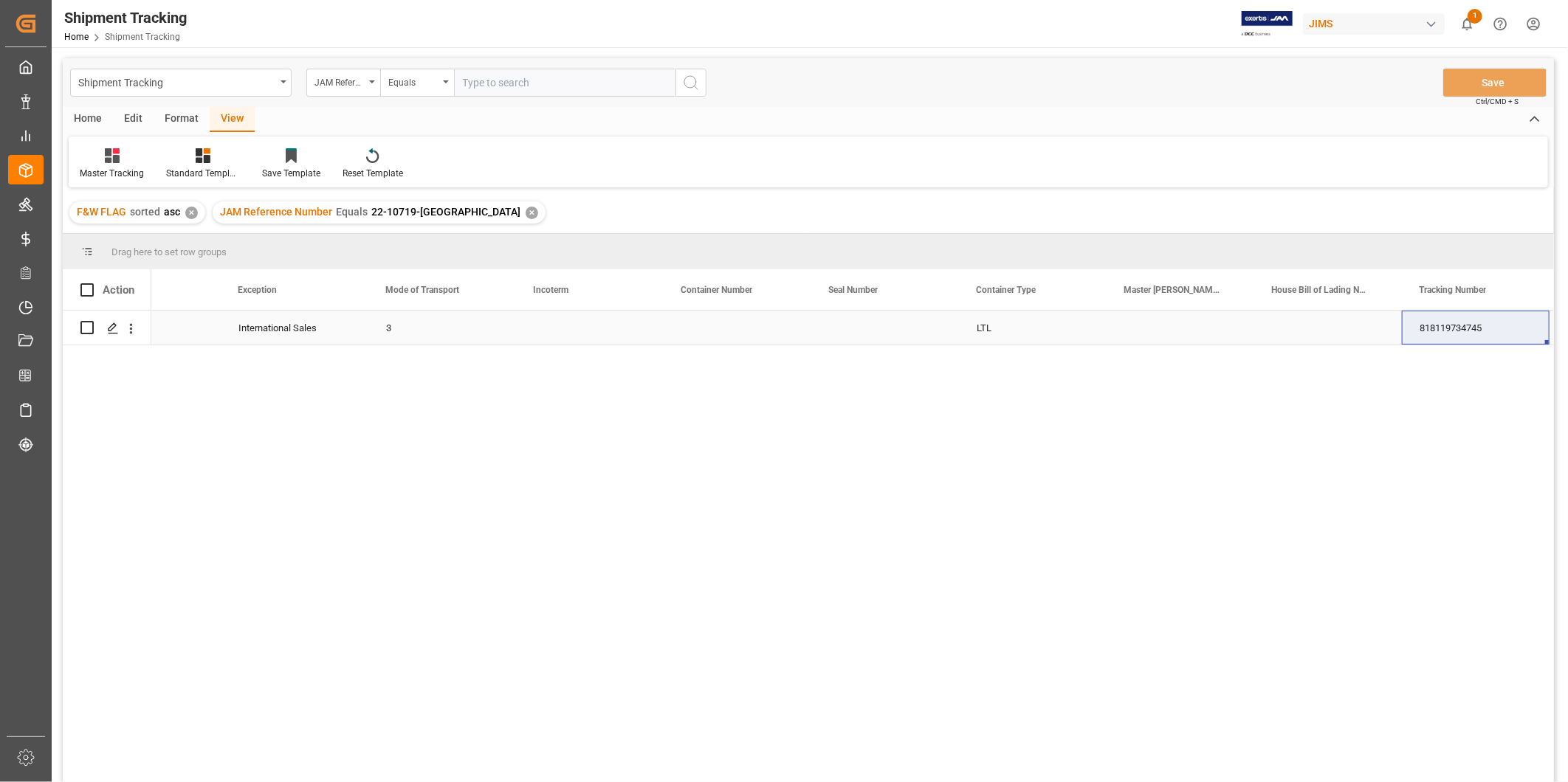
click at [1450, 334] on div "818119734745" at bounding box center [1475, 327] width 147 height 34
click at [126, 156] on div at bounding box center [111, 155] width 64 height 15
click at [150, 259] on div "USADROPSHIP" at bounding box center [164, 269] width 162 height 31
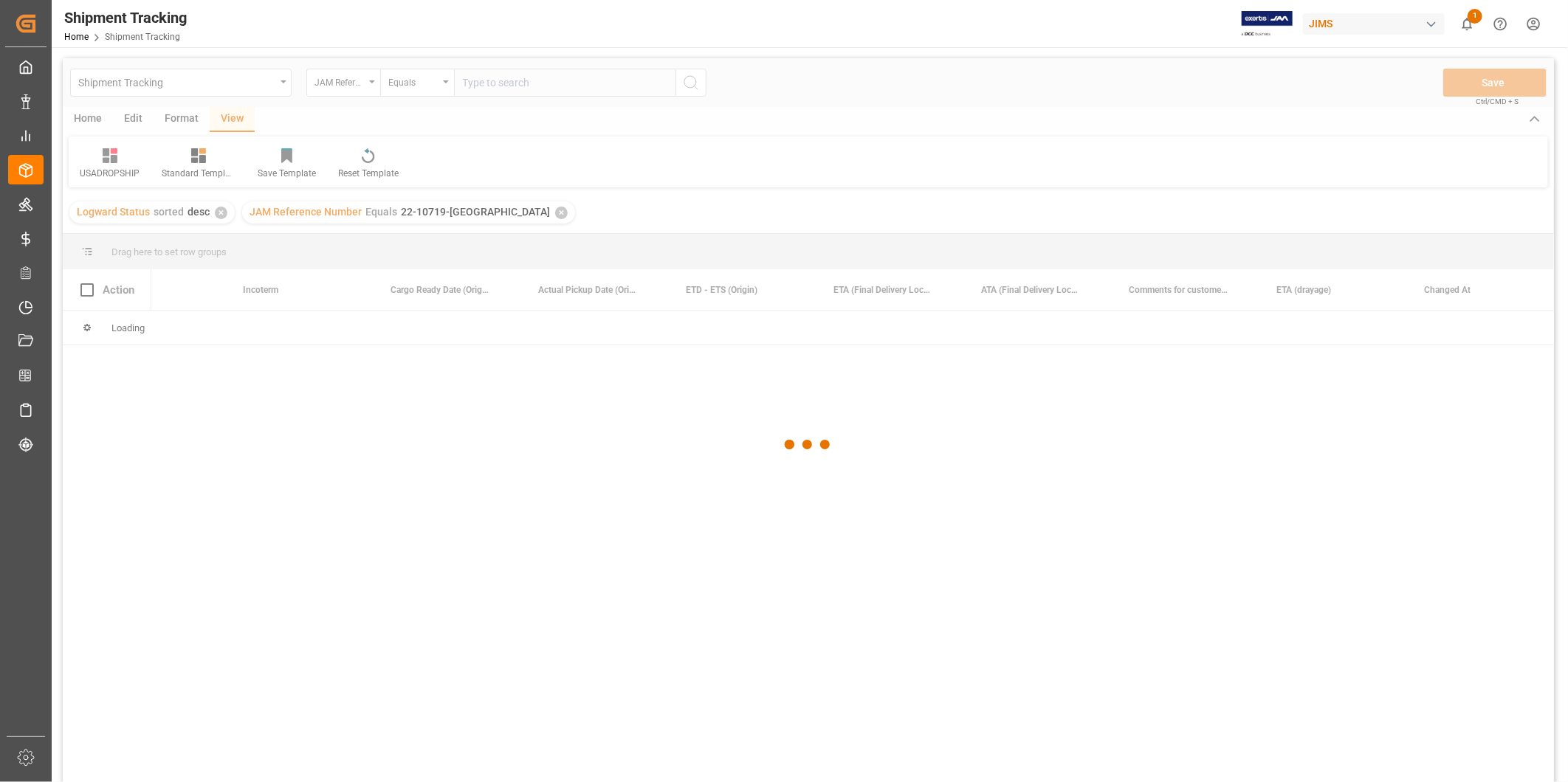
scroll to position [0, 665]
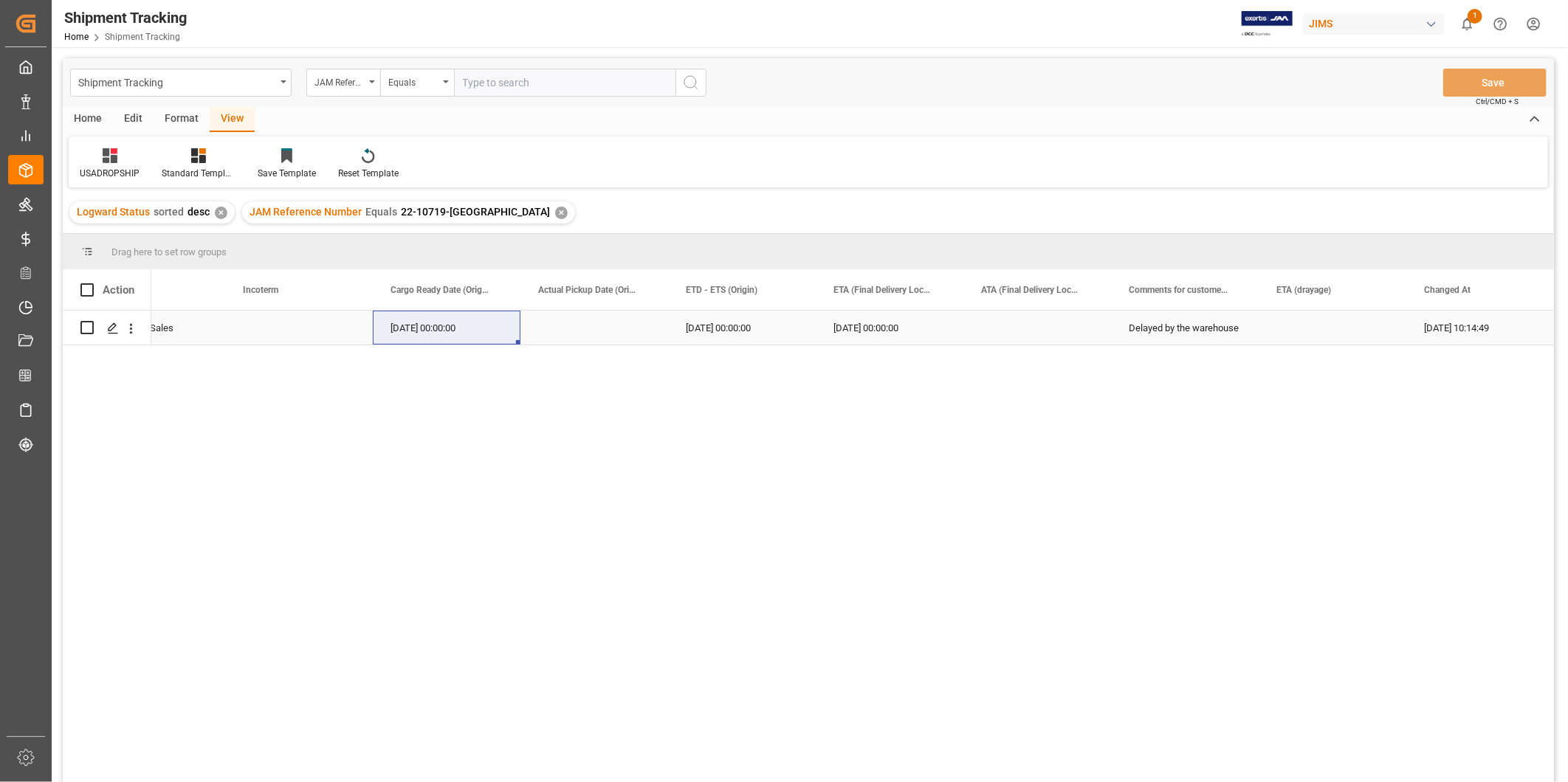
click at [595, 330] on div "Press SPACE to select this row." at bounding box center [594, 327] width 147 height 34
click at [544, 329] on div "Press SPACE to select this row." at bounding box center [594, 327] width 147 height 34
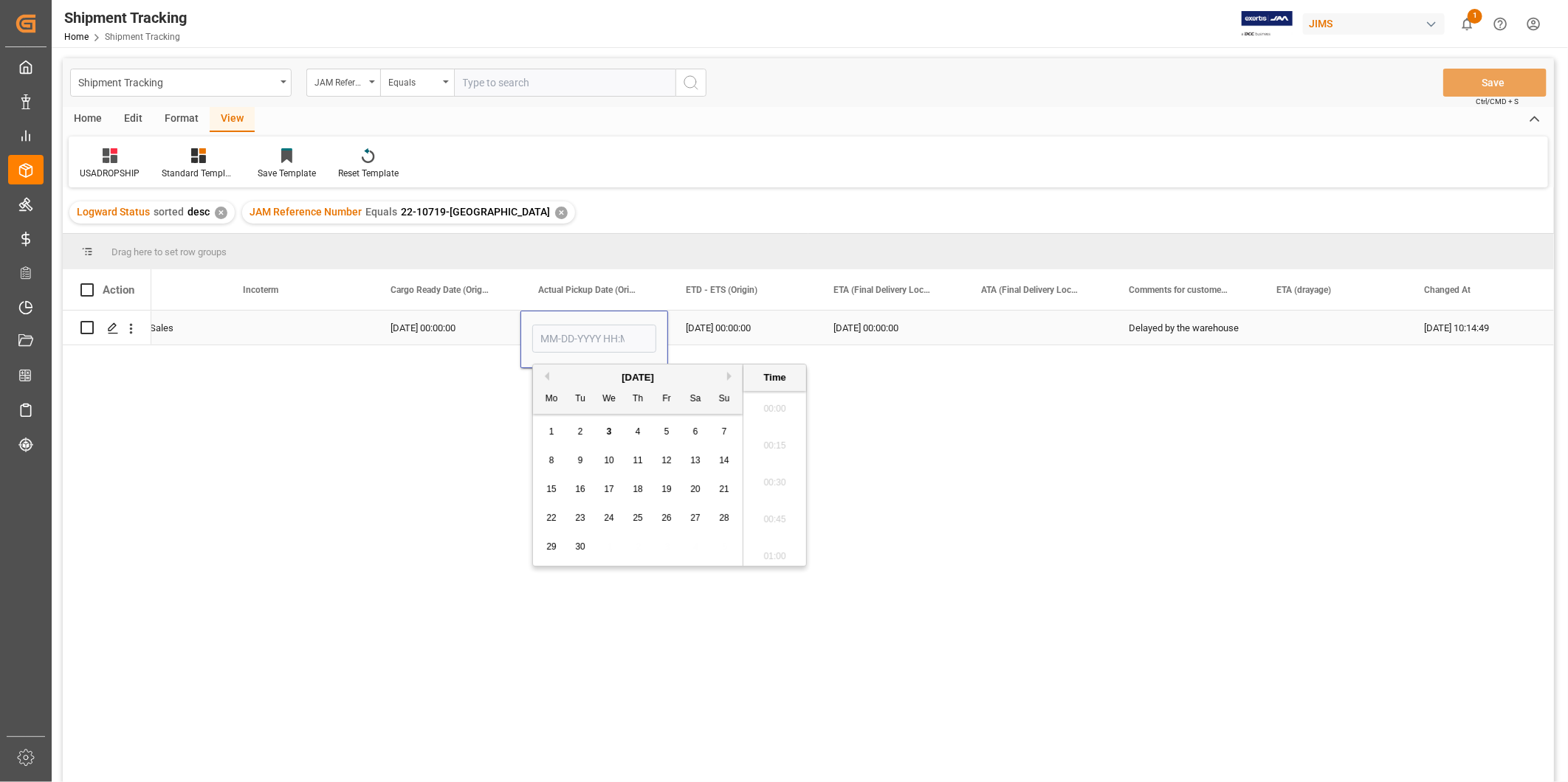
scroll to position [2108, 0]
click at [578, 437] on span "2" at bounding box center [580, 432] width 5 height 11
type input "[DATE] 00:00"
click at [807, 336] on div "[DATE] 00:00:00" at bounding box center [741, 327] width 147 height 34
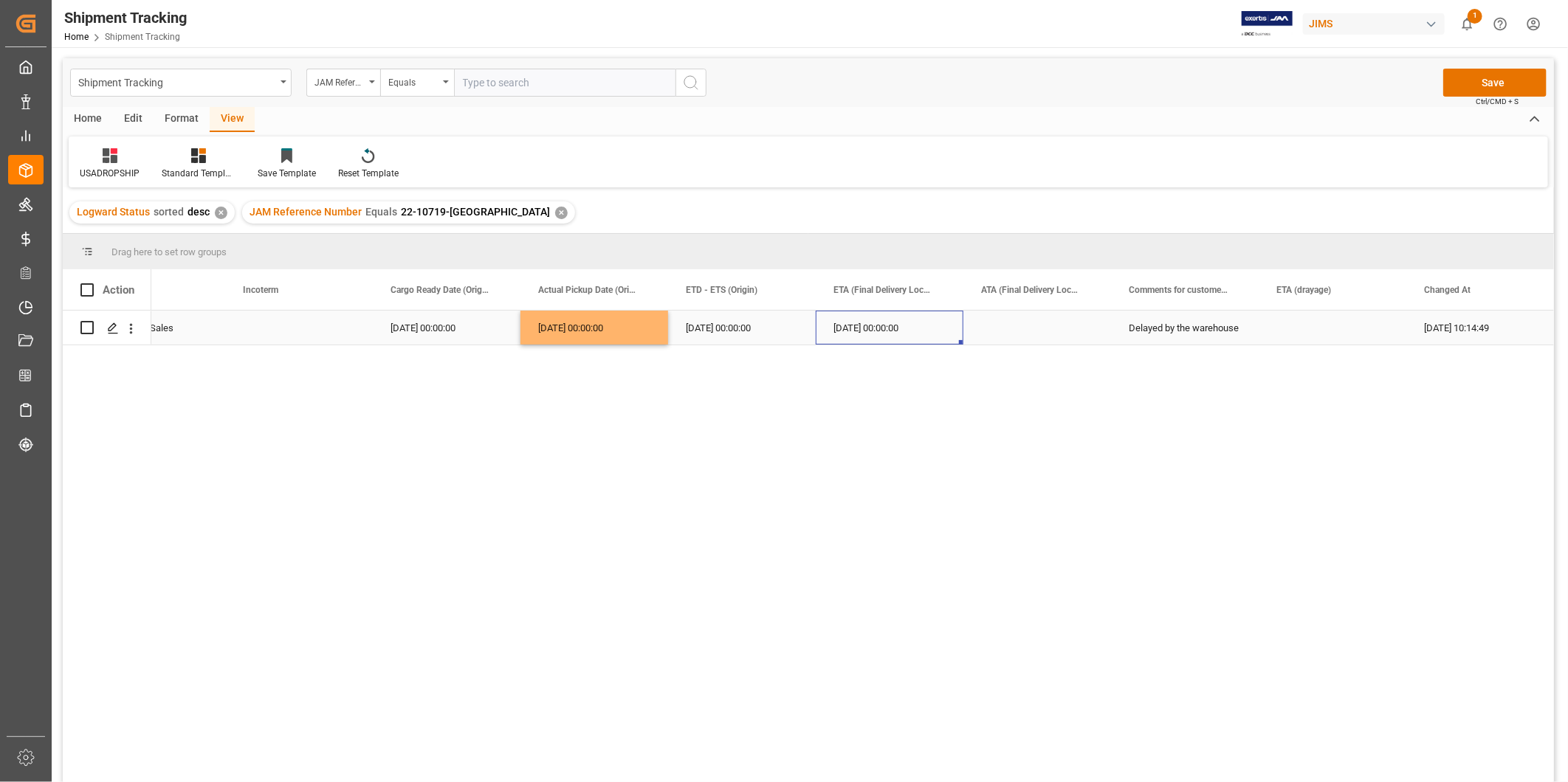
click at [900, 330] on div "[DATE] 00:00:00" at bounding box center [889, 327] width 147 height 34
click at [916, 335] on div "[DATE] 00:00:00" at bounding box center [889, 327] width 147 height 34
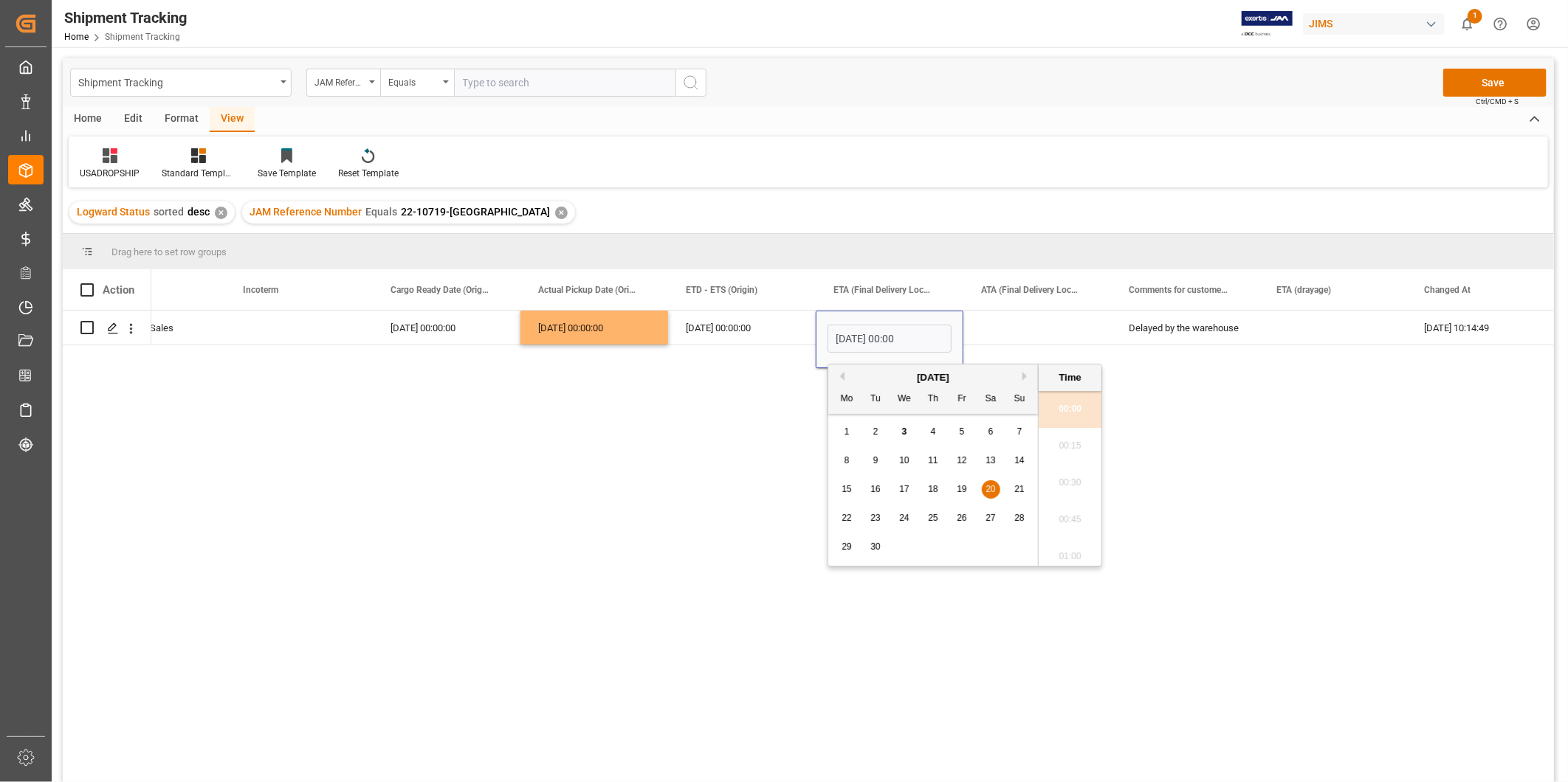
click at [849, 466] on div "8" at bounding box center [847, 461] width 18 height 18
type input "[DATE] 00:00"
click at [1048, 335] on div "Press SPACE to select this row." at bounding box center [1036, 327] width 147 height 34
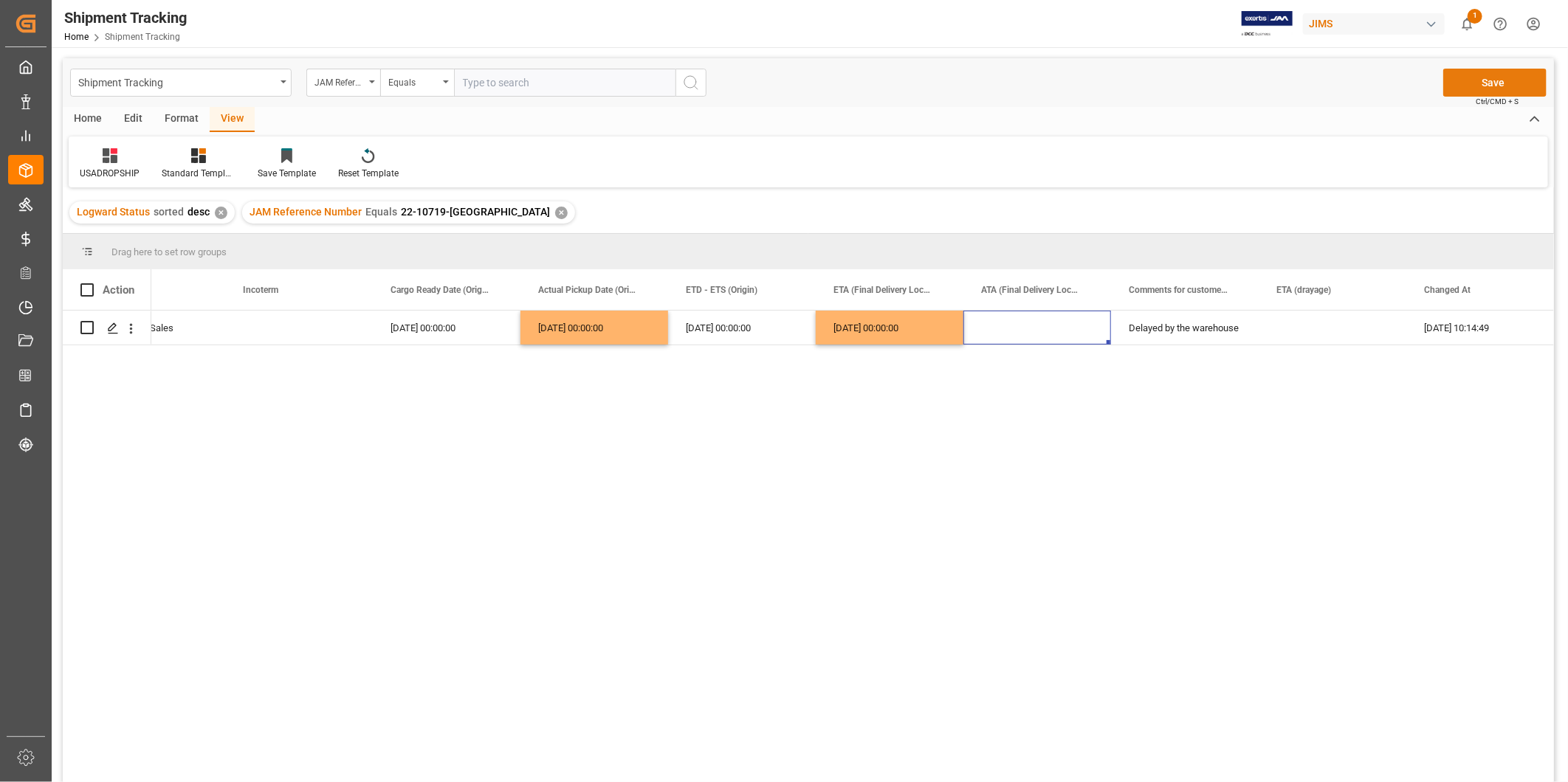
click at [1505, 85] on button "Save" at bounding box center [1494, 82] width 103 height 28
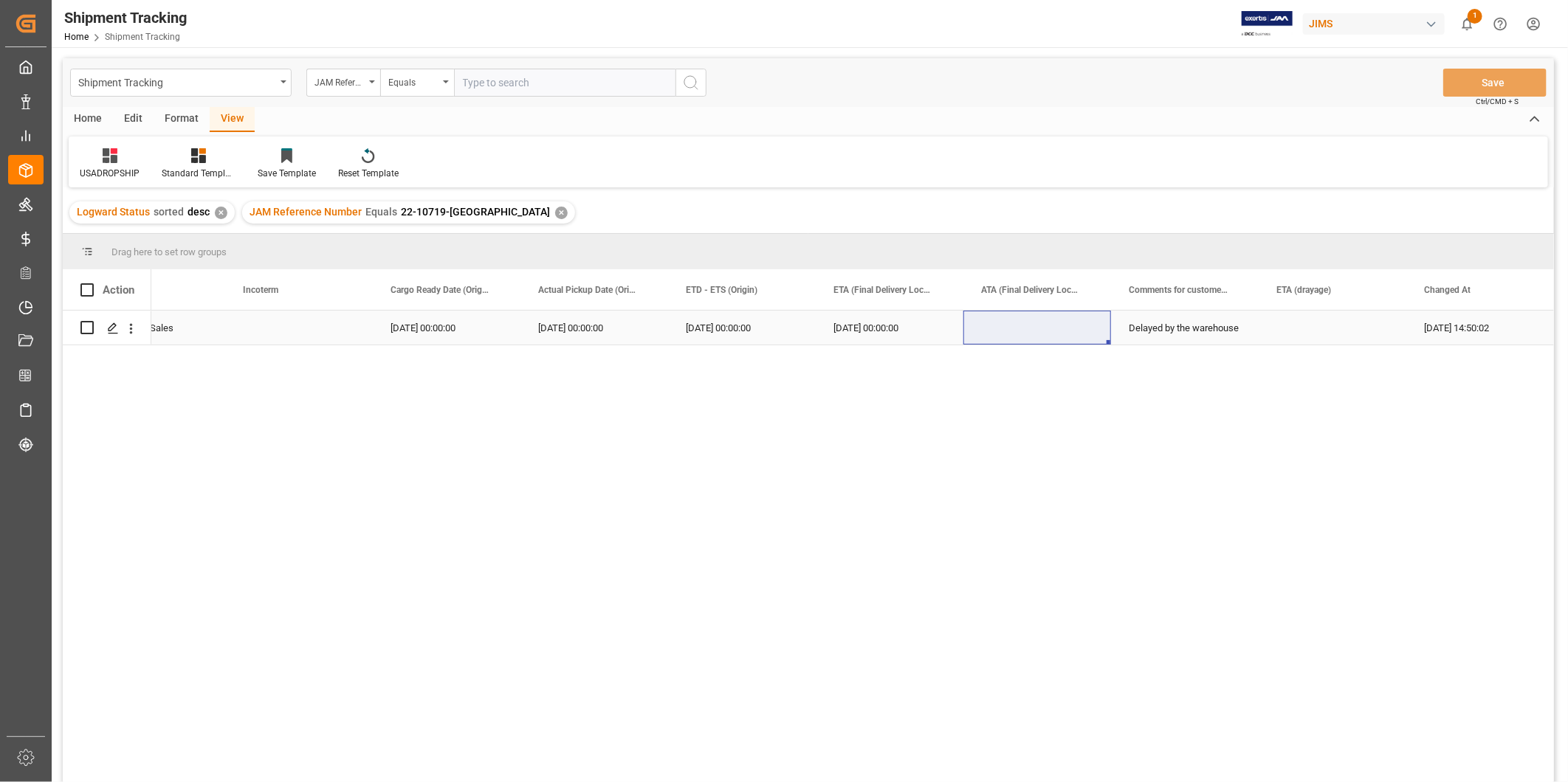
click at [1073, 338] on div "Press SPACE to select this row." at bounding box center [1036, 327] width 147 height 34
click at [1289, 453] on div "In-transit International Sales [DATE] 00:00:00 [DATE] 00:00:00 [DATE] 00:00:00 …" at bounding box center [852, 551] width 1402 height 481
click at [758, 334] on div "[DATE] 00:00:00" at bounding box center [741, 327] width 147 height 34
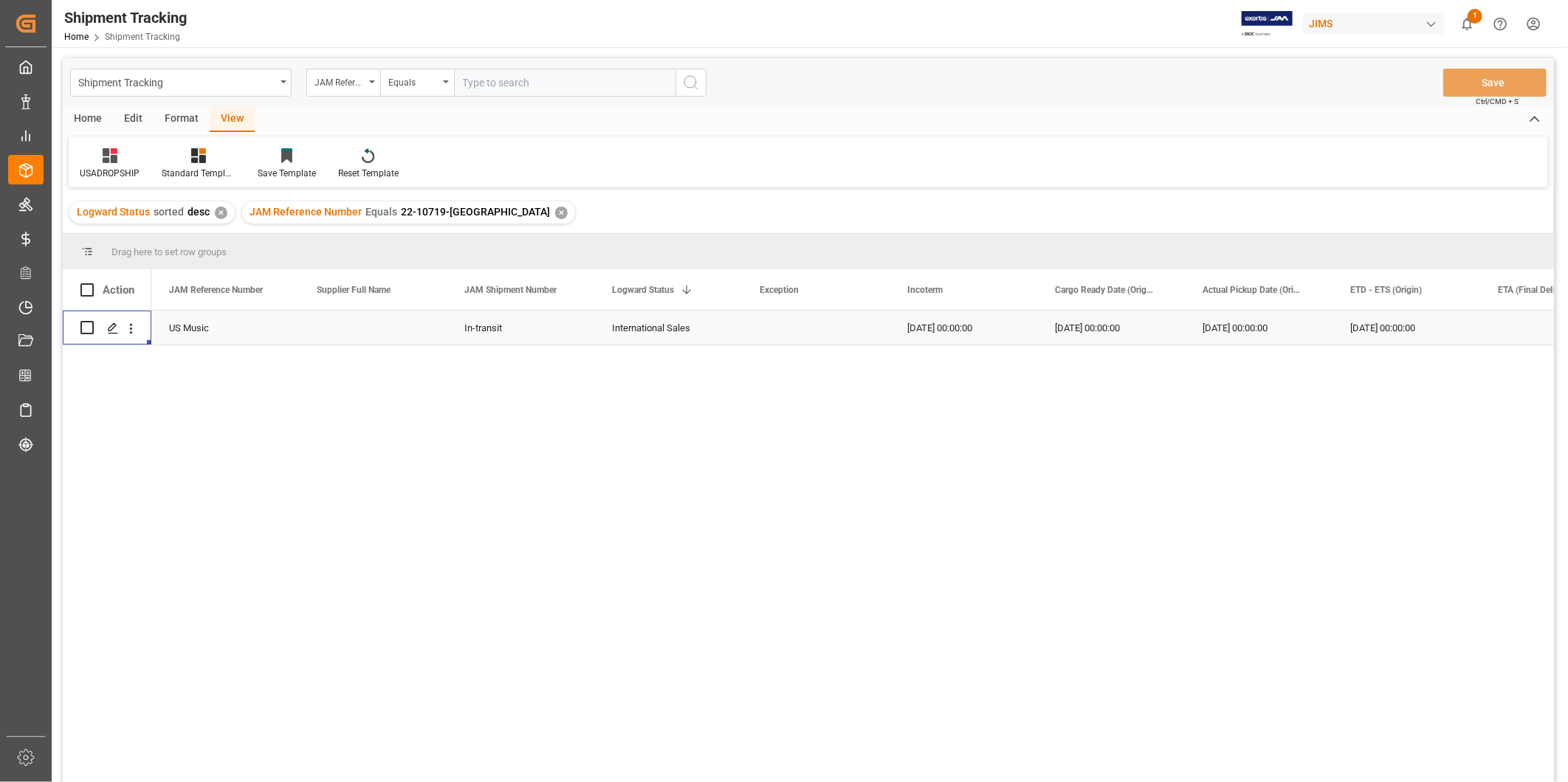
scroll to position [0, 0]
click at [555, 211] on div "✕" at bounding box center [561, 213] width 12 height 12
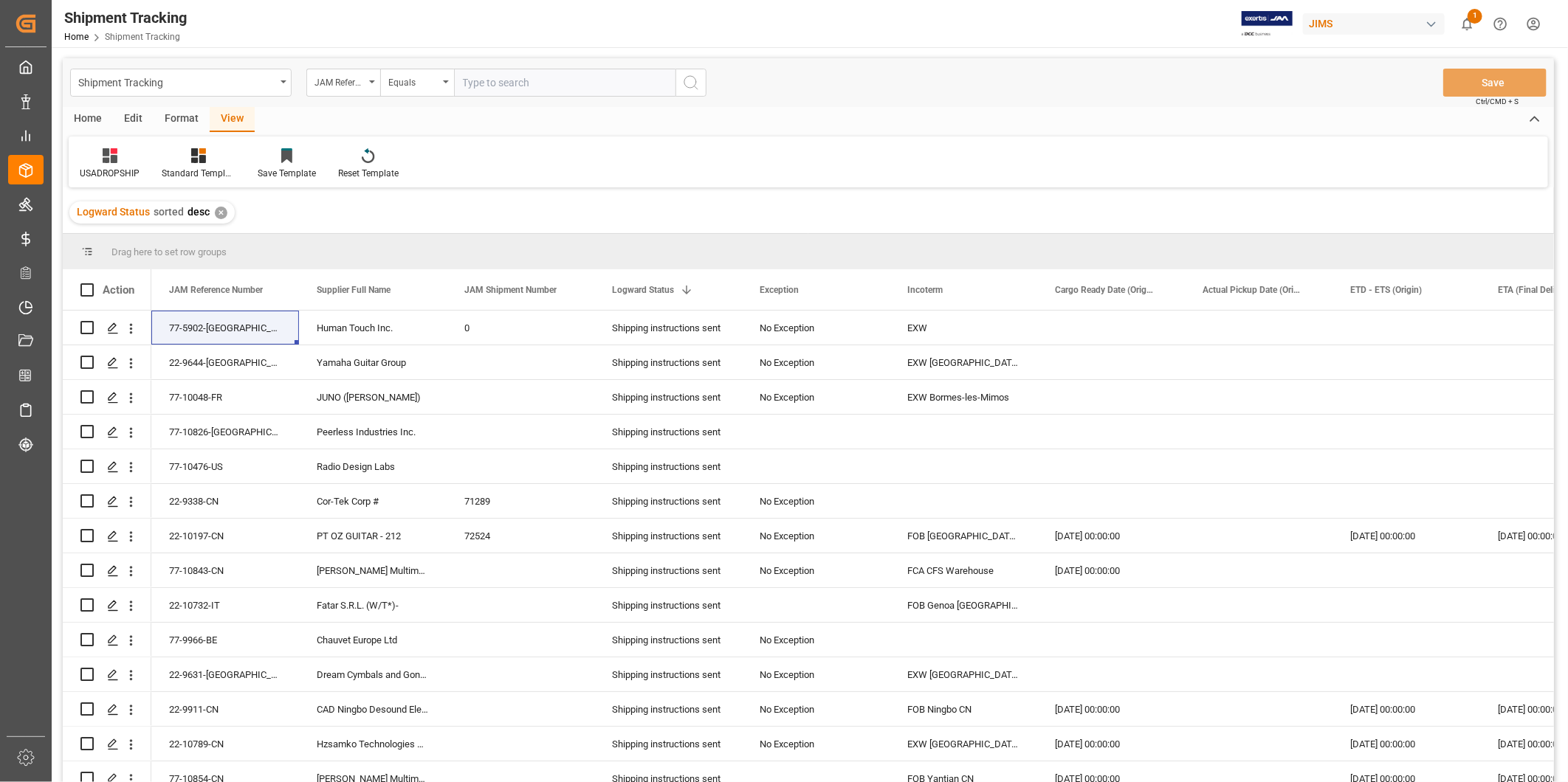
click at [475, 86] on input "text" at bounding box center [565, 82] width 221 height 28
paste input "22-10619-[GEOGRAPHIC_DATA]"
type input "22-10619-[GEOGRAPHIC_DATA]"
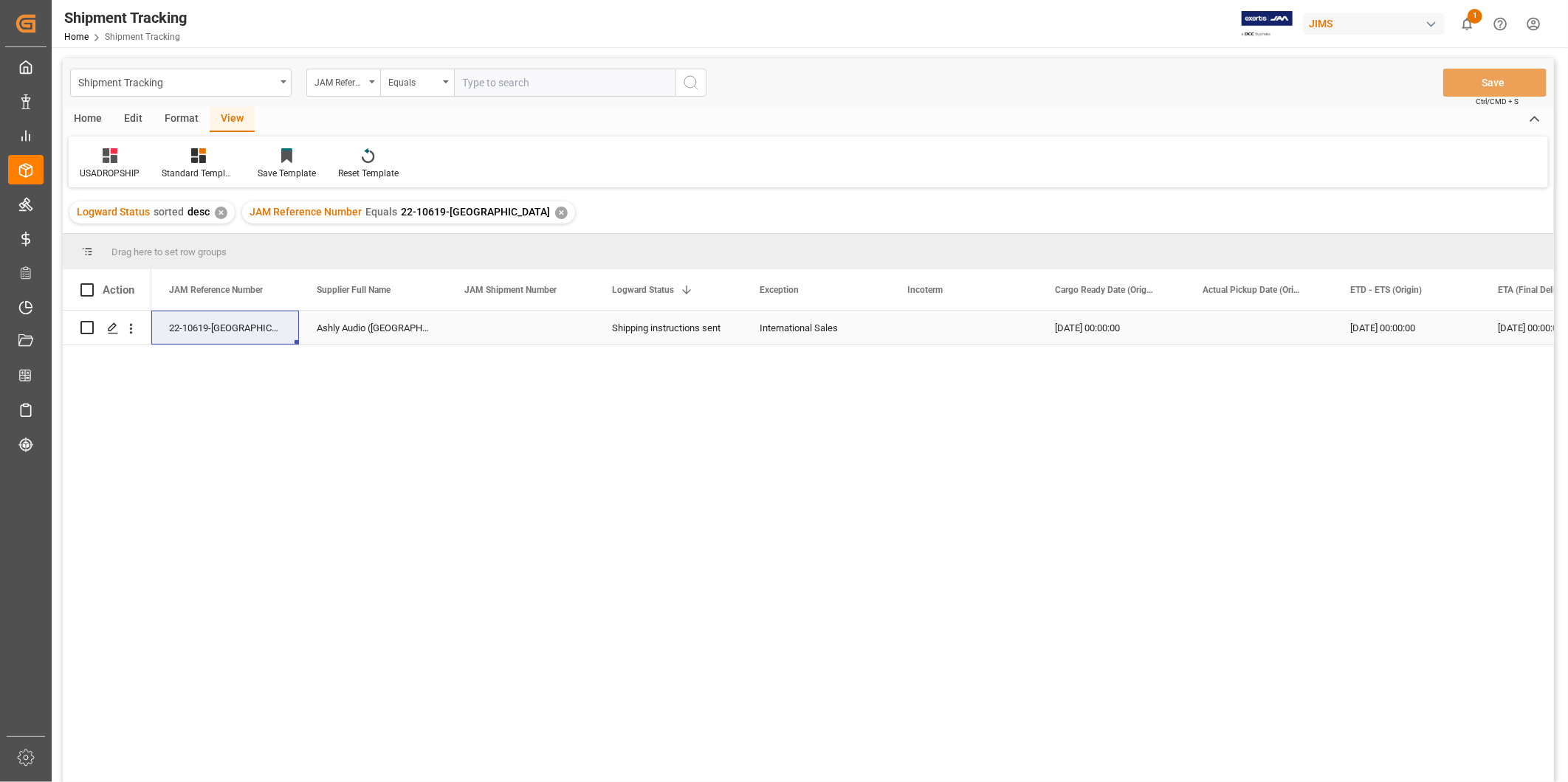
click at [264, 336] on div "22-10619-[GEOGRAPHIC_DATA]" at bounding box center [224, 327] width 147 height 34
click at [931, 323] on div "Press SPACE to select this row." at bounding box center [963, 327] width 147 height 34
click at [1286, 336] on div "Press SPACE to select this row." at bounding box center [1258, 327] width 147 height 34
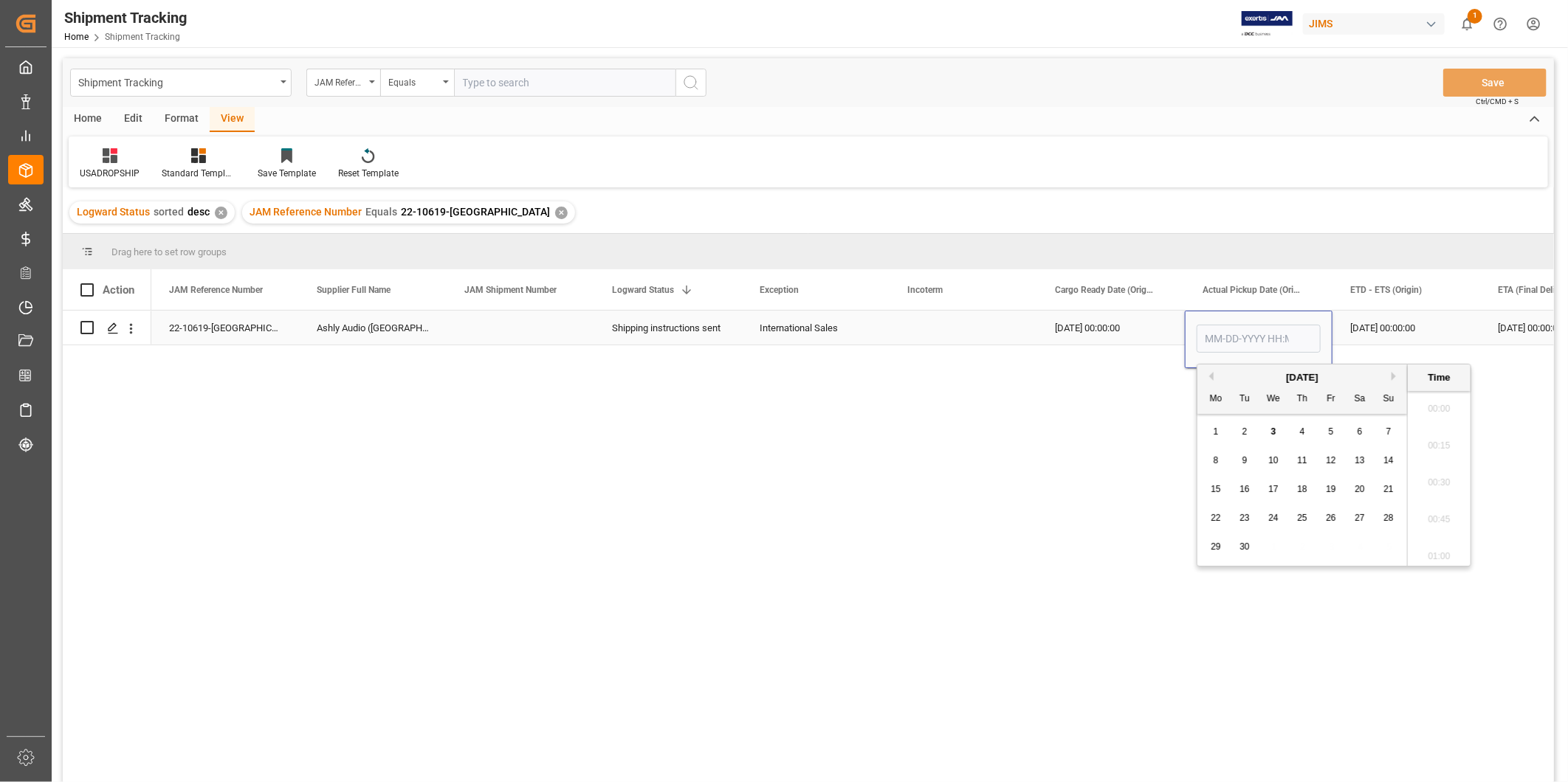
scroll to position [2108, 0]
click at [1211, 373] on button "Previous Month" at bounding box center [1209, 377] width 9 height 9
click at [1251, 521] on div "19" at bounding box center [1244, 518] width 18 height 18
type input "[DATE] 00:00"
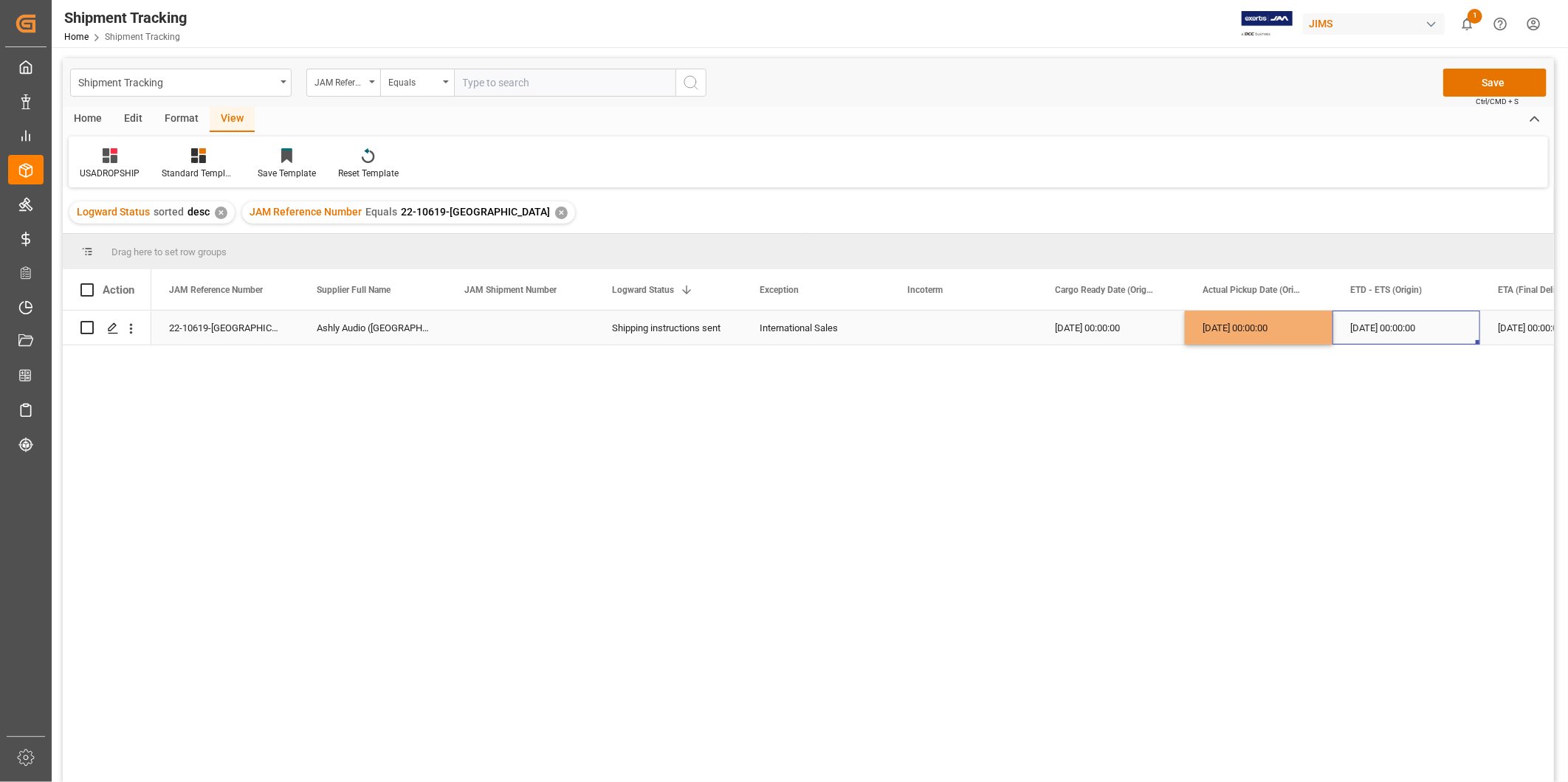
click at [1370, 330] on div "[DATE] 00:00:00" at bounding box center [1405, 327] width 147 height 34
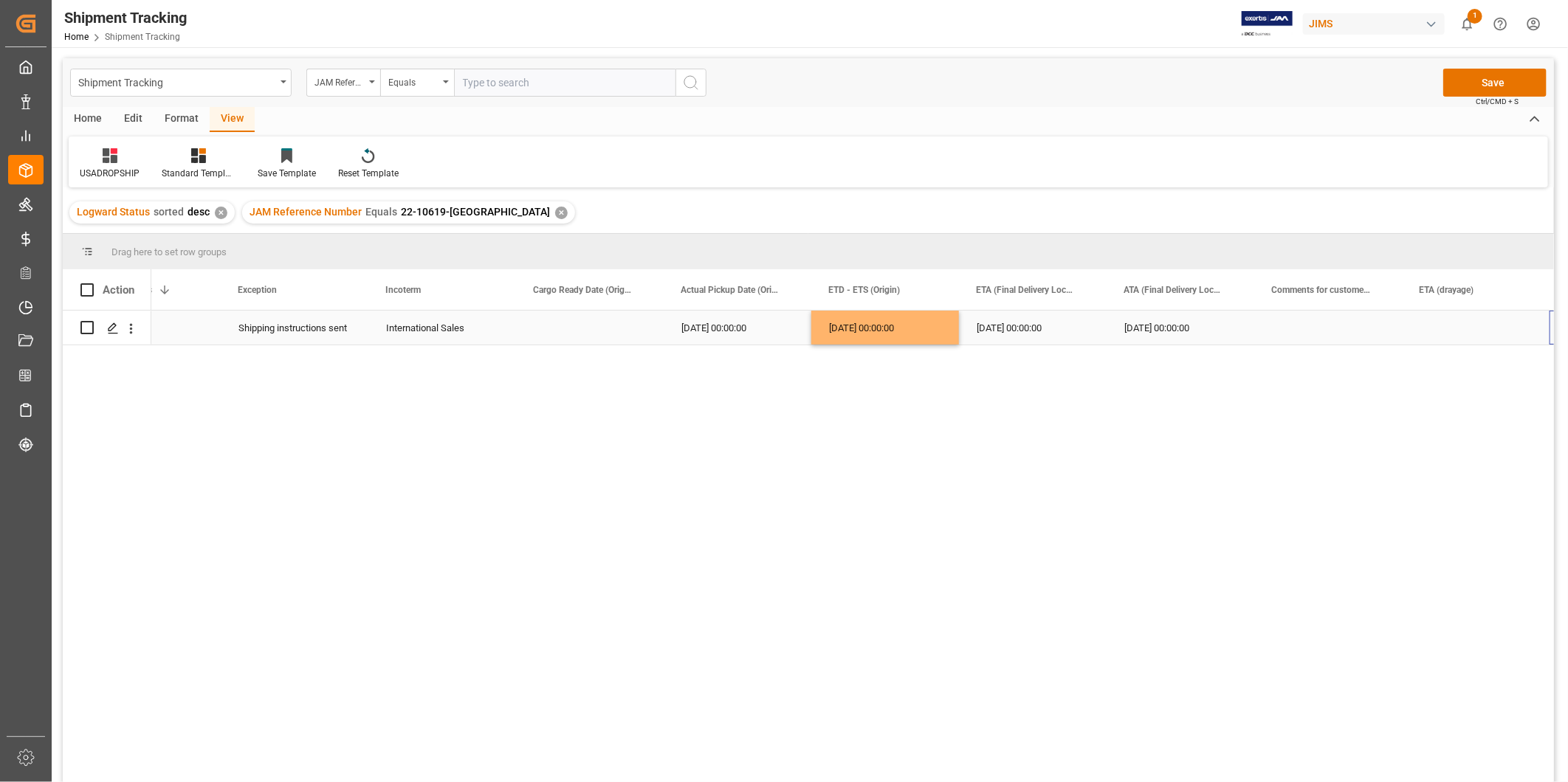
scroll to position [0, 521]
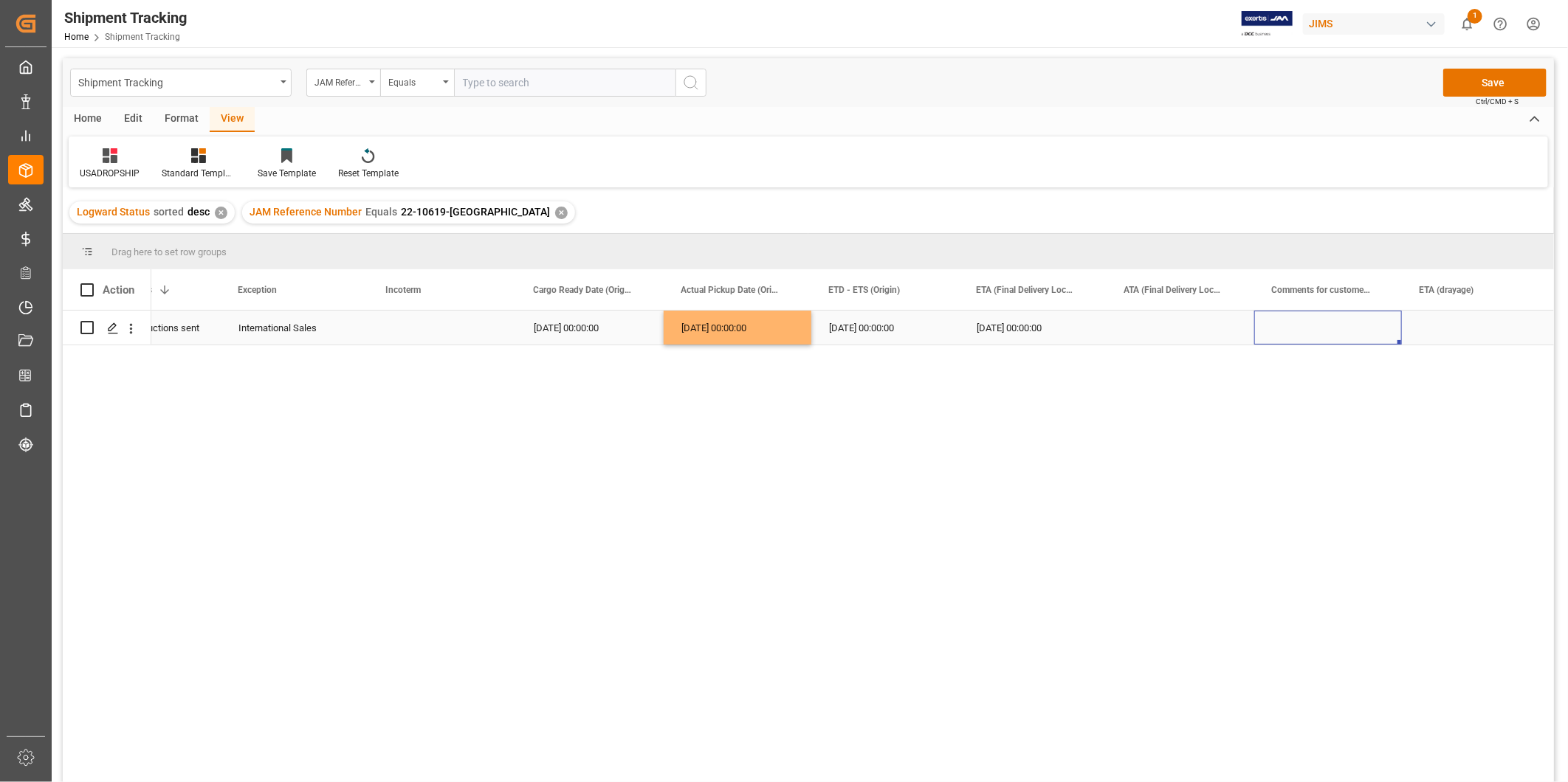
click at [1309, 323] on div "Press SPACE to select this row." at bounding box center [1328, 327] width 147 height 34
click at [1309, 323] on input "Press SPACE to select this row." at bounding box center [1328, 336] width 124 height 28
type input "C"
type input "Delayed by [PERSON_NAME]"
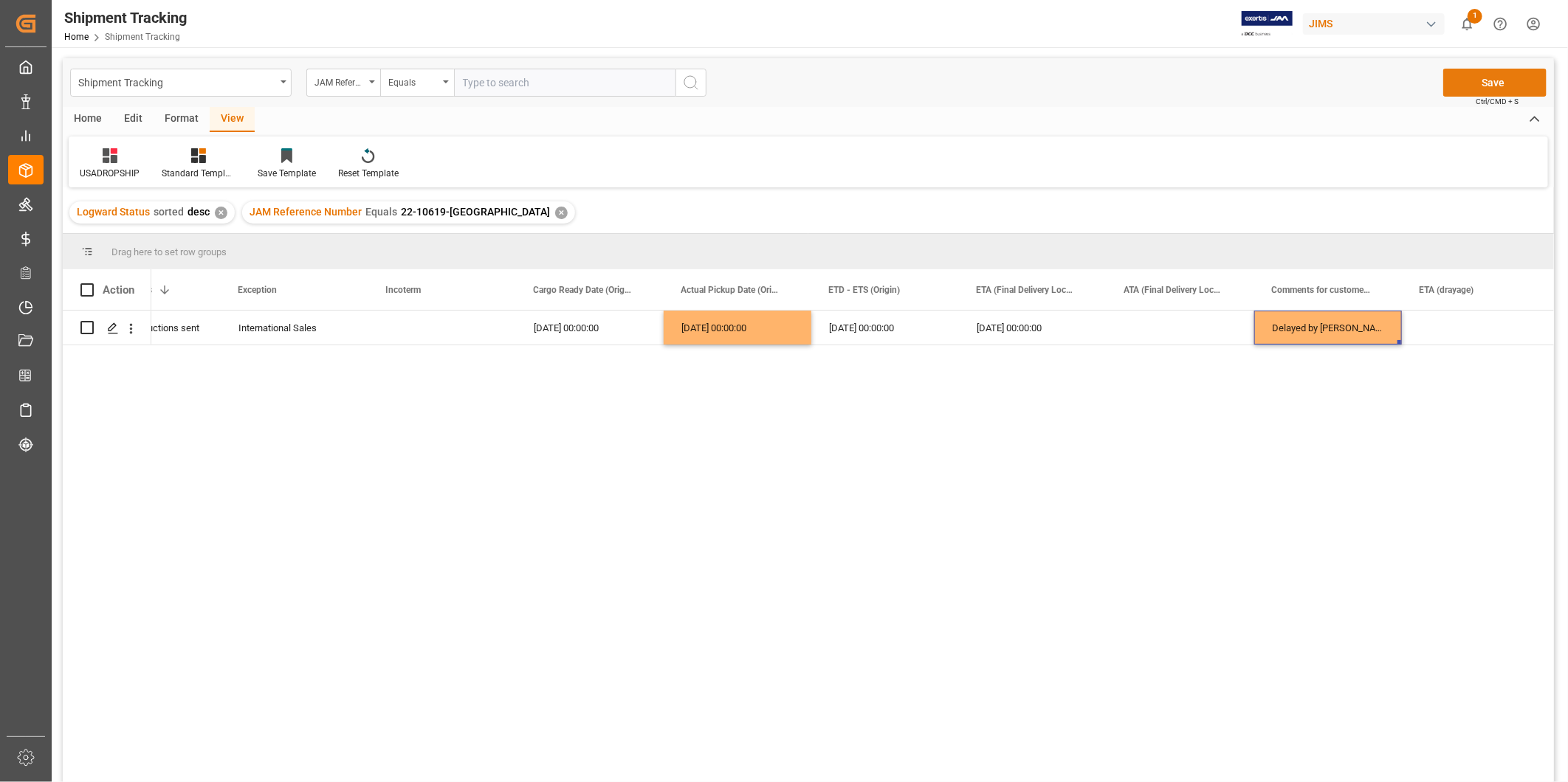
click at [1486, 79] on button "Save" at bounding box center [1494, 82] width 103 height 28
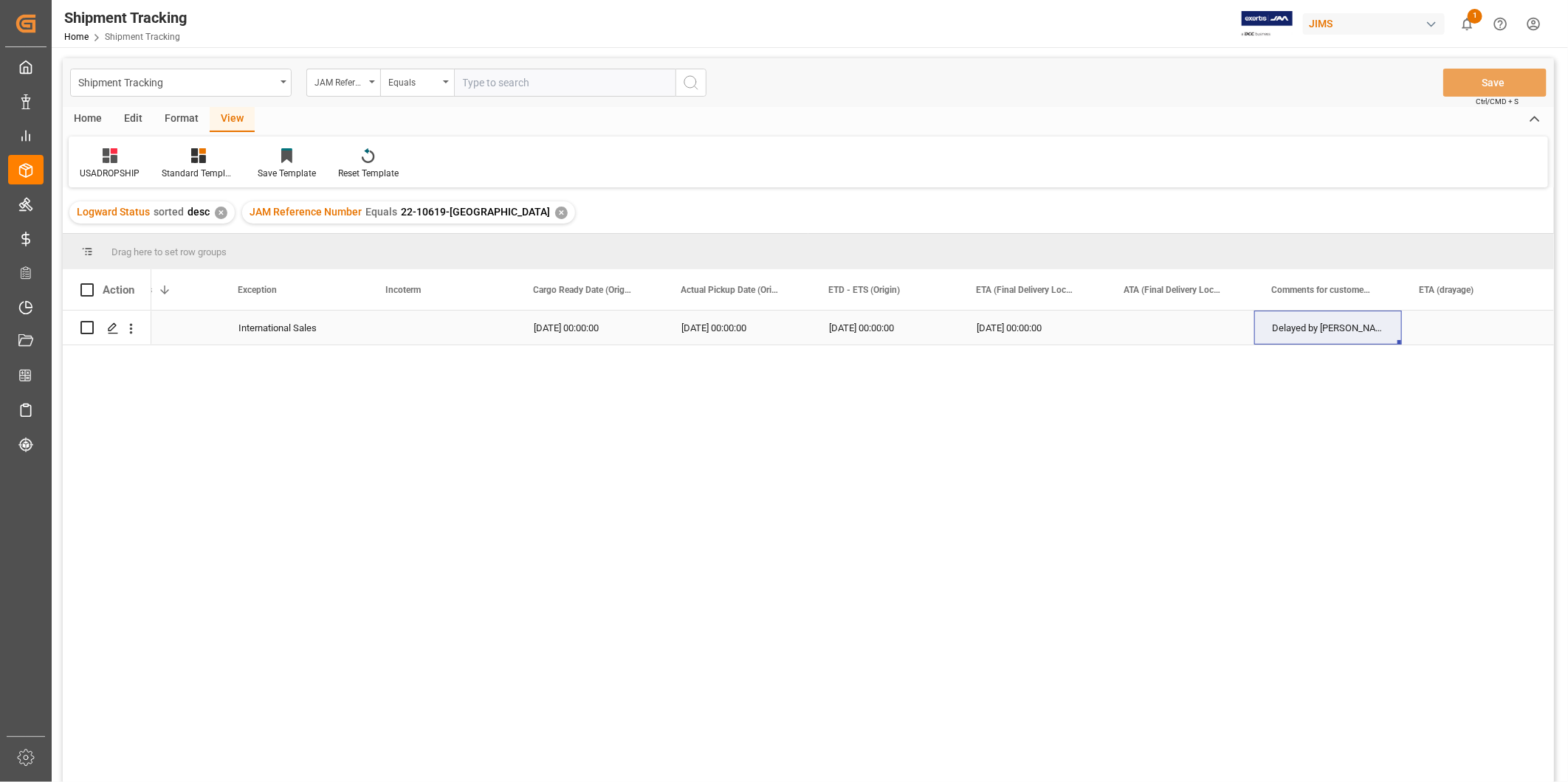
click at [790, 327] on div "[DATE] 00:00:00" at bounding box center [737, 327] width 147 height 34
click at [622, 336] on div "[DATE] 00:00:00" at bounding box center [589, 327] width 147 height 34
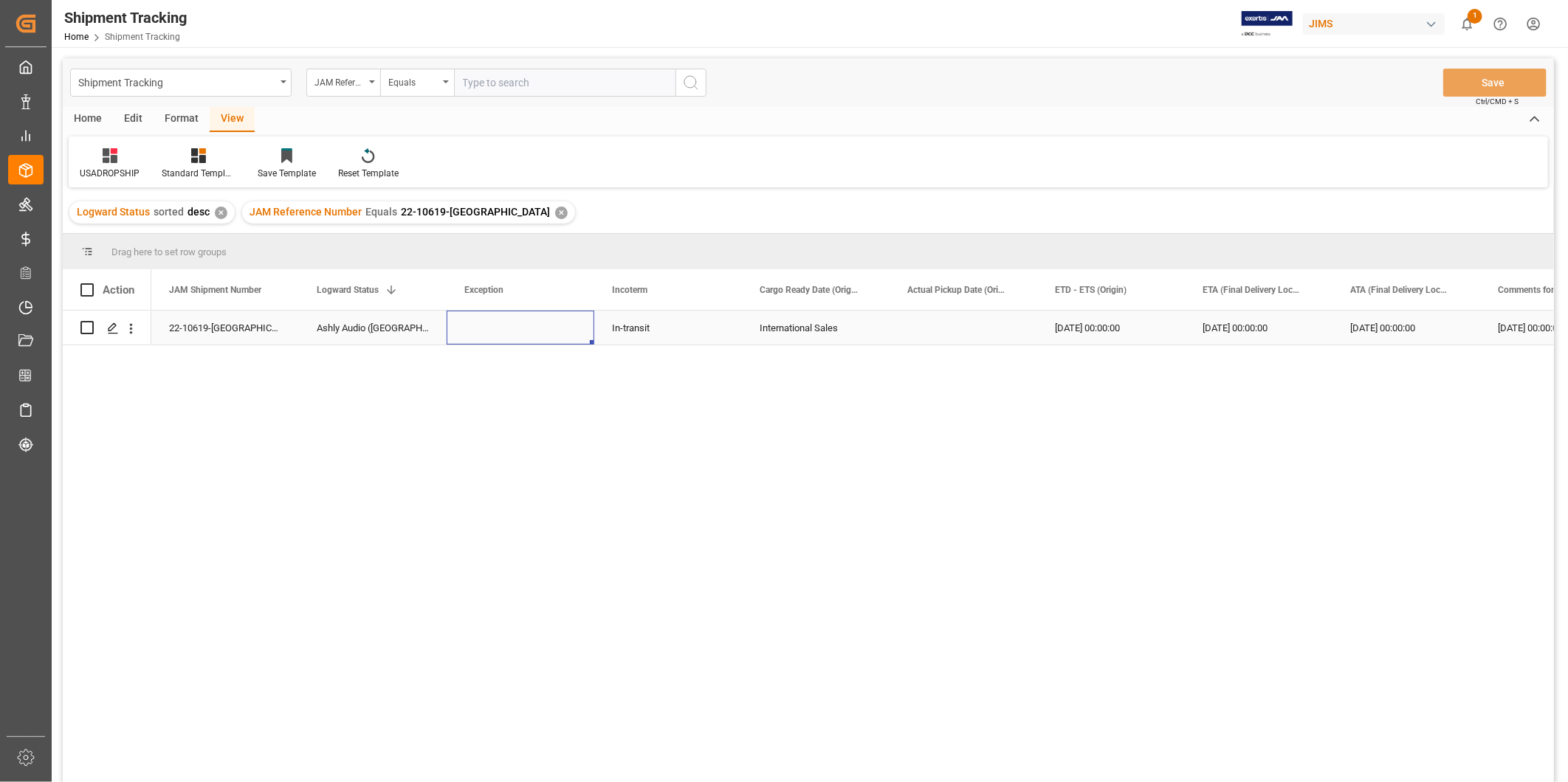
scroll to position [0, 0]
click at [581, 332] on div "Press SPACE to select this row." at bounding box center [520, 327] width 147 height 34
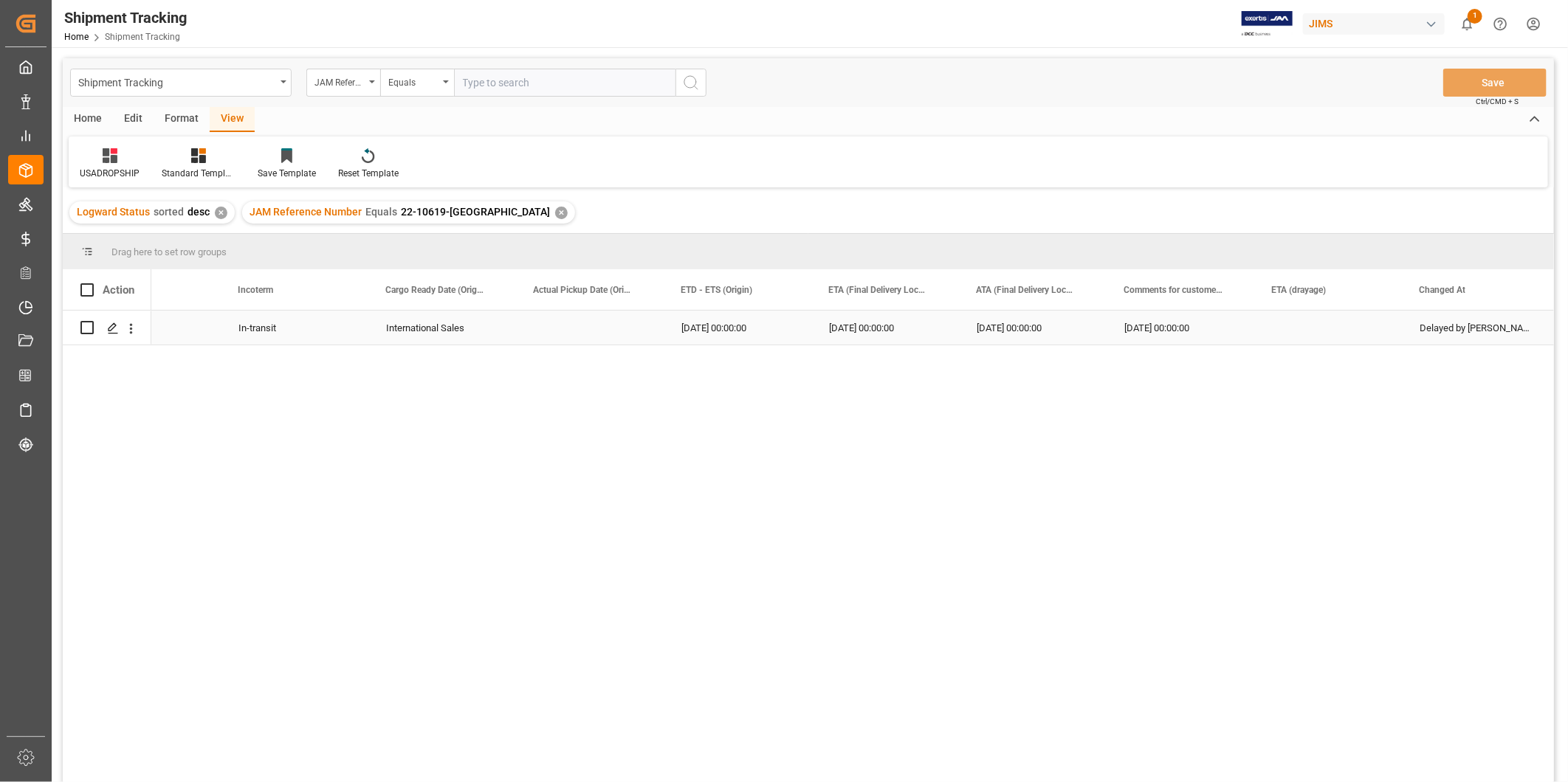
scroll to position [0, 665]
click at [1011, 330] on div "Press SPACE to select this row." at bounding box center [1036, 327] width 147 height 34
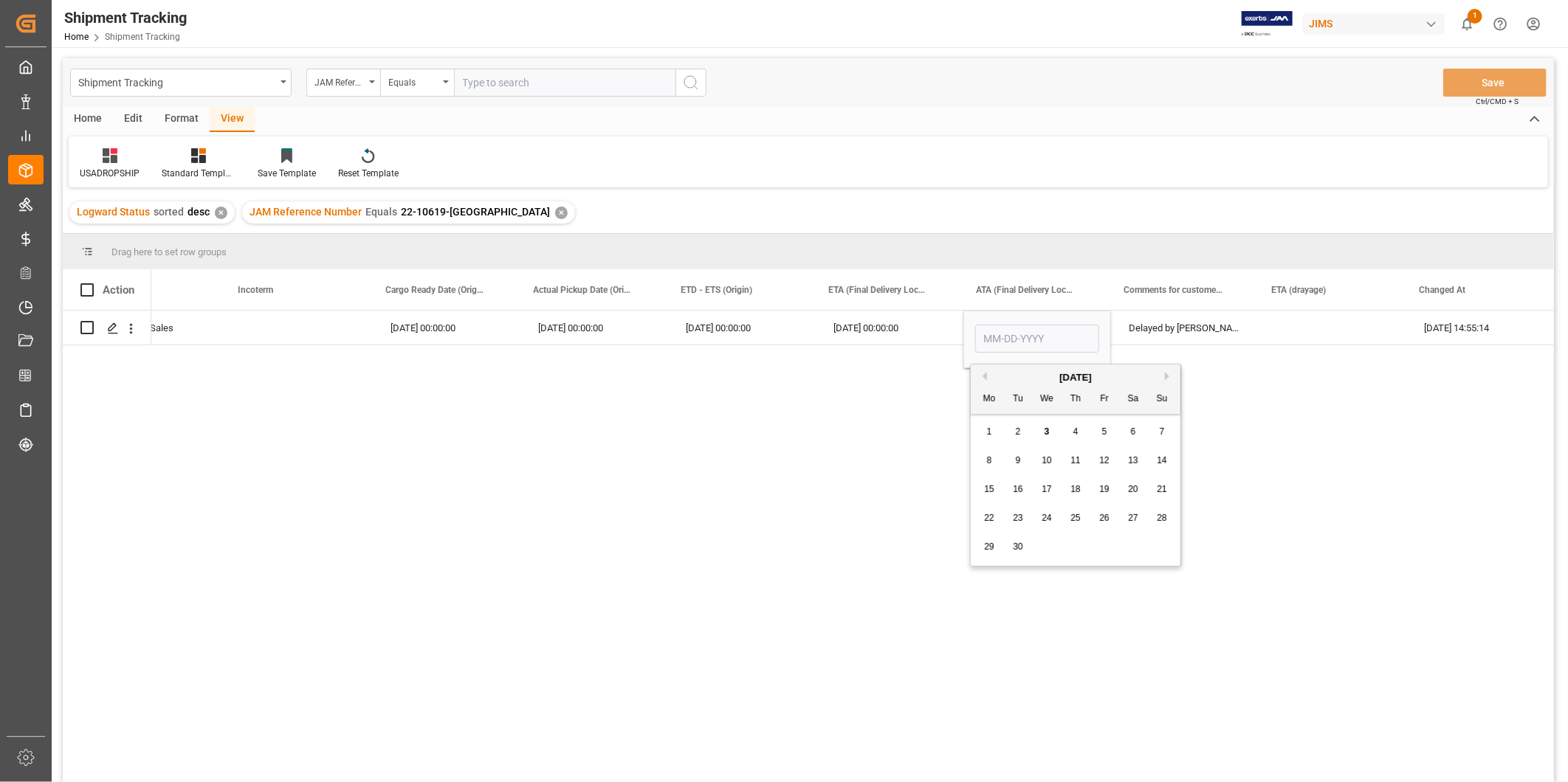
click at [1021, 431] on div "2" at bounding box center [1018, 432] width 18 height 18
type input "[DATE]"
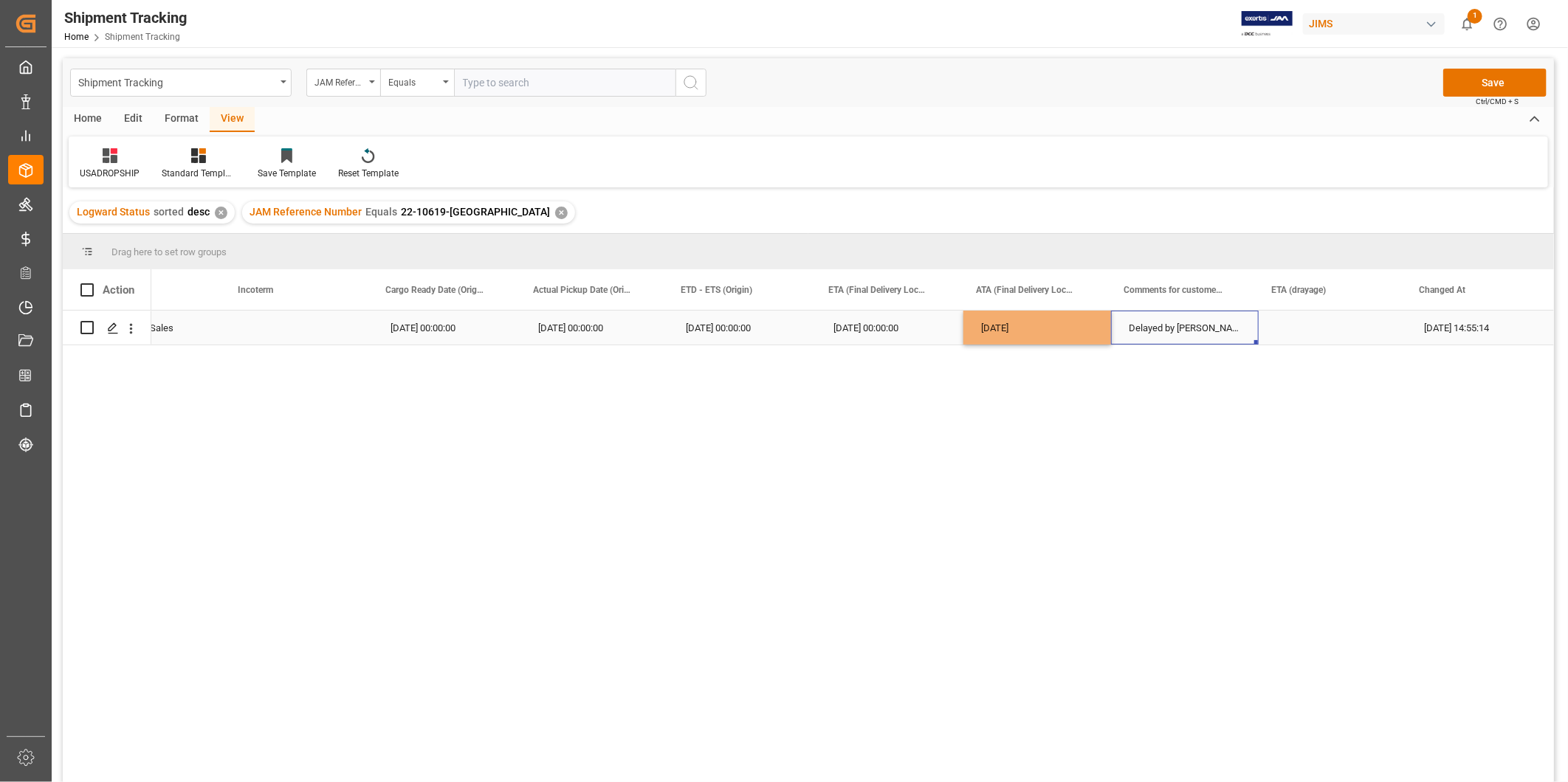
click at [1196, 340] on div "Delayed by [PERSON_NAME]" at bounding box center [1184, 327] width 147 height 34
click at [1489, 82] on button "Save" at bounding box center [1494, 82] width 103 height 28
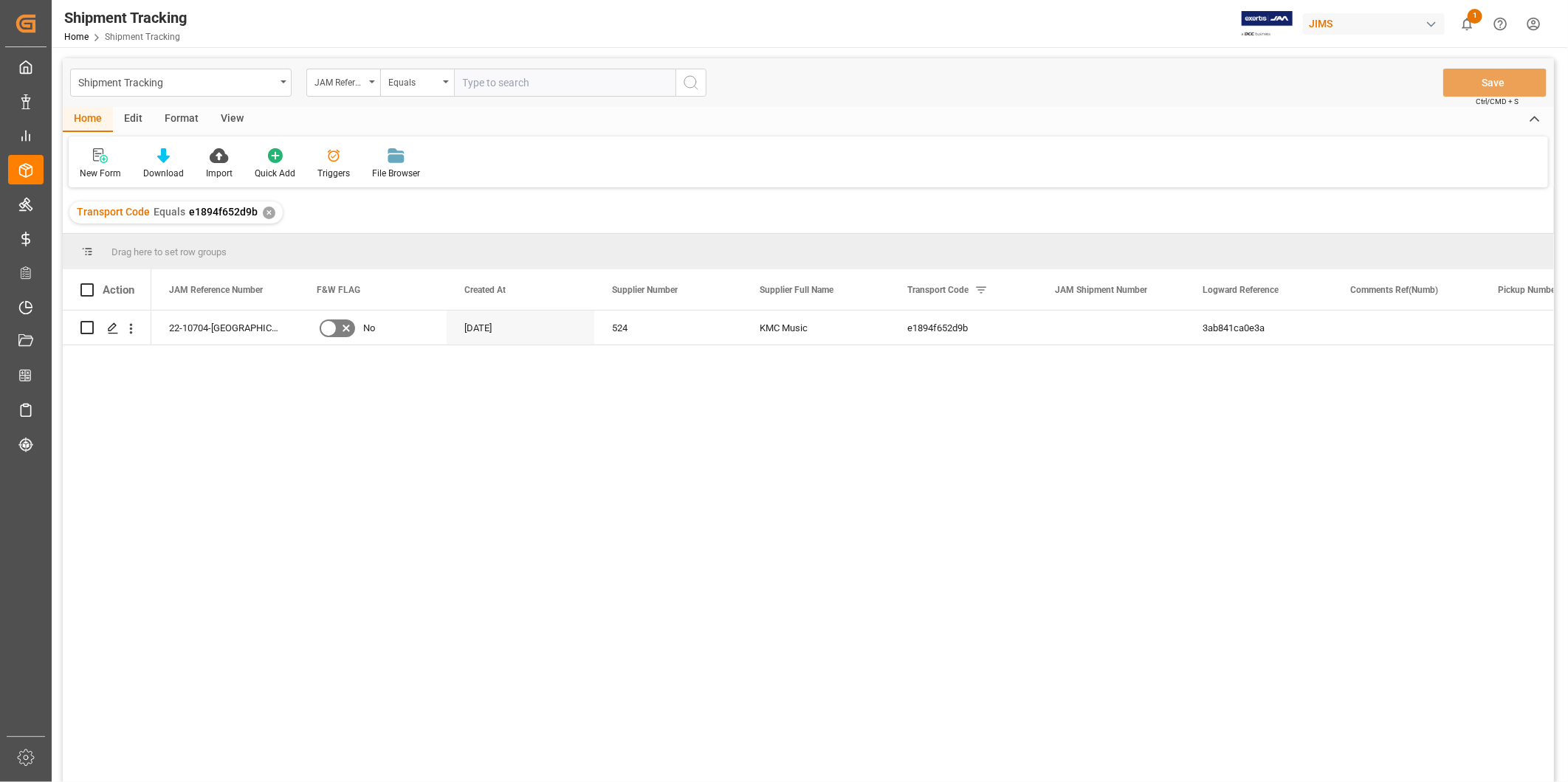
click at [231, 114] on div "View" at bounding box center [232, 119] width 45 height 25
click at [105, 167] on div "Default" at bounding box center [94, 173] width 29 height 13
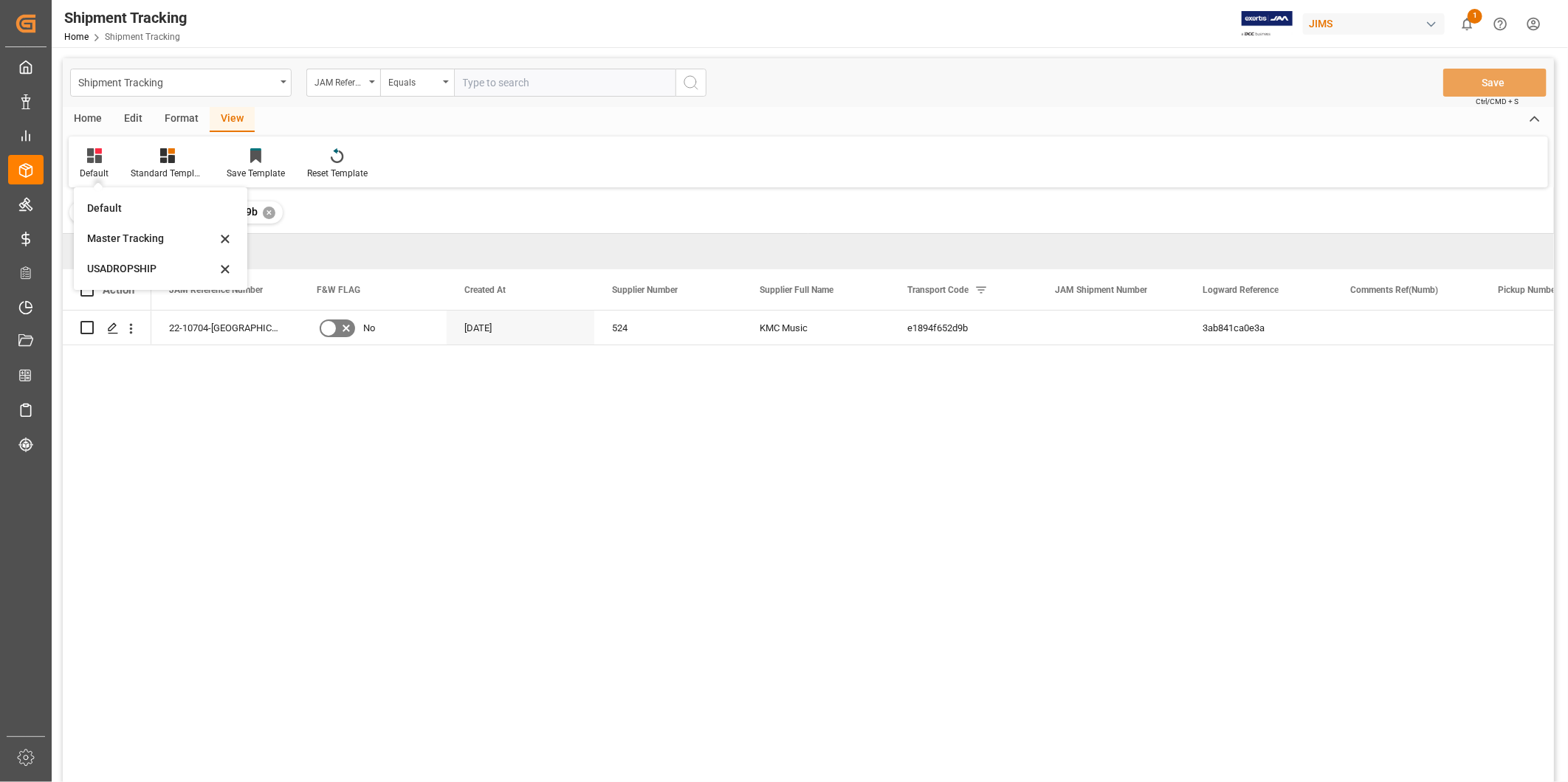
drag, startPoint x: 105, startPoint y: 167, endPoint x: 120, endPoint y: 267, distance: 101.1
click at [120, 267] on div "USADROPSHIP" at bounding box center [151, 269] width 129 height 15
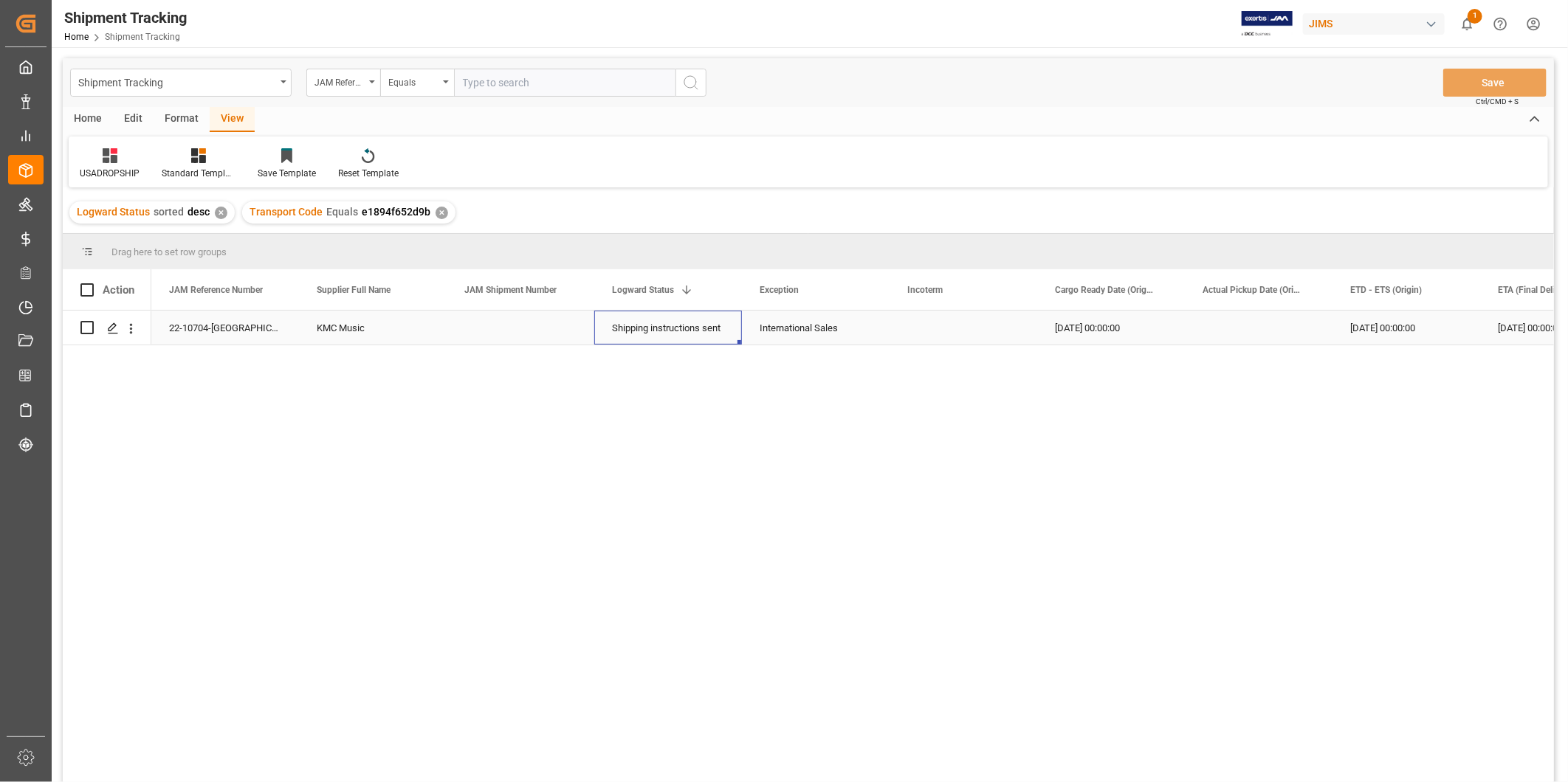
click at [650, 329] on div "Shipping instructions sent" at bounding box center [668, 328] width 112 height 34
click at [914, 323] on div "Press SPACE to select this row." at bounding box center [963, 327] width 147 height 34
click at [914, 323] on input "Press SPACE to select this row." at bounding box center [963, 336] width 124 height 28
click at [934, 334] on input "EXW" at bounding box center [963, 336] width 124 height 28
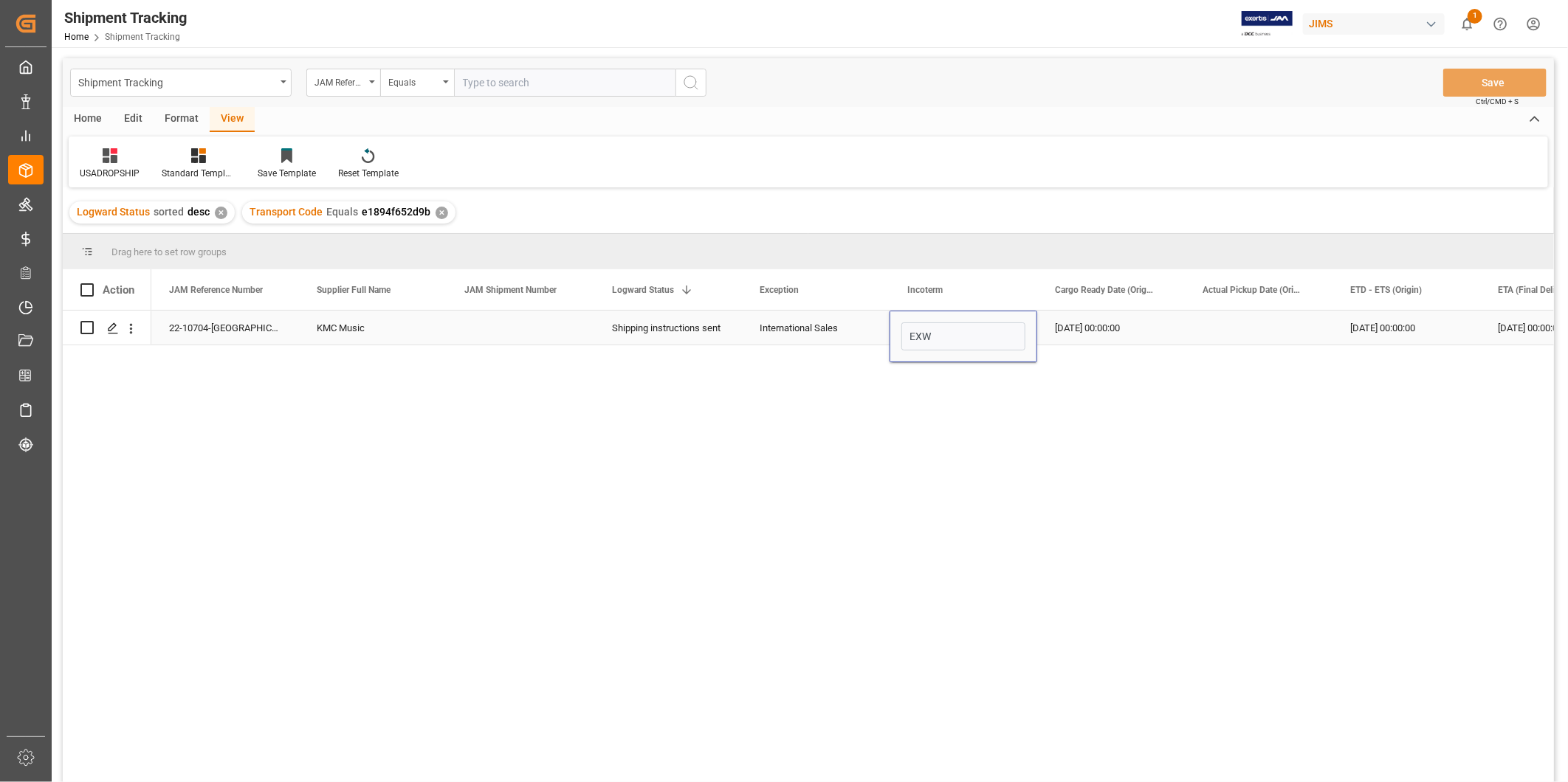
click at [934, 334] on input "EXW" at bounding box center [963, 336] width 124 height 28
type input "EXW"
click at [1028, 534] on div "22-10704-US KMC Music Shipping instructions sent International Sales EXW 08-26-…" at bounding box center [852, 551] width 1402 height 481
drag, startPoint x: 1029, startPoint y: 480, endPoint x: 1042, endPoint y: 454, distance: 29.1
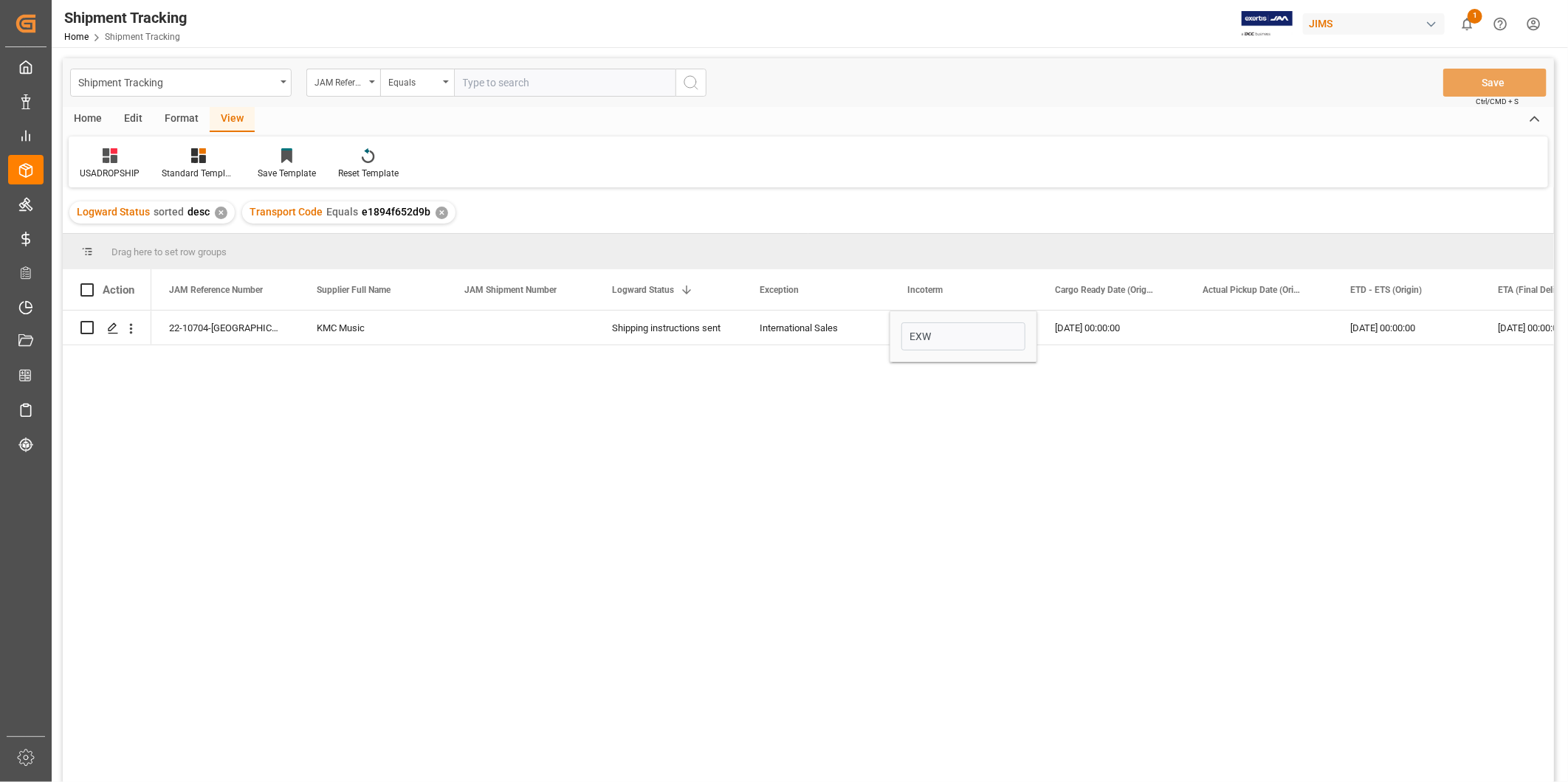
click at [1029, 480] on div "22-10704-US KMC Music Shipping instructions sent International Sales EXW 08-26-…" at bounding box center [852, 551] width 1402 height 481
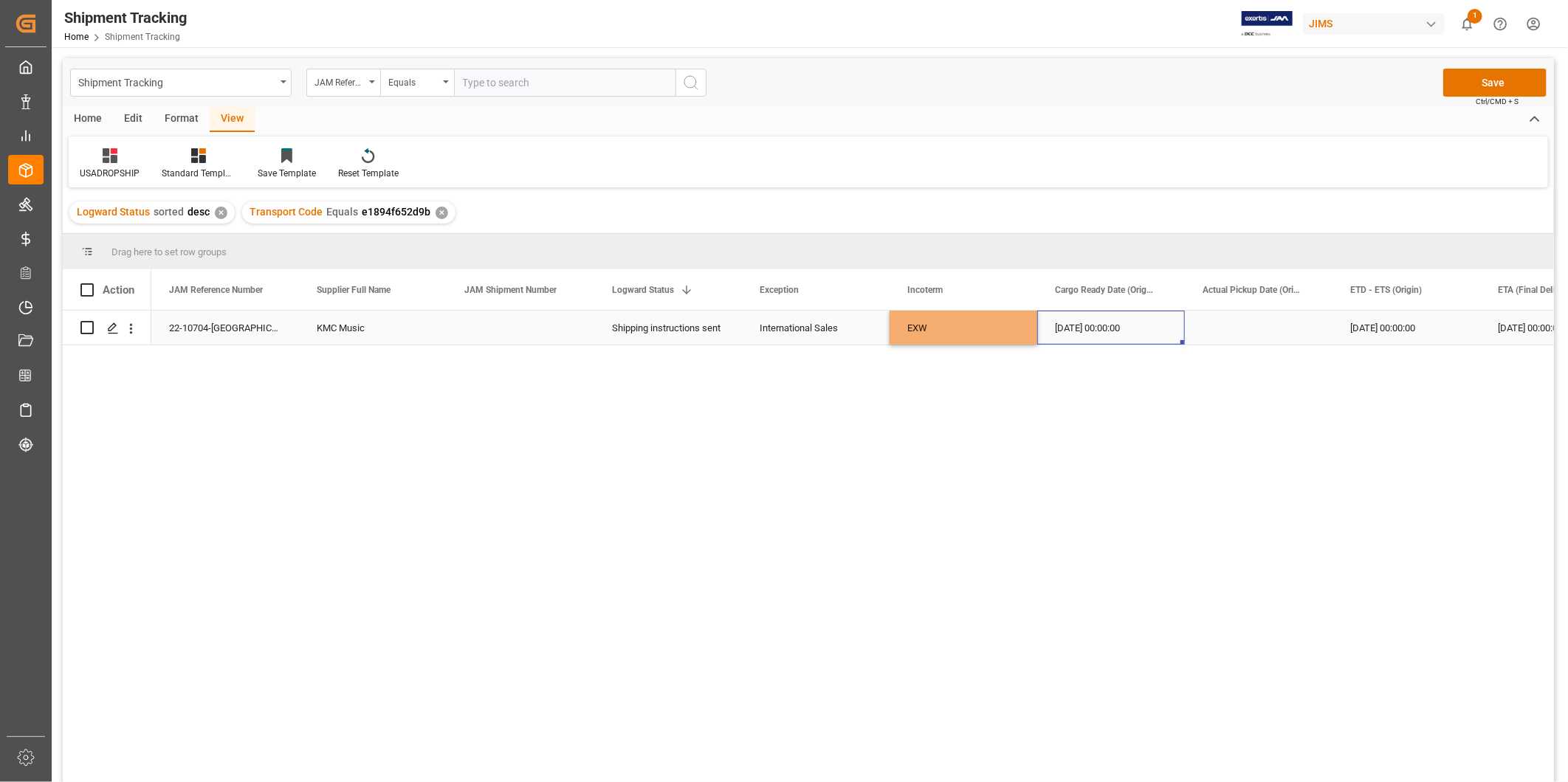
click at [1150, 323] on div "[DATE] 00:00:00" at bounding box center [1110, 327] width 147 height 34
click at [960, 332] on div "EXW" at bounding box center [963, 327] width 147 height 34
click at [880, 388] on div "22-10704-US KMC Music Shipping instructions sent International Sales EXW 08-26-…" at bounding box center [852, 551] width 1402 height 481
click at [950, 374] on div "22-10704-US KMC Music Shipping instructions sent International Sales EXW 08-26-…" at bounding box center [852, 551] width 1402 height 481
click at [1036, 325] on div "EXW" at bounding box center [963, 336] width 147 height 52
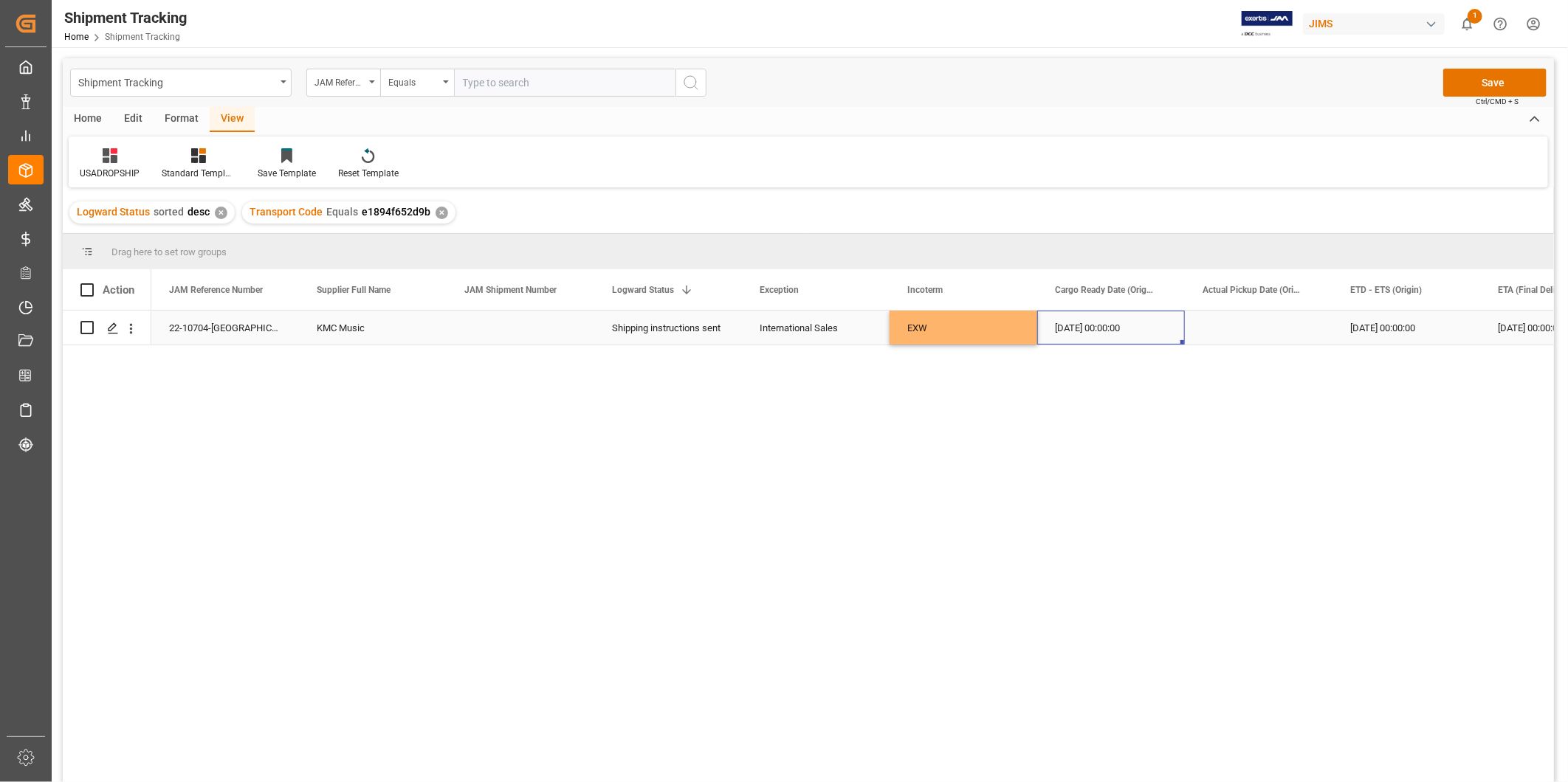
click at [1100, 328] on div "[DATE] 00:00:00" at bounding box center [1110, 327] width 147 height 34
click at [970, 335] on div "EXW" at bounding box center [963, 327] width 147 height 34
click at [970, 335] on input "EXW" at bounding box center [963, 336] width 124 height 28
click at [1109, 327] on div "[DATE] 00:00:00" at bounding box center [1110, 327] width 147 height 34
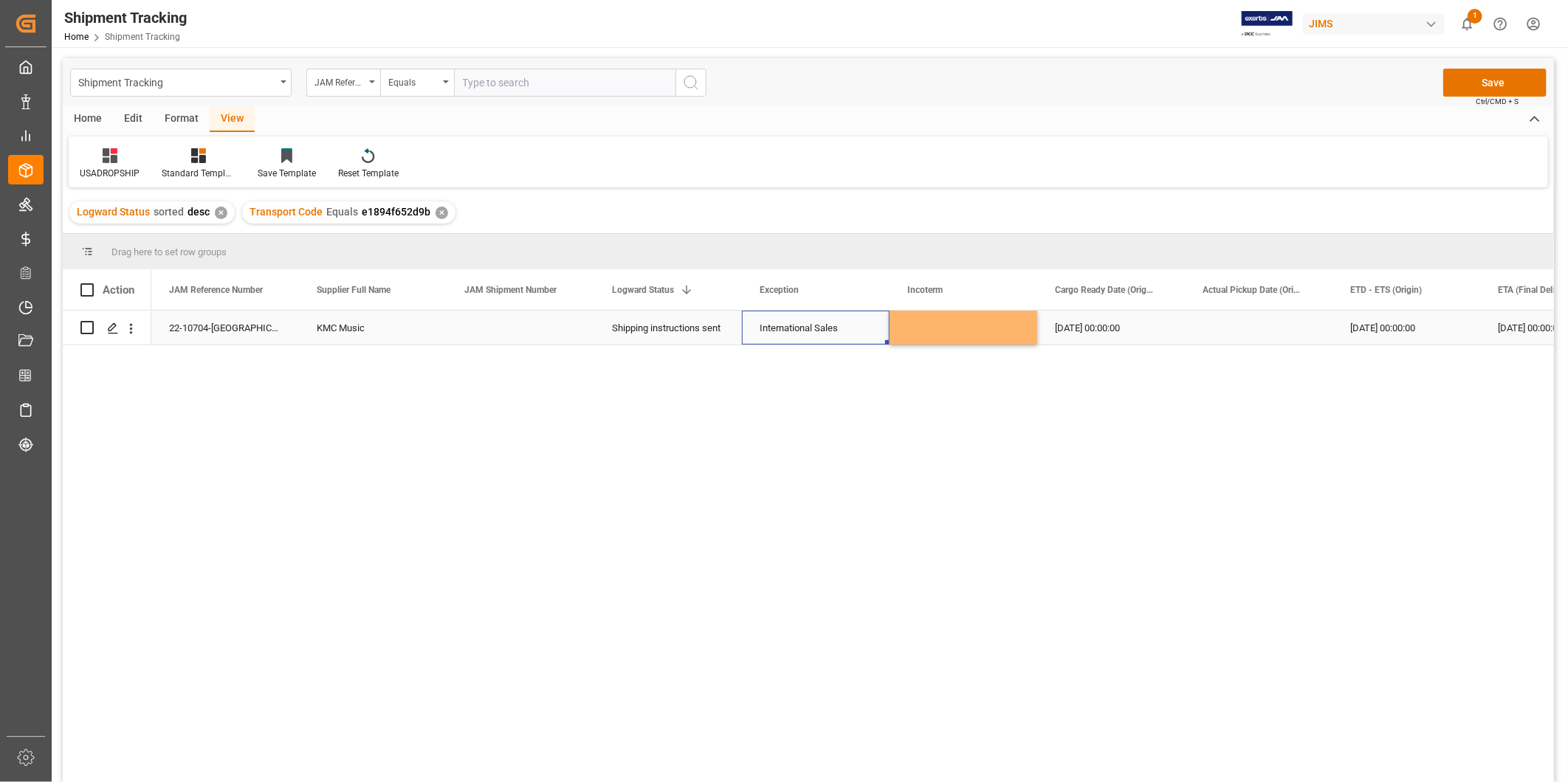
click at [765, 328] on div "International Sales" at bounding box center [815, 328] width 112 height 34
click at [771, 327] on div "International Sales" at bounding box center [815, 328] width 112 height 34
click at [857, 330] on icon "open menu" at bounding box center [861, 336] width 18 height 18
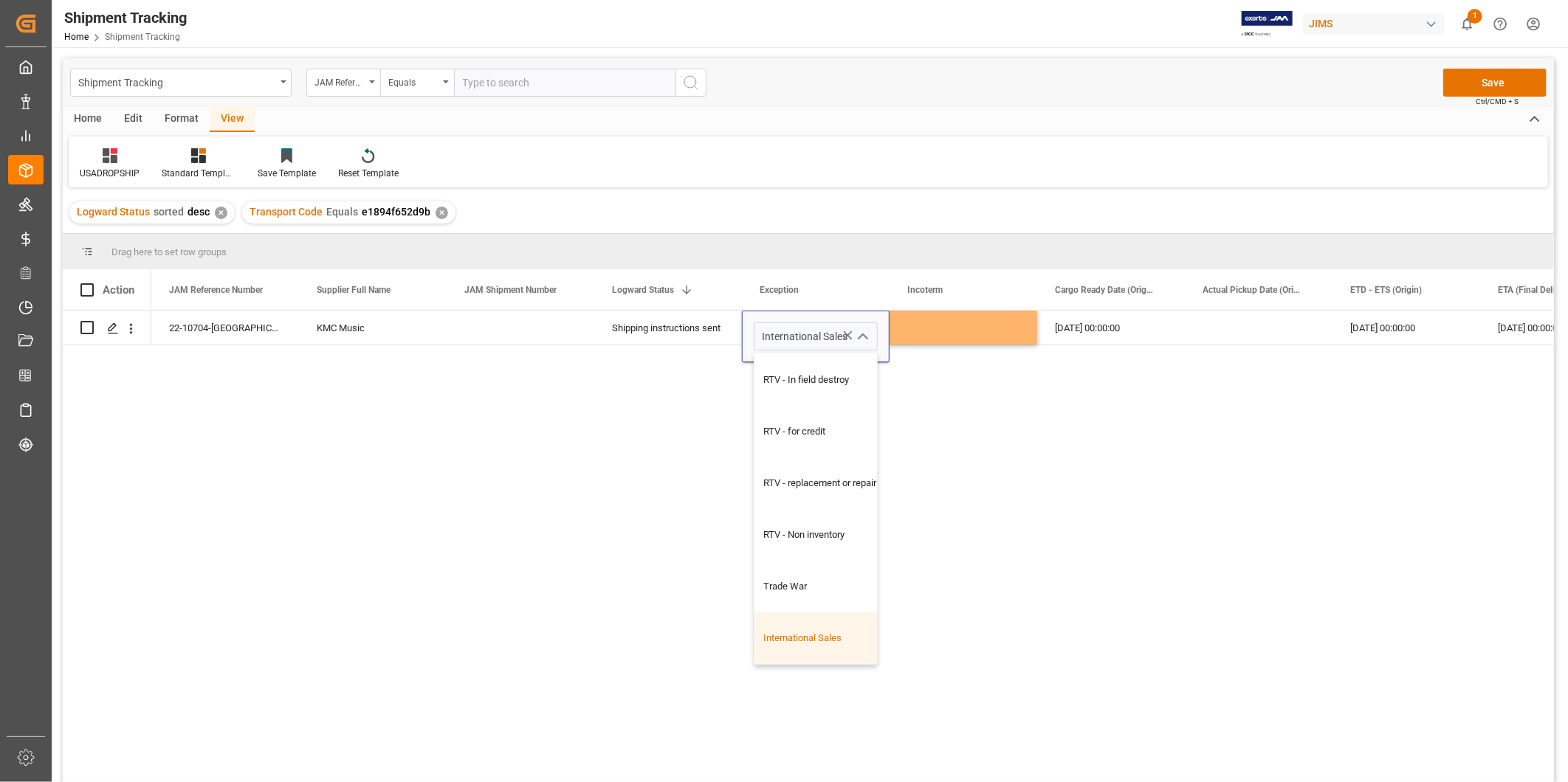
click at [1023, 573] on div "22-10704-US KMC Music Shipping instructions sent International Sales No Excepti…" at bounding box center [852, 551] width 1402 height 481
click at [215, 336] on div "22-10704-[GEOGRAPHIC_DATA]" at bounding box center [224, 327] width 147 height 34
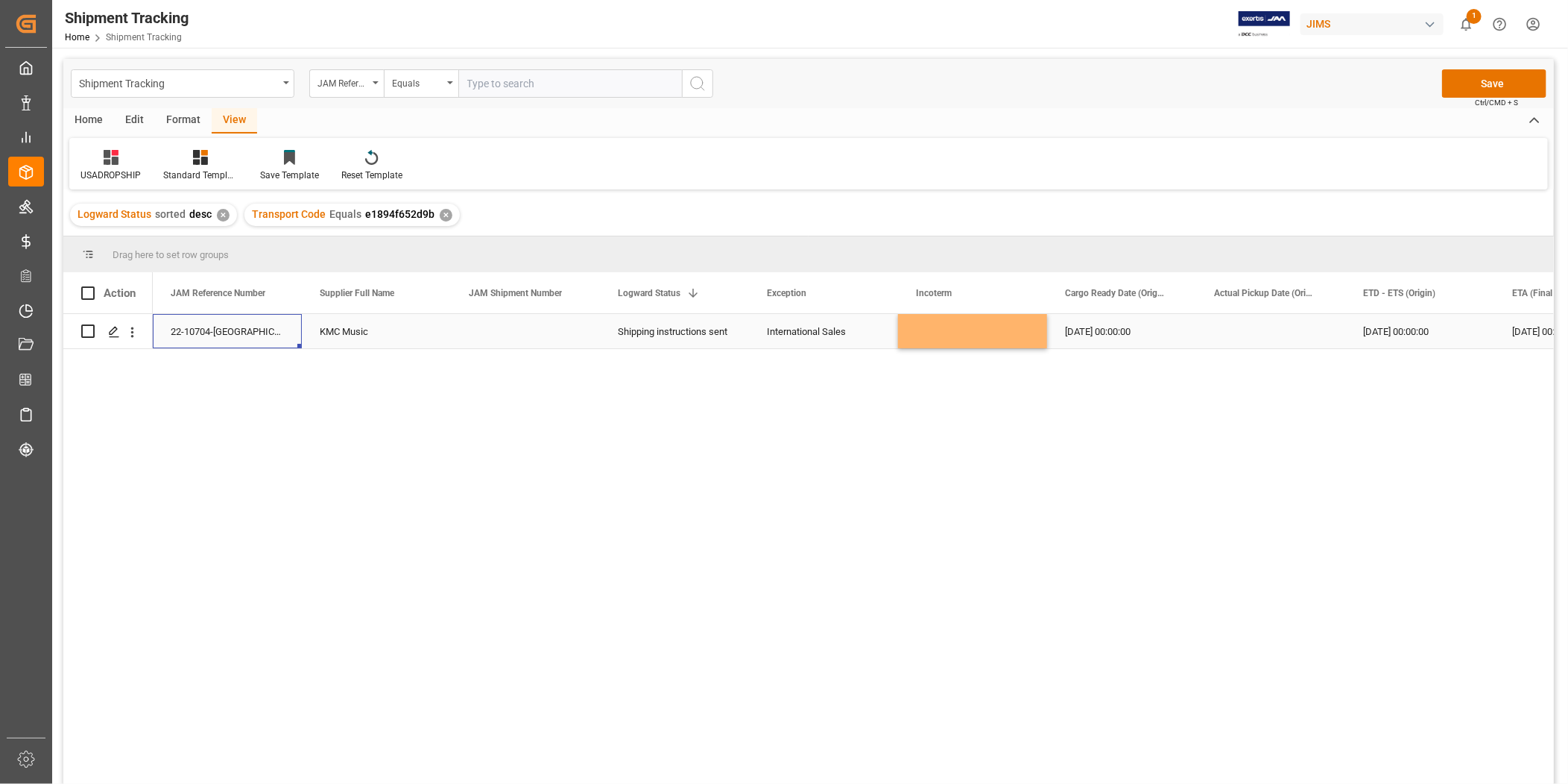
click at [970, 321] on div "Press SPACE to select this row." at bounding box center [972, 331] width 149 height 34
drag, startPoint x: 959, startPoint y: 331, endPoint x: 957, endPoint y: 339, distance: 8.2
click at [957, 338] on input "Press SPACE to select this row." at bounding box center [972, 340] width 126 height 29
type input "EXW Southaven, MS USA"
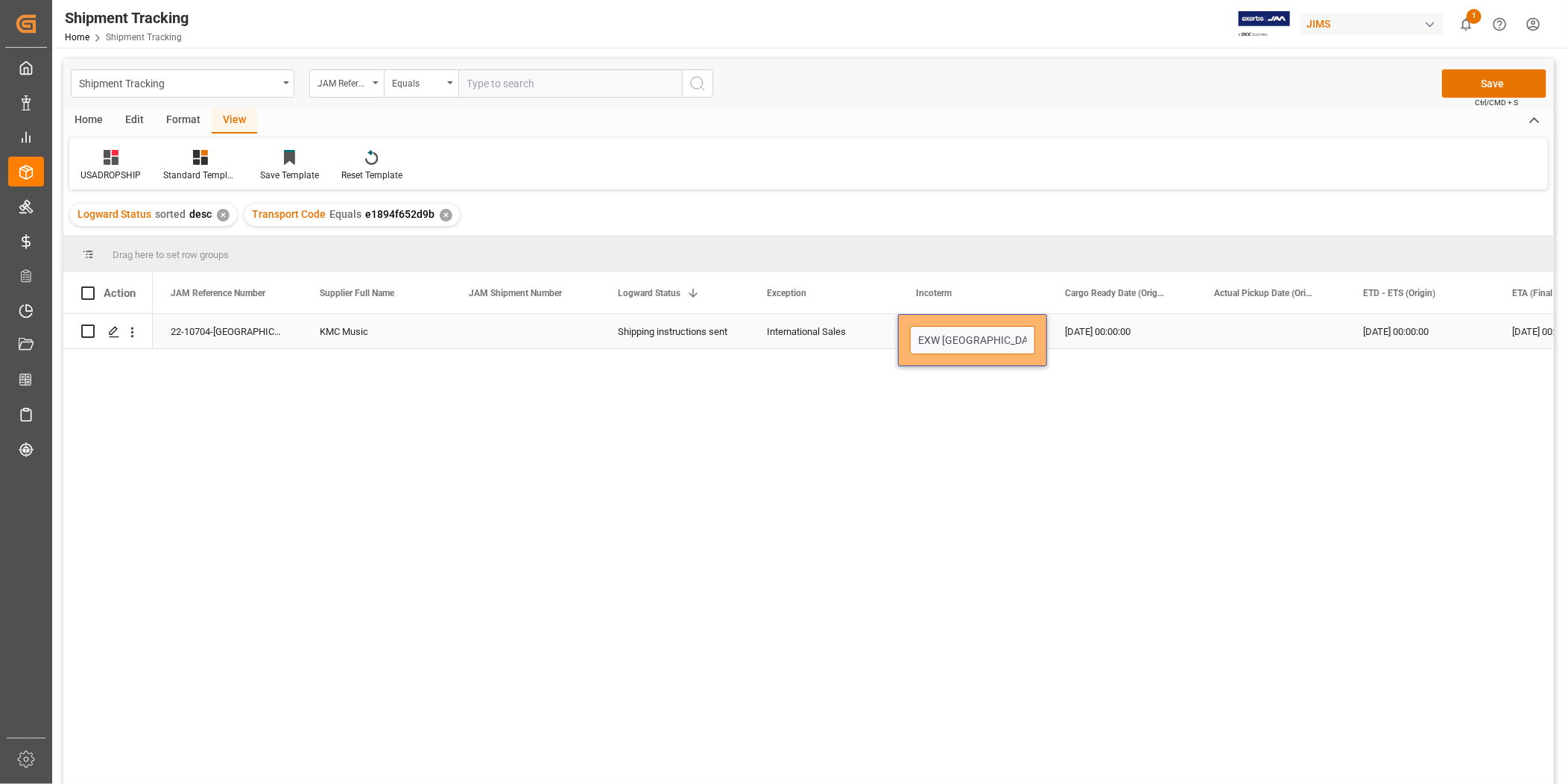
scroll to position [0, 8]
click at [1183, 336] on div "[DATE] 00:00:00" at bounding box center [1121, 331] width 149 height 34
click at [992, 325] on div "EXW Southaven, MS USA" at bounding box center [972, 331] width 149 height 34
click at [1486, 86] on button "Save" at bounding box center [1494, 83] width 104 height 29
click at [834, 322] on div "International Sales" at bounding box center [823, 331] width 113 height 34
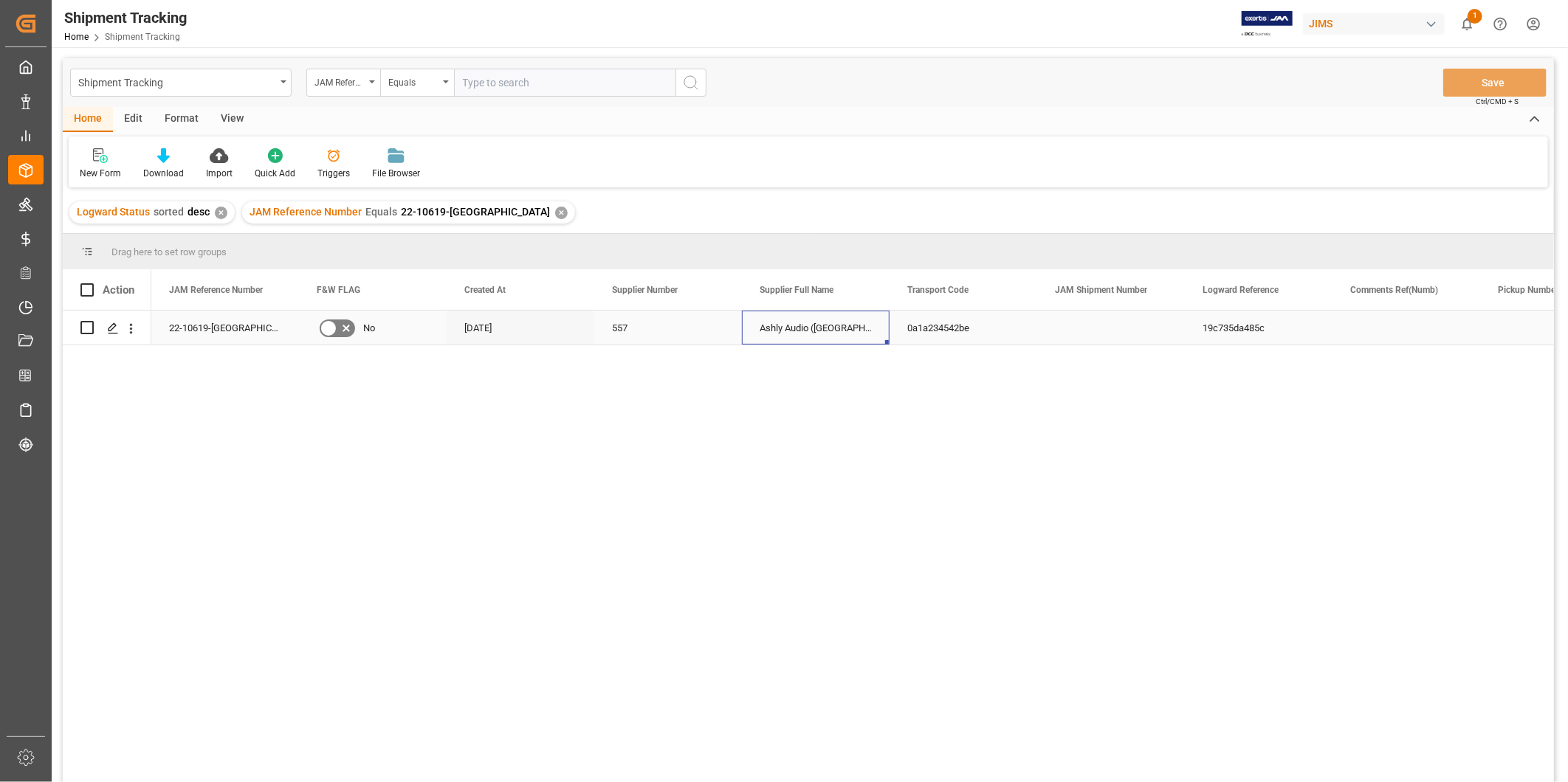
click at [830, 343] on div "Ashly Audio (Webster, NY)" at bounding box center [815, 327] width 147 height 34
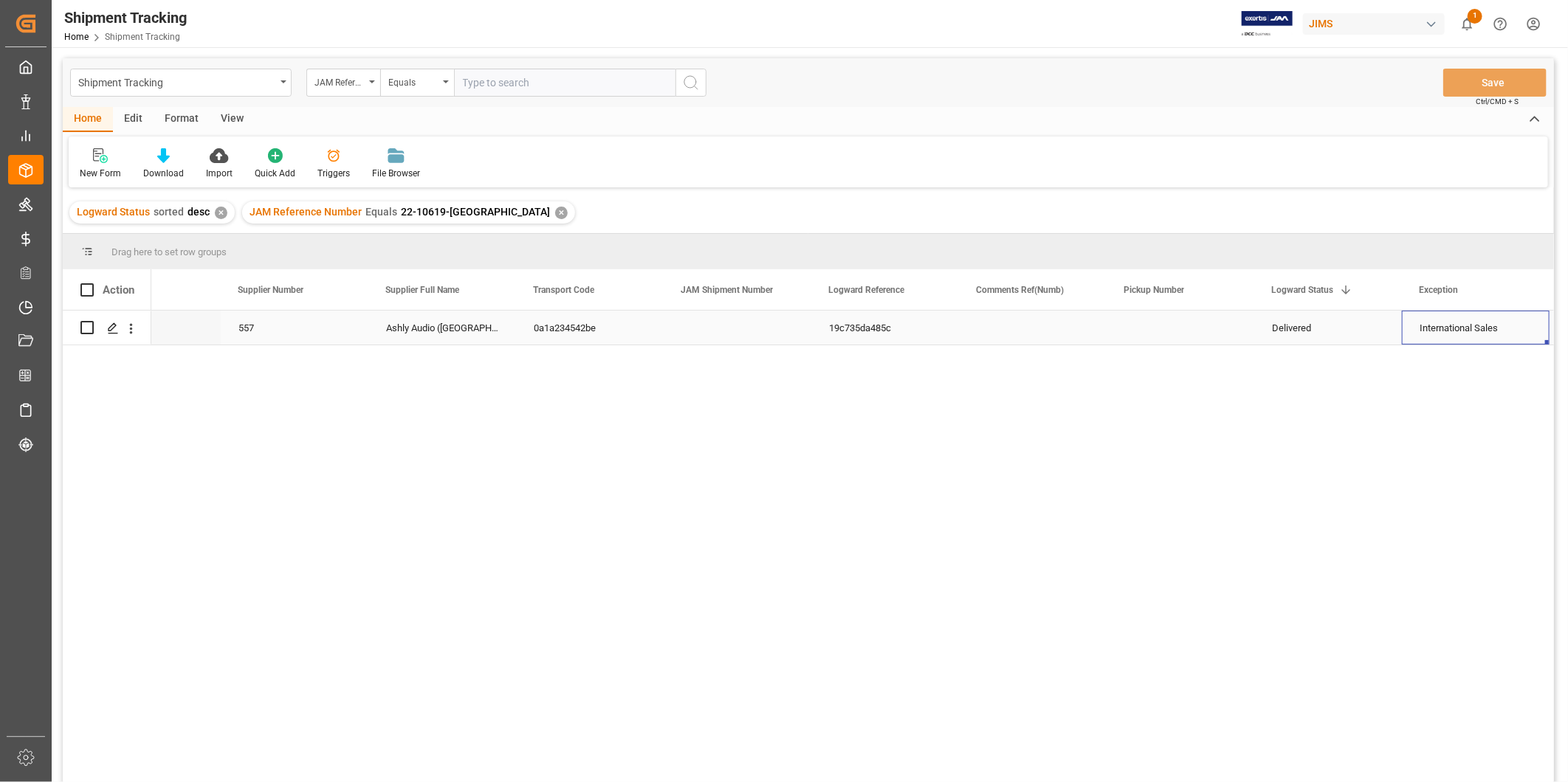
scroll to position [0, 521]
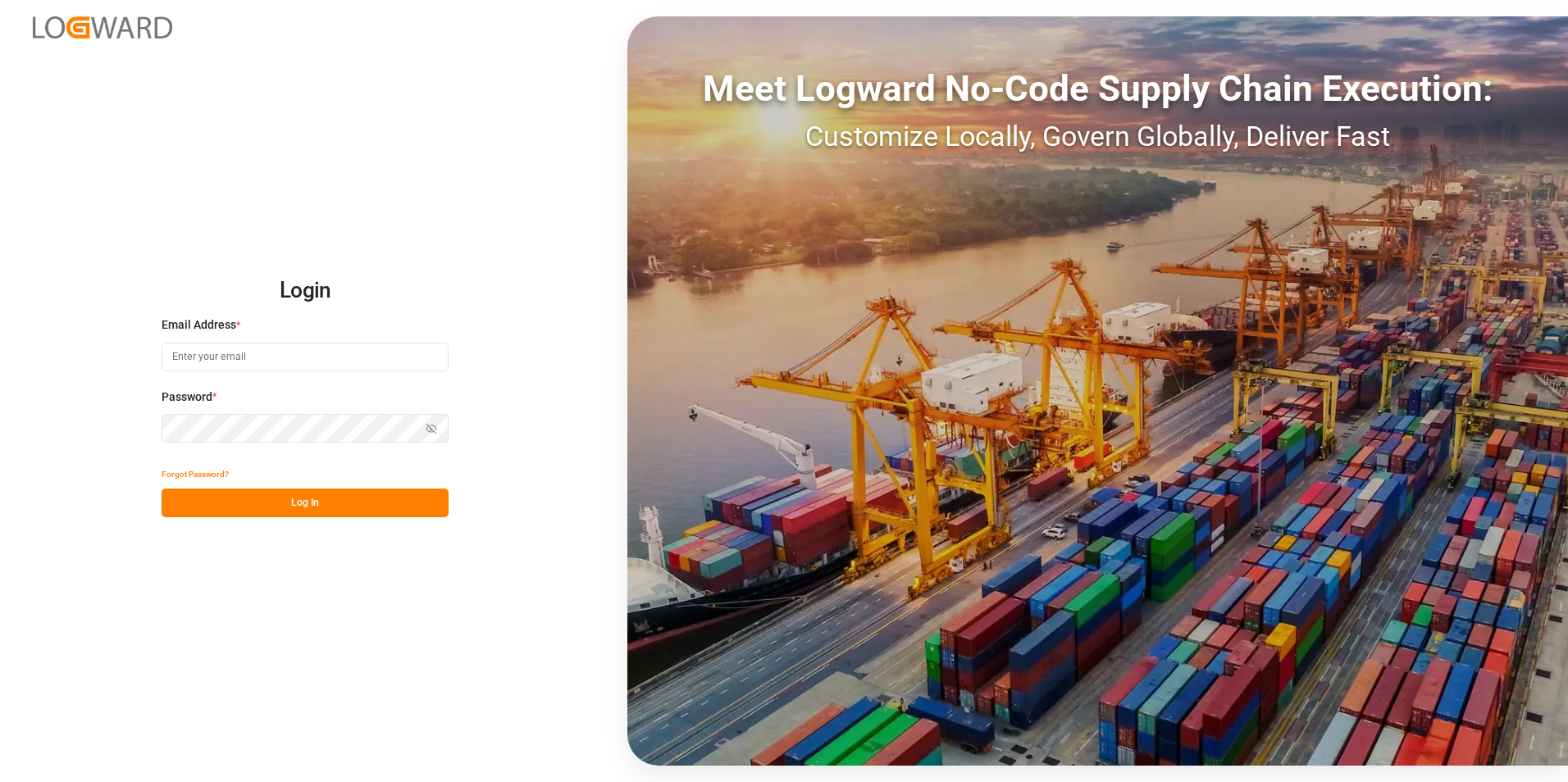
type input "george.vigo@jamindustries.com"
click at [347, 507] on button "Log In" at bounding box center [305, 503] width 287 height 29
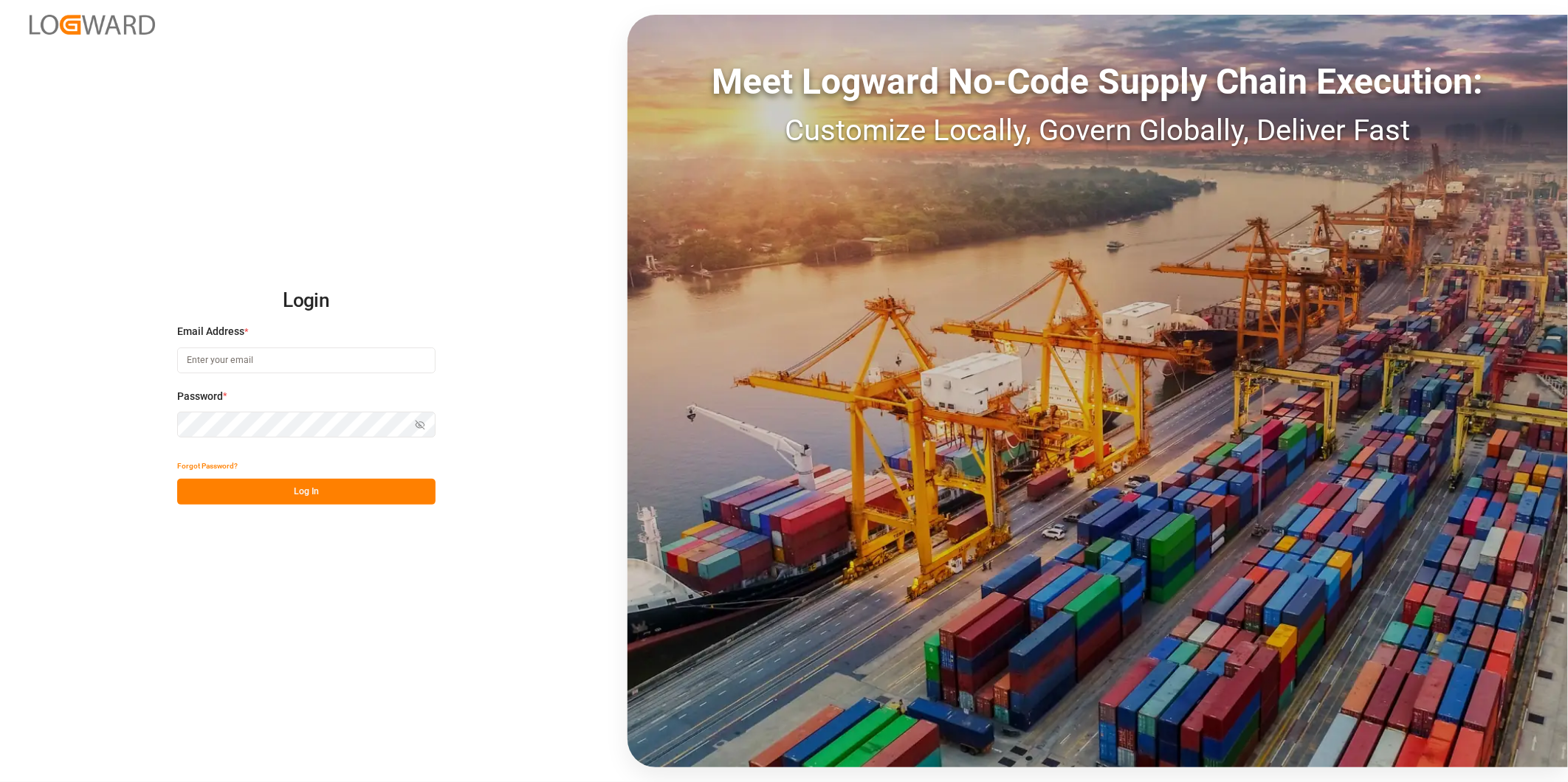
type input "[PERSON_NAME][EMAIL_ADDRESS][DOMAIN_NAME]"
click at [281, 494] on button "Log In" at bounding box center [306, 492] width 259 height 26
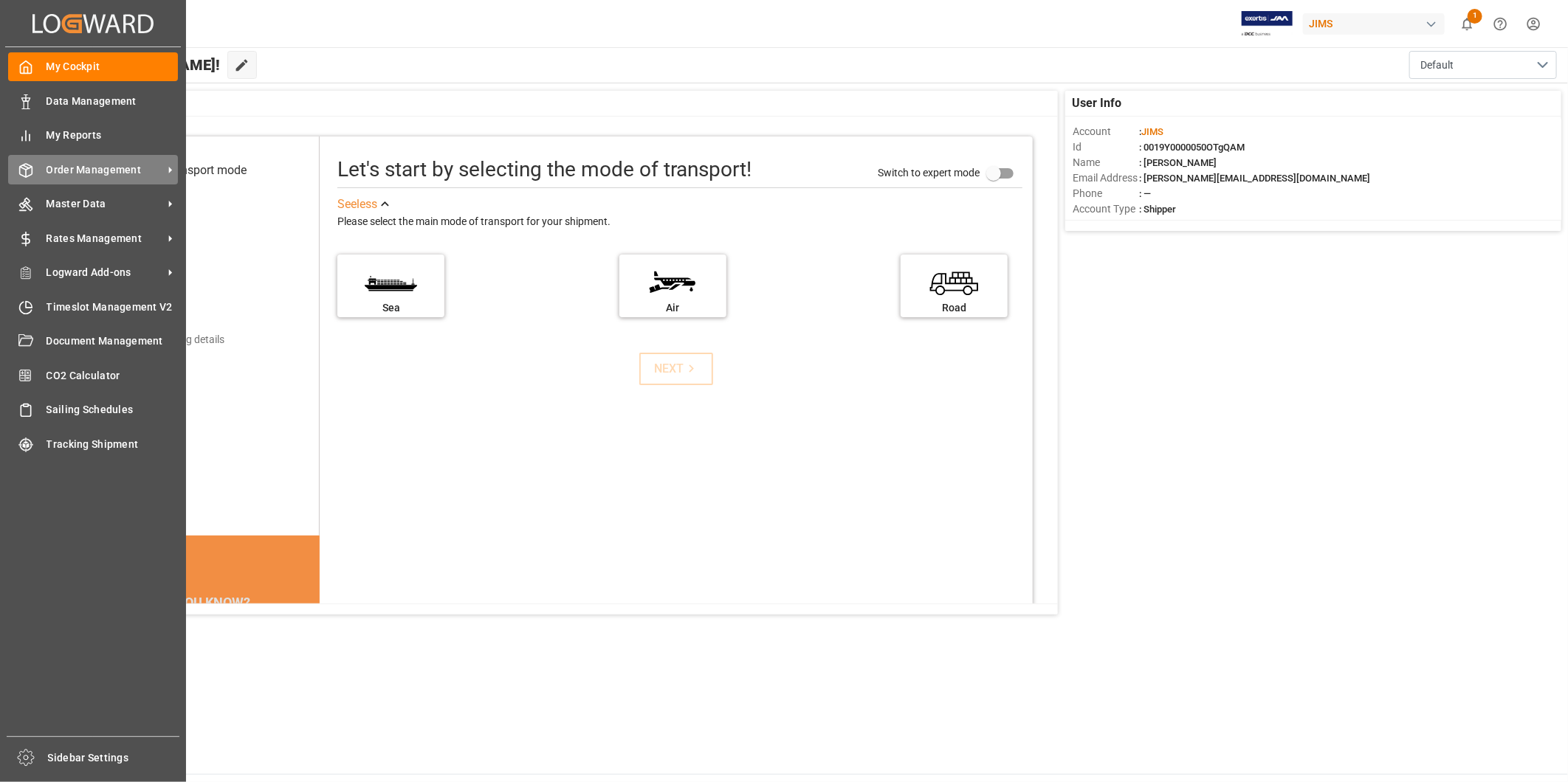
click at [150, 172] on span "Order Management" at bounding box center [105, 170] width 117 height 15
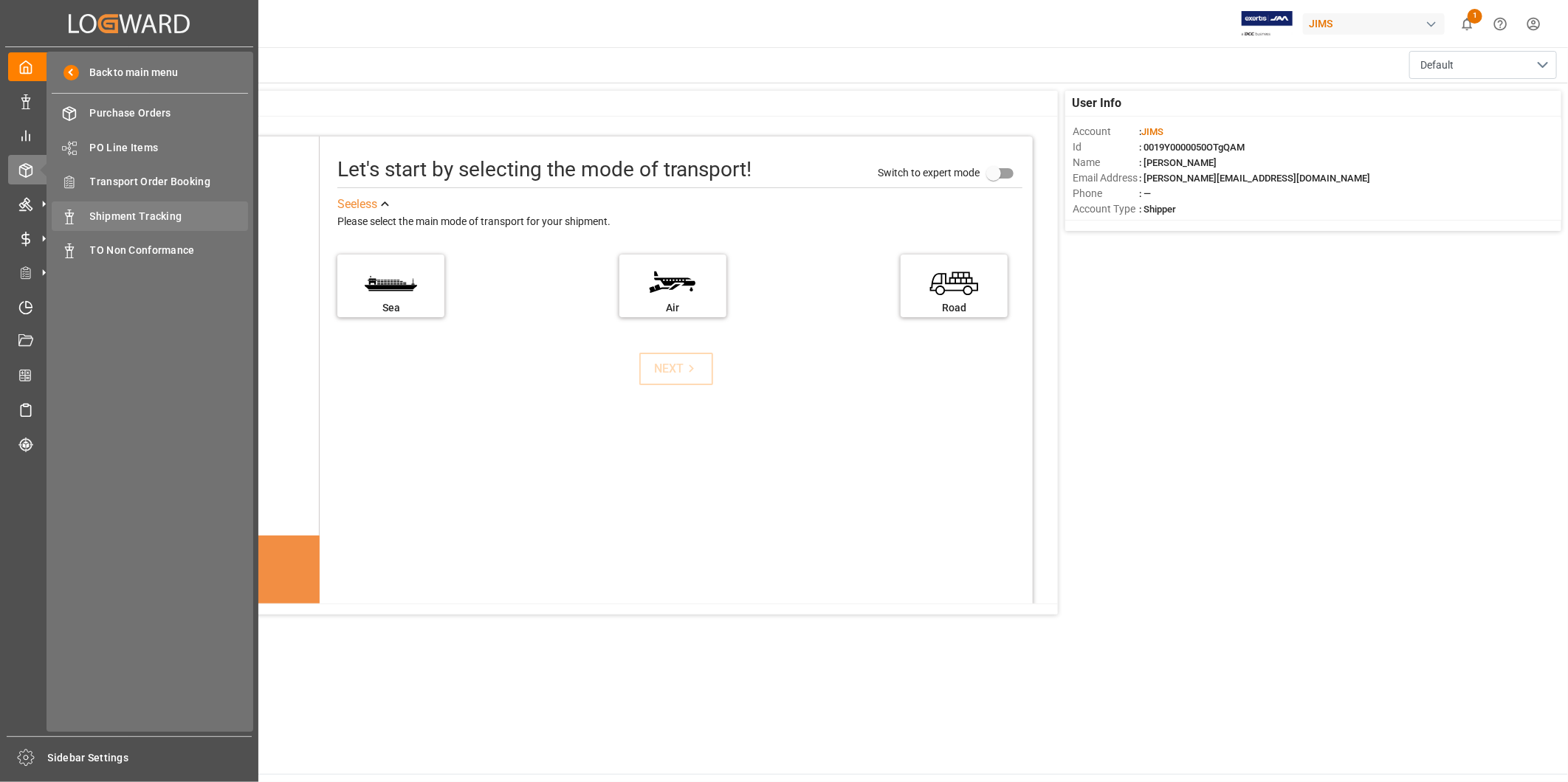
click at [157, 211] on span "Shipment Tracking" at bounding box center [169, 217] width 159 height 15
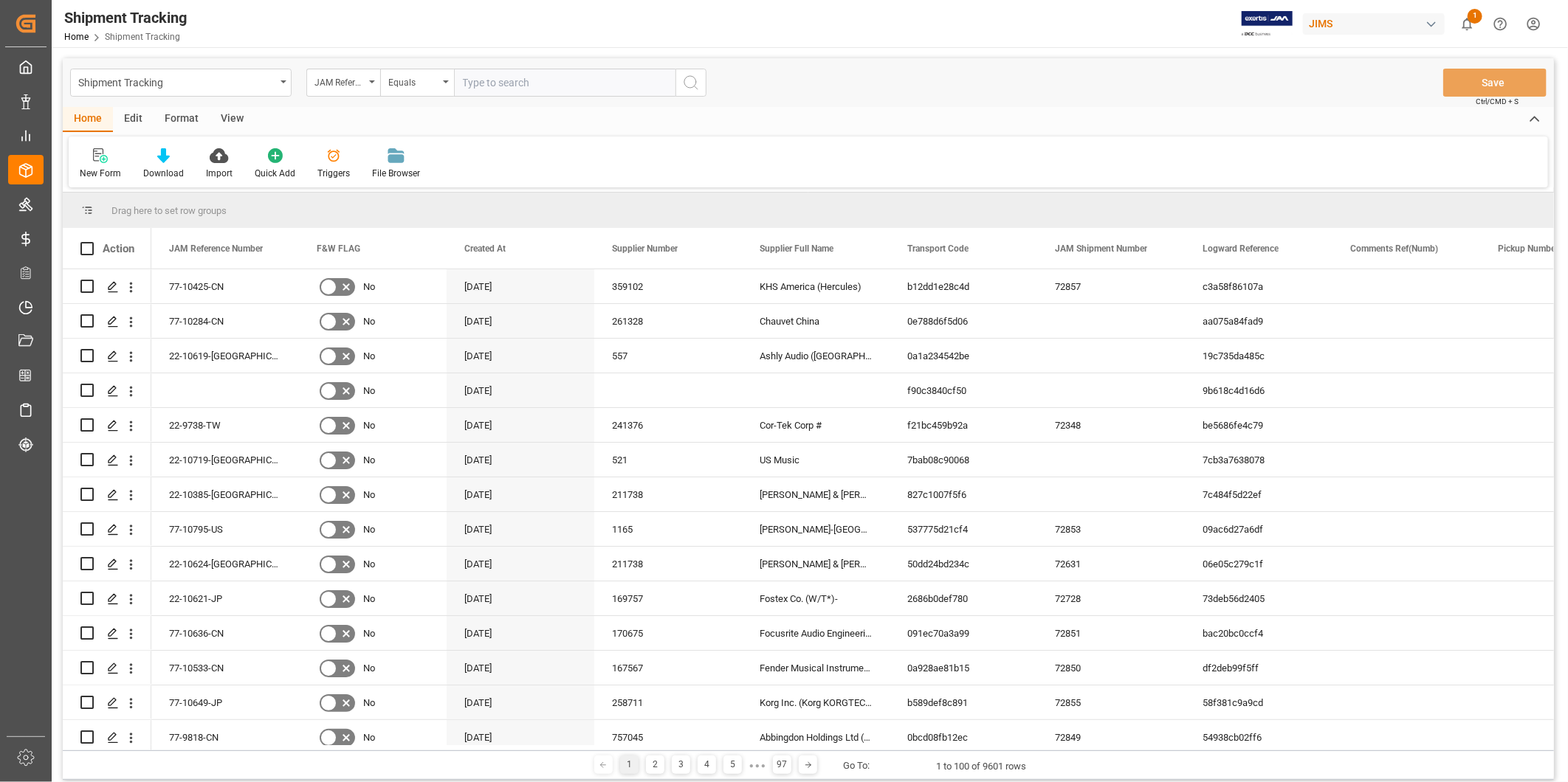
click at [528, 83] on input "text" at bounding box center [565, 82] width 221 height 28
type input "22-10787-[GEOGRAPHIC_DATA]"
click at [692, 79] on icon "search button" at bounding box center [691, 82] width 18 height 18
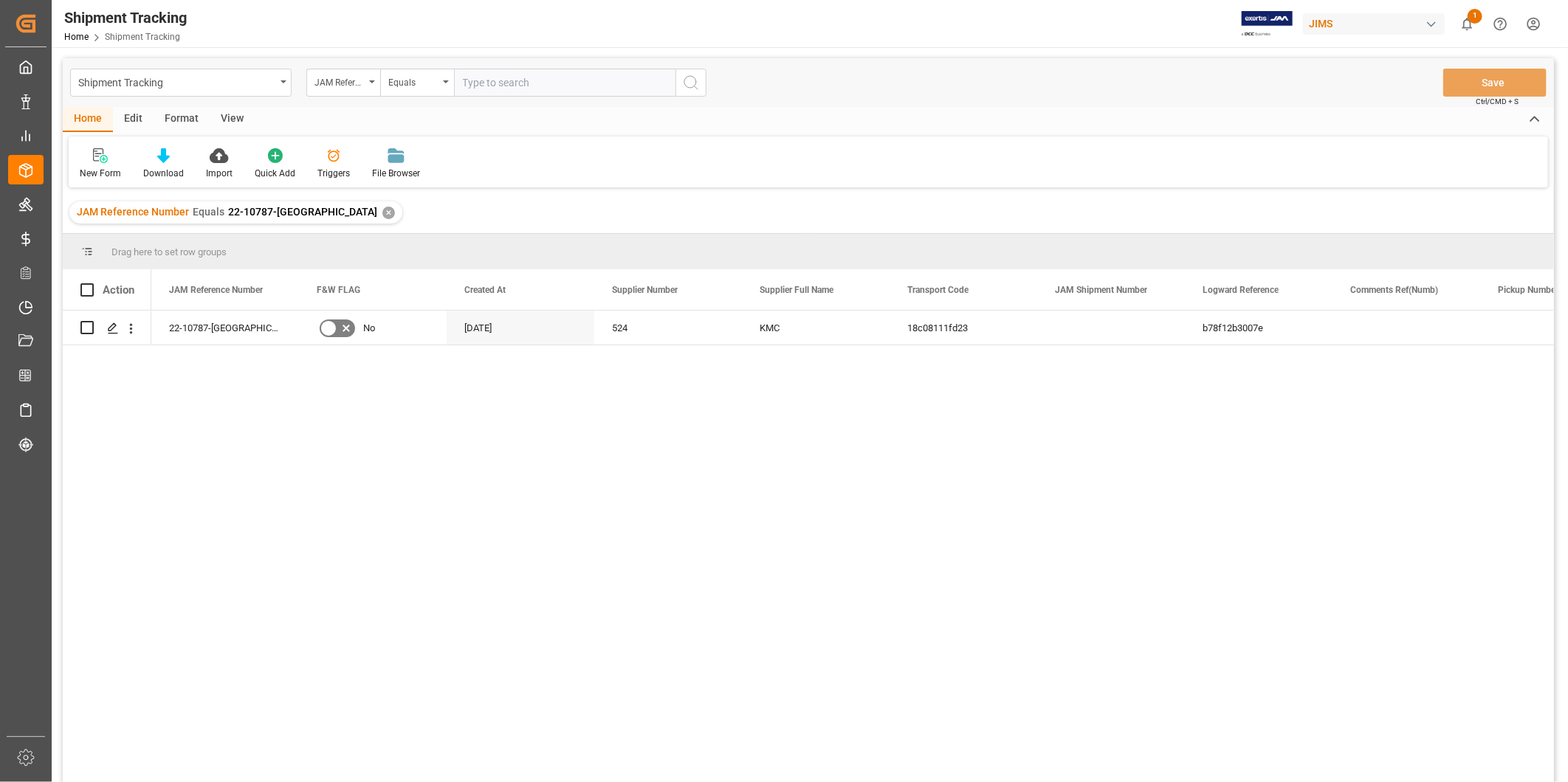
click at [221, 115] on div "View" at bounding box center [232, 119] width 45 height 25
click at [108, 165] on div "Default" at bounding box center [94, 163] width 51 height 33
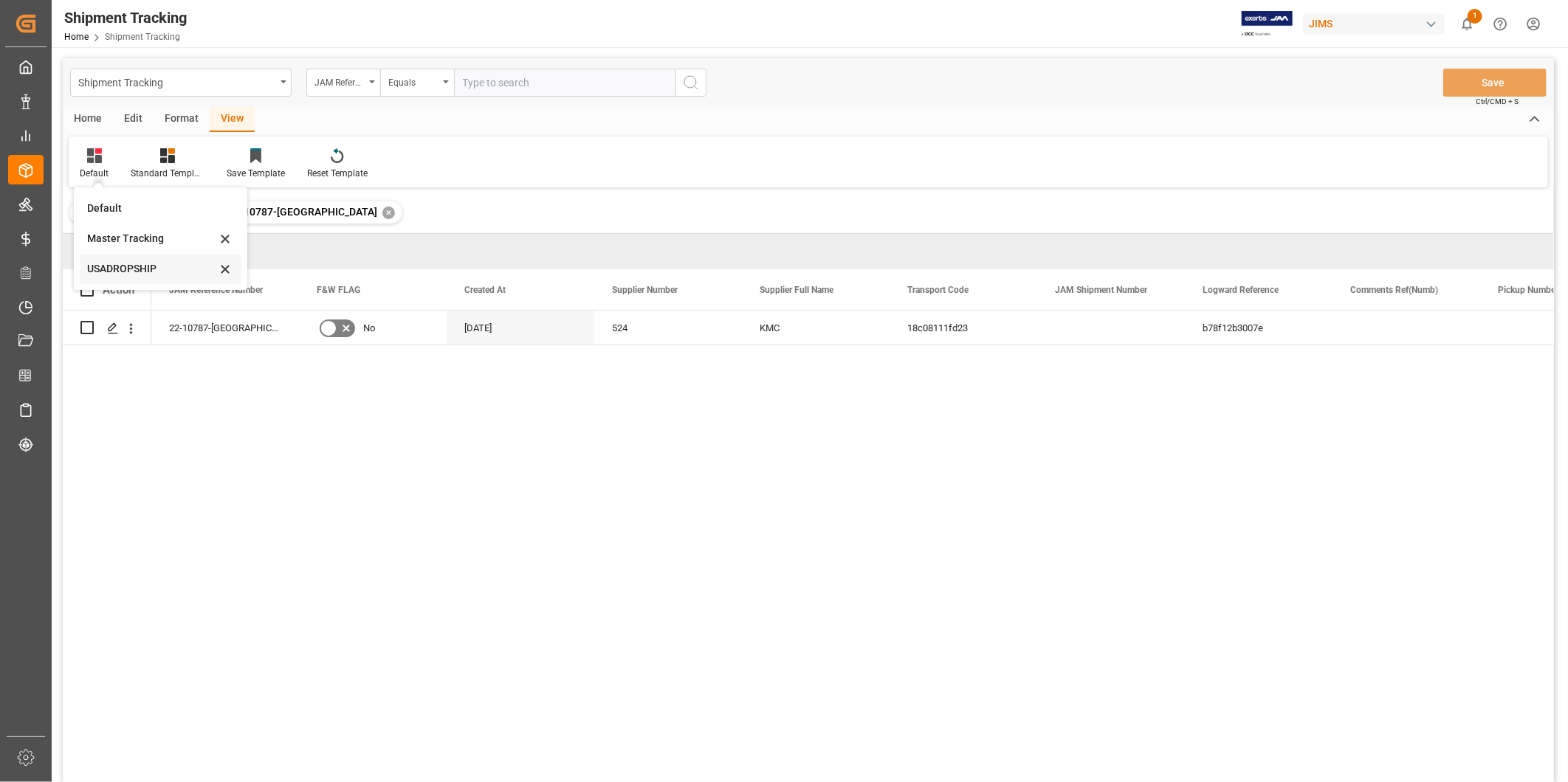
click at [114, 265] on div "USADROPSHIP" at bounding box center [151, 269] width 129 height 15
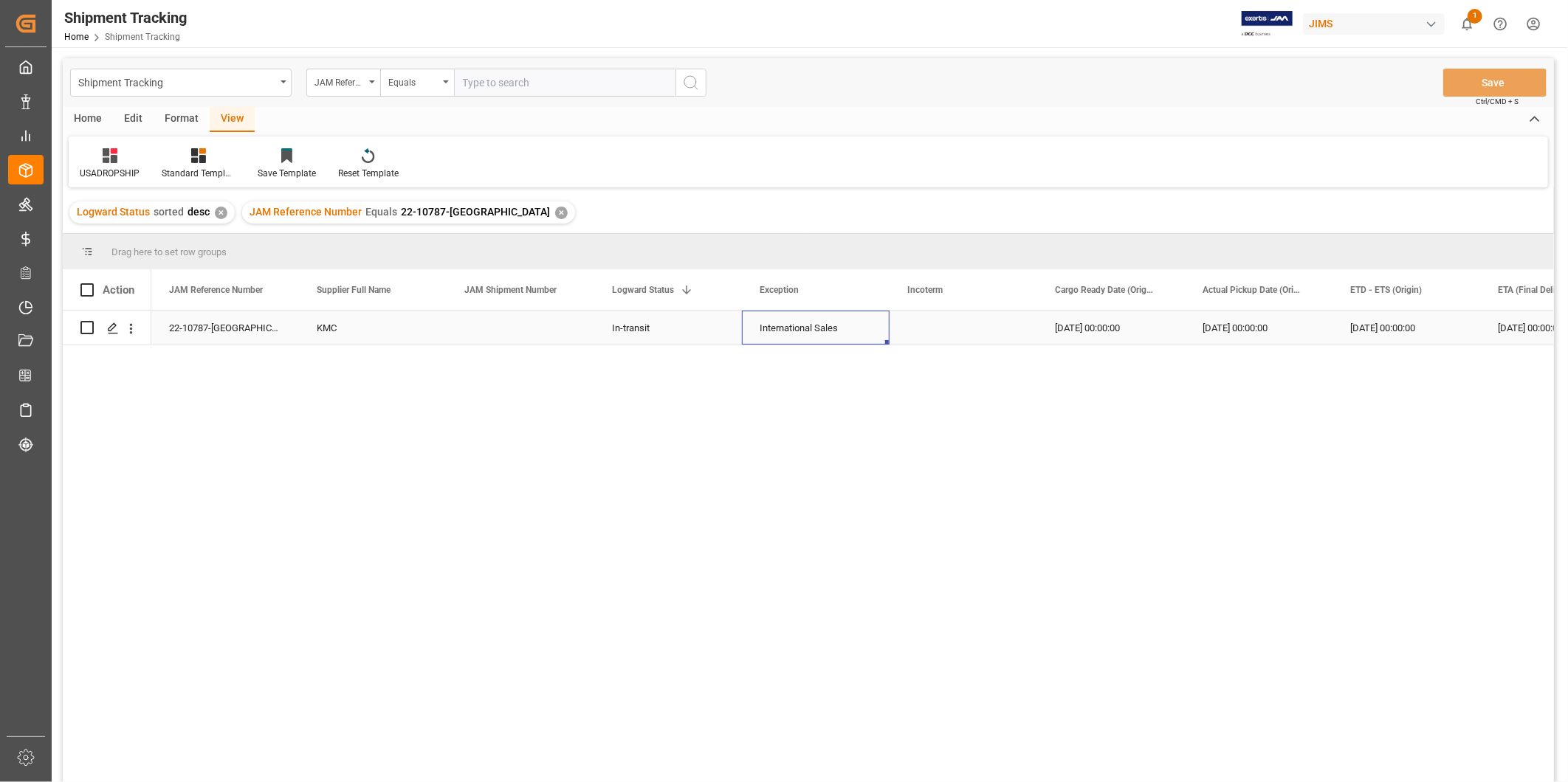
click at [808, 320] on div "International Sales" at bounding box center [815, 328] width 112 height 34
